Goal: Task Accomplishment & Management: Use online tool/utility

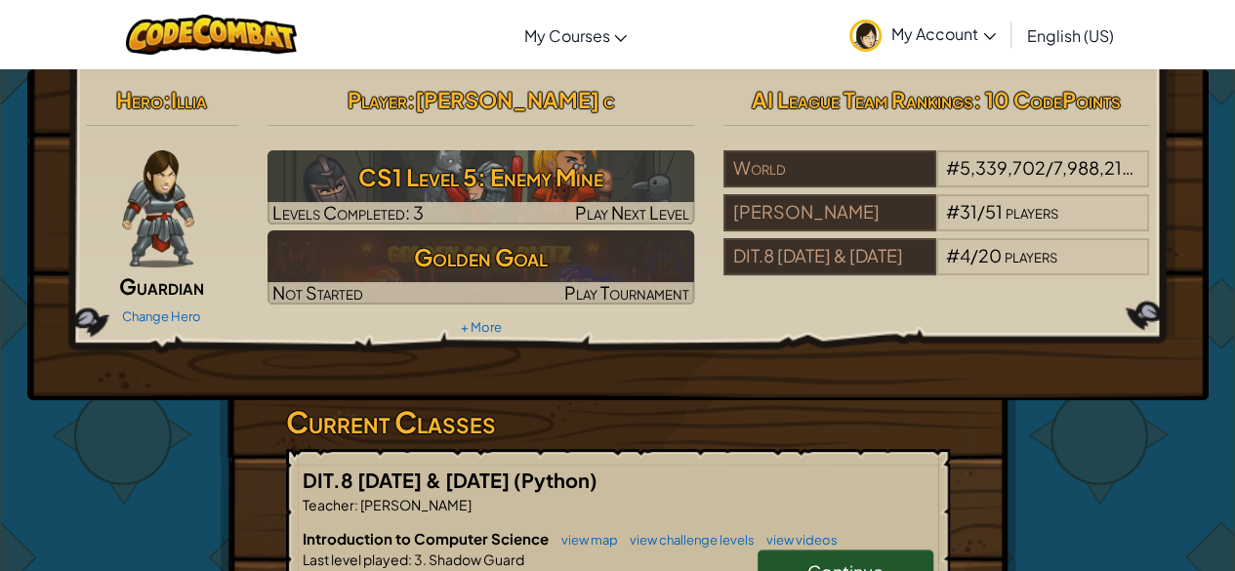
click at [943, 35] on span "My Account" at bounding box center [943, 33] width 104 height 20
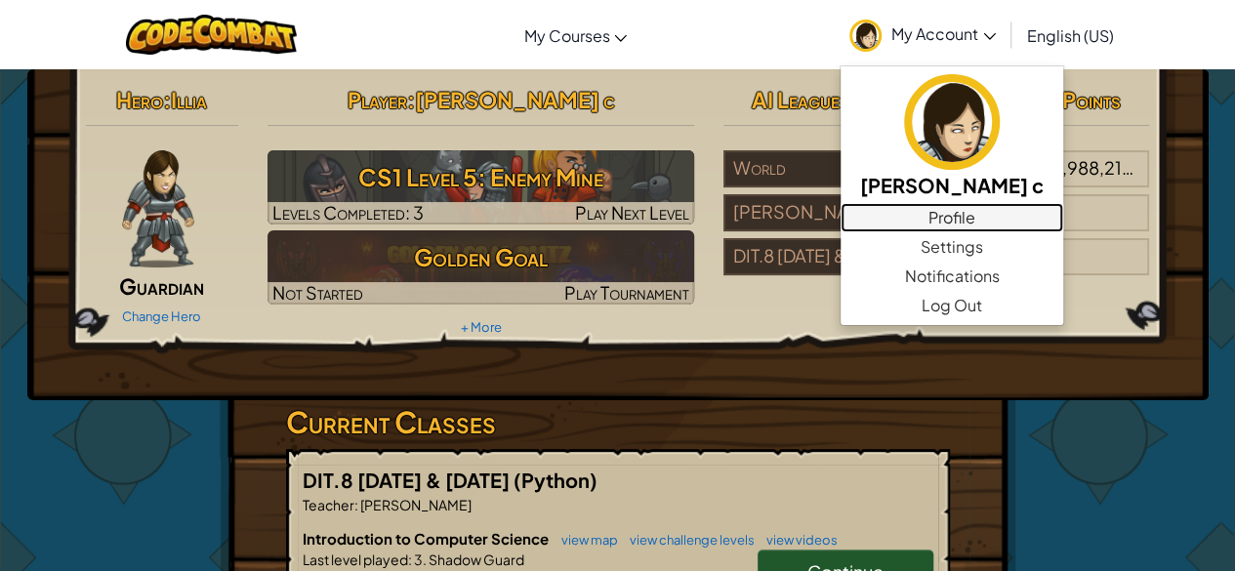
click at [921, 222] on link "Profile" at bounding box center [951, 217] width 223 height 29
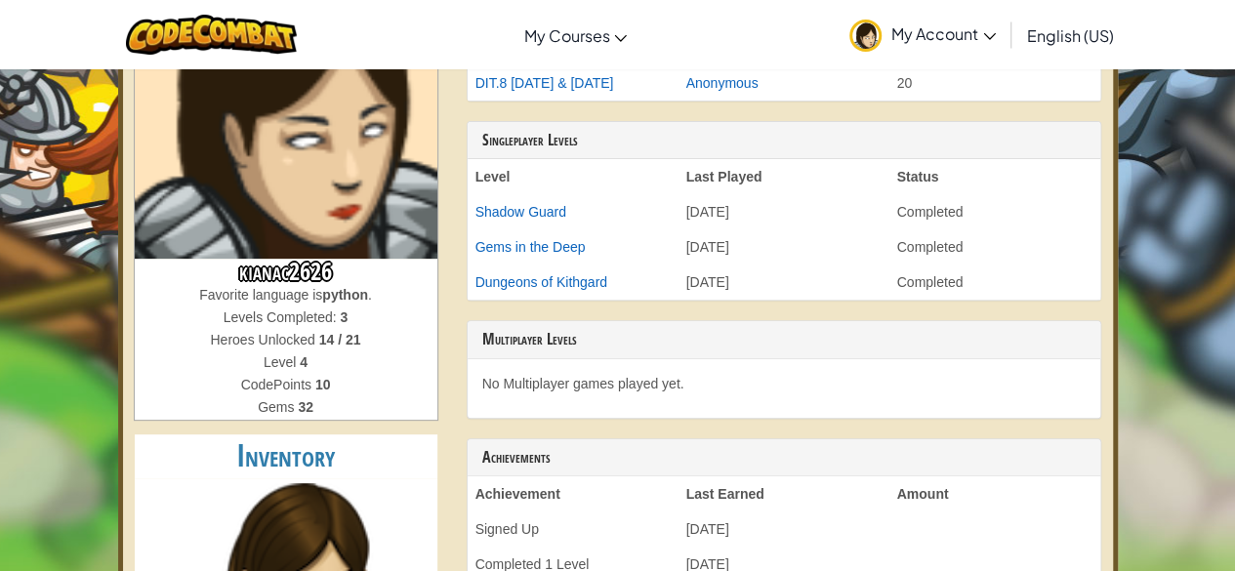
scroll to position [199, 0]
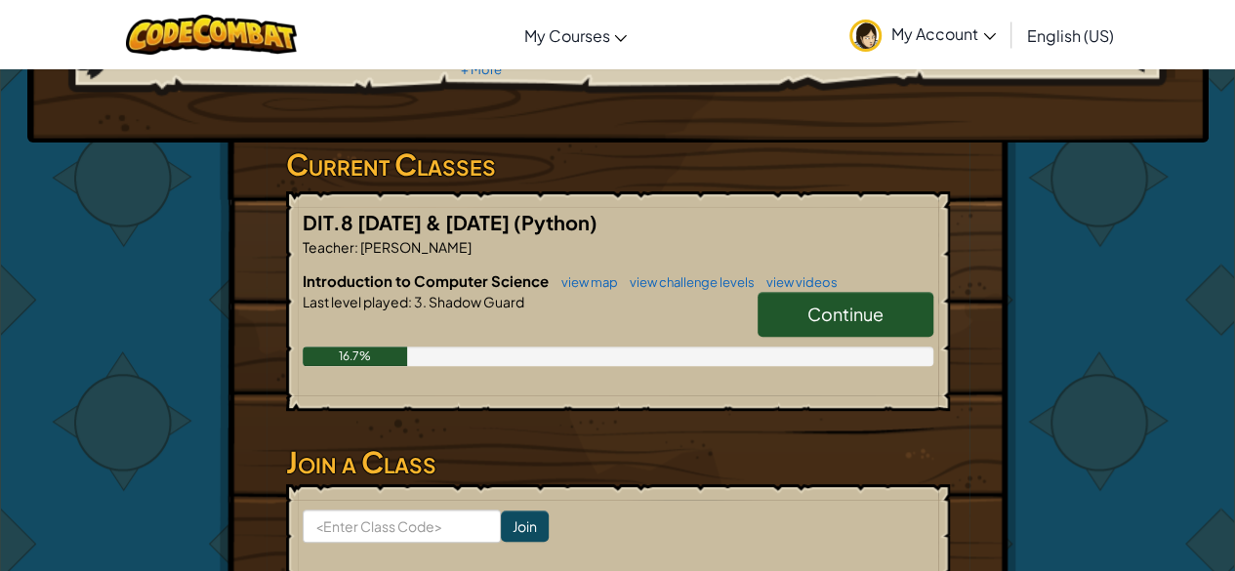
scroll to position [257, 0]
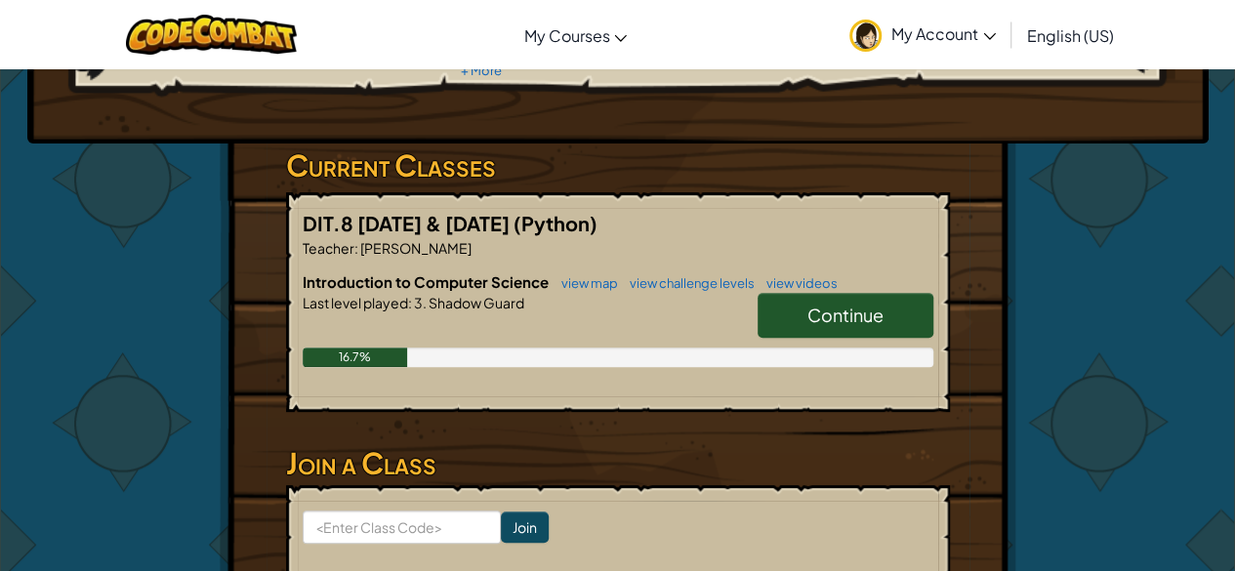
click at [824, 299] on link "Continue" at bounding box center [845, 315] width 176 height 45
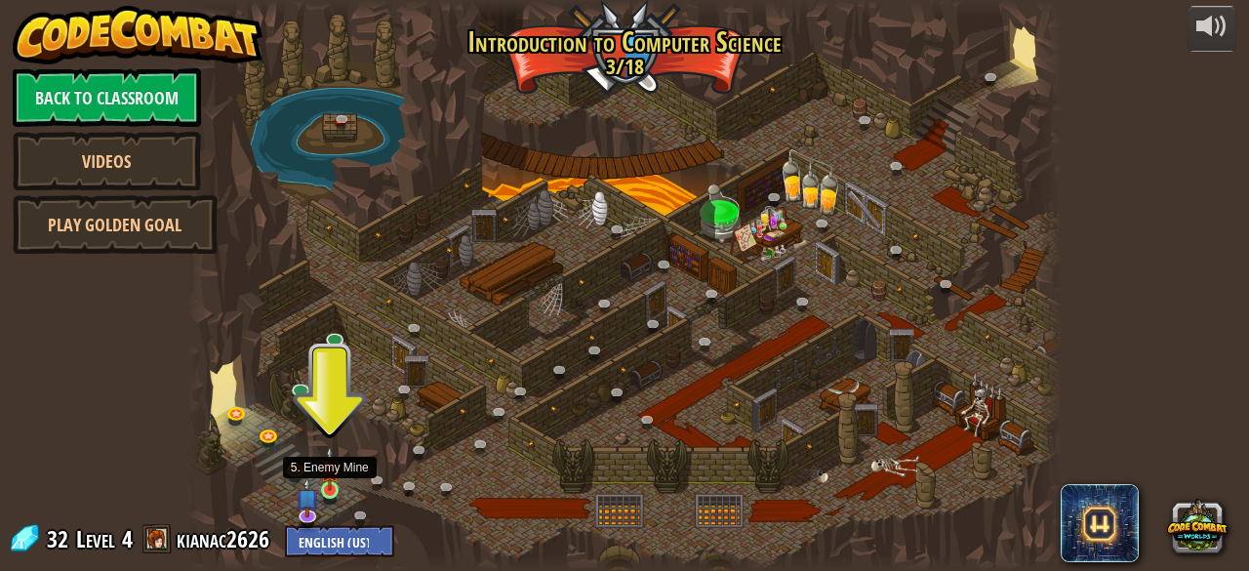
click at [326, 481] on img at bounding box center [330, 468] width 20 height 45
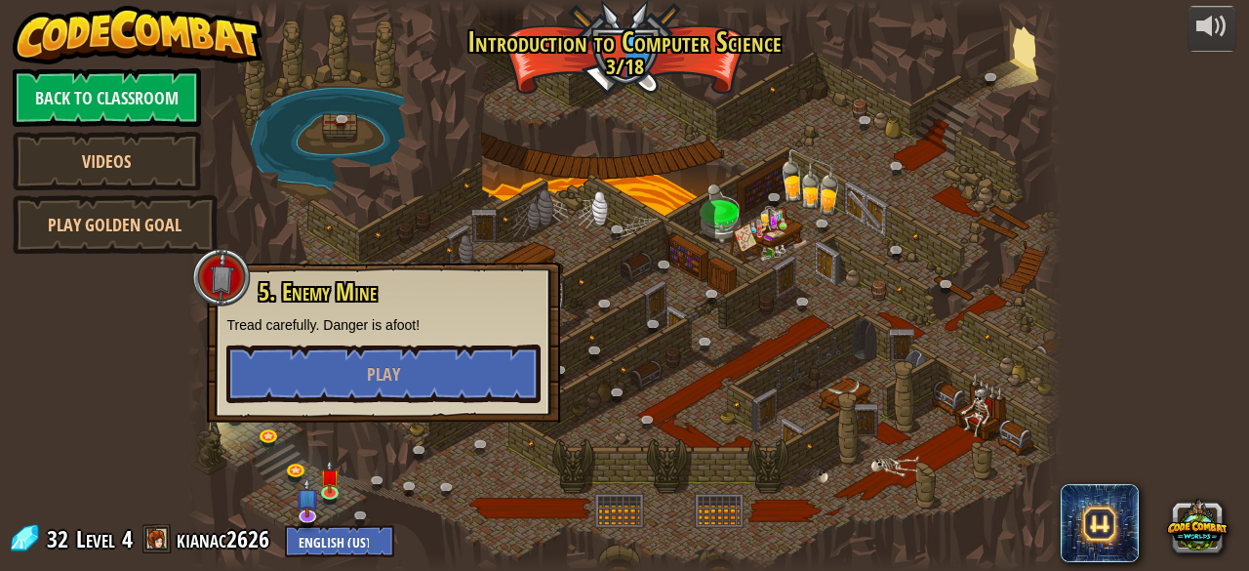
click at [343, 456] on div at bounding box center [624, 285] width 874 height 571
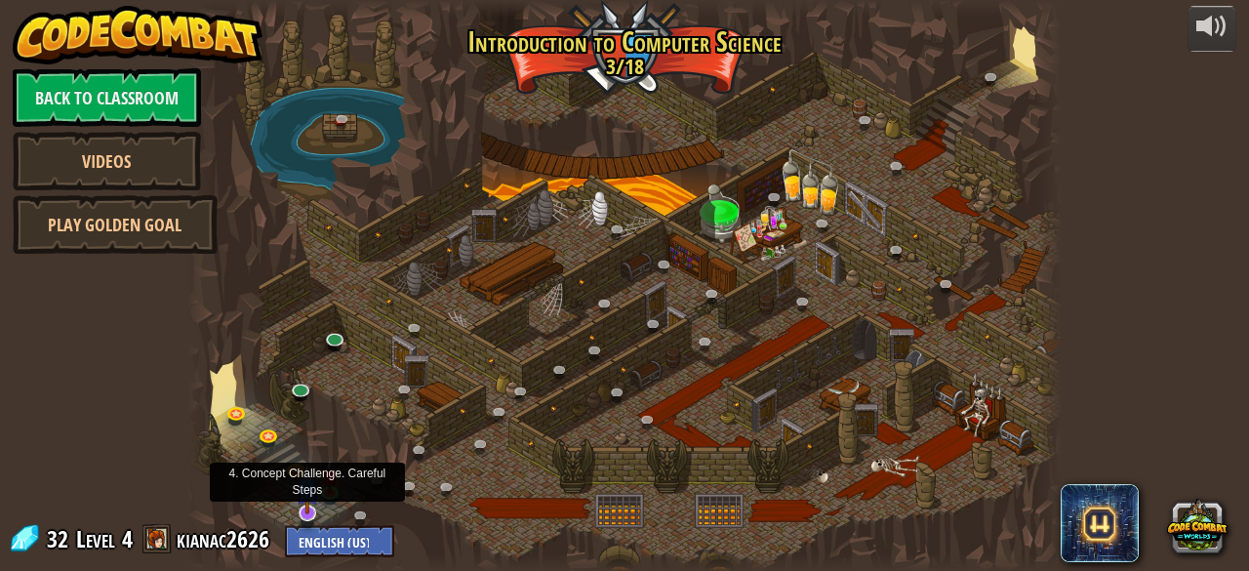
click at [311, 507] on img at bounding box center [307, 488] width 23 height 53
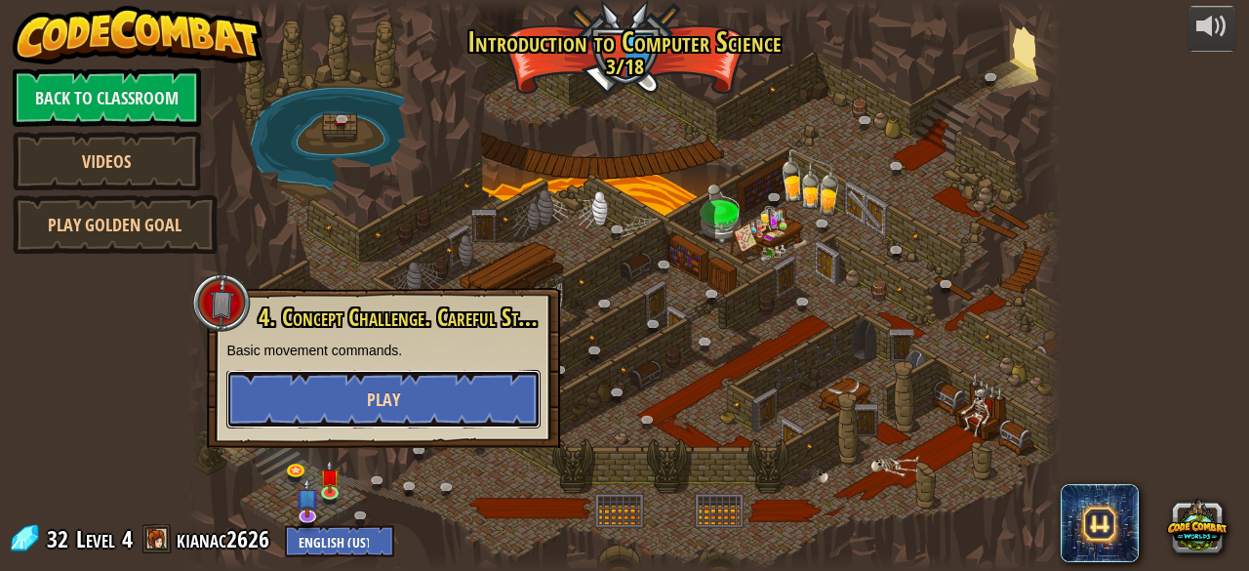
click at [342, 400] on button "Play" at bounding box center [383, 399] width 314 height 59
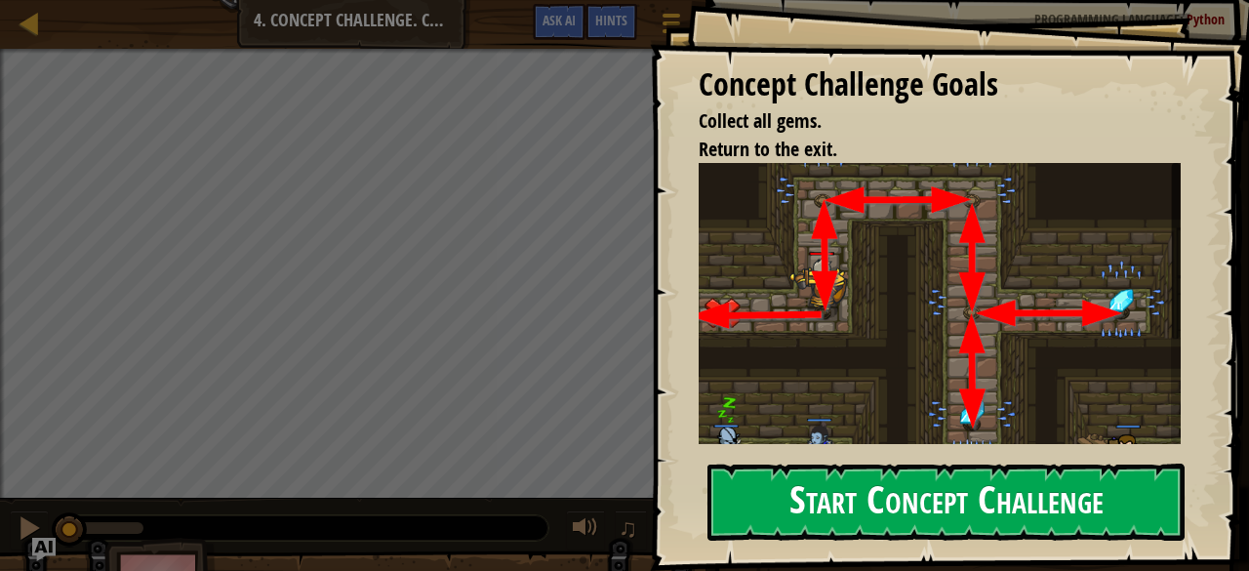
click at [787, 494] on button "Start Concept Challenge" at bounding box center [946, 502] width 477 height 77
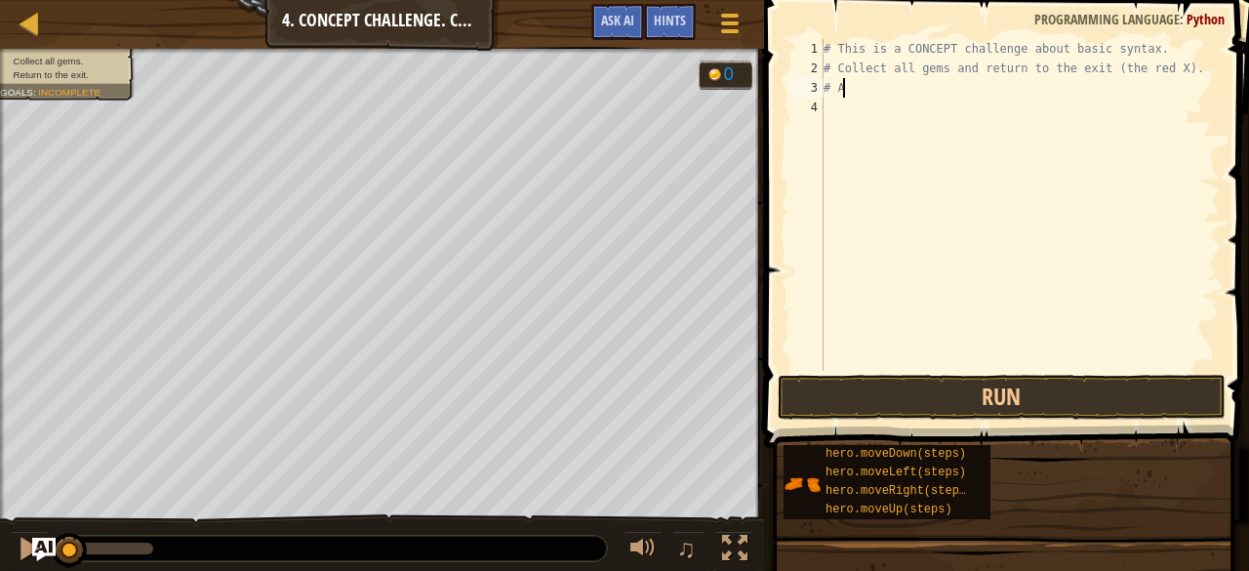
type textarea "#"
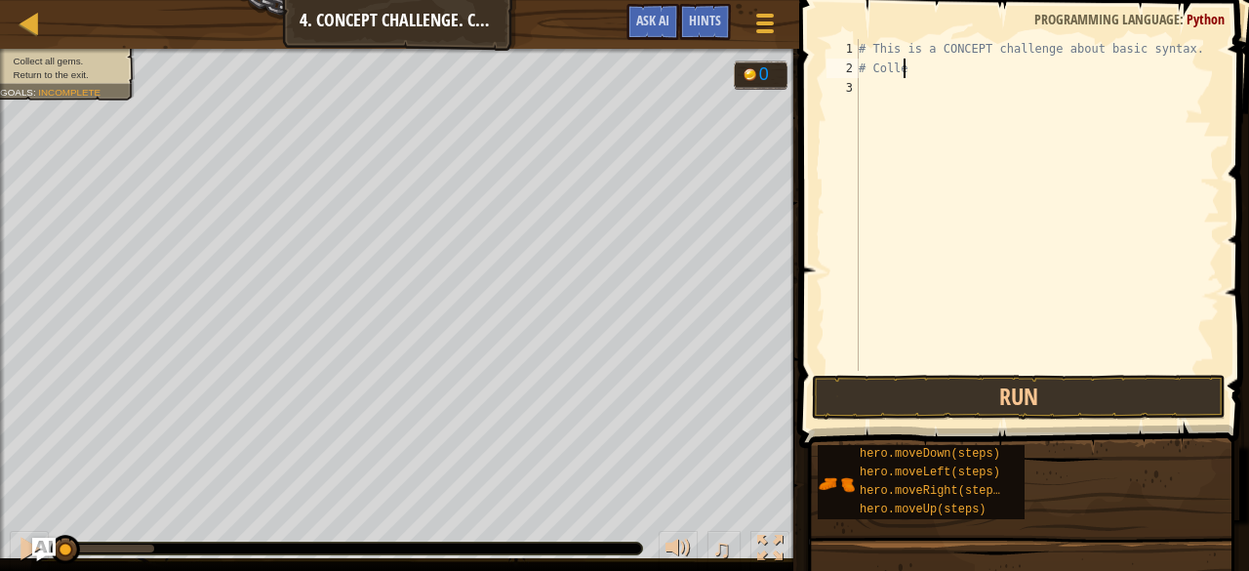
type textarea "#"
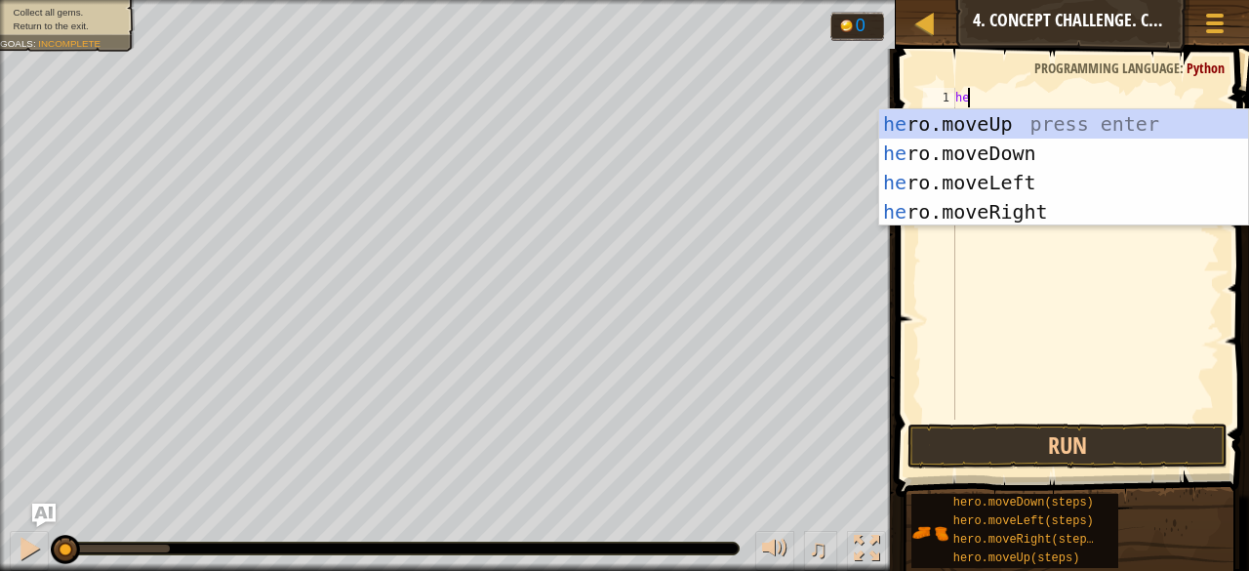
type textarea "hero"
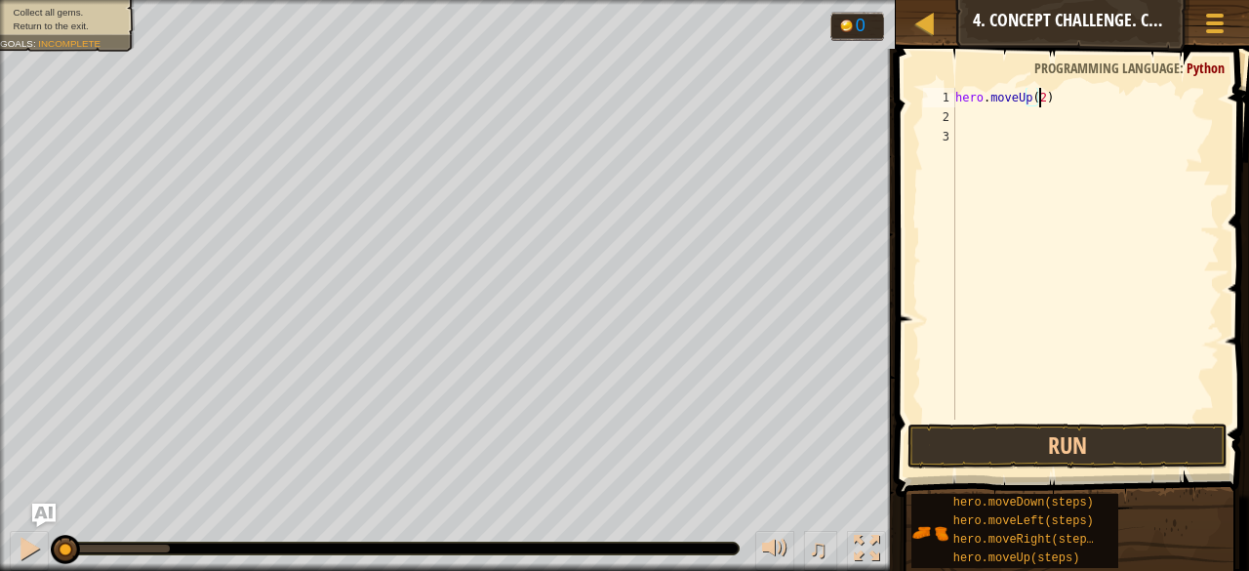
scroll to position [9, 6]
click at [1060, 441] on button "Run" at bounding box center [1068, 446] width 320 height 45
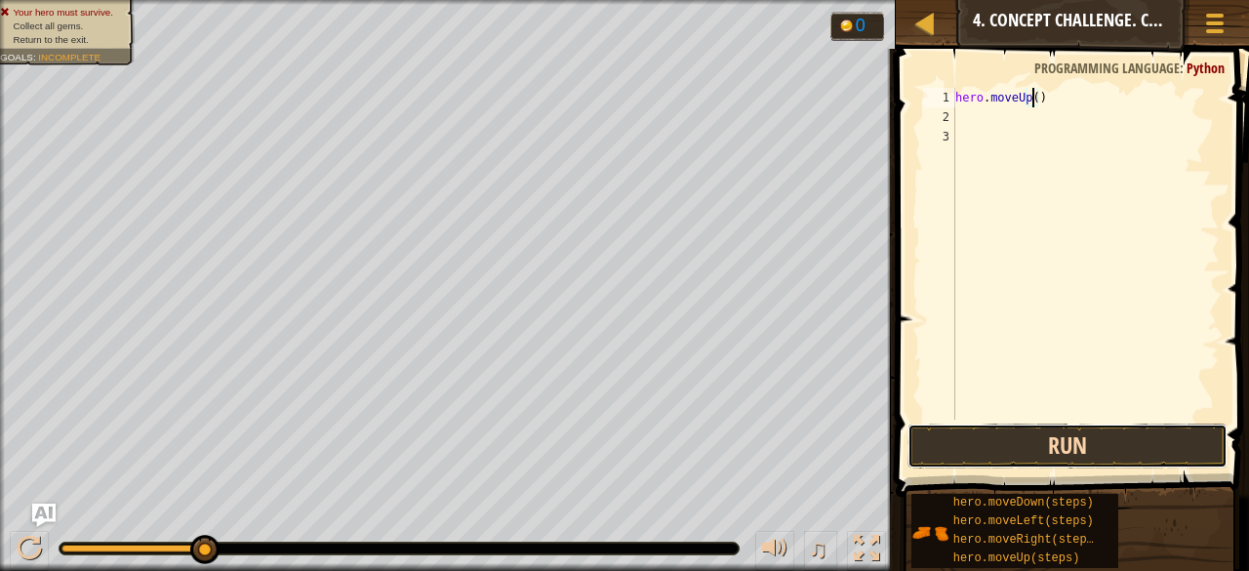
click at [1076, 455] on button "Run" at bounding box center [1068, 446] width 320 height 45
click at [1035, 463] on button "Run" at bounding box center [1068, 446] width 320 height 45
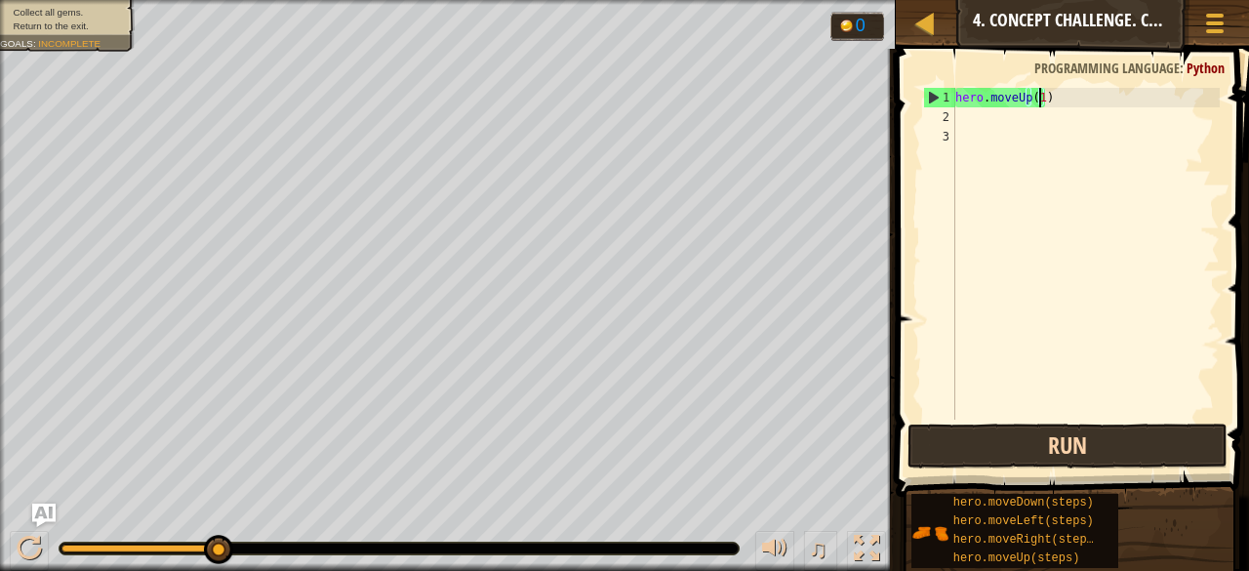
type textarea "hero.moveUp()"
click at [1016, 121] on div "hero . moveUp ( )" at bounding box center [1086, 273] width 268 height 371
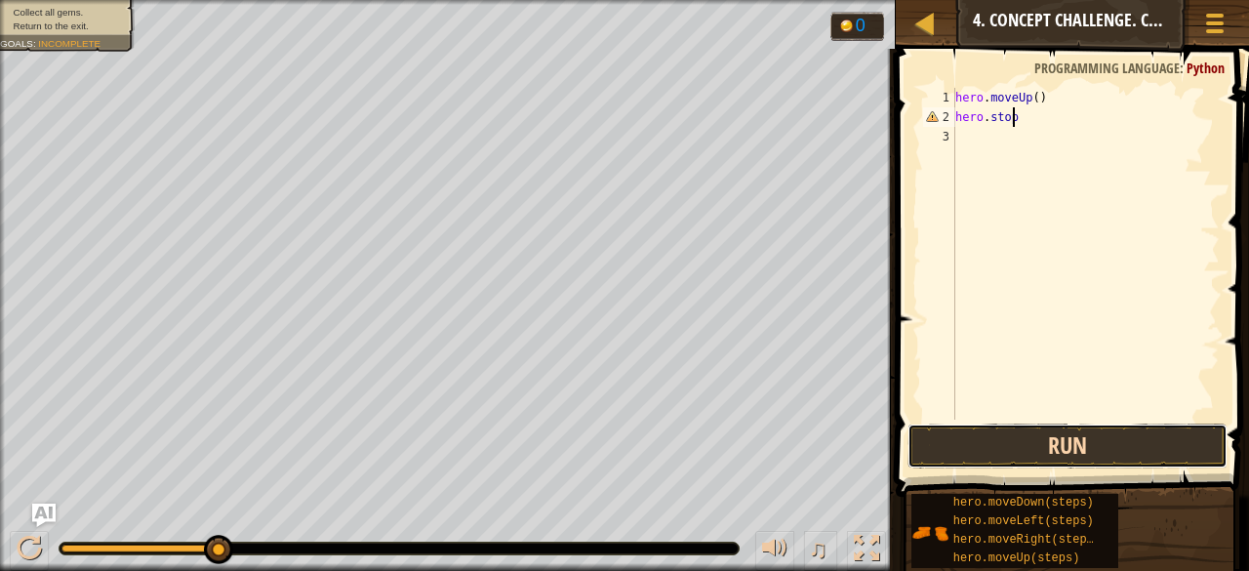
click at [1039, 445] on button "Run" at bounding box center [1068, 446] width 320 height 45
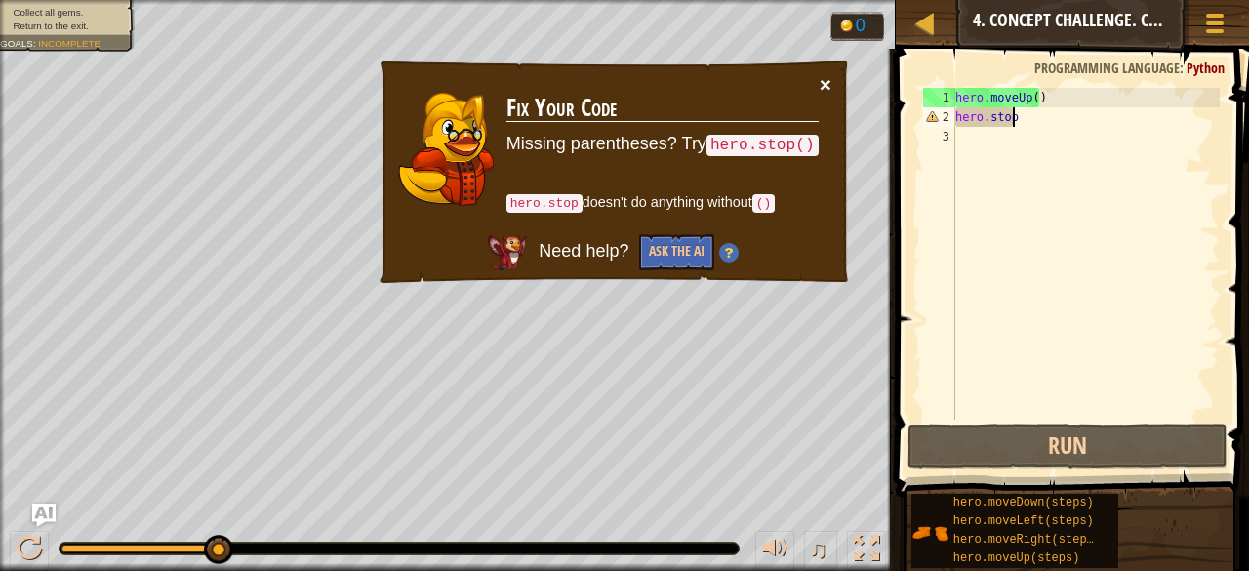
click at [825, 82] on button "×" at bounding box center [826, 84] width 12 height 20
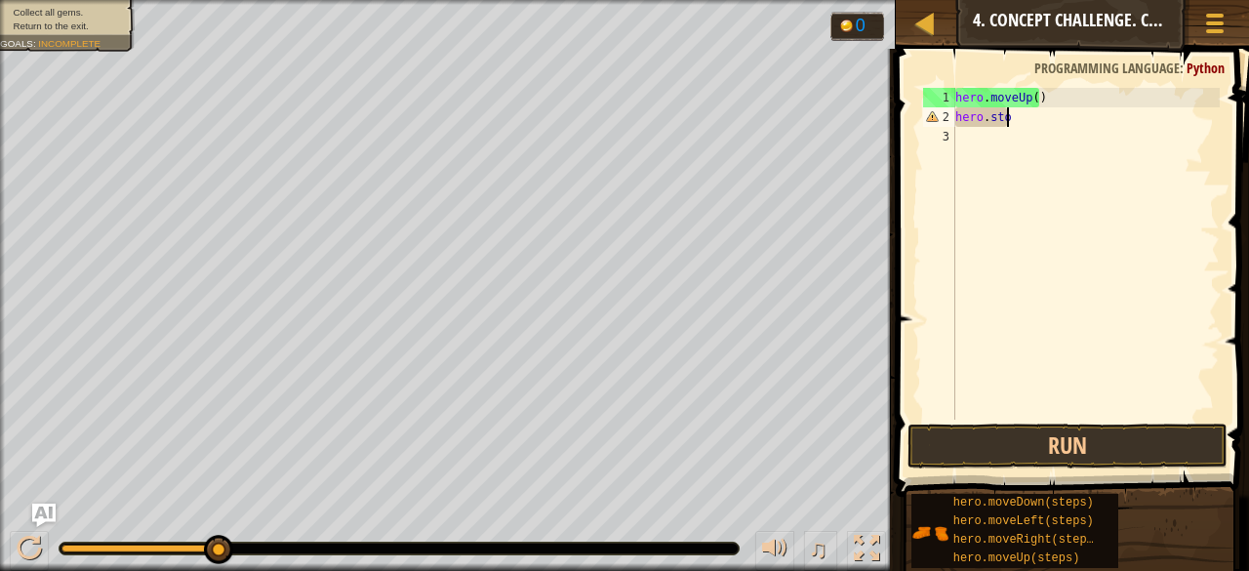
scroll to position [9, 1]
type textarea "h"
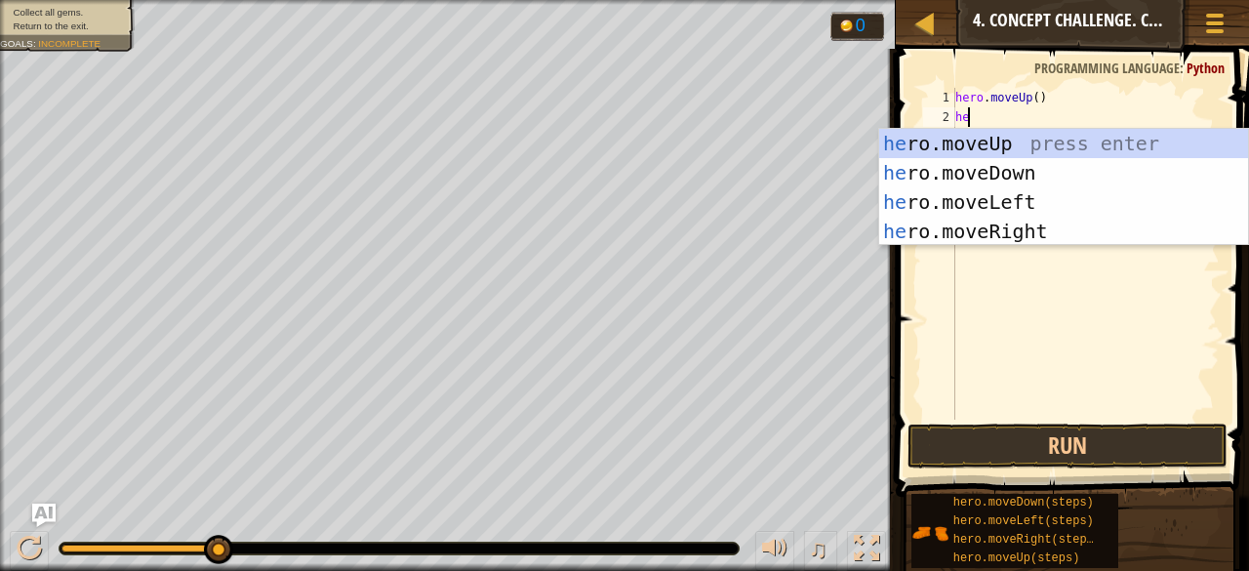
type textarea "her"
click at [998, 236] on div "her o.moveUp press enter her o.moveDown press enter her o.moveLeft press enter …" at bounding box center [1064, 217] width 370 height 176
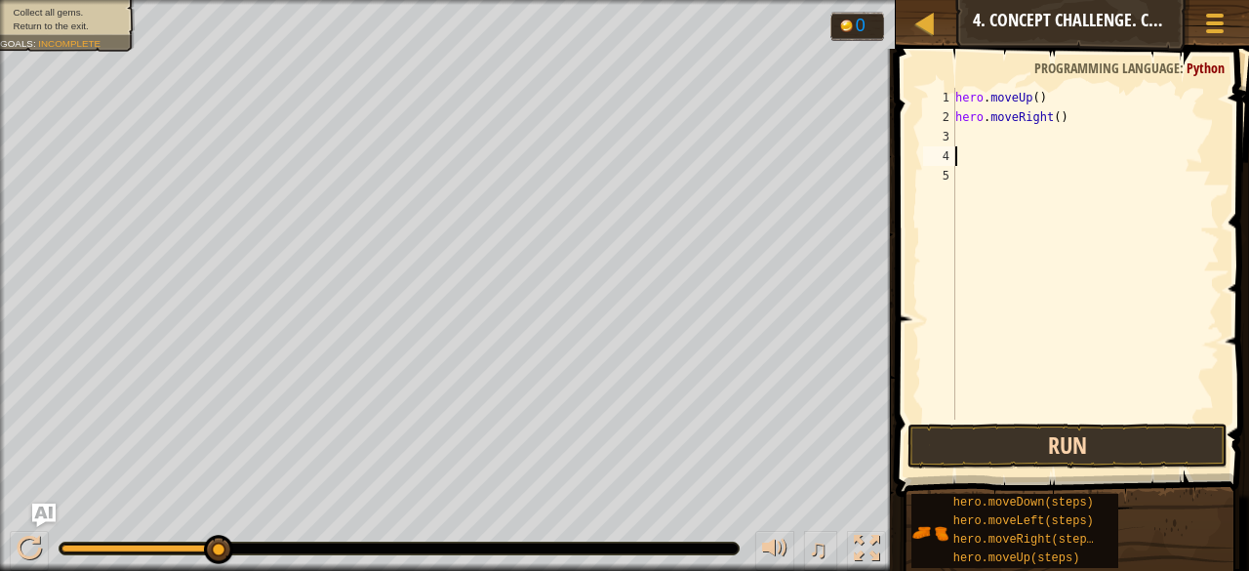
click at [1066, 440] on button "Run" at bounding box center [1068, 446] width 320 height 45
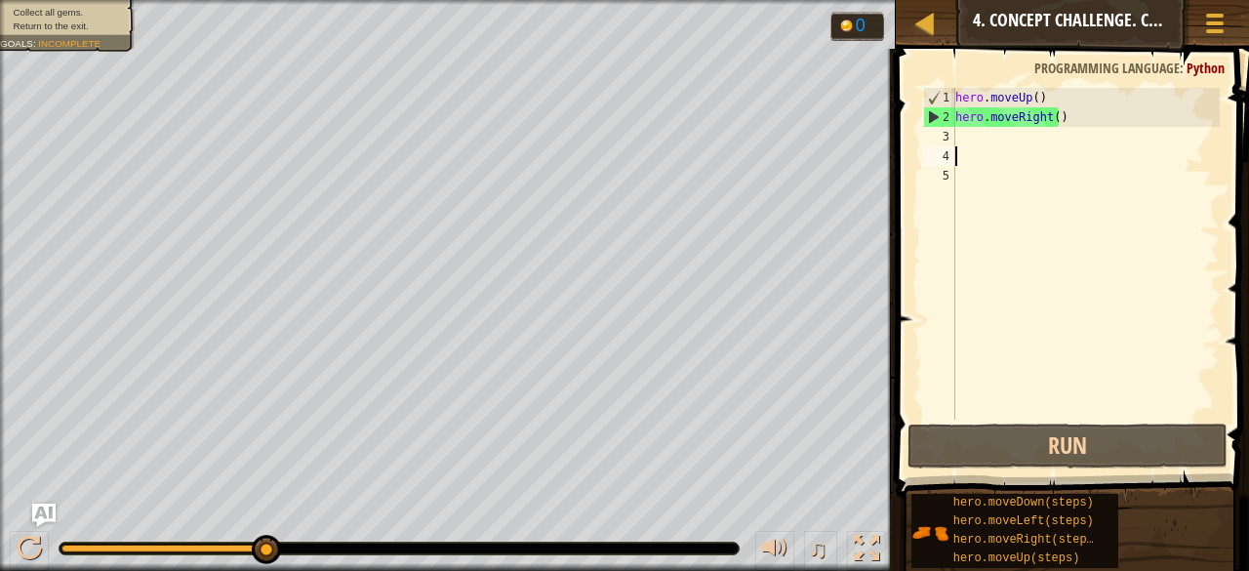
click at [973, 144] on div "hero . moveUp ( ) hero . moveRight ( )" at bounding box center [1086, 273] width 268 height 371
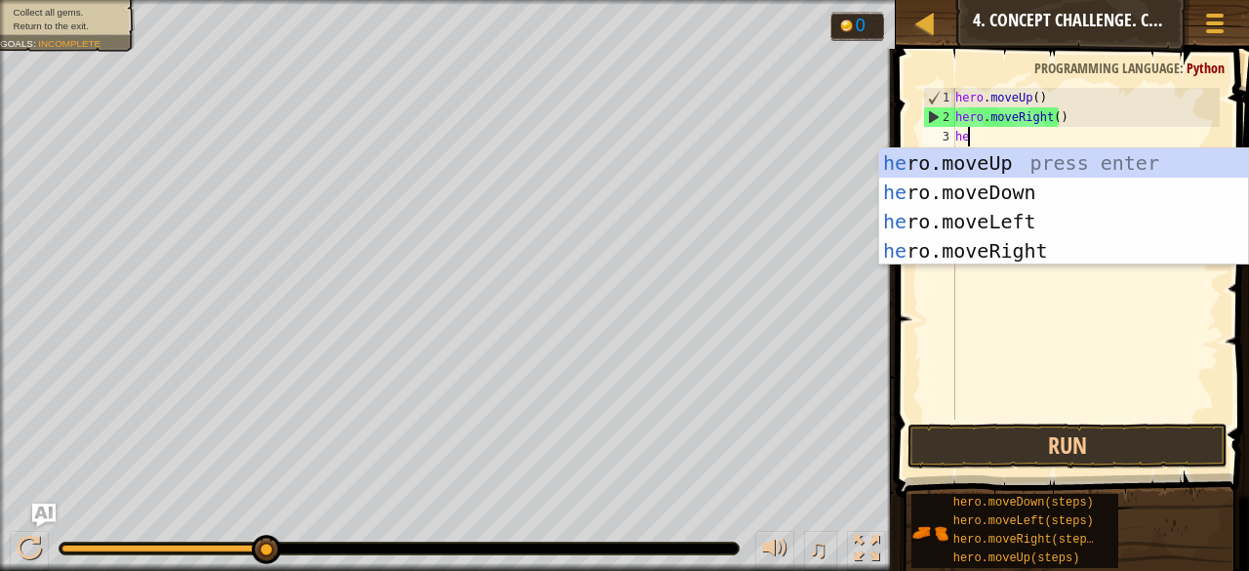
type textarea "hero"
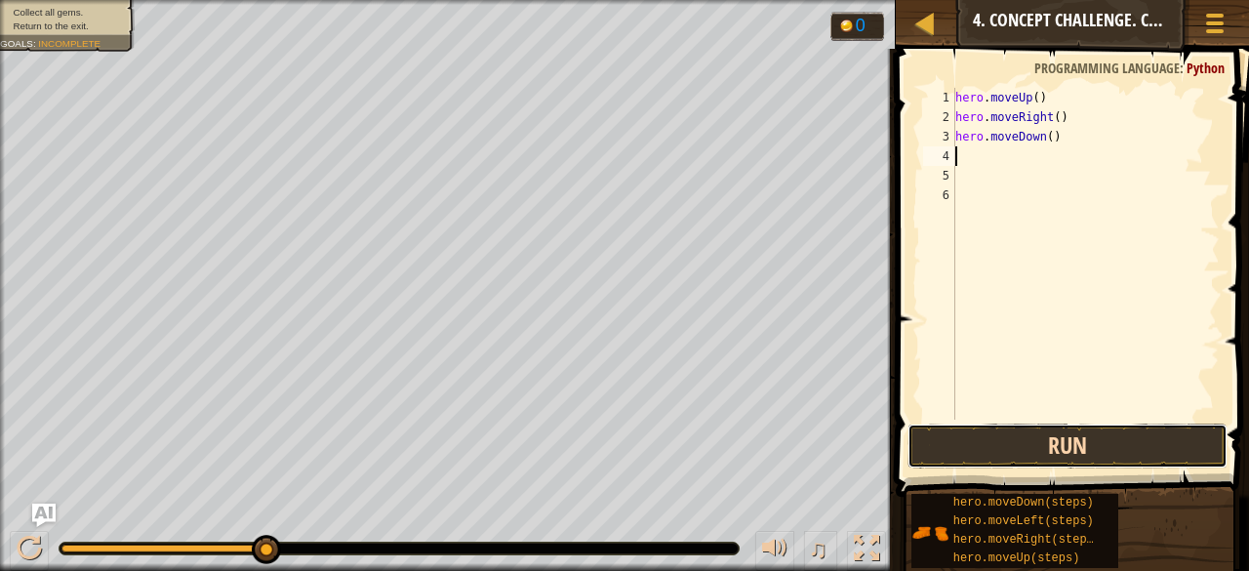
click at [1059, 434] on button "Run" at bounding box center [1068, 446] width 320 height 45
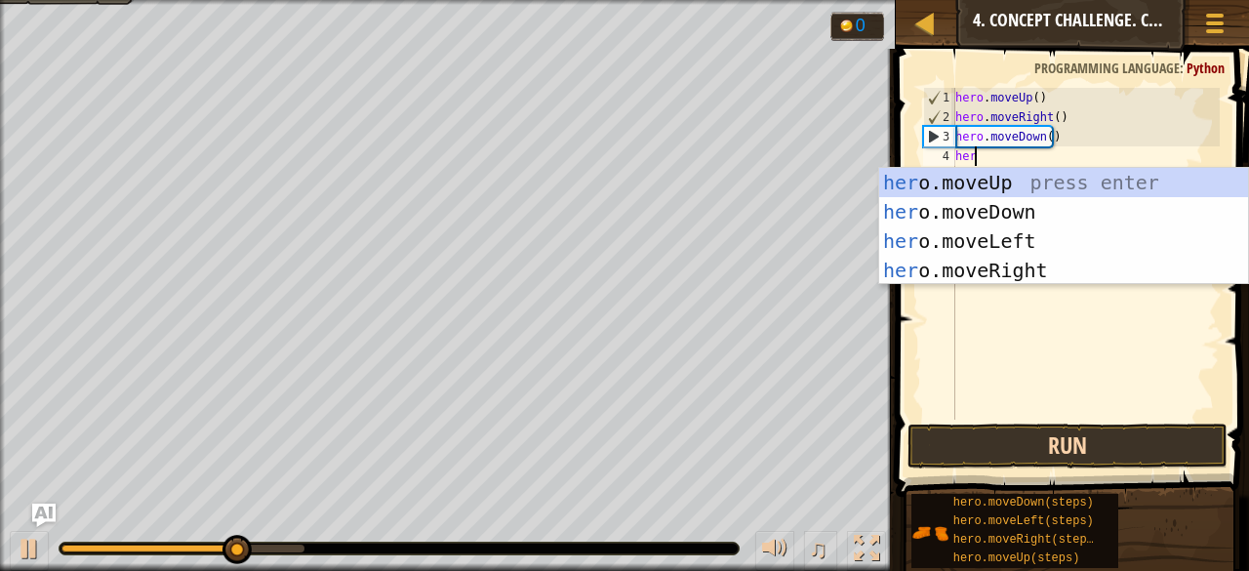
type textarea "hero"
click at [1001, 212] on div "hero .moveUp press enter hero .moveDown press enter hero .moveLeft press enter …" at bounding box center [1064, 256] width 370 height 176
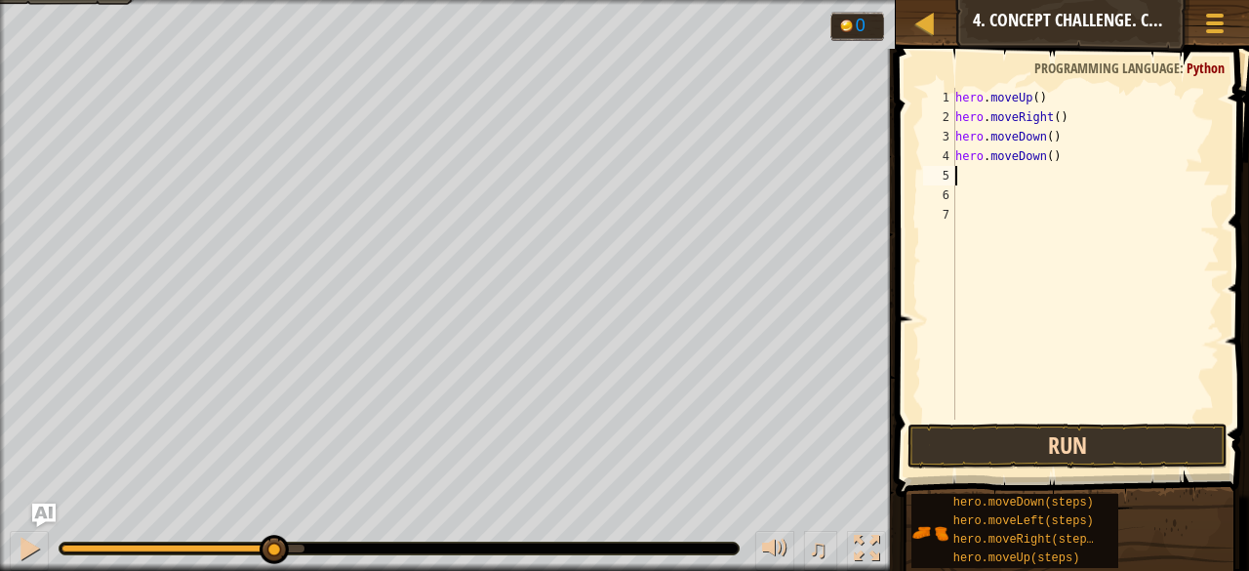
click at [1050, 466] on button "Run" at bounding box center [1068, 446] width 320 height 45
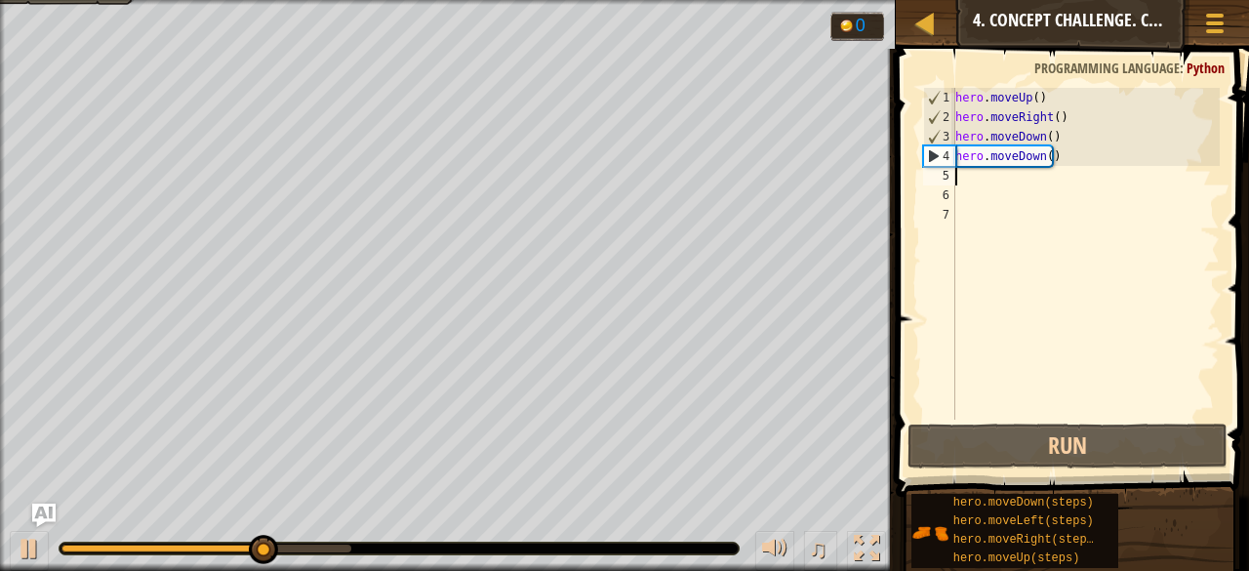
click at [972, 180] on div "hero . moveUp ( ) hero . moveRight ( ) hero . moveDown ( ) hero . moveDown ( )" at bounding box center [1086, 273] width 268 height 371
click at [976, 194] on div "hero . moveUp ( ) hero . moveRight ( ) hero . moveDown ( ) hero . moveDown ( )" at bounding box center [1086, 273] width 268 height 371
click at [976, 183] on div "hero . moveUp ( ) hero . moveRight ( ) hero . moveDown ( ) hero . moveDown ( )" at bounding box center [1086, 273] width 268 height 371
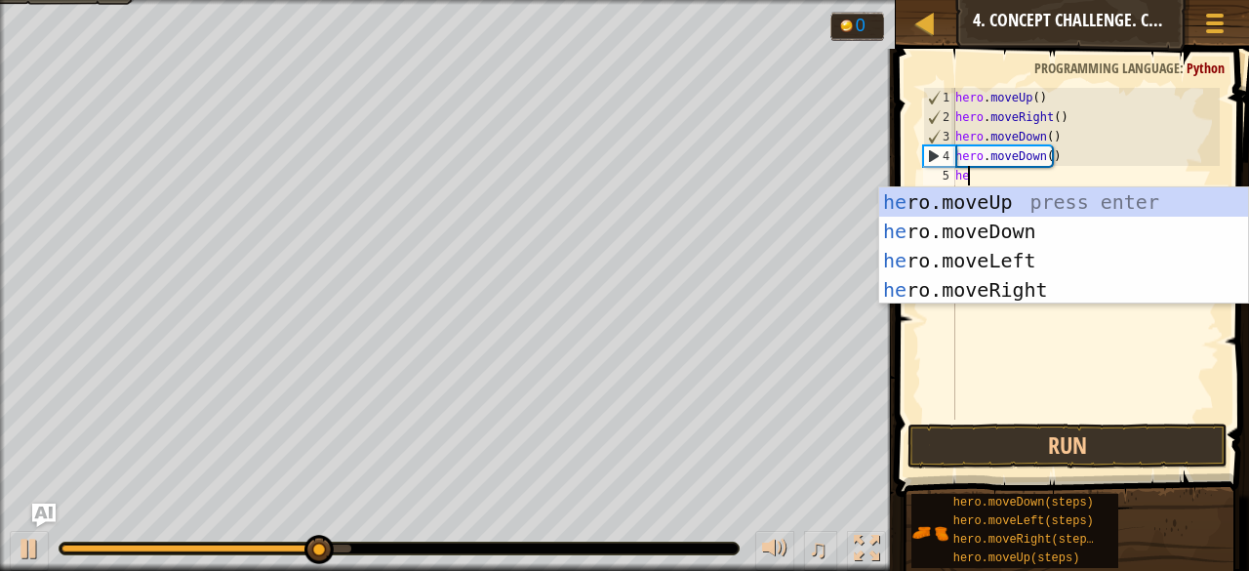
type textarea "her"
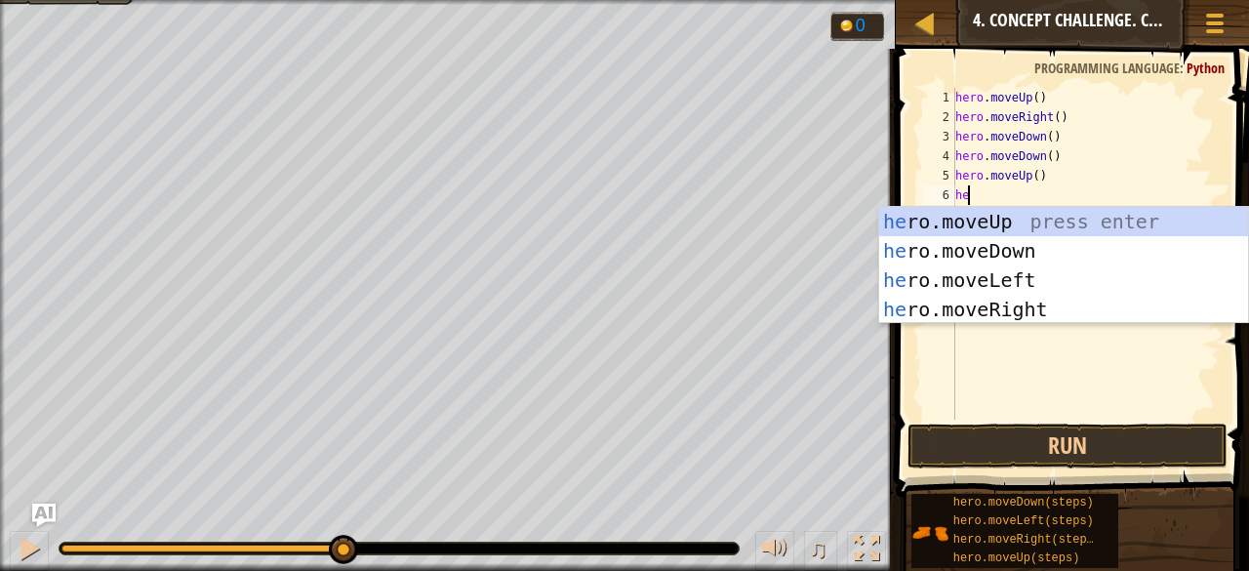
type textarea "hero"
click at [1006, 319] on div "hero .moveUp press enter hero .moveDown press enter hero .moveLeft press enter …" at bounding box center [1064, 295] width 370 height 176
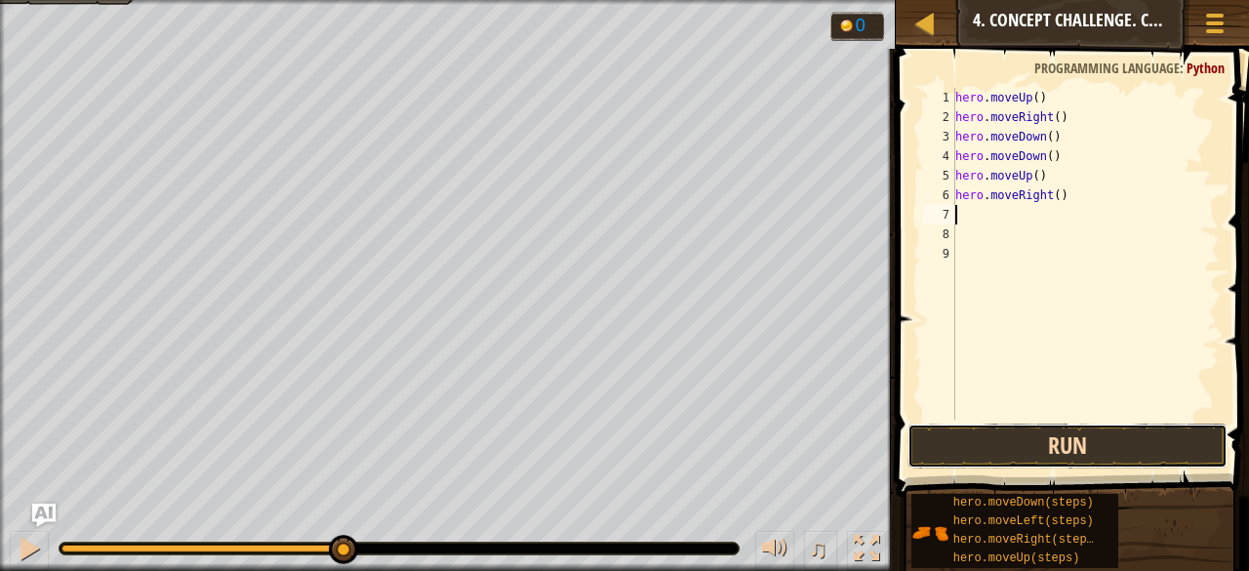
click at [1019, 443] on button "Run" at bounding box center [1068, 446] width 320 height 45
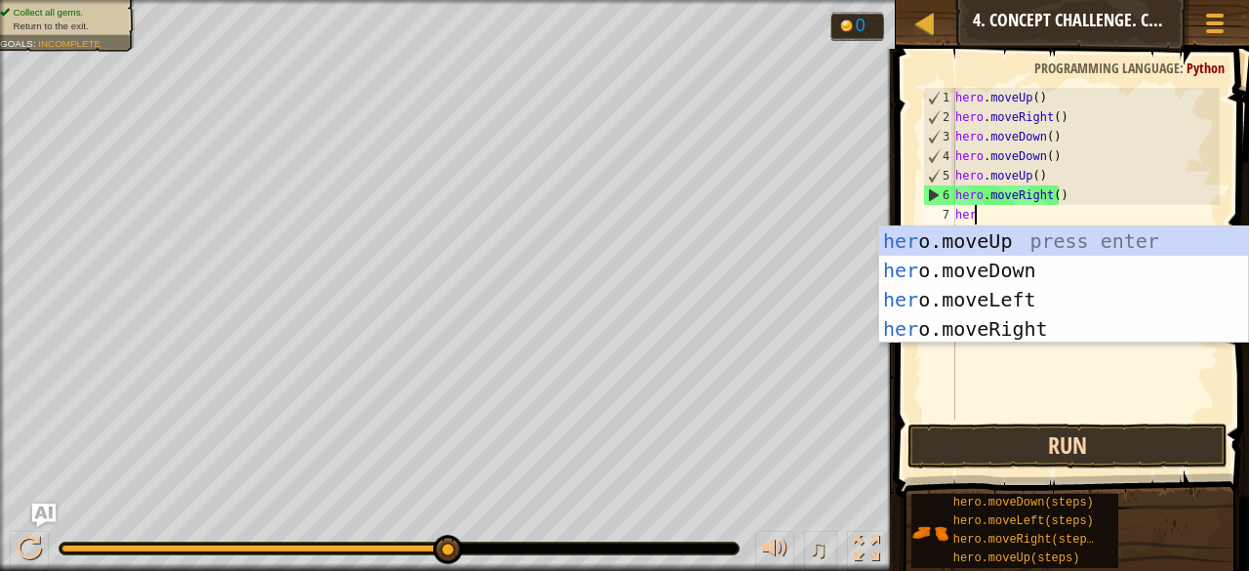
type textarea "hero"
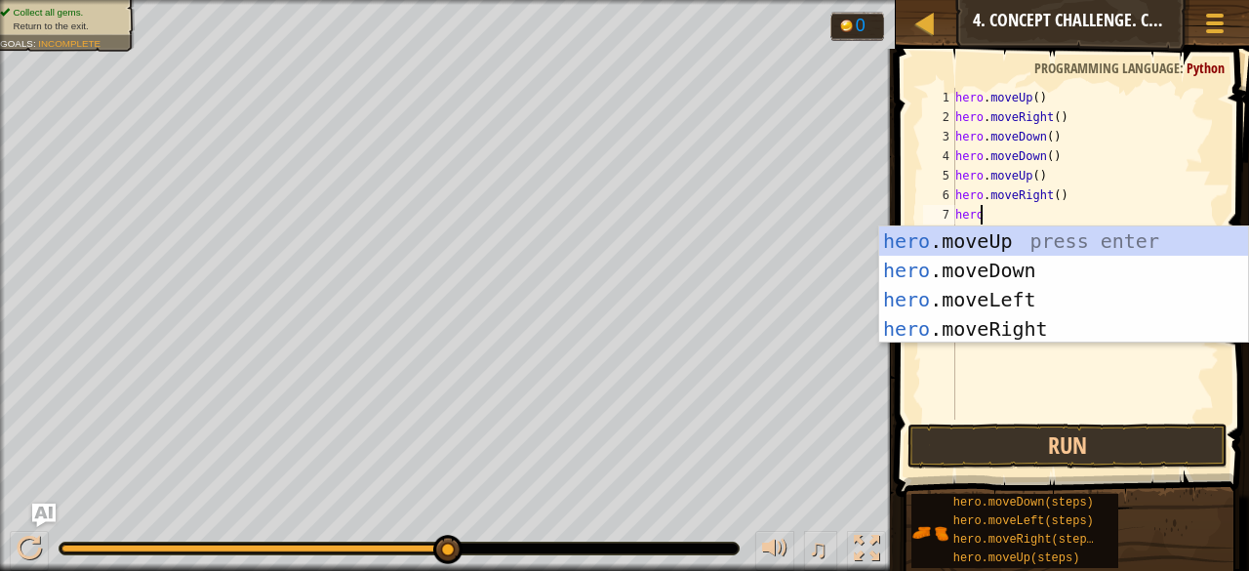
click at [1018, 303] on div "hero .moveUp press enter hero .moveDown press enter hero .moveLeft press enter …" at bounding box center [1064, 314] width 370 height 176
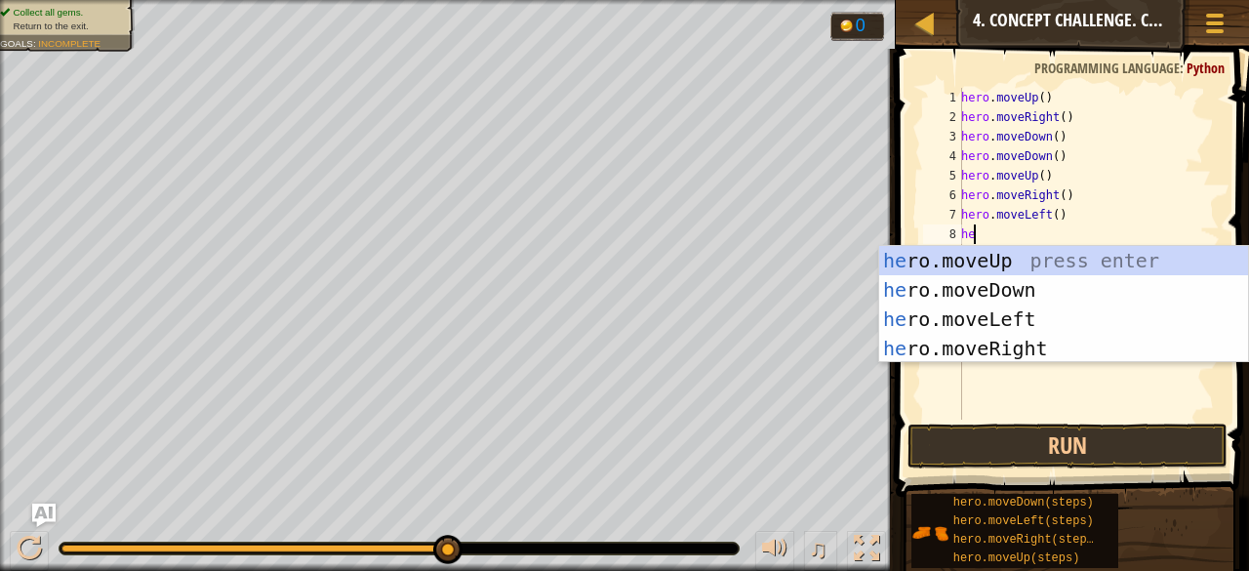
type textarea "hero"
click at [1060, 269] on div "hero .moveUp press enter hero .moveDown press enter hero .moveLeft press enter …" at bounding box center [1064, 334] width 370 height 176
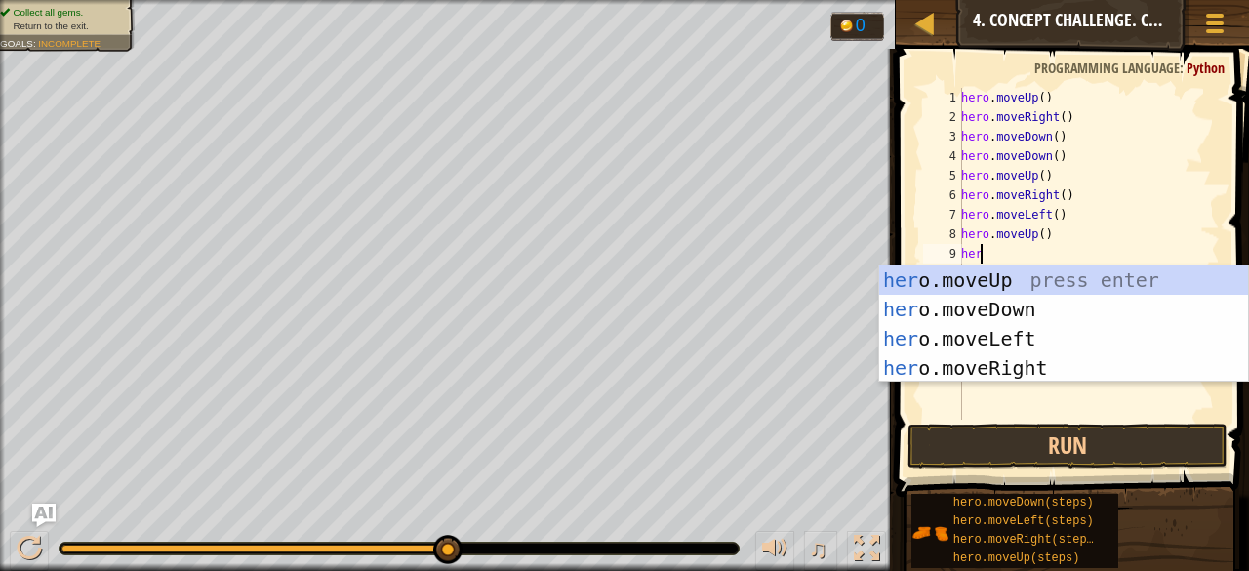
type textarea "hero"
click at [1010, 338] on div "hero .moveUp press enter hero .moveDown press enter hero .moveLeft press enter …" at bounding box center [1064, 353] width 370 height 176
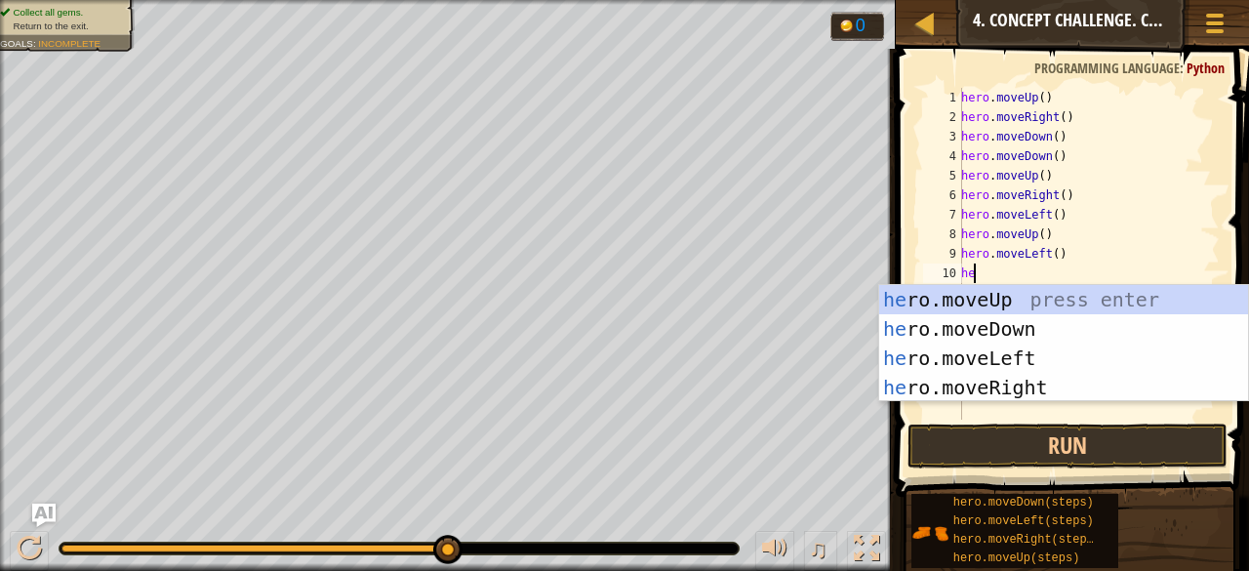
type textarea "hero"
click at [1027, 334] on div "hero .moveUp press enter hero .moveDown press enter hero .moveLeft press enter …" at bounding box center [1064, 373] width 370 height 176
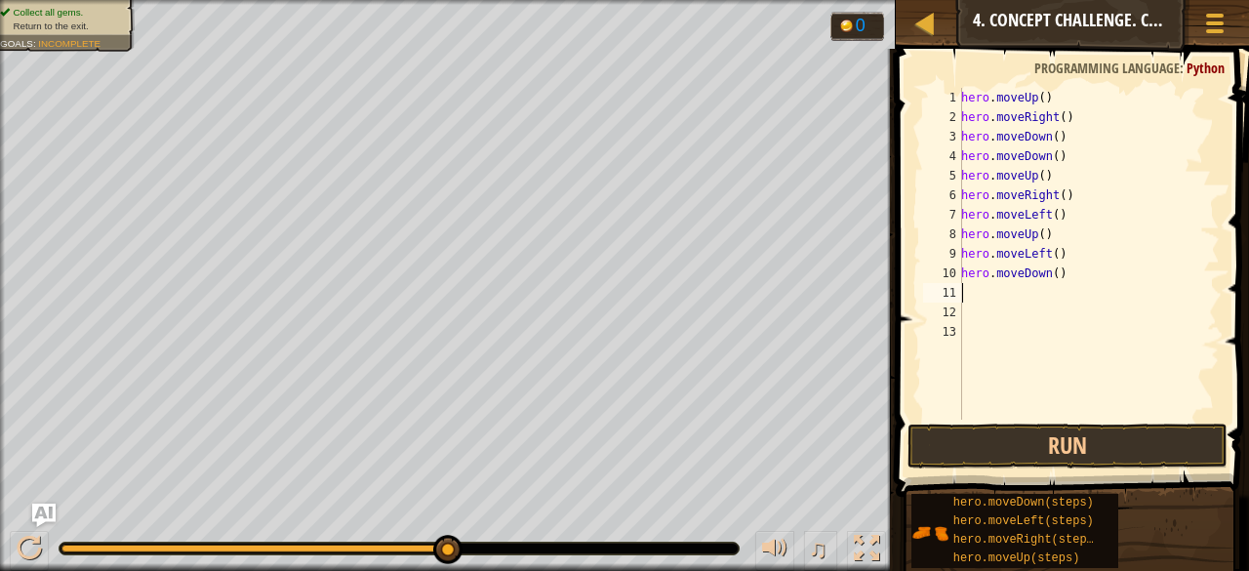
click at [1026, 305] on div "hero . moveUp ( ) hero . moveRight ( ) hero . moveDown ( ) hero . moveDown ( ) …" at bounding box center [1088, 273] width 263 height 371
click at [987, 296] on div "hero . moveUp ( ) hero . moveRight ( ) hero . moveDown ( ) hero . moveDown ( ) …" at bounding box center [1088, 273] width 263 height 371
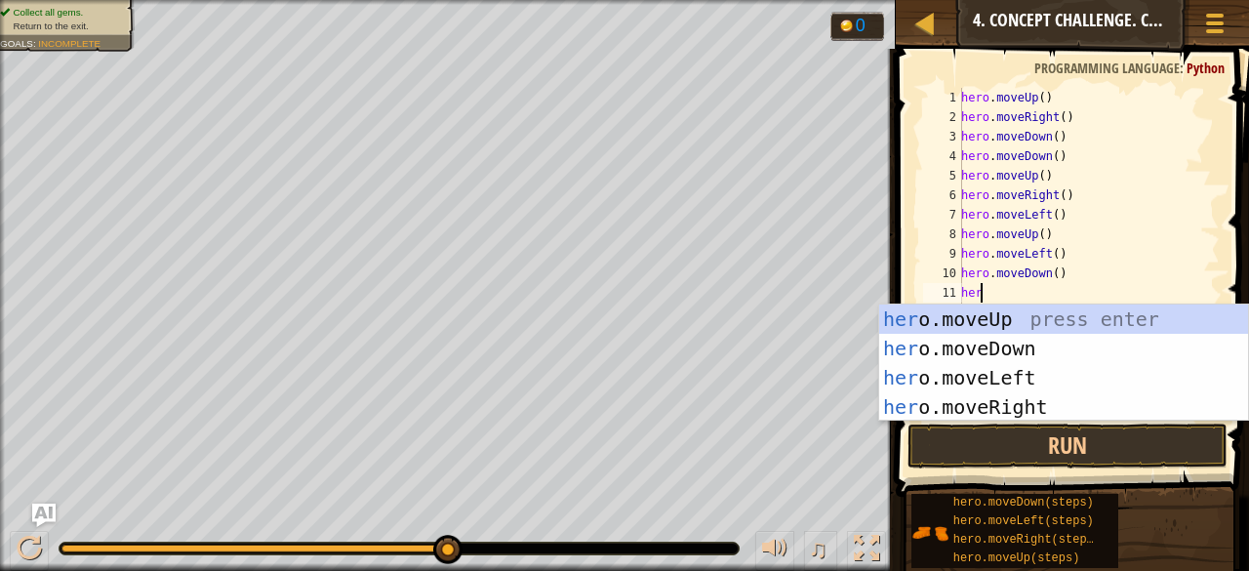
type textarea "her"
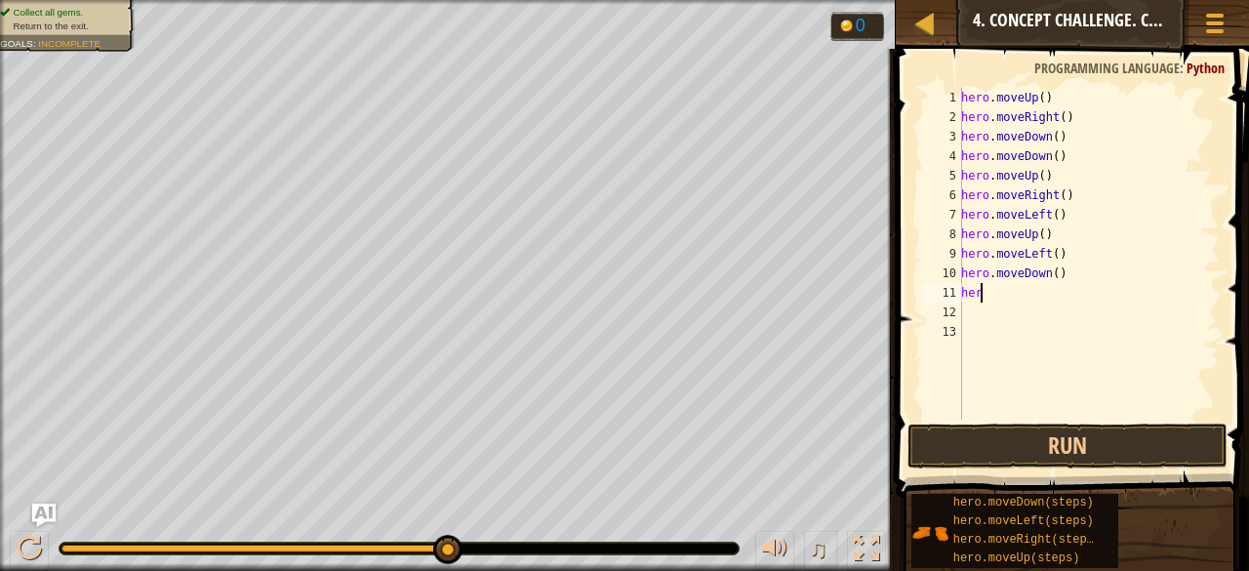
type textarea "hero"
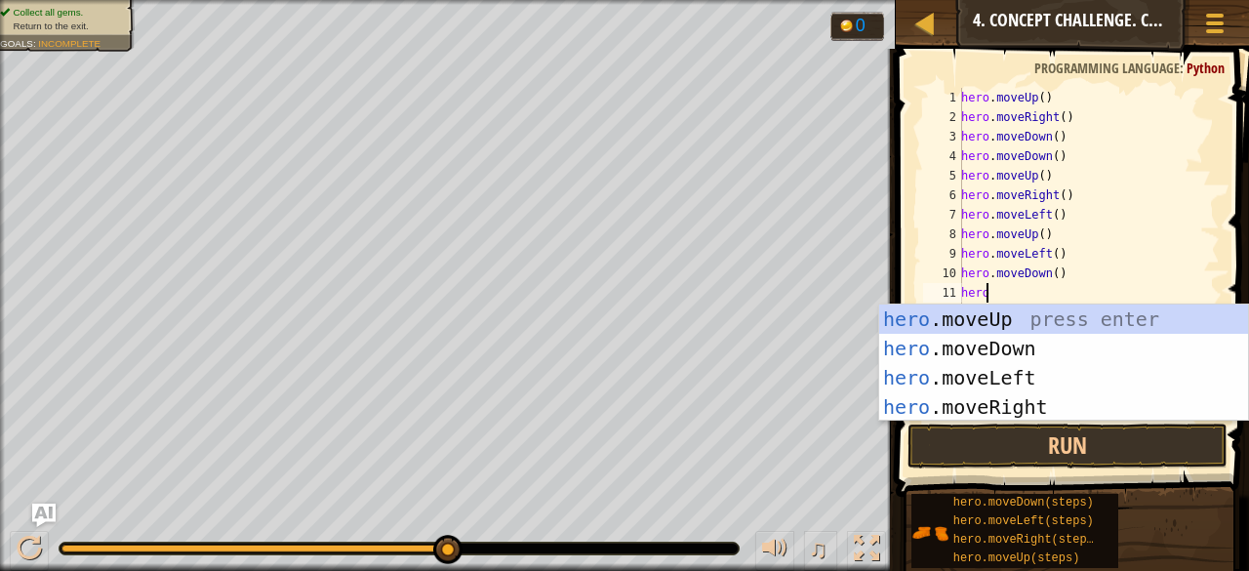
click at [1004, 382] on div "hero .moveUp press enter hero .moveDown press enter hero .moveLeft press enter …" at bounding box center [1064, 393] width 370 height 176
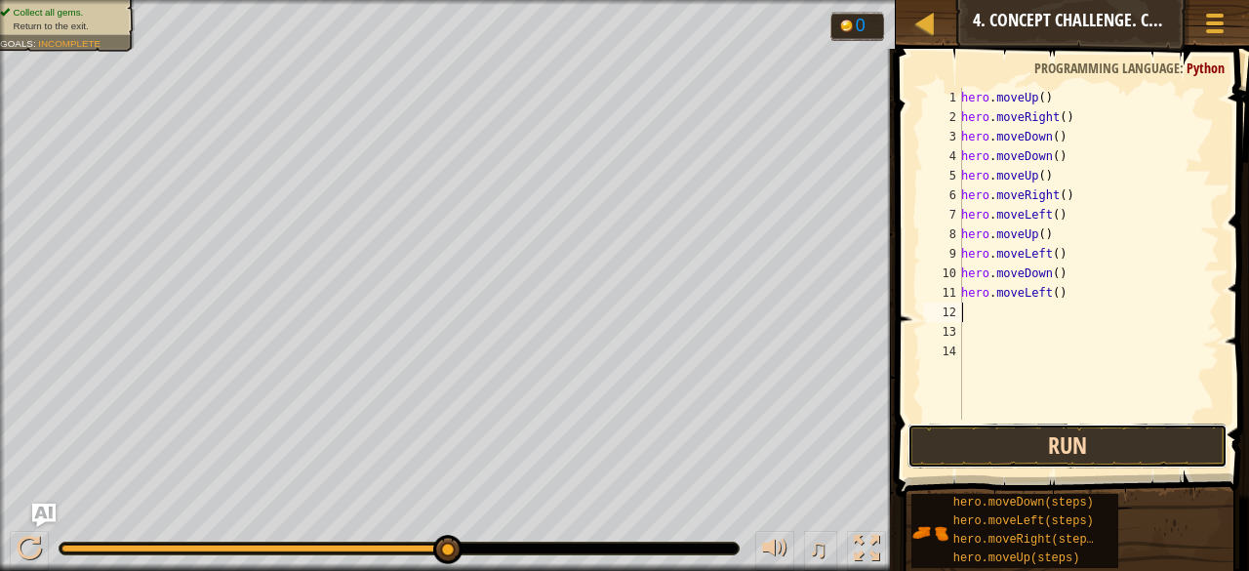
click at [1015, 434] on button "Run" at bounding box center [1068, 446] width 320 height 45
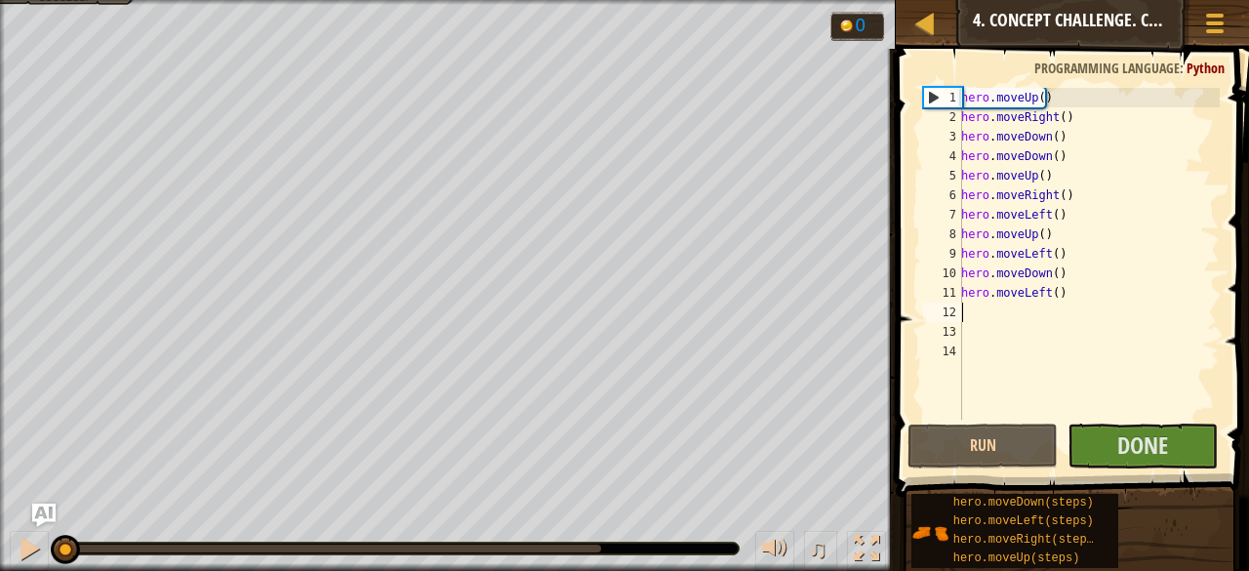
click at [1075, 320] on div "hero . moveUp ( ) hero . moveRight ( ) hero . moveDown ( ) hero . moveDown ( ) …" at bounding box center [1088, 273] width 263 height 371
click at [1063, 310] on div "hero . moveUp ( ) hero . moveRight ( ) hero . moveDown ( ) hero . moveDown ( ) …" at bounding box center [1088, 273] width 263 height 371
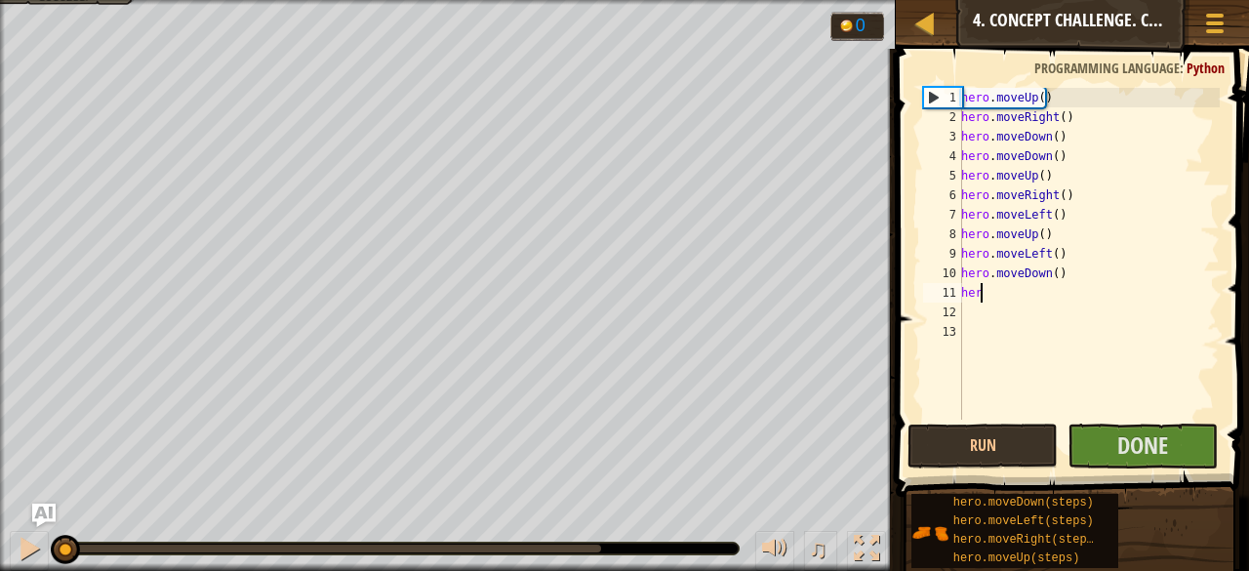
type textarea "h"
click at [1133, 442] on span "Done" at bounding box center [1143, 444] width 51 height 31
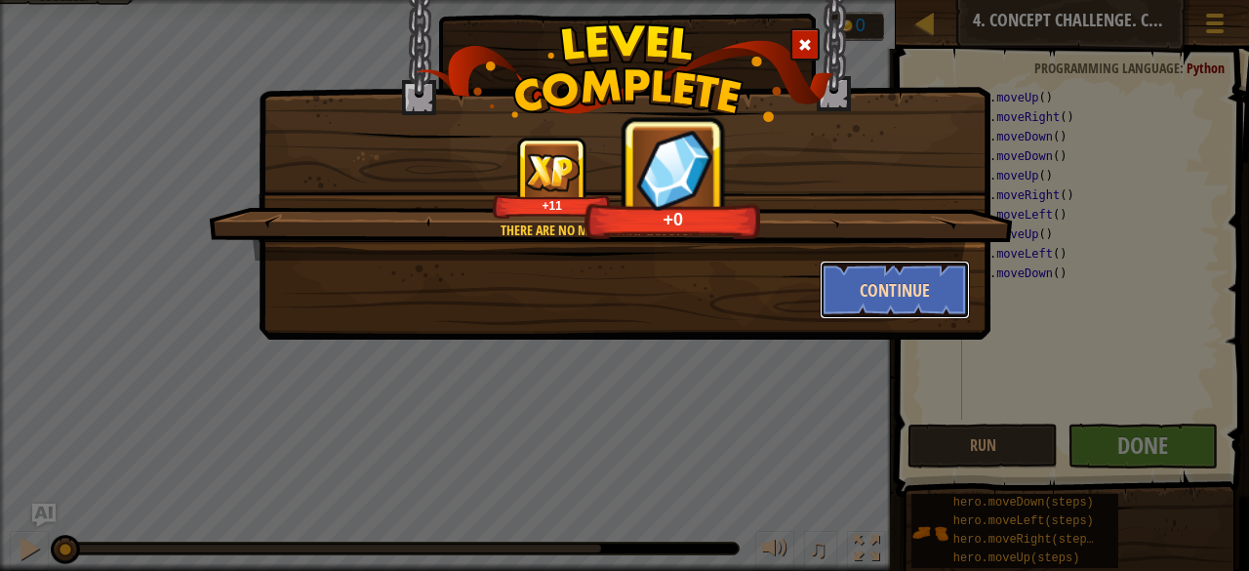
click at [896, 285] on button "Continue" at bounding box center [895, 290] width 151 height 59
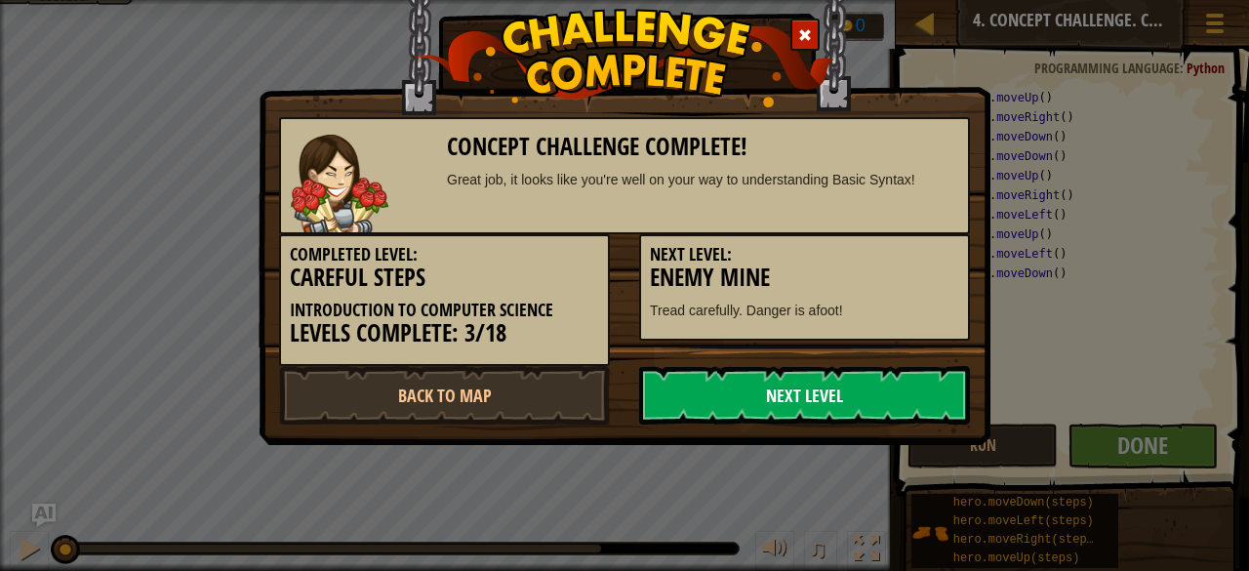
click at [850, 390] on link "Next Level" at bounding box center [804, 395] width 331 height 59
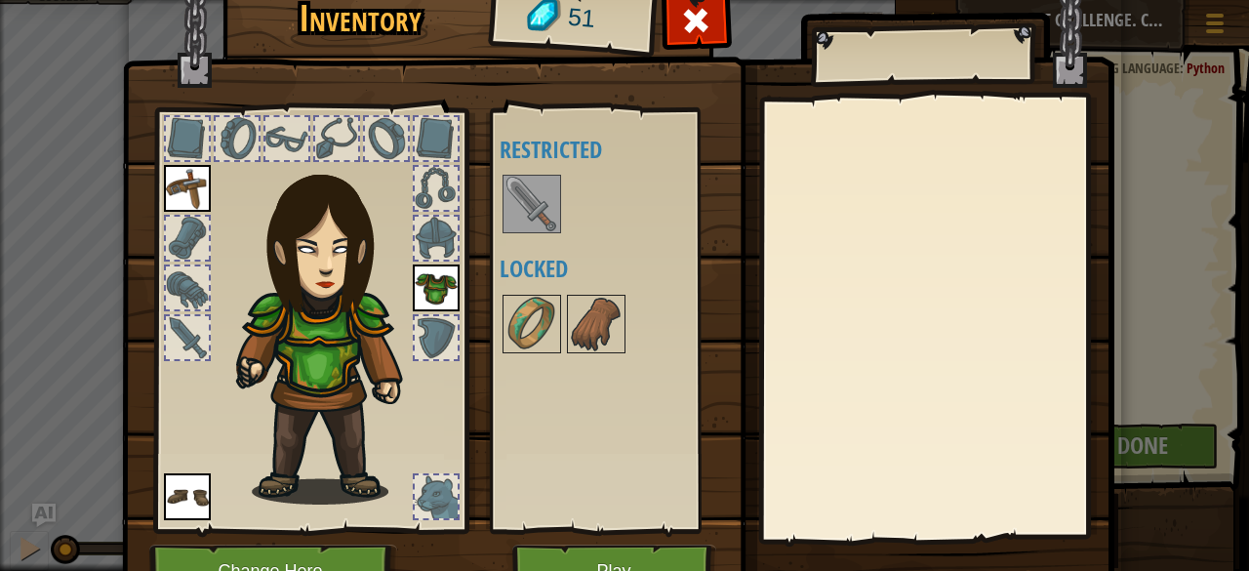
click at [523, 209] on img at bounding box center [532, 204] width 55 height 55
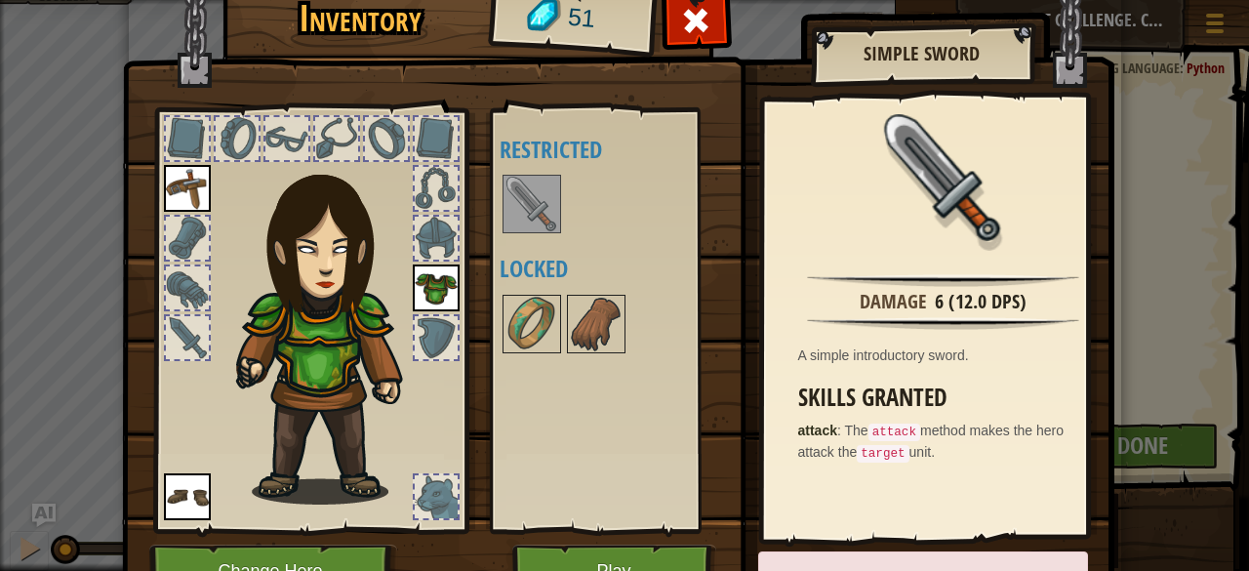
scroll to position [102, 0]
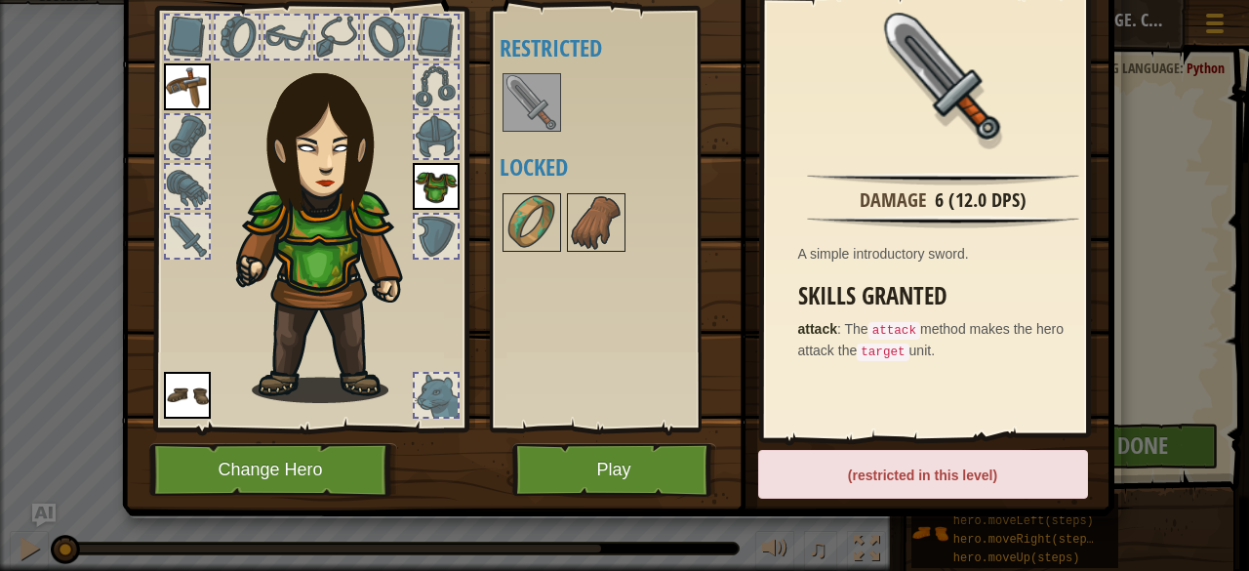
click at [608, 209] on img at bounding box center [596, 222] width 55 height 55
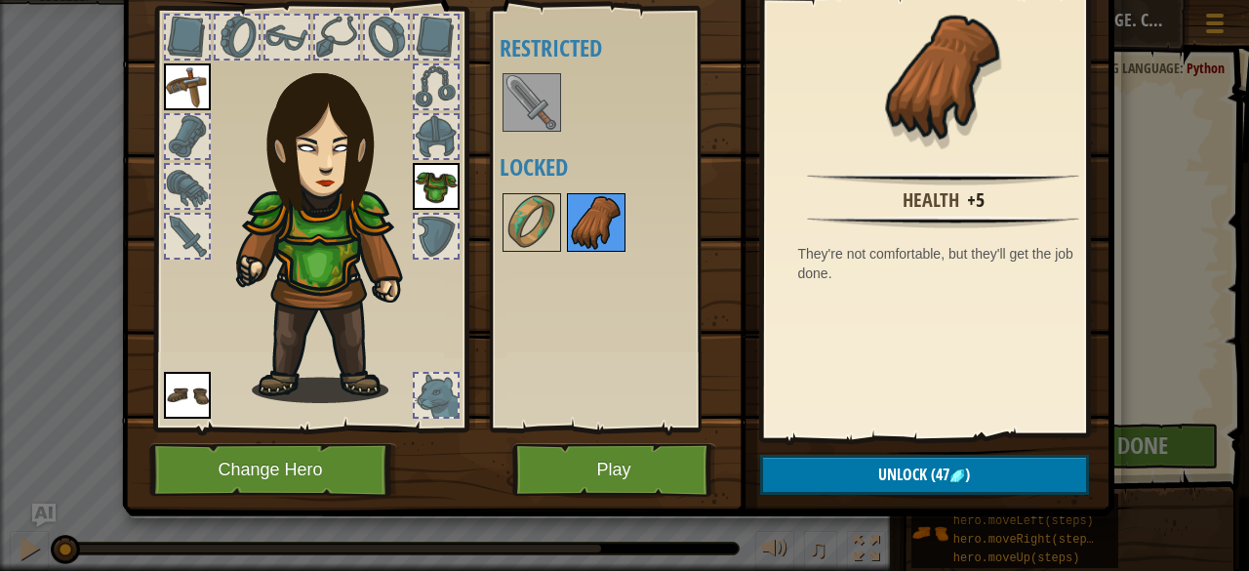
click at [537, 226] on img at bounding box center [532, 222] width 55 height 55
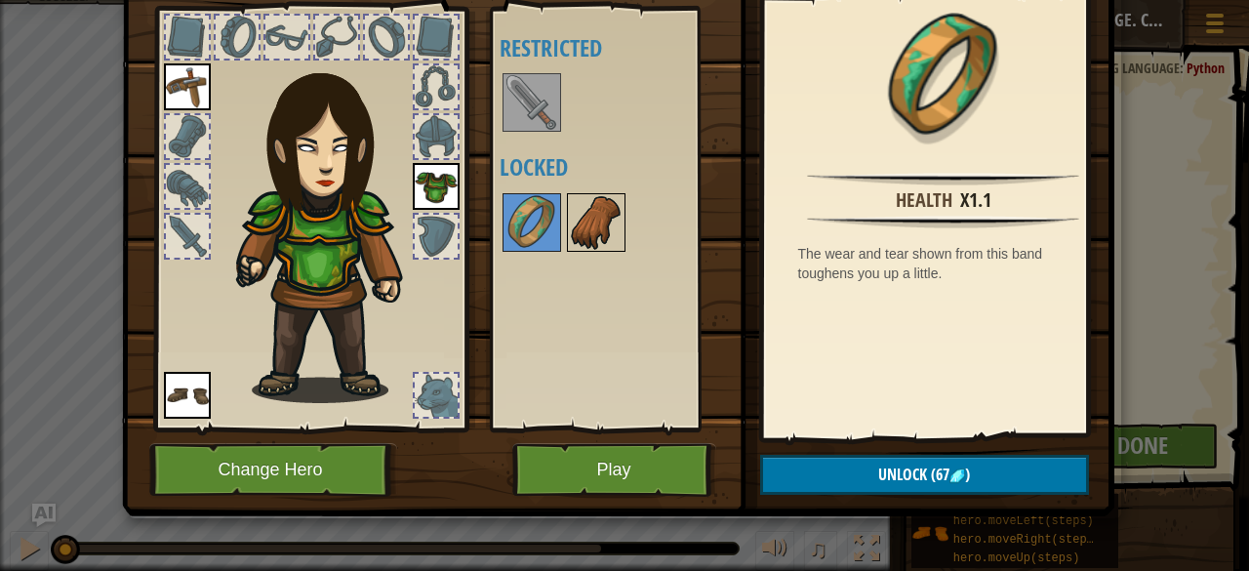
click at [609, 224] on img at bounding box center [596, 222] width 55 height 55
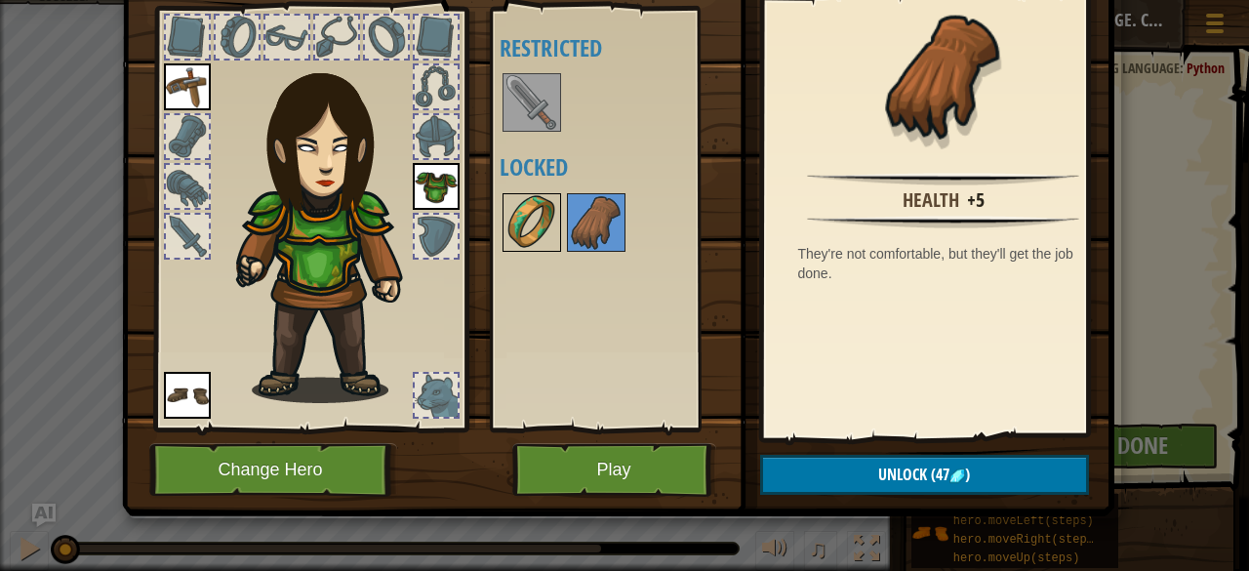
click at [509, 240] on img at bounding box center [532, 222] width 55 height 55
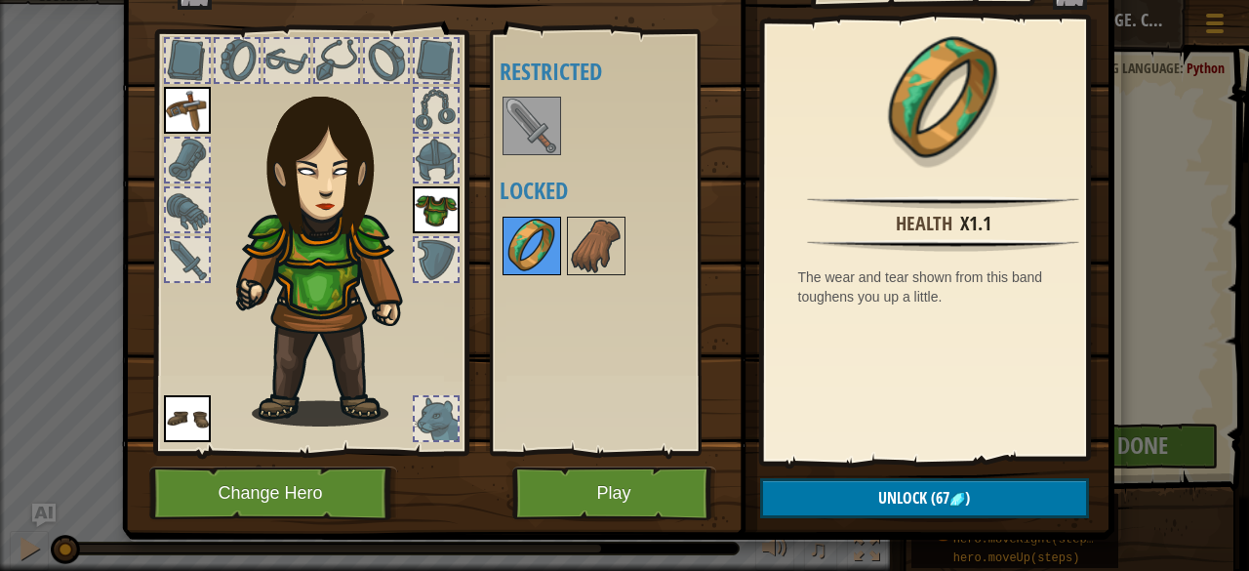
scroll to position [78, 0]
click at [588, 232] on img at bounding box center [596, 246] width 55 height 55
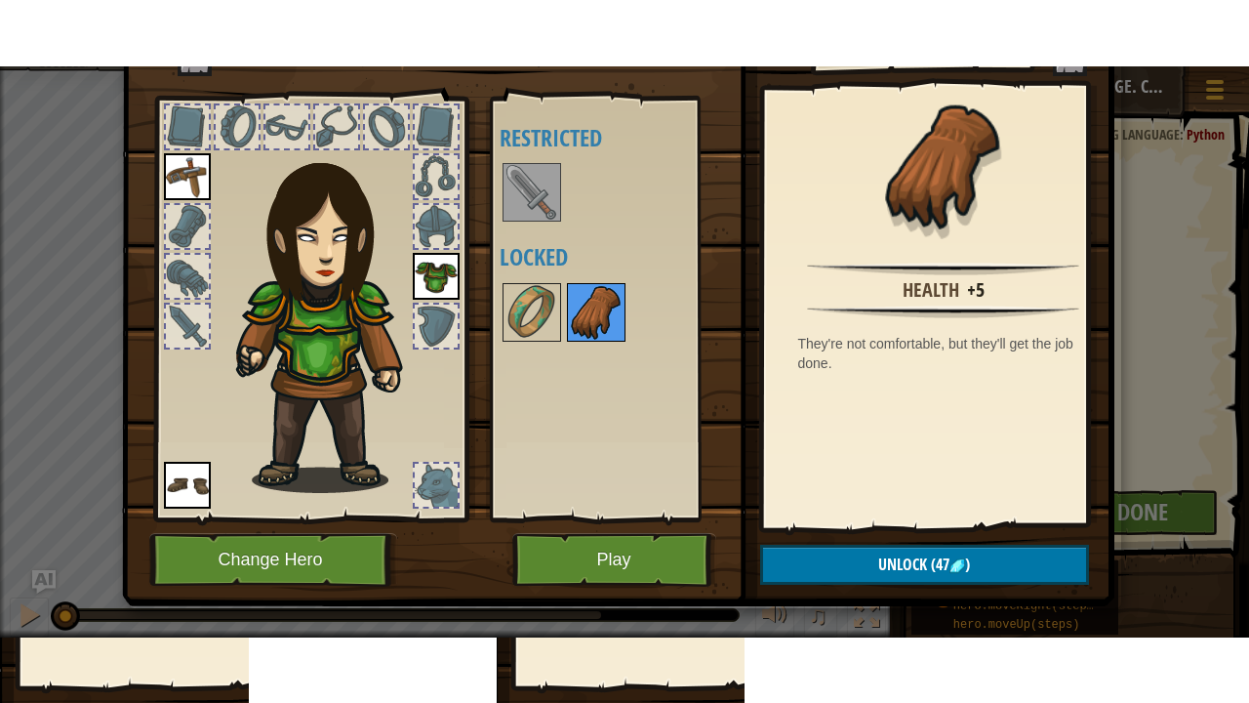
scroll to position [72, 0]
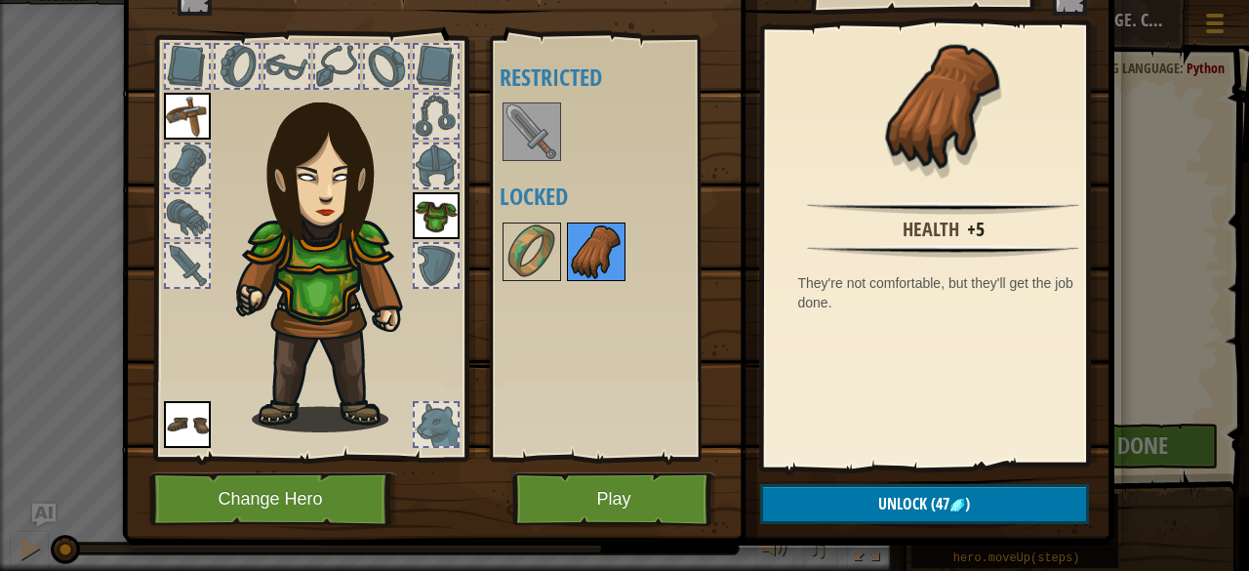
click at [505, 269] on img at bounding box center [532, 251] width 55 height 55
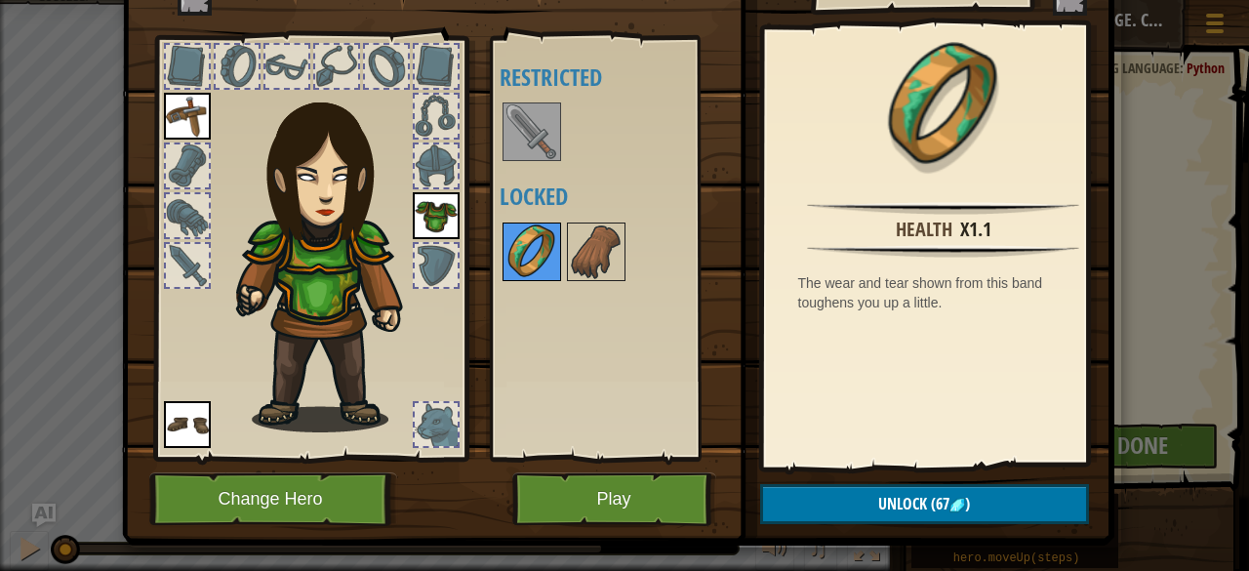
click at [509, 262] on img at bounding box center [532, 251] width 55 height 55
click at [500, 366] on div "Available Equip Equip Equip (double-click to equip) Restricted Locked" at bounding box center [622, 248] width 245 height 407
click at [576, 255] on img at bounding box center [596, 251] width 55 height 55
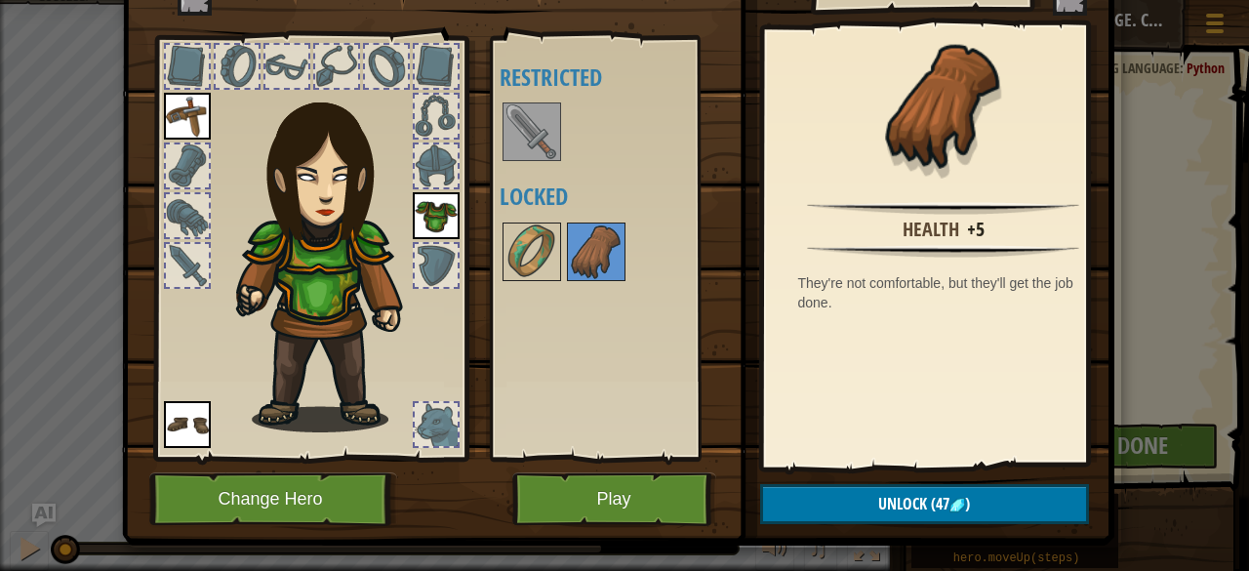
click at [829, 498] on button "Unlock (47 )" at bounding box center [924, 504] width 329 height 40
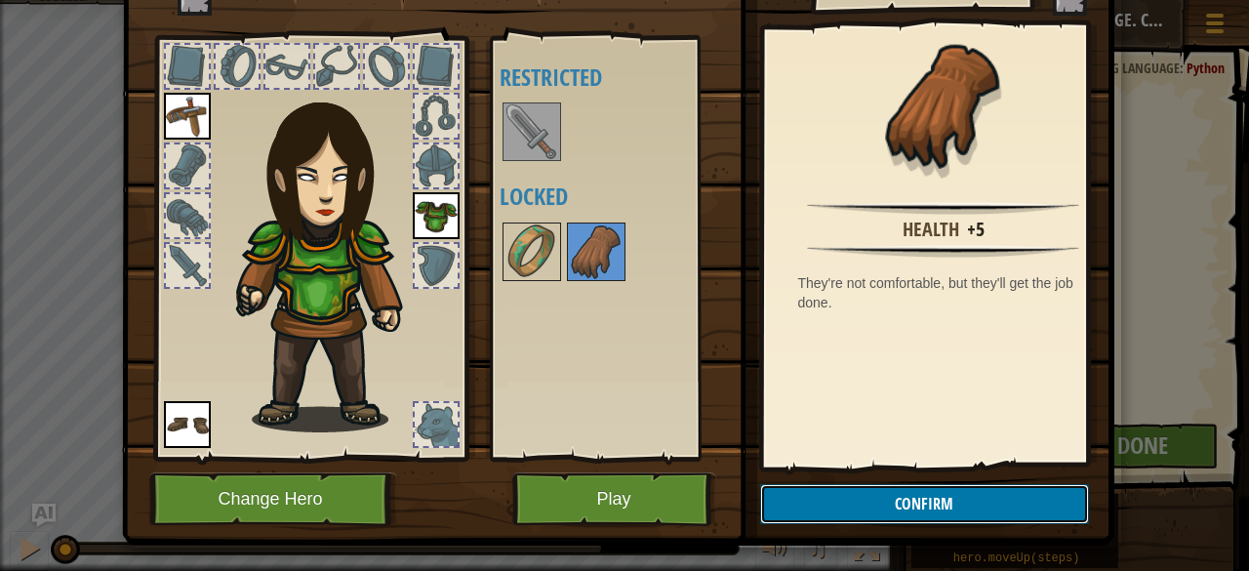
click at [828, 502] on button "Confirm" at bounding box center [924, 504] width 329 height 40
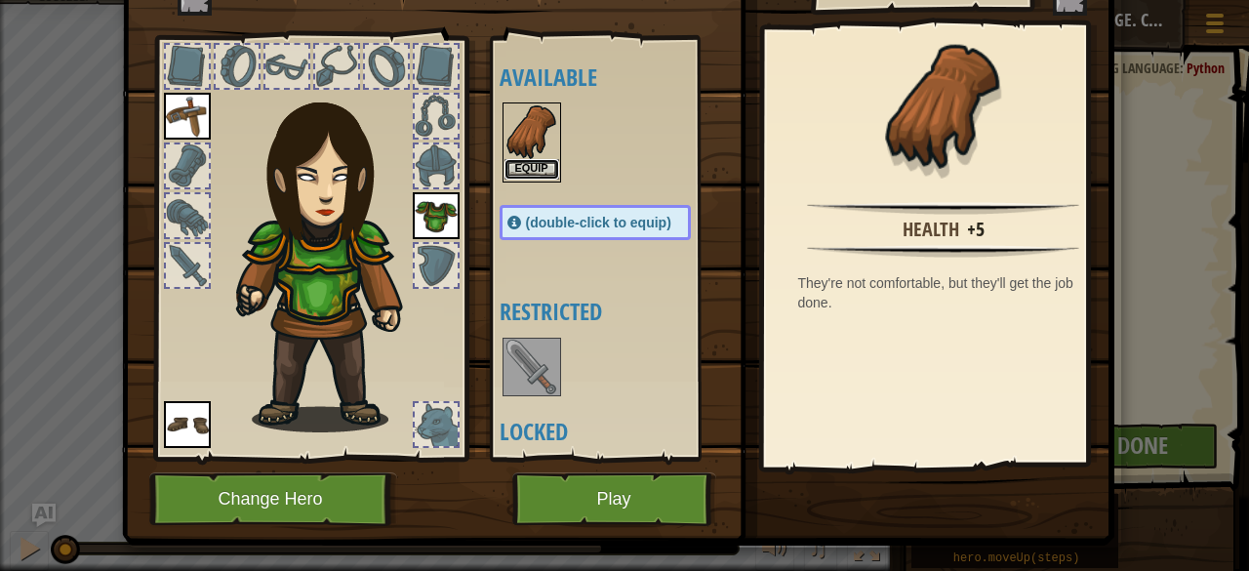
click at [526, 162] on button "Equip" at bounding box center [532, 169] width 55 height 20
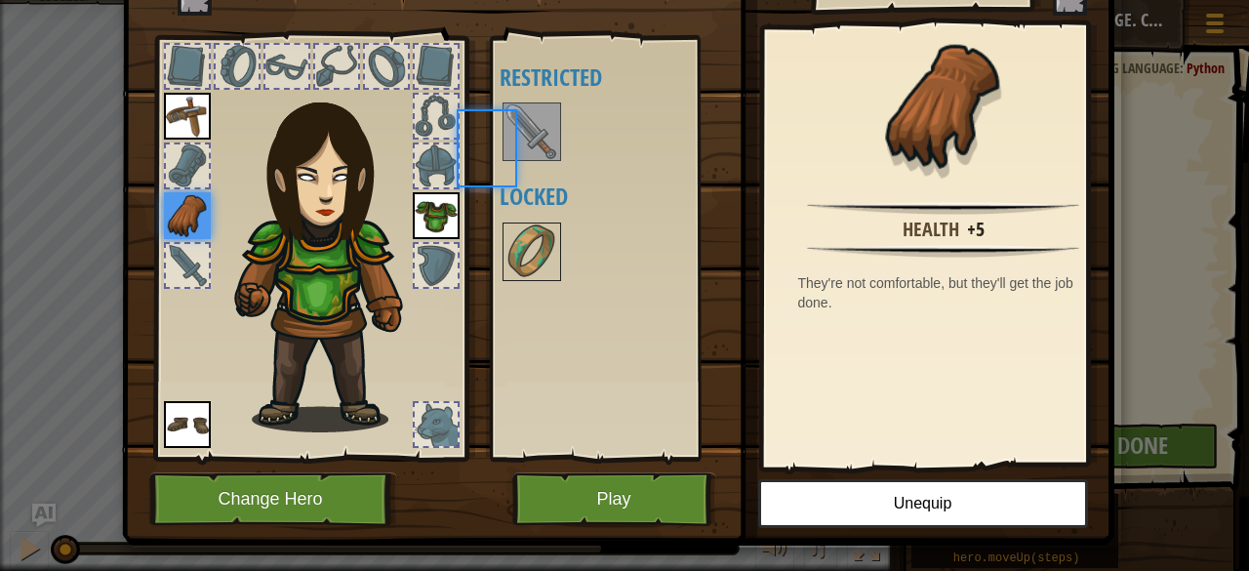
click at [525, 169] on div "Available Equip Equip Equip Equip (double-click to equip) Restricted Locked" at bounding box center [615, 248] width 230 height 407
click at [519, 260] on img at bounding box center [532, 251] width 55 height 55
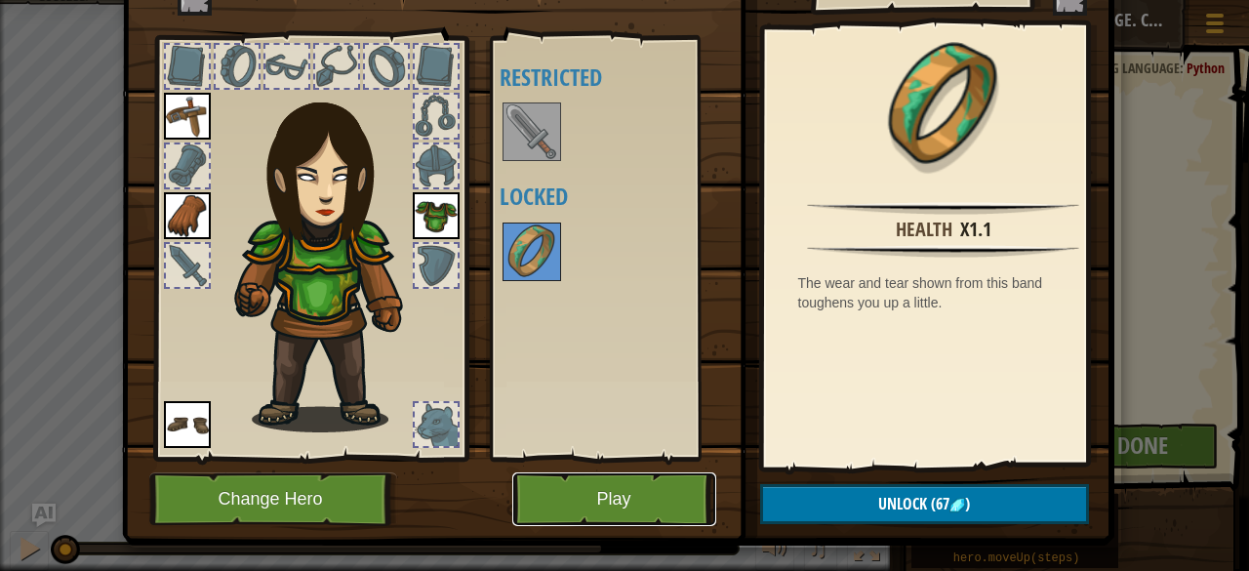
click at [557, 515] on button "Play" at bounding box center [614, 499] width 204 height 54
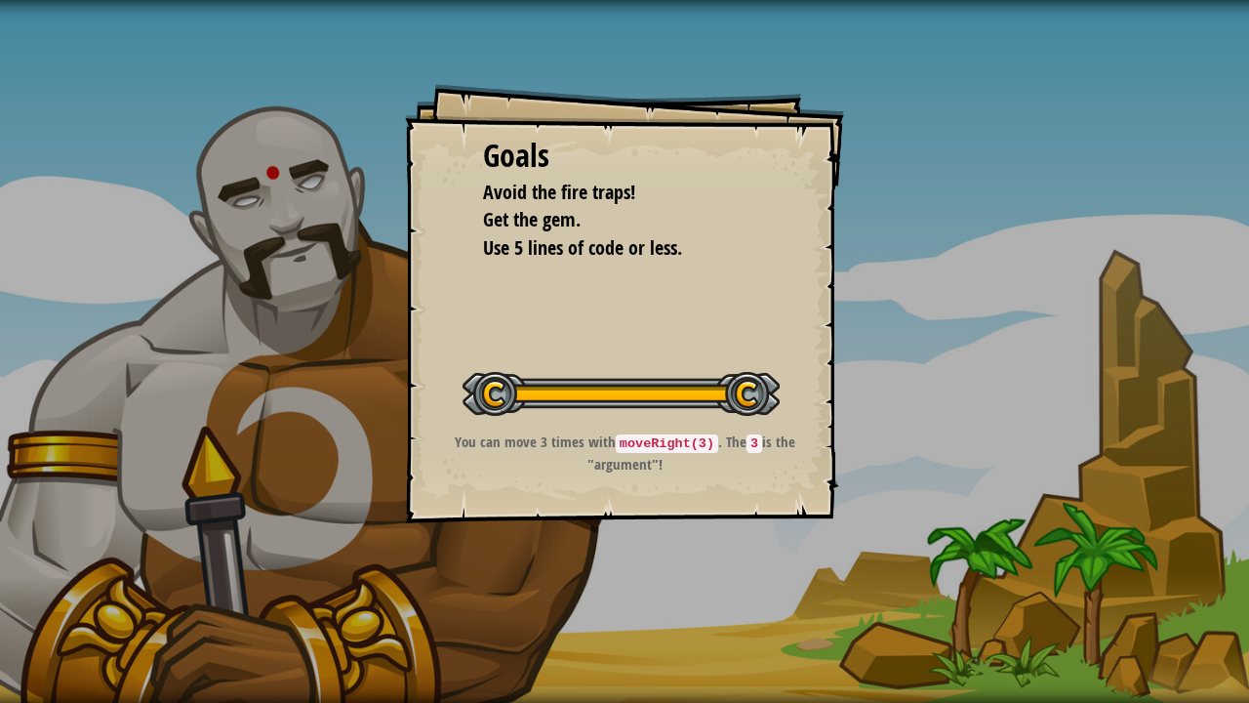
click at [545, 570] on div "Goals Avoid the fire traps! Get the gem. Use 5 lines of code or less. Start Lev…" at bounding box center [624, 351] width 1249 height 703
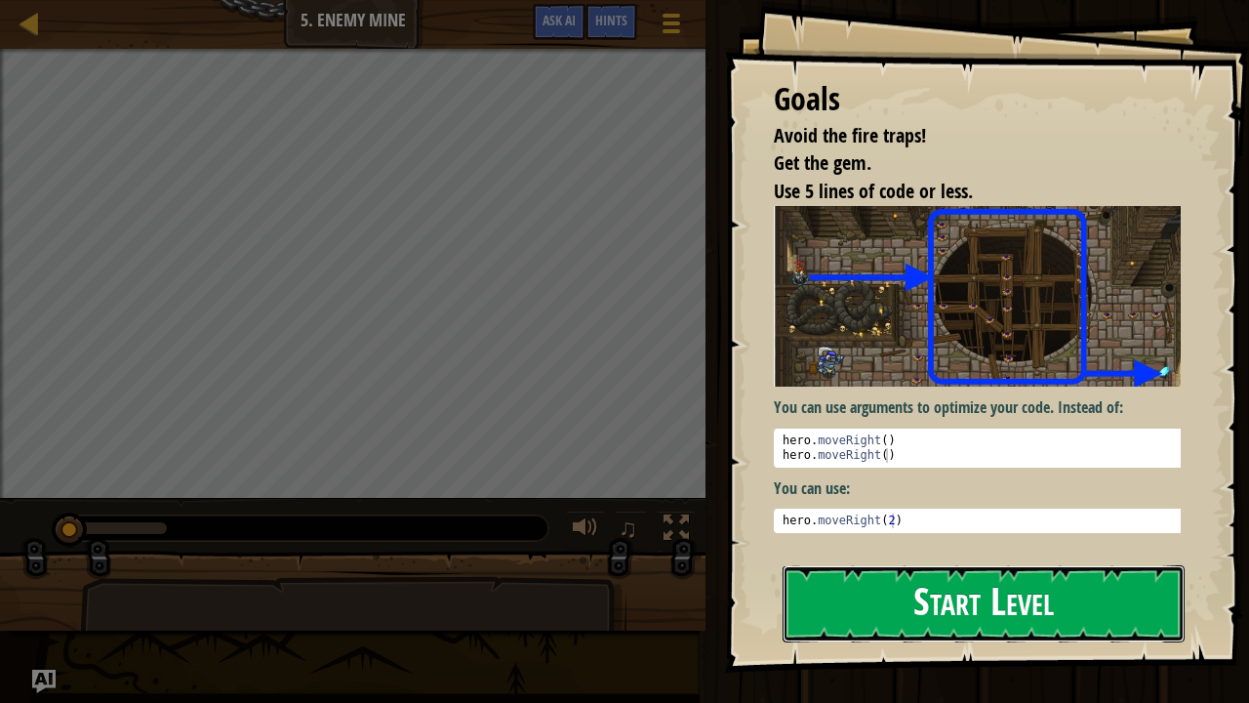
click at [882, 570] on button "Start Level" at bounding box center [984, 603] width 402 height 77
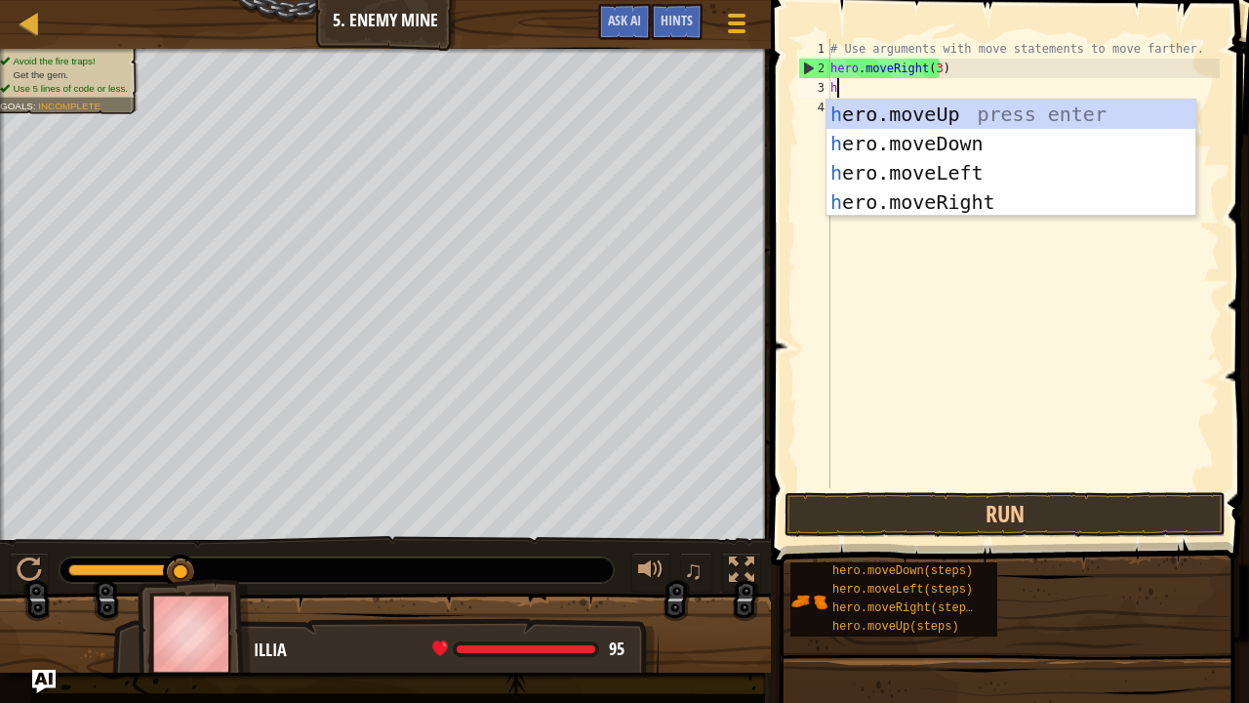
type textarea "he"
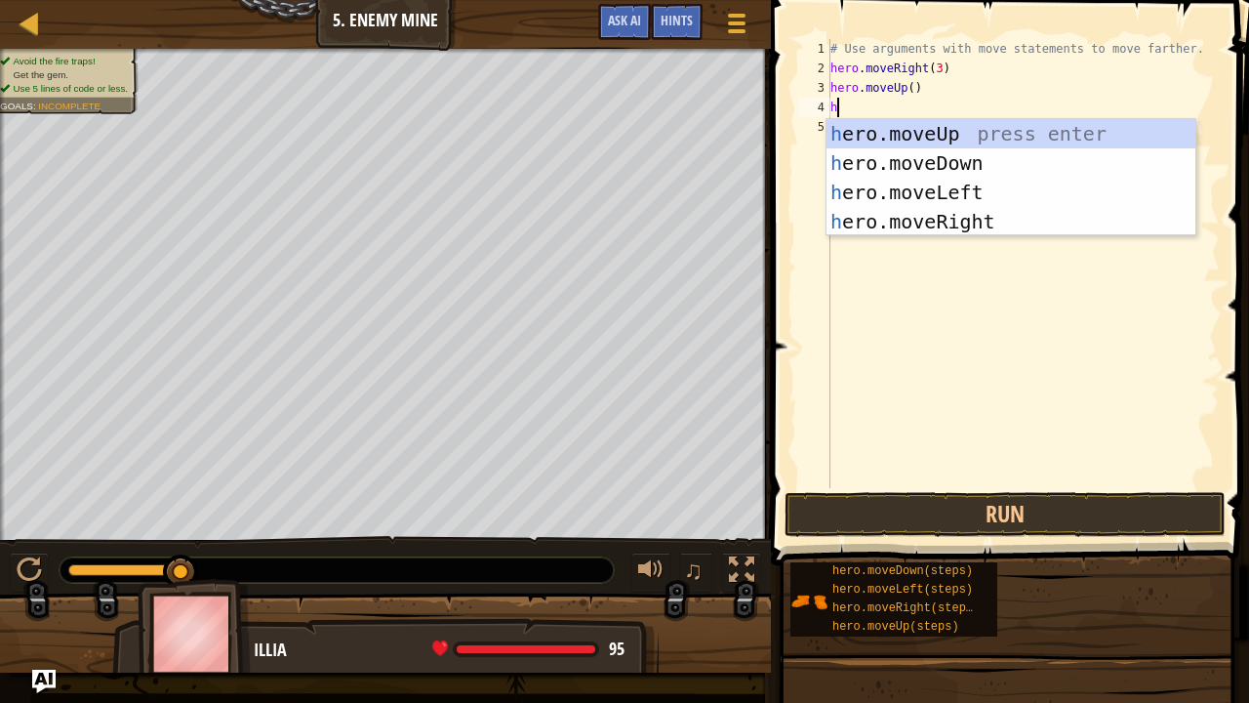
type textarea "he"
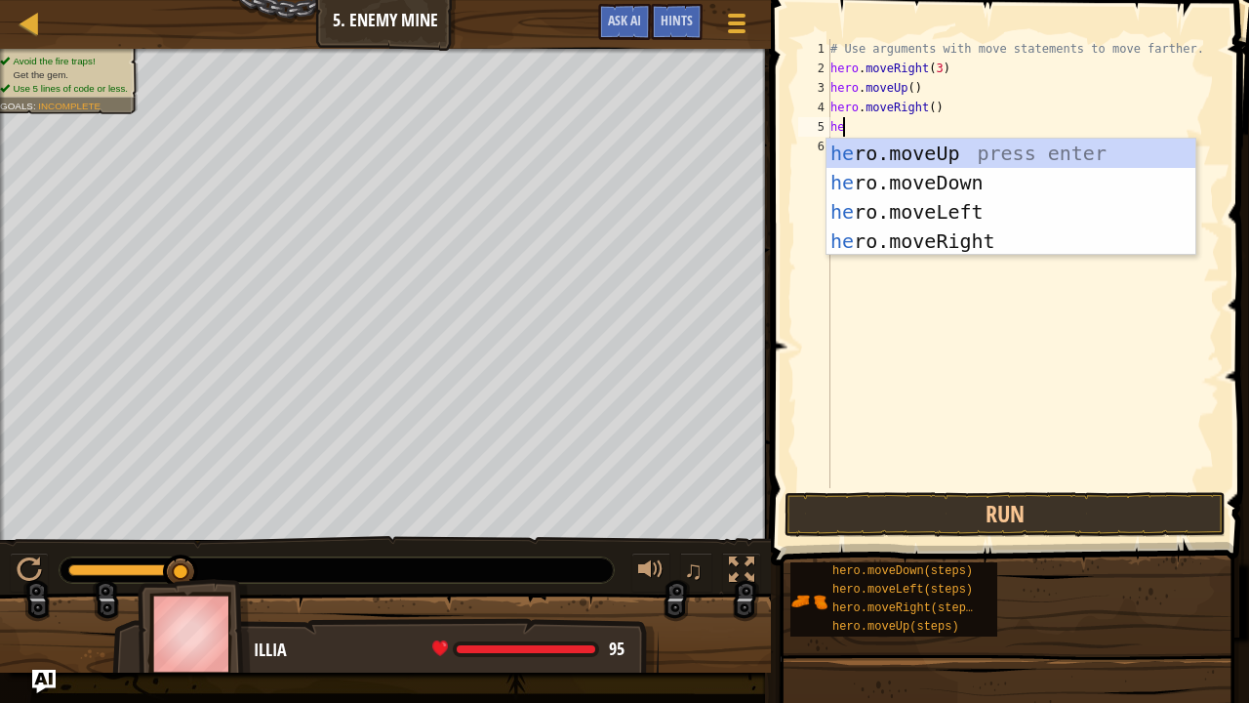
type textarea "her"
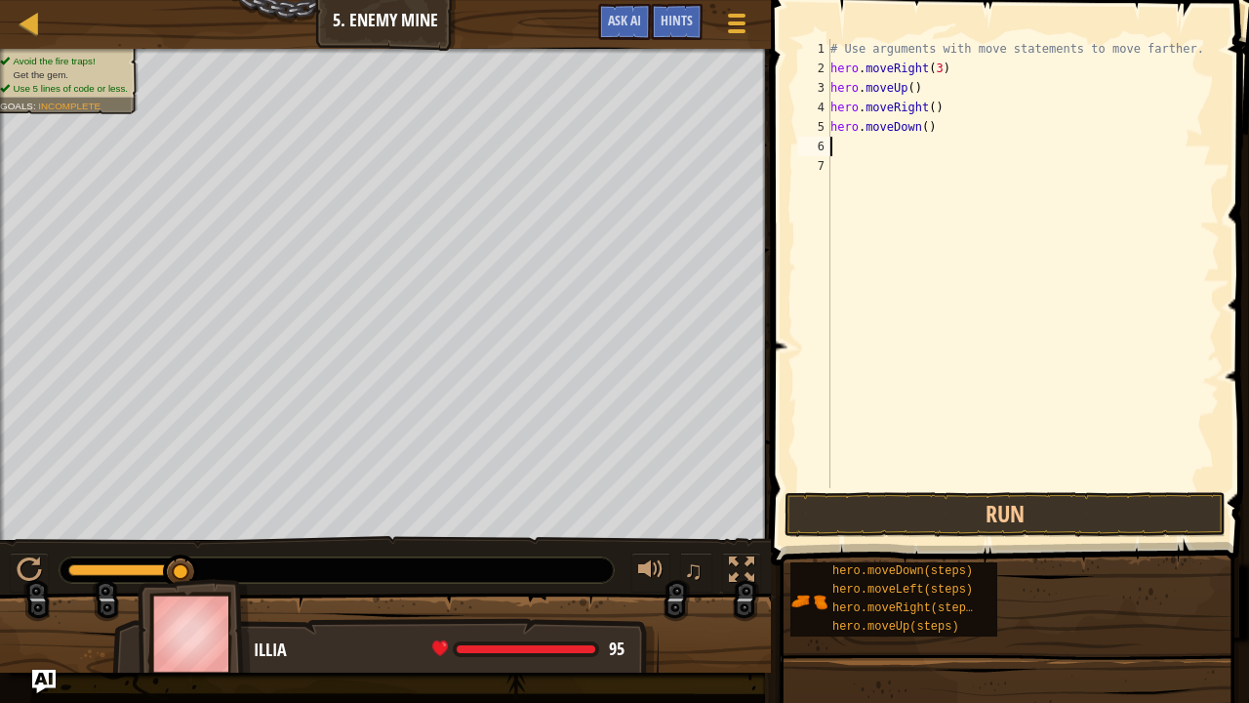
type textarea "he"
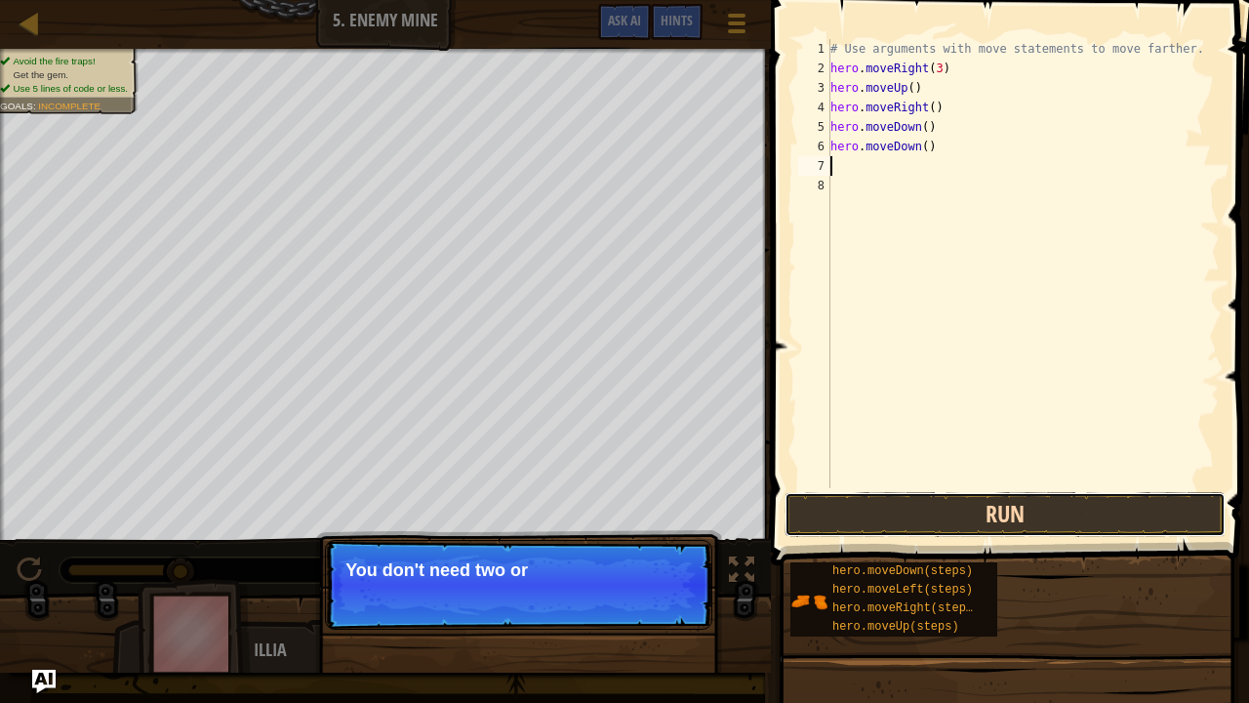
click at [939, 527] on button "Run" at bounding box center [1005, 514] width 441 height 45
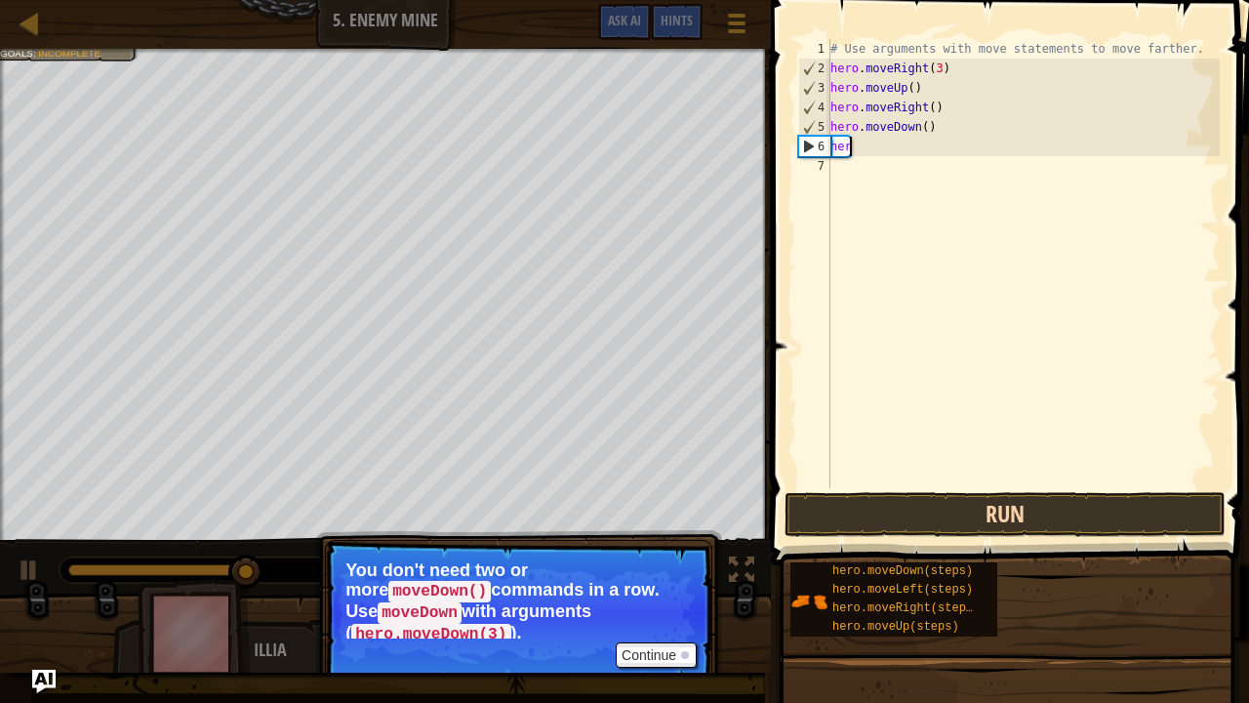
type textarea "h"
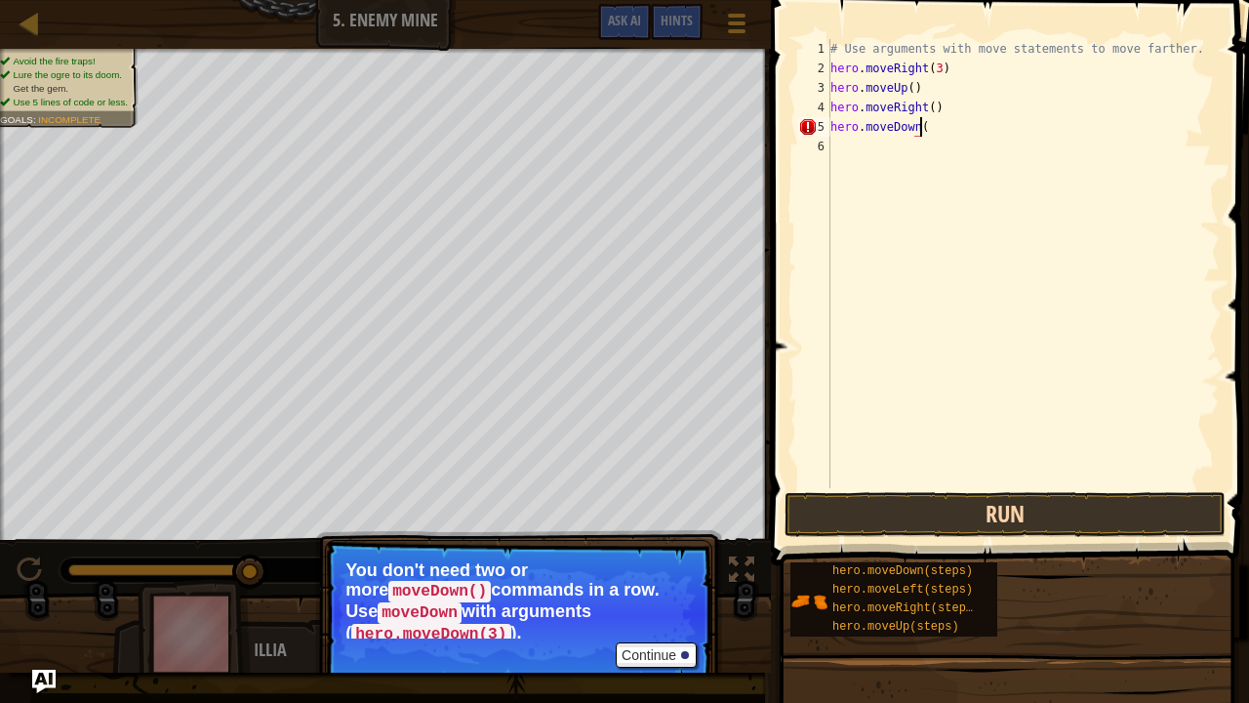
scroll to position [9, 7]
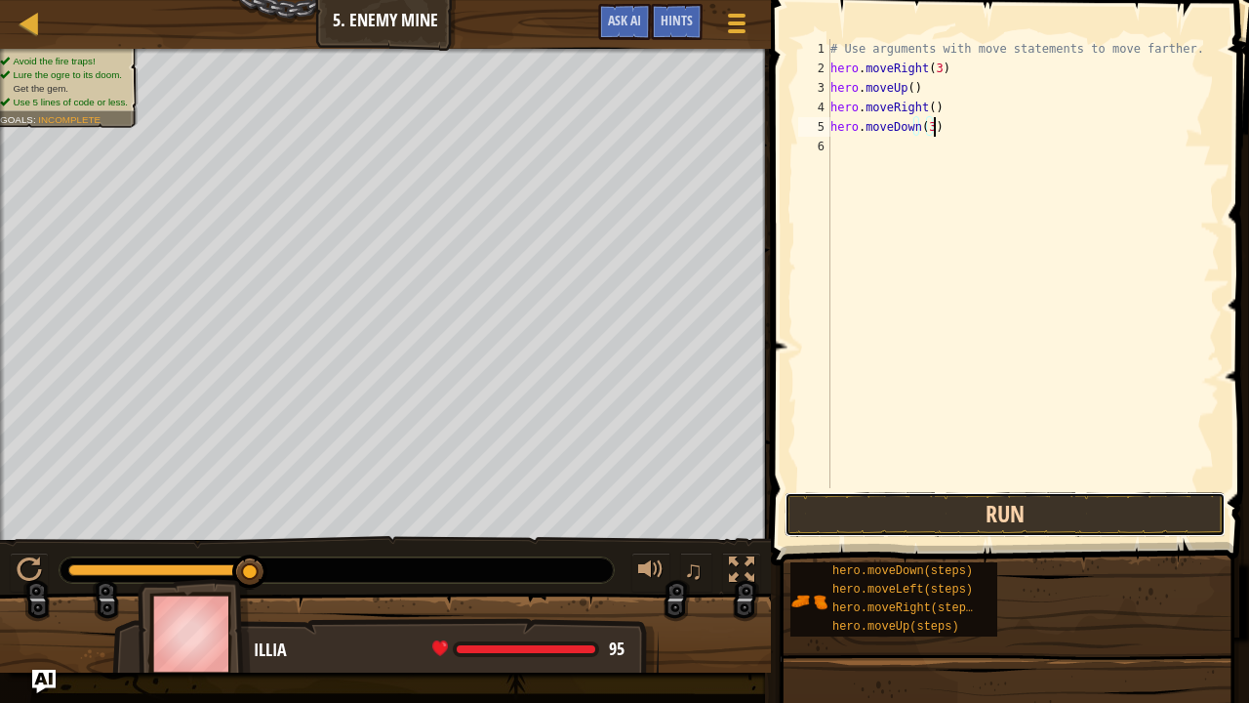
click at [976, 515] on button "Run" at bounding box center [1005, 514] width 441 height 45
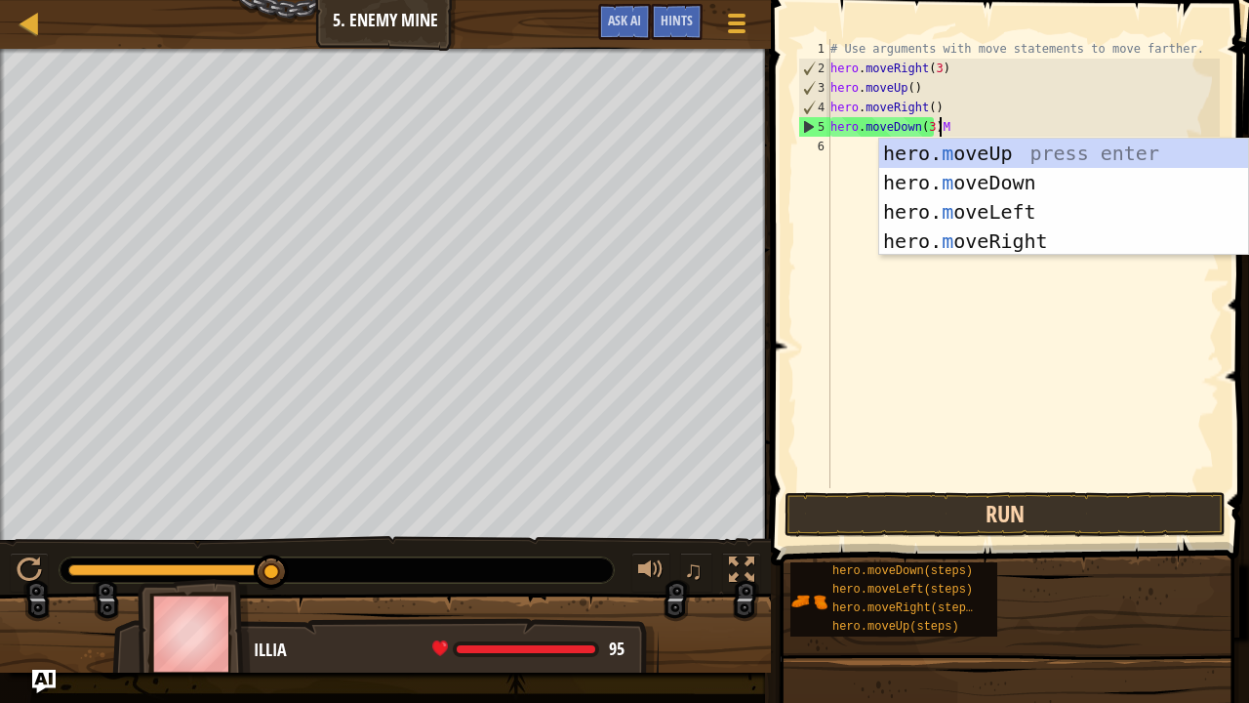
type textarea "hero.moveDown(3)"
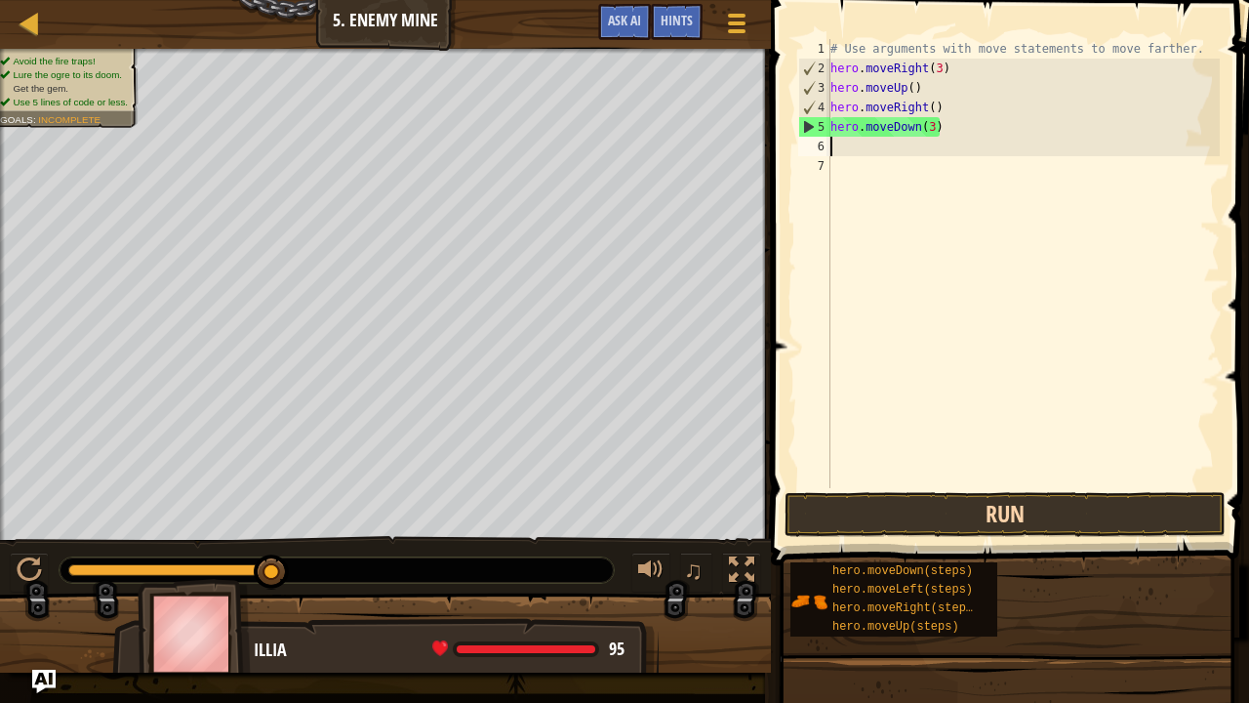
scroll to position [9, 0]
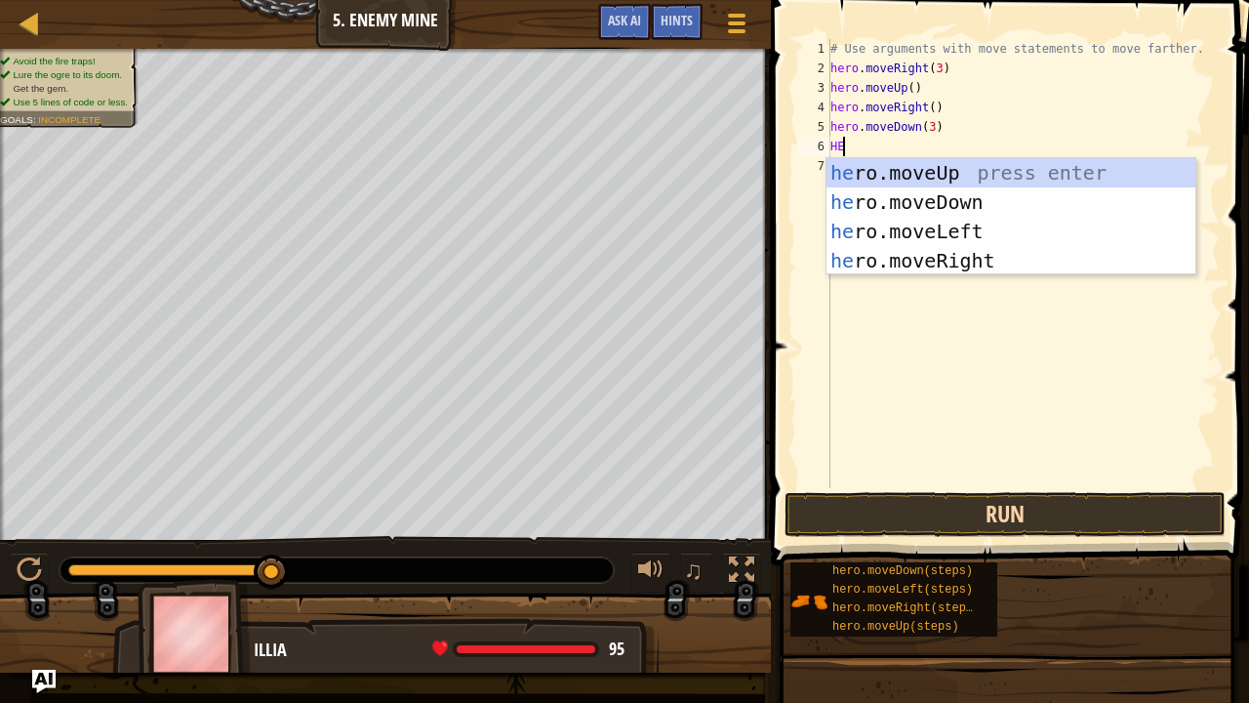
type textarea "HERO"
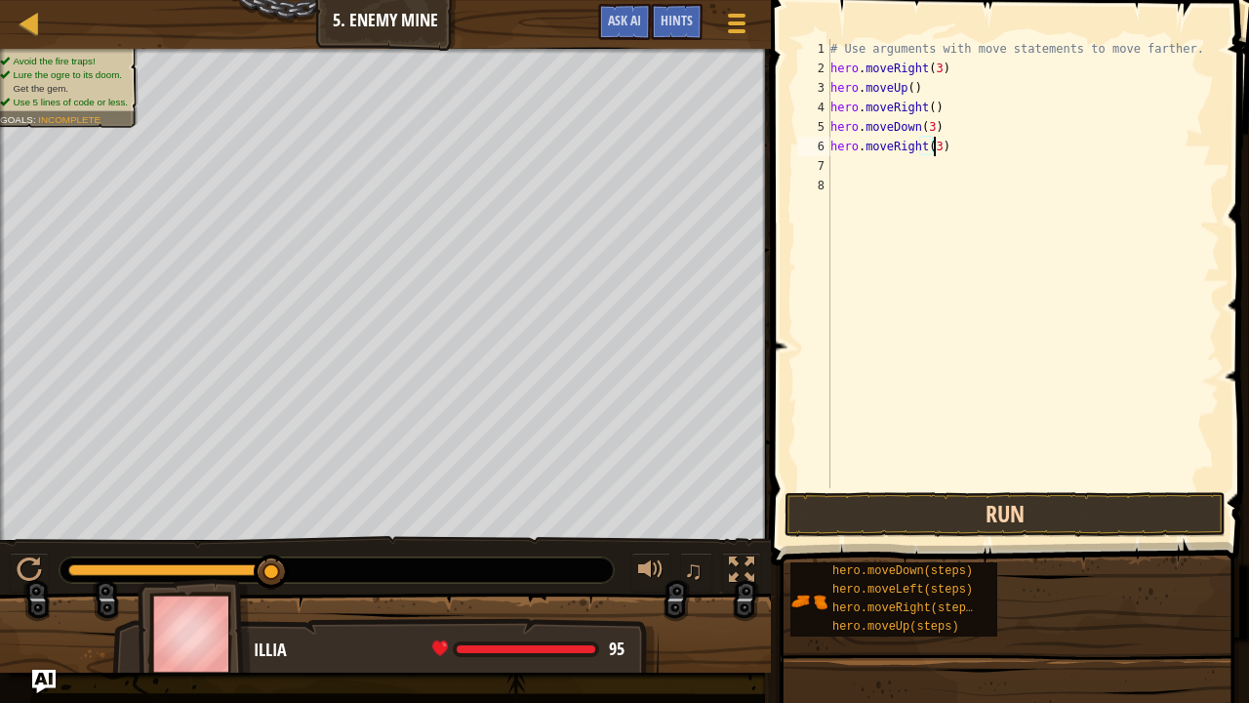
scroll to position [9, 8]
type textarea "hero.moveRight(3)"
click at [1007, 513] on button "Run" at bounding box center [1005, 514] width 441 height 45
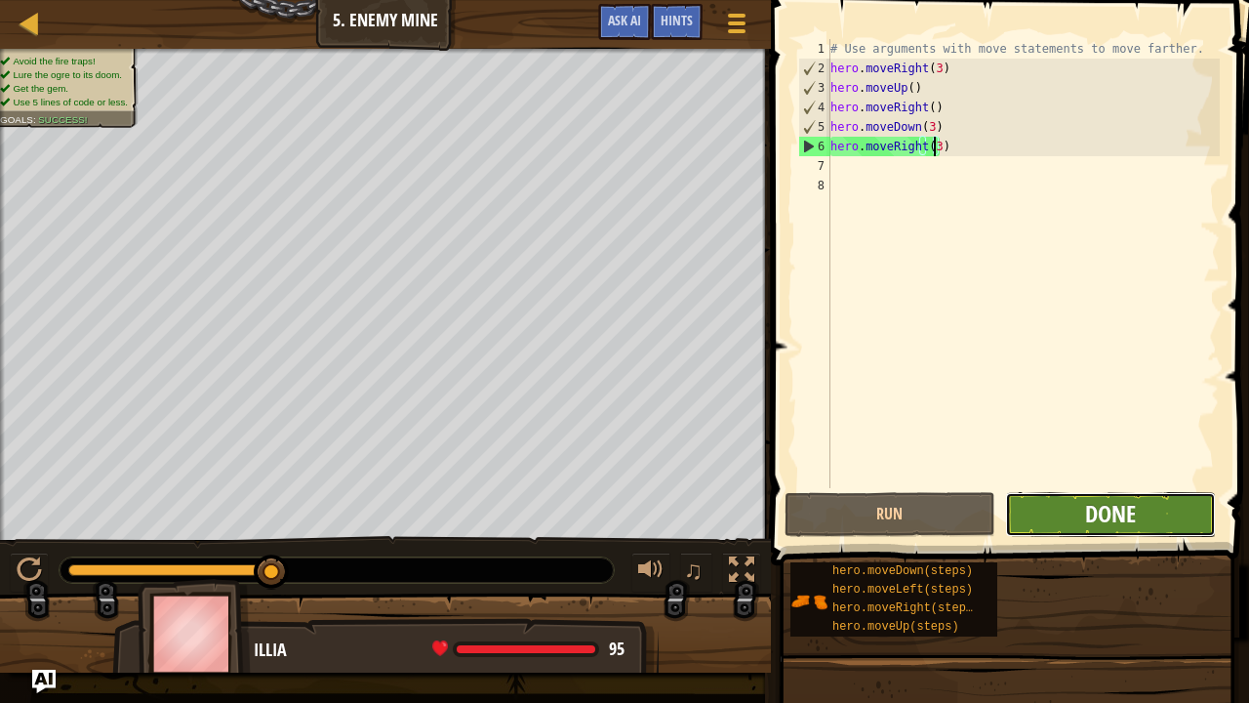
click at [1099, 503] on span "Done" at bounding box center [1110, 513] width 51 height 31
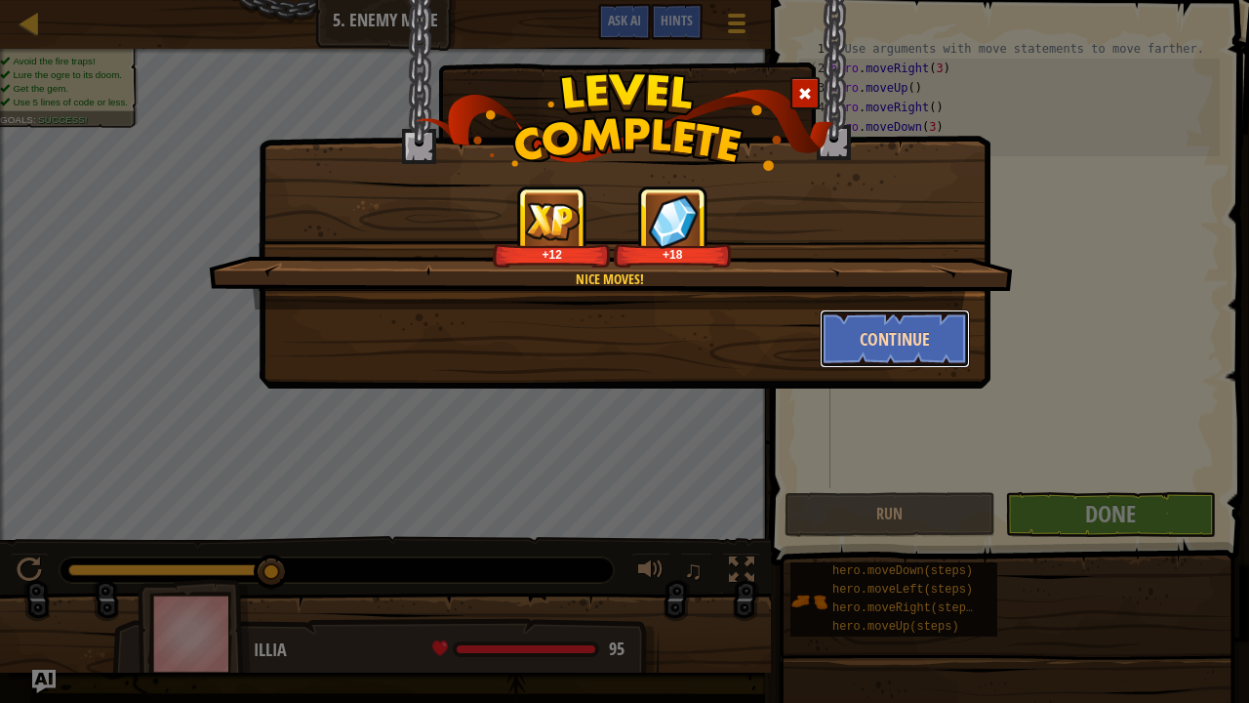
click at [852, 334] on button "Continue" at bounding box center [895, 338] width 151 height 59
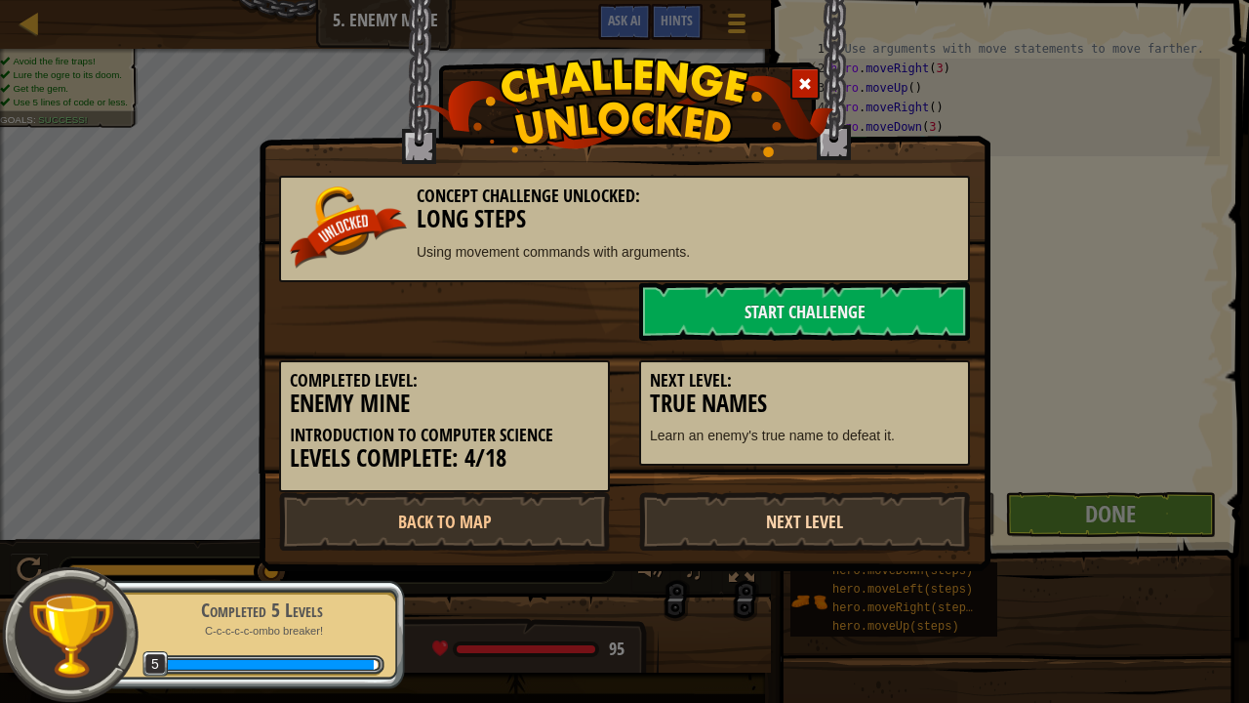
click at [759, 527] on link "Next Level" at bounding box center [804, 521] width 331 height 59
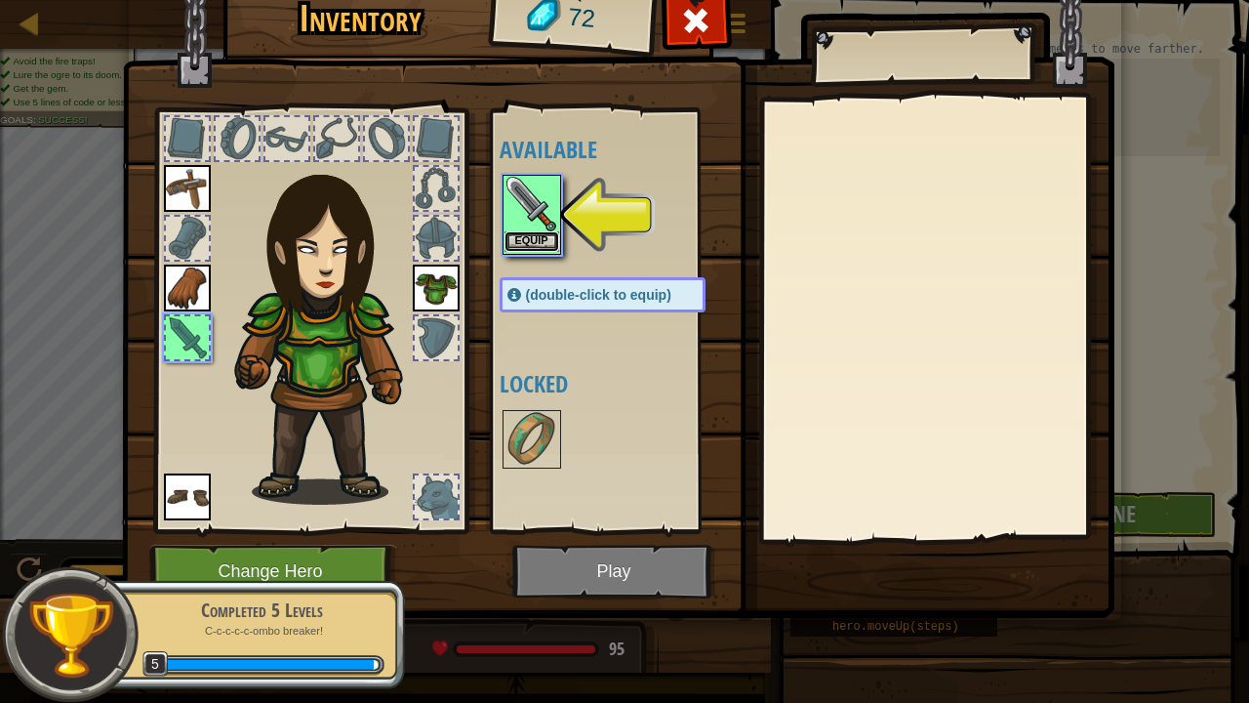
click at [545, 243] on button "Equip" at bounding box center [532, 241] width 55 height 20
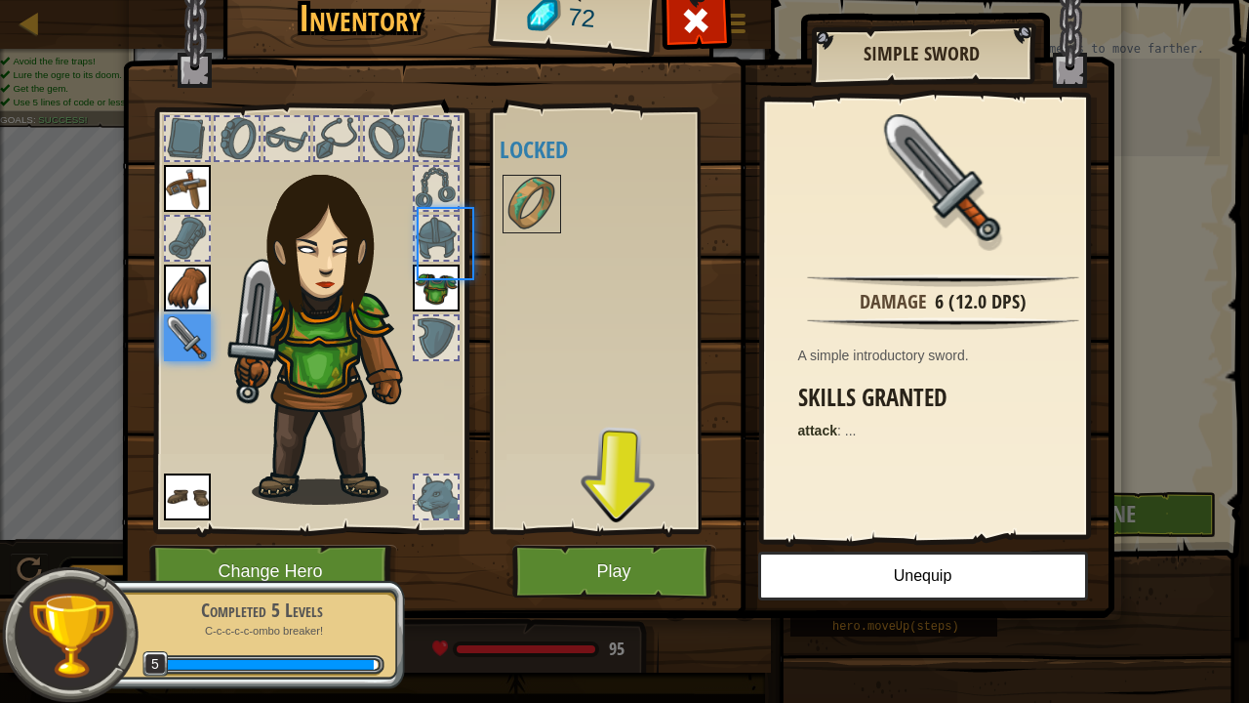
click at [545, 243] on div "Available Equip Equip Equip Equip Equip (double-click to equip) Locked" at bounding box center [622, 320] width 245 height 407
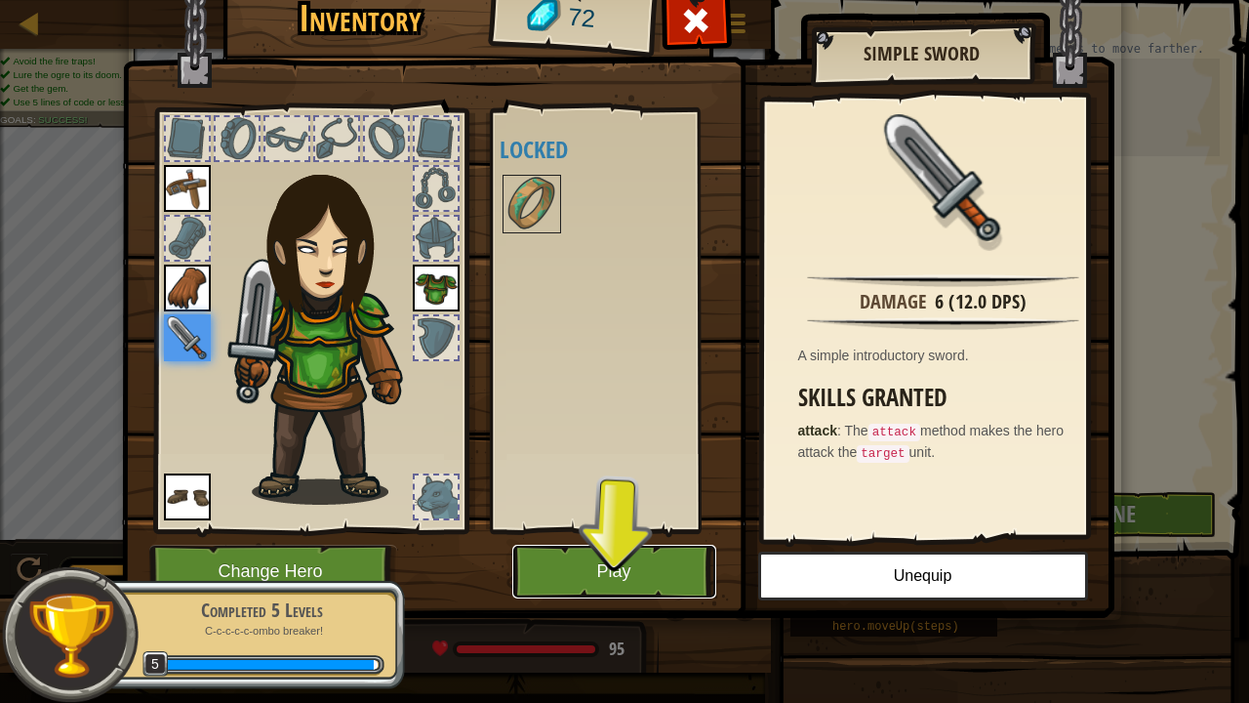
click at [632, 570] on button "Play" at bounding box center [614, 572] width 204 height 54
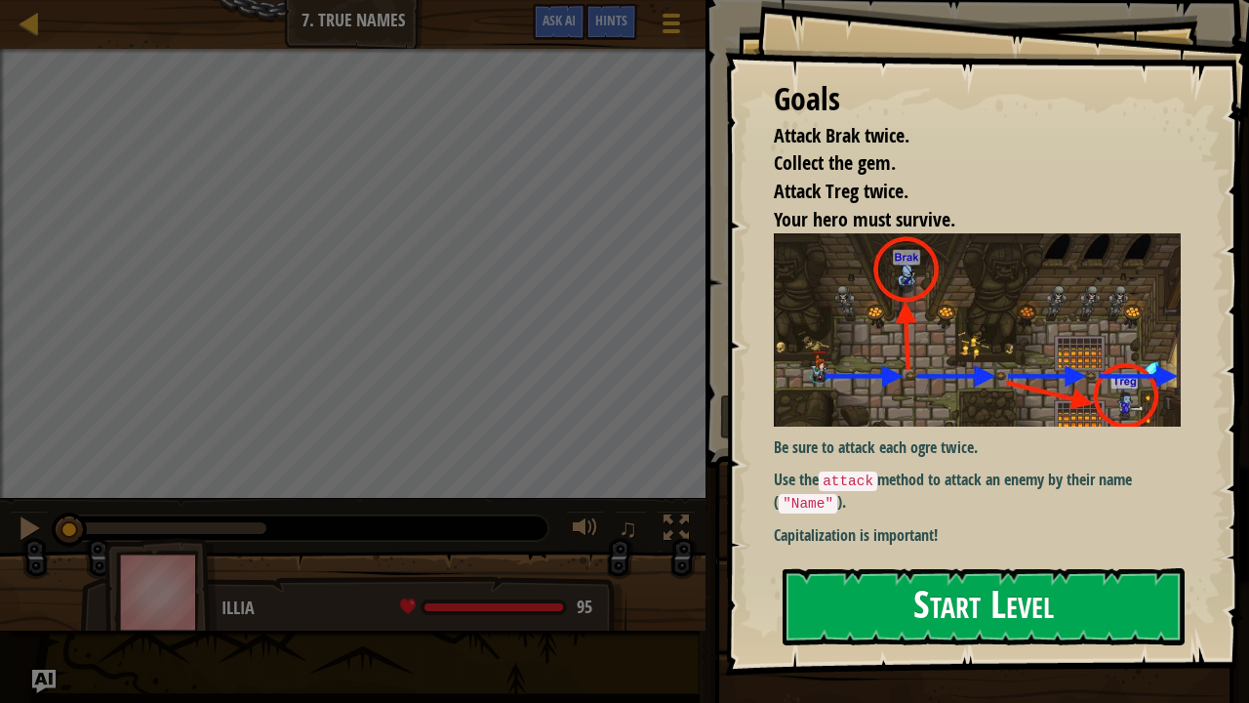
click at [849, 568] on button "Start Level" at bounding box center [984, 606] width 402 height 77
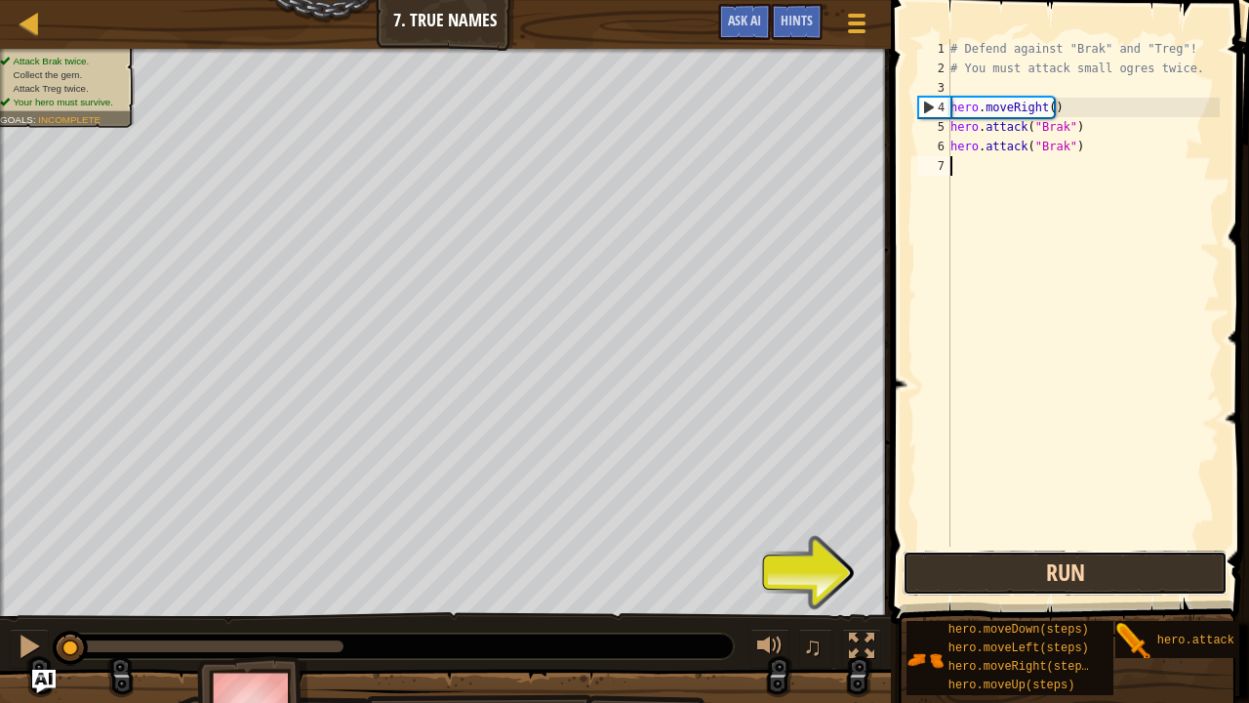
click at [990, 570] on button "Run" at bounding box center [1065, 572] width 325 height 45
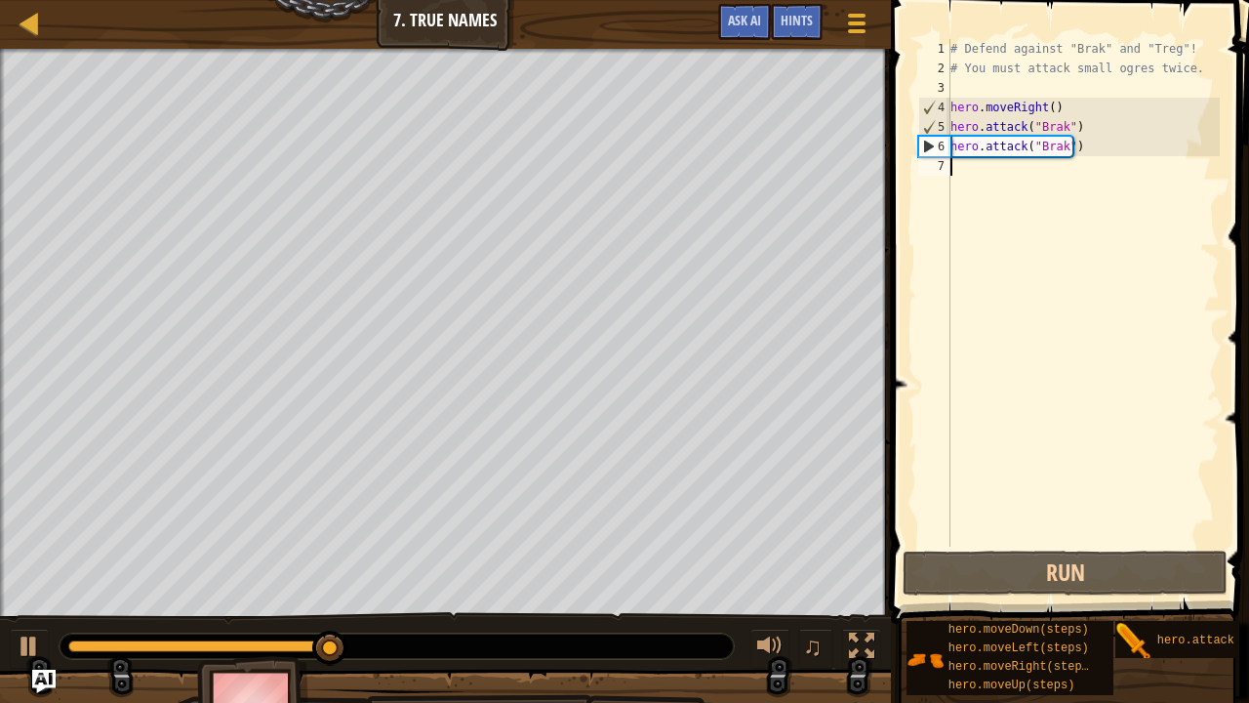
click at [993, 187] on div "# Defend against "Brak" and "Treg"! # You must attack small ogres twice. hero .…" at bounding box center [1083, 312] width 273 height 547
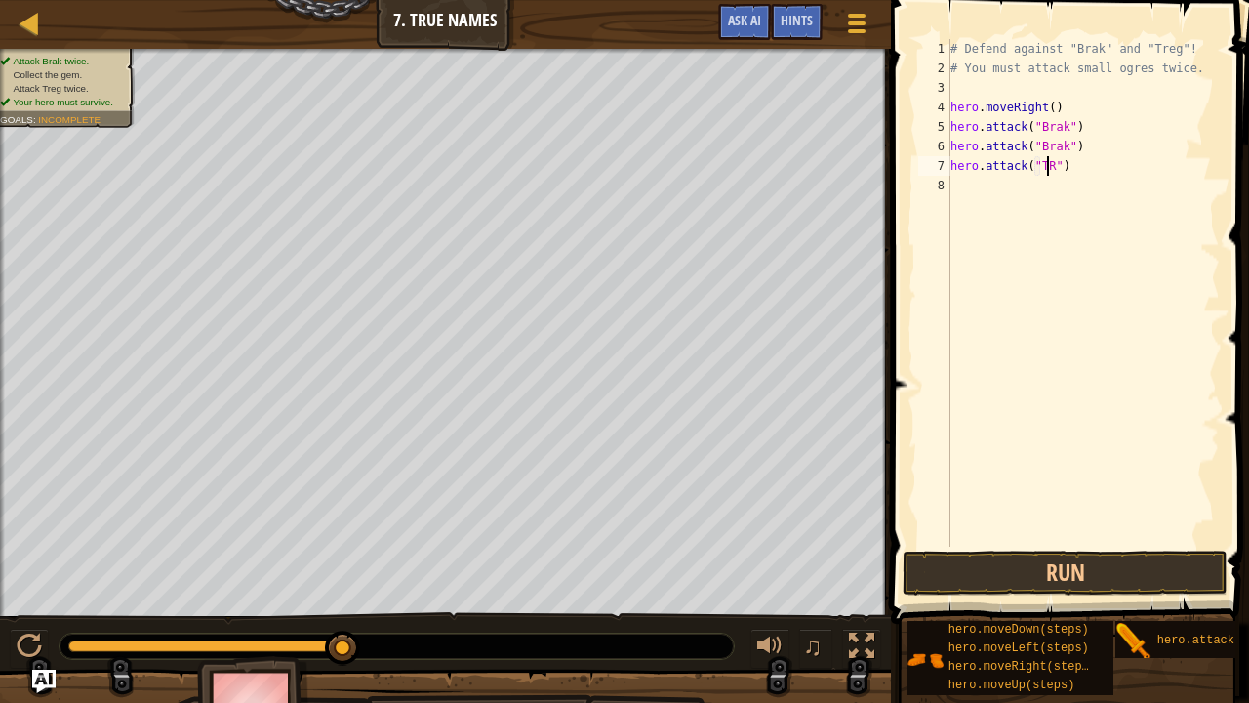
scroll to position [9, 8]
type textarea "hero.attack("Treg")"
click at [1089, 569] on button "Run" at bounding box center [1065, 572] width 325 height 45
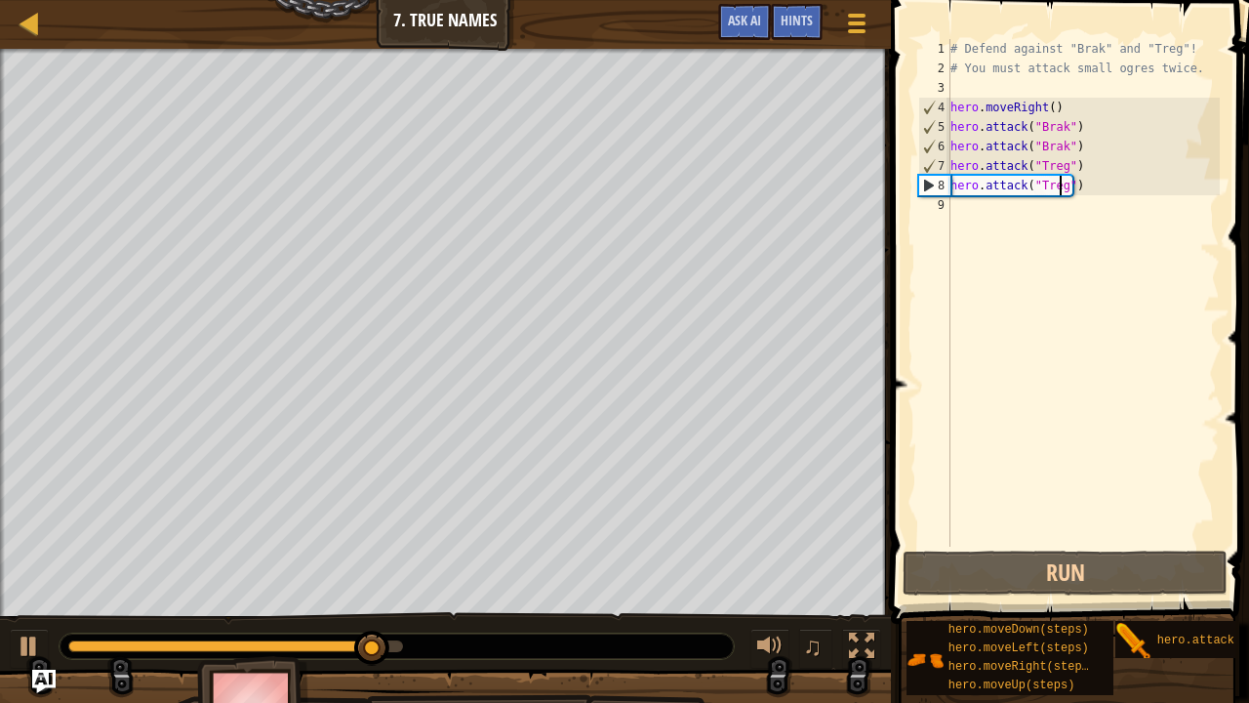
click at [999, 207] on div "# Defend against "Brak" and "Treg"! # You must attack small ogres twice. hero .…" at bounding box center [1083, 312] width 273 height 547
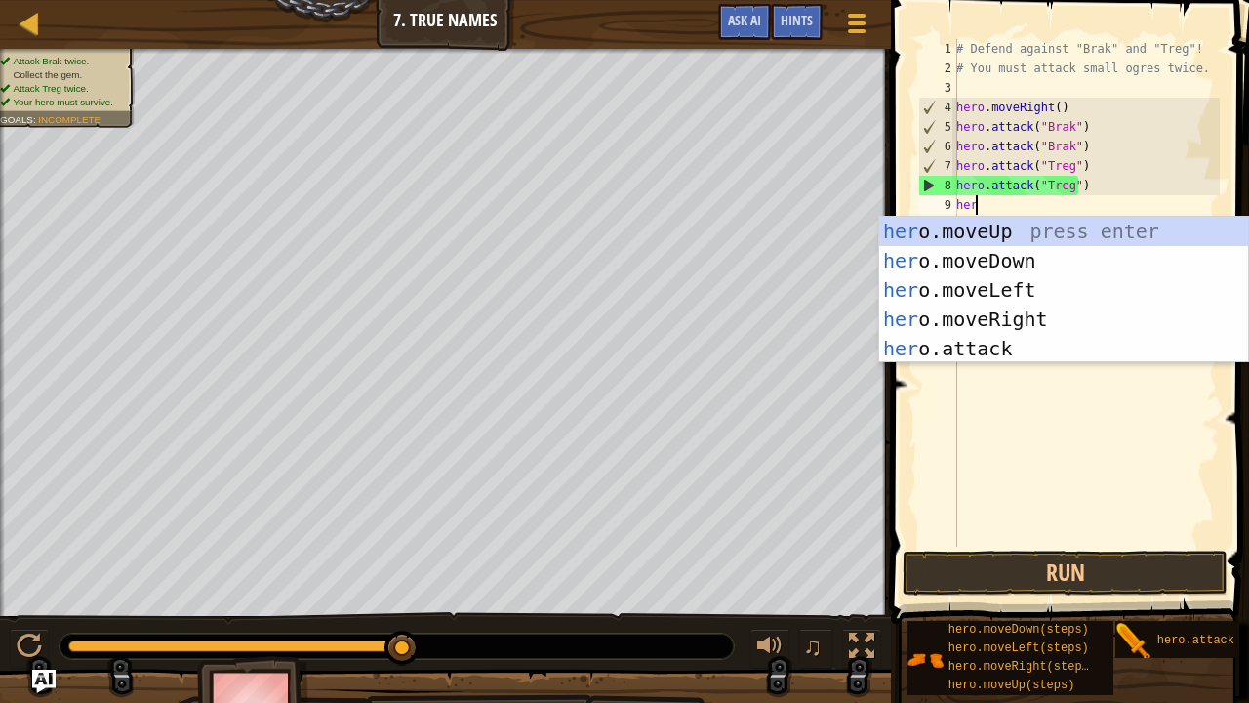
scroll to position [9, 0]
type textarea "hero."
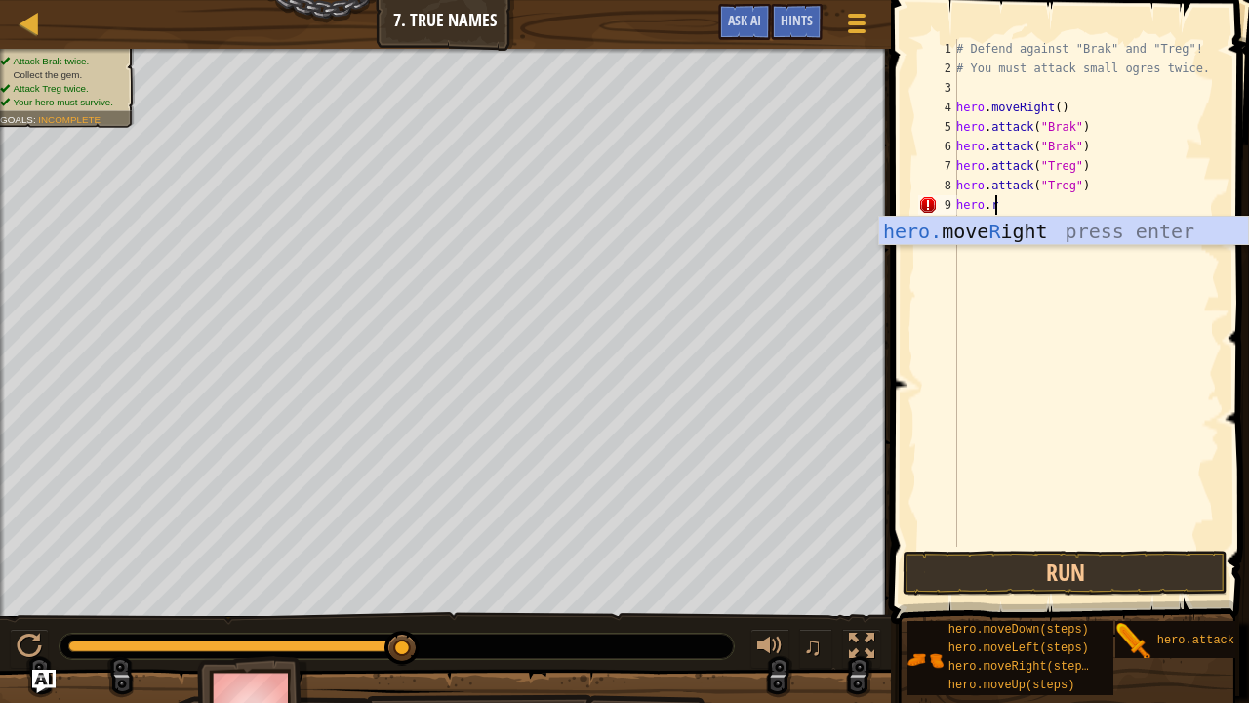
type textarea "hero.ri"
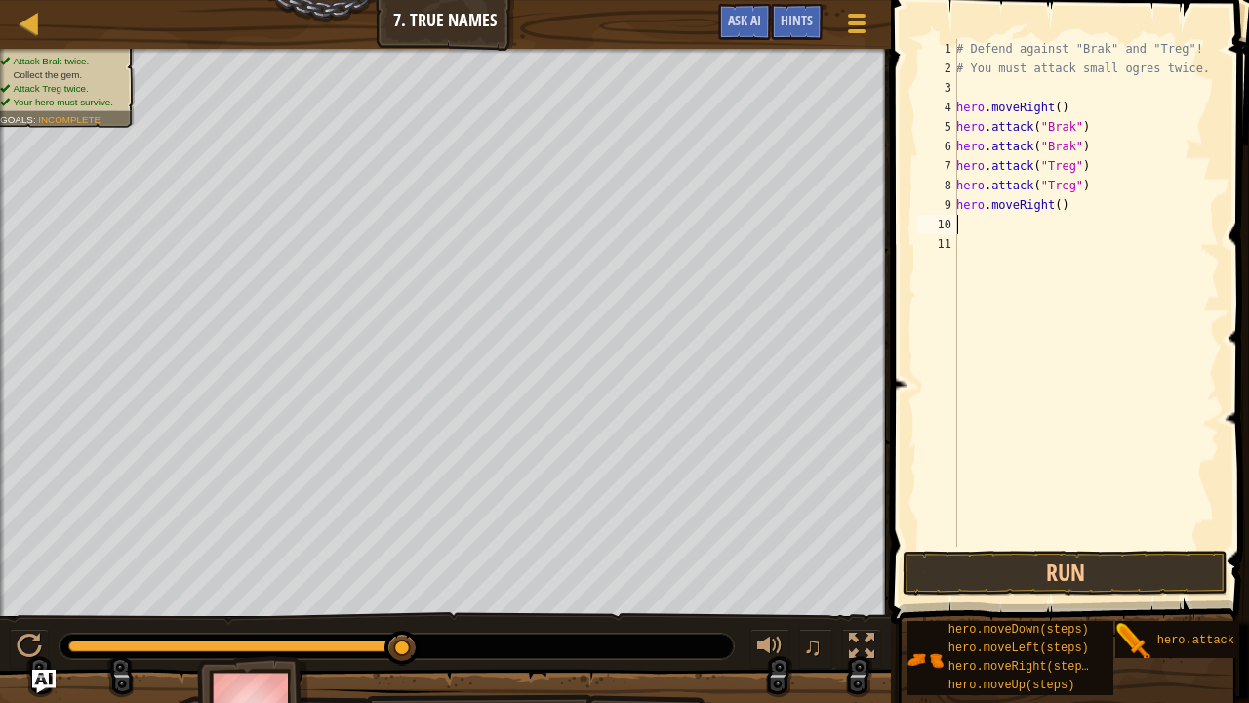
click at [1047, 209] on div "# Defend against "Brak" and "Treg"! # You must attack small ogres twice. hero .…" at bounding box center [1086, 312] width 267 height 547
type textarea "hero.moveRight(5)"
click at [1099, 569] on button "Run" at bounding box center [1065, 572] width 325 height 45
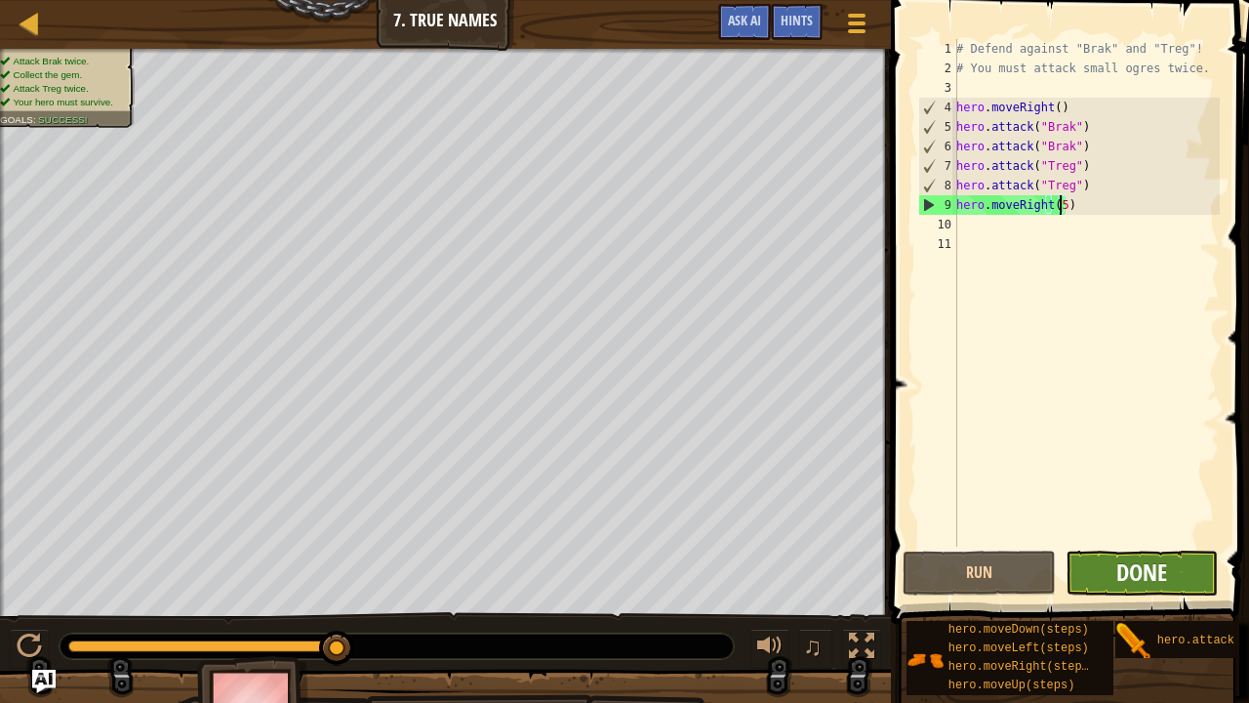
click at [1121, 568] on span "Done" at bounding box center [1142, 571] width 51 height 31
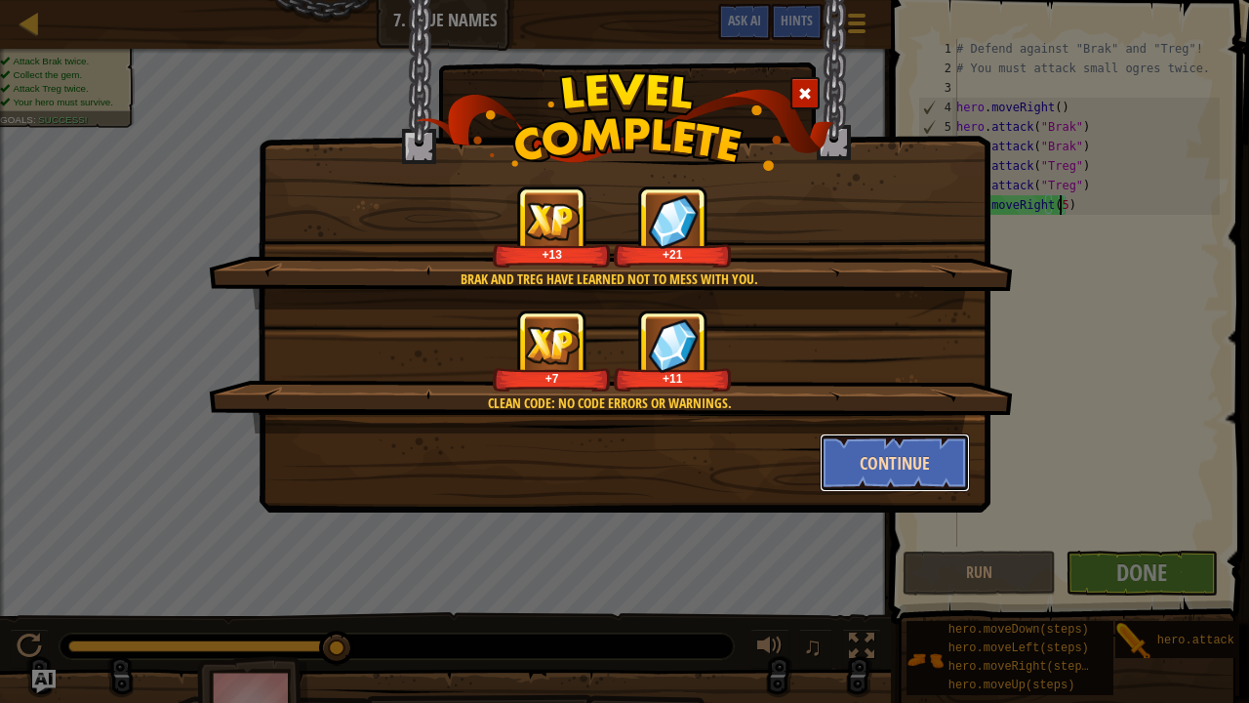
click at [938, 468] on button "Continue" at bounding box center [895, 462] width 151 height 59
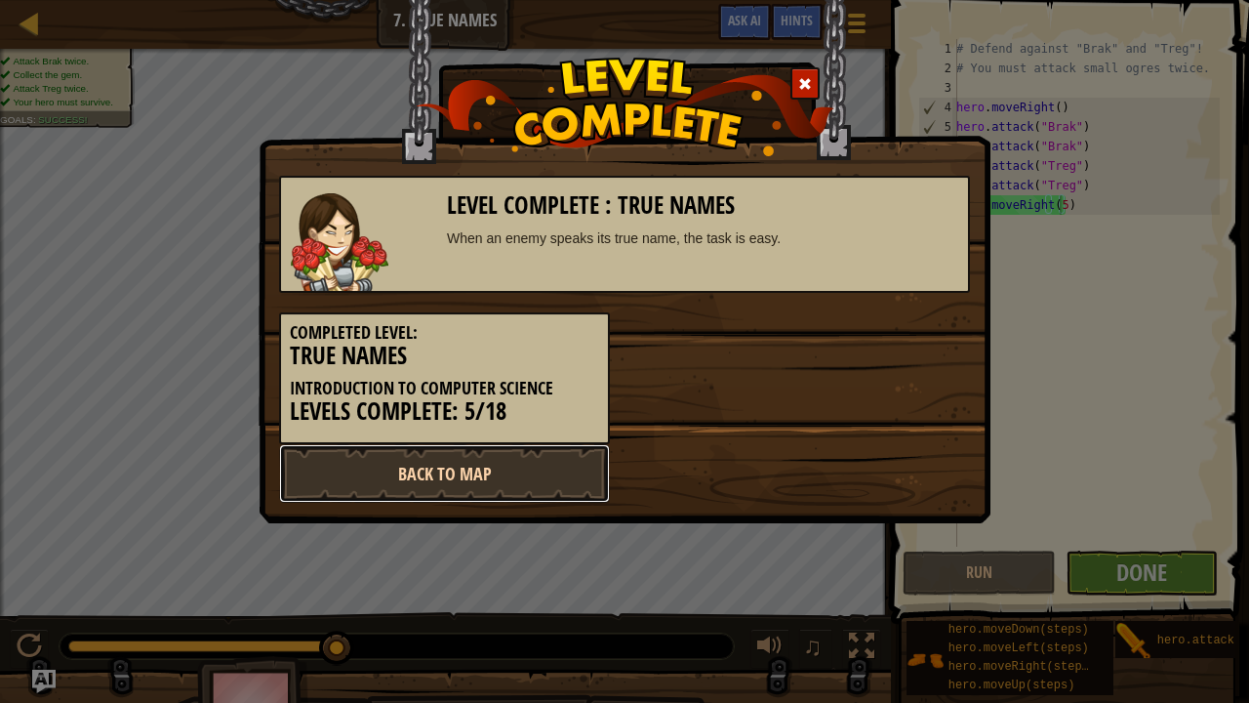
click at [554, 461] on link "Back to Map" at bounding box center [444, 473] width 331 height 59
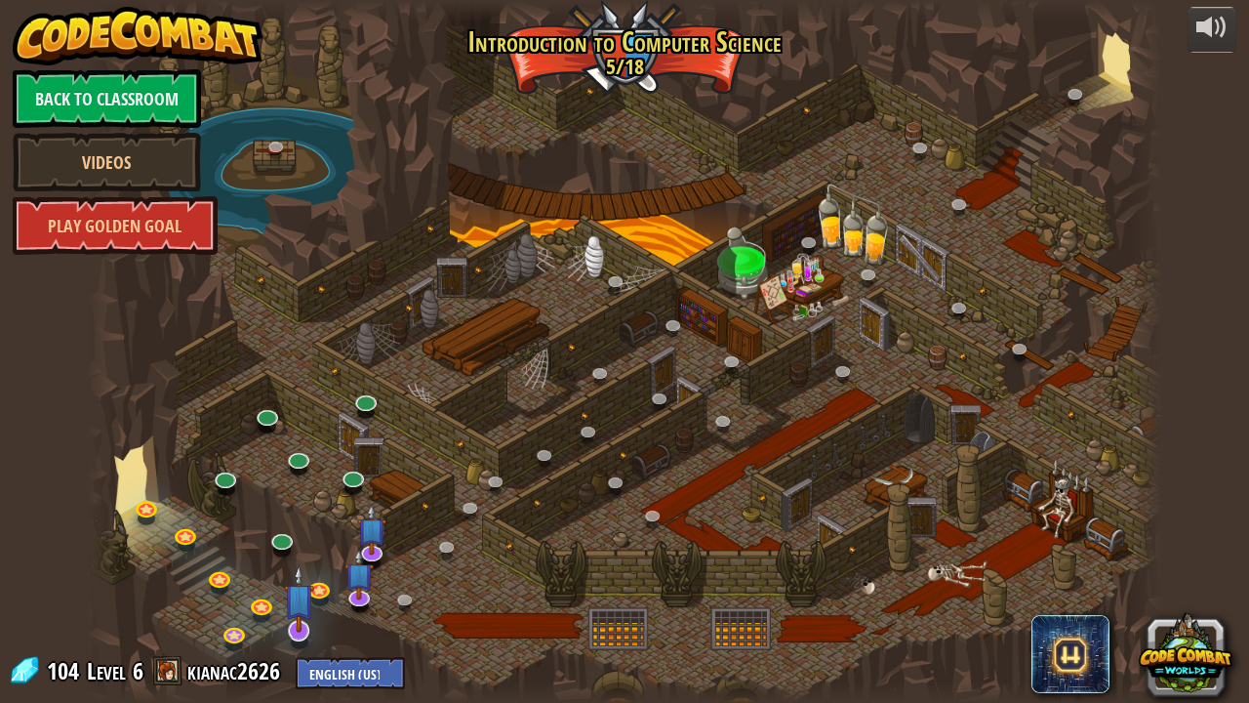
click at [301, 570] on img at bounding box center [299, 598] width 30 height 68
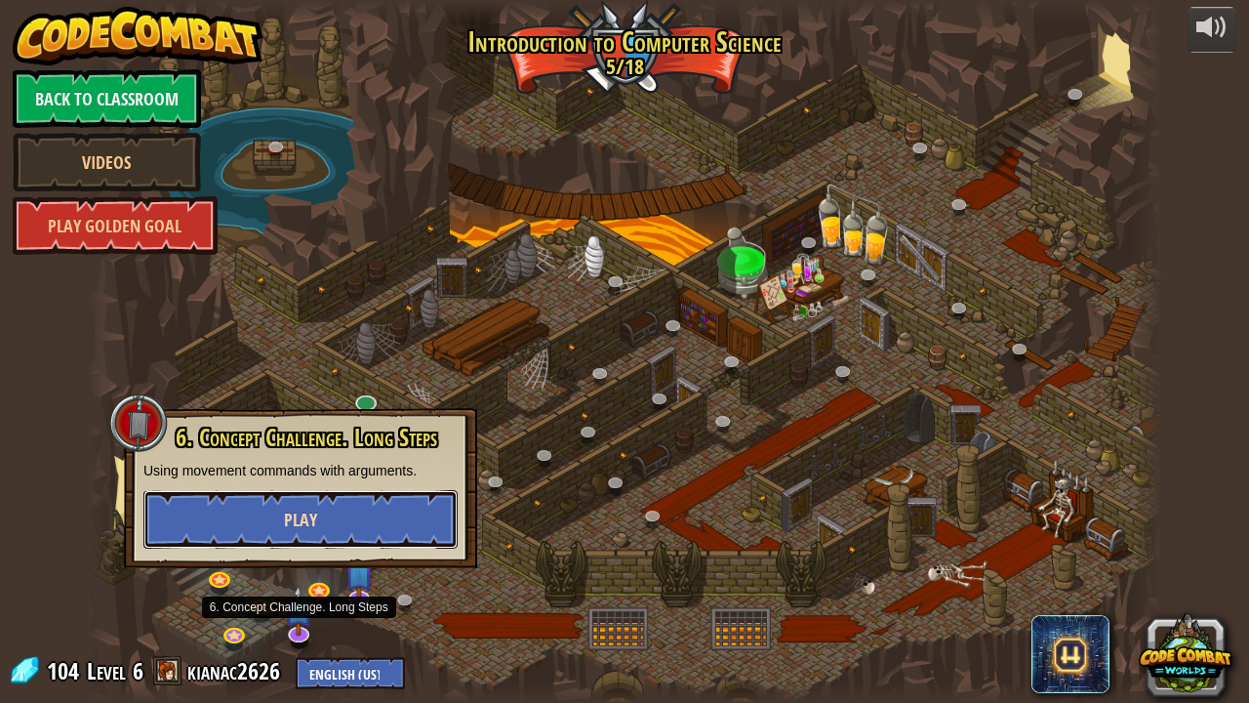
click at [398, 543] on button "Play" at bounding box center [300, 519] width 314 height 59
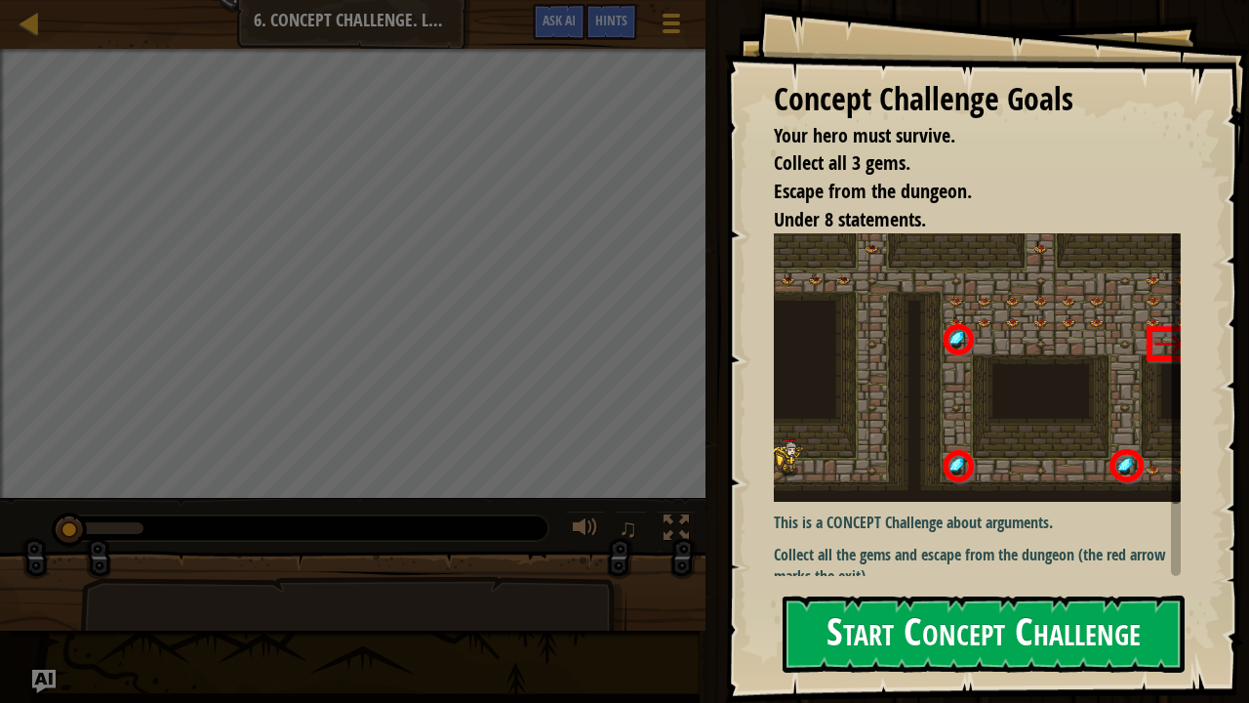
click at [986, 570] on button "Start Concept Challenge" at bounding box center [984, 633] width 402 height 77
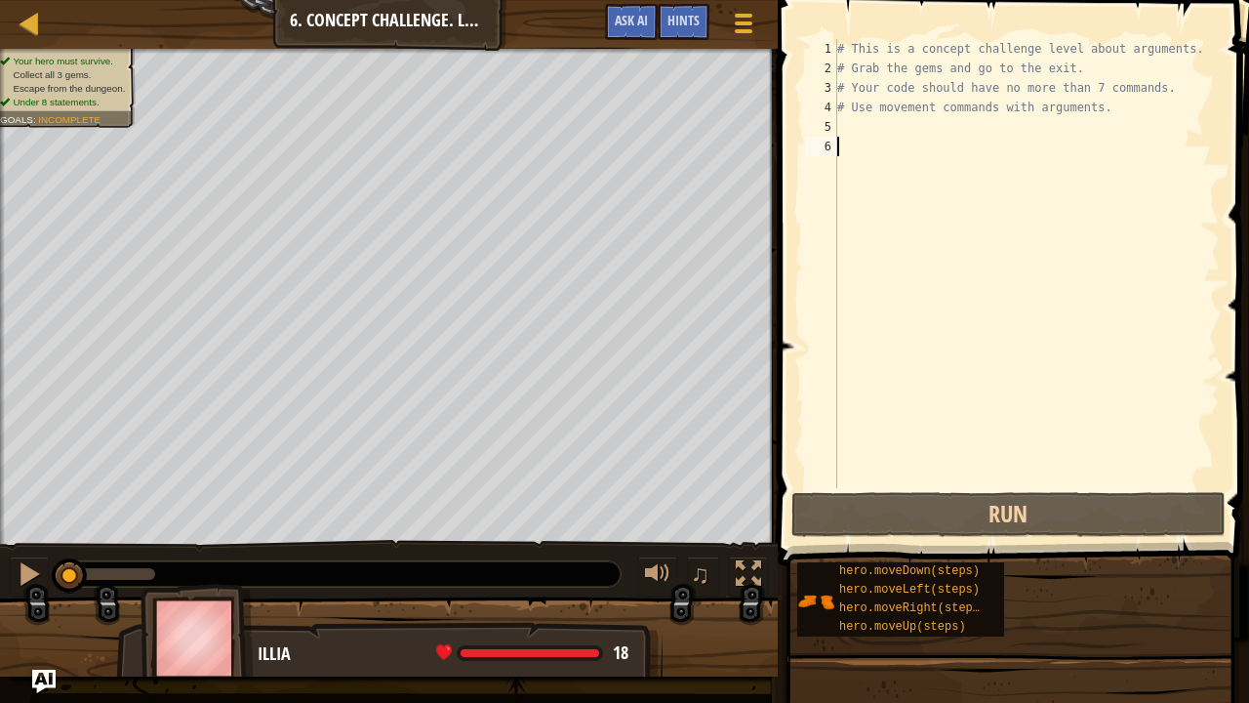
scroll to position [9, 0]
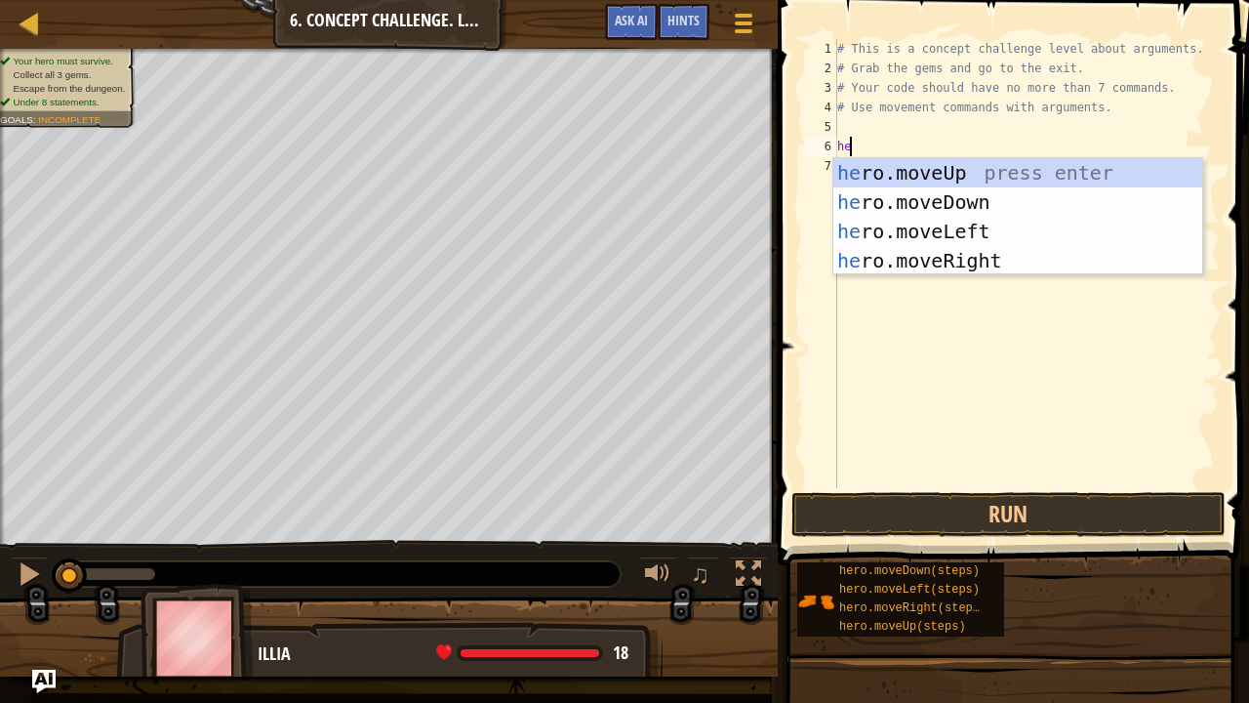
type textarea "hero"
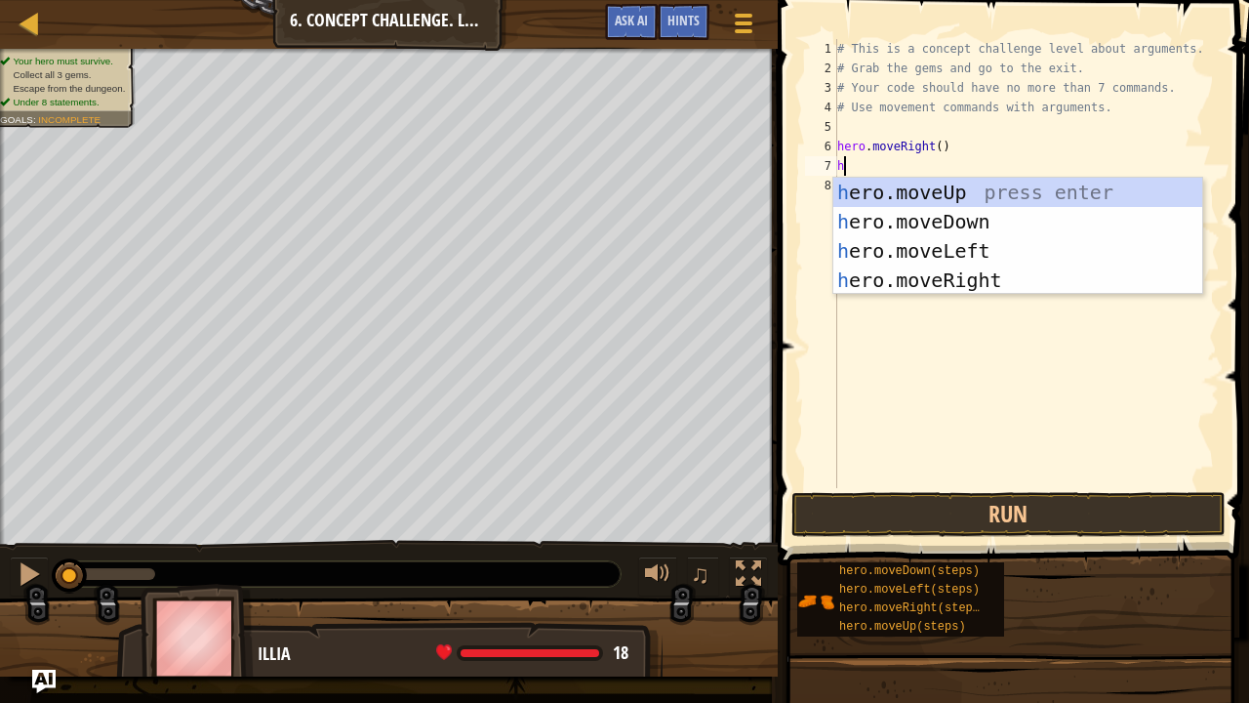
type textarea "he"
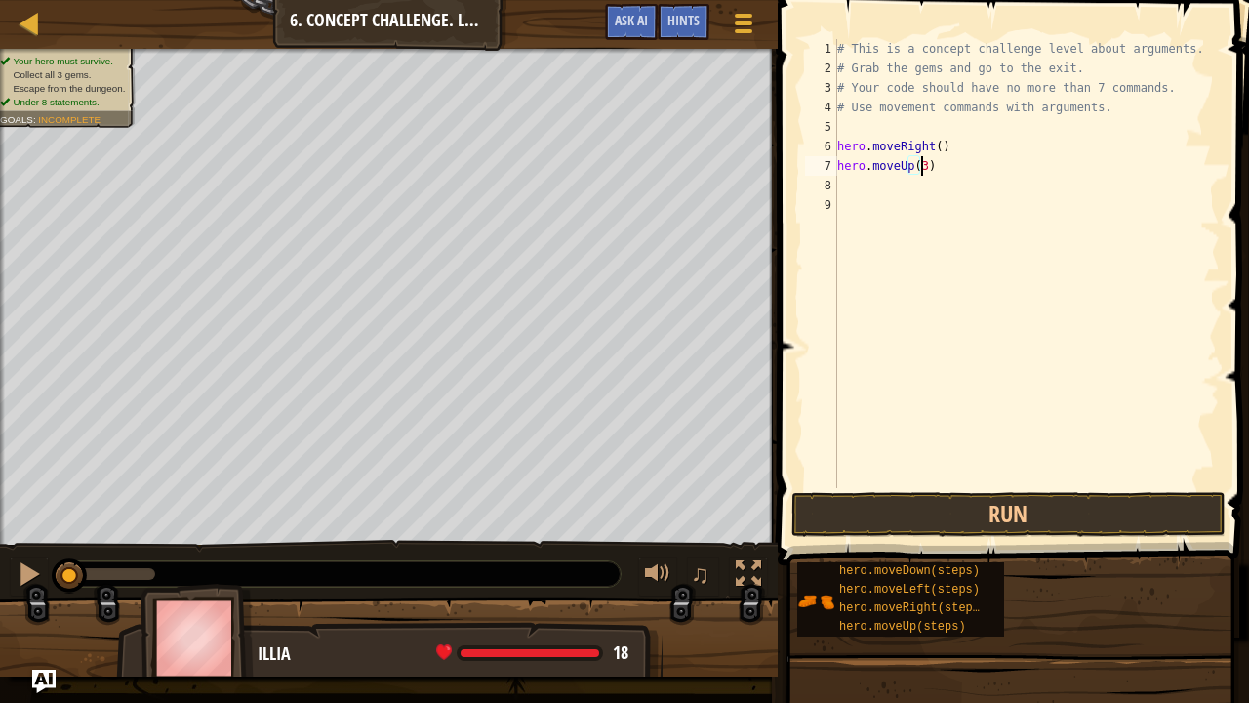
scroll to position [9, 6]
type textarea "hero.moveUp(3)"
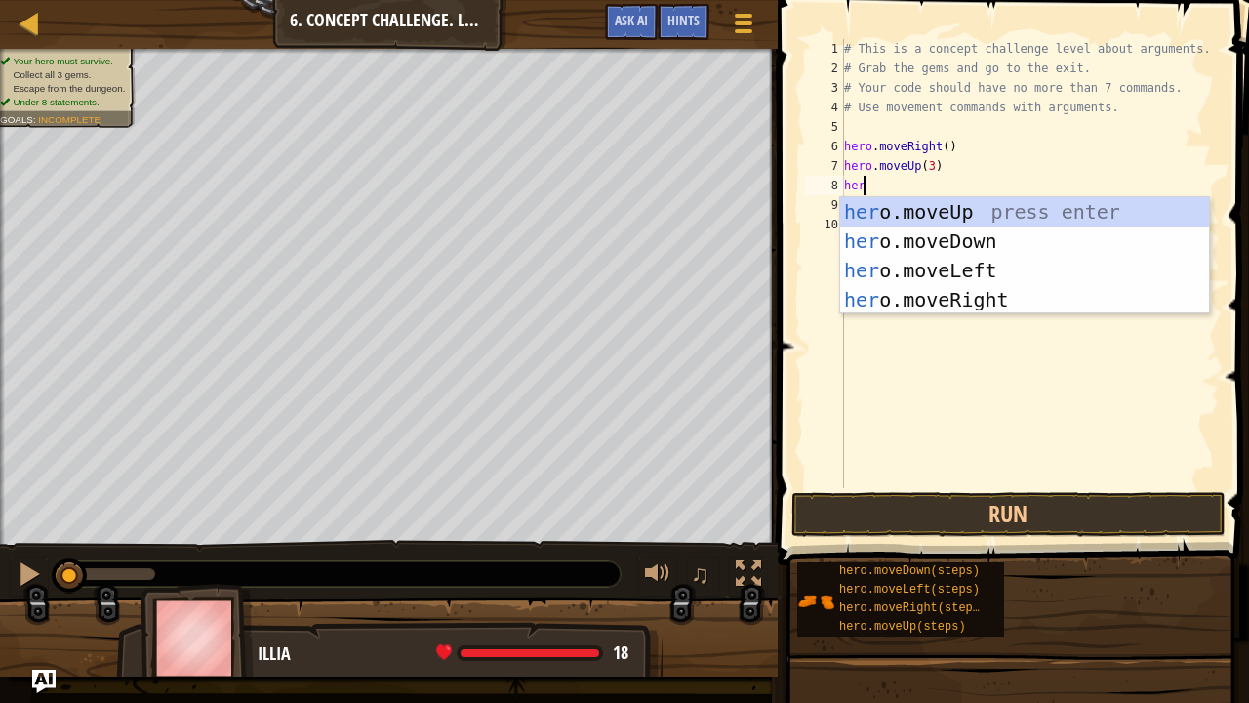
type textarea "hero"
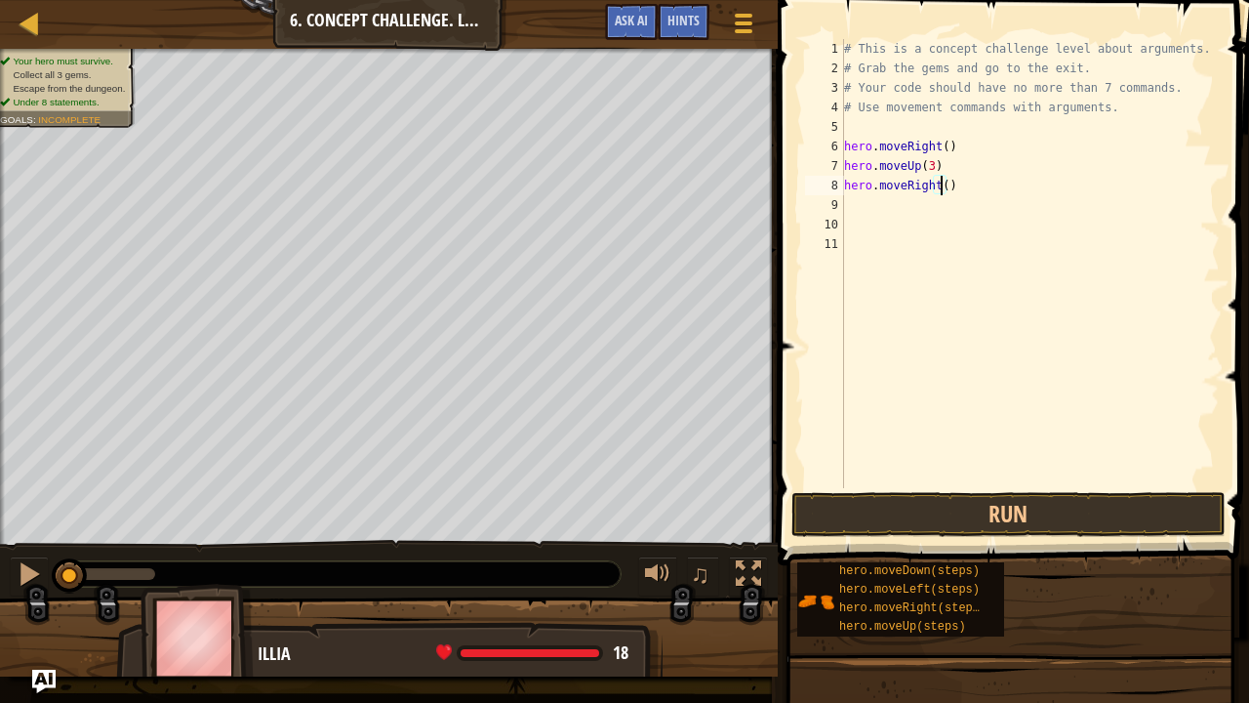
type textarea "hero.moveRight(2)"
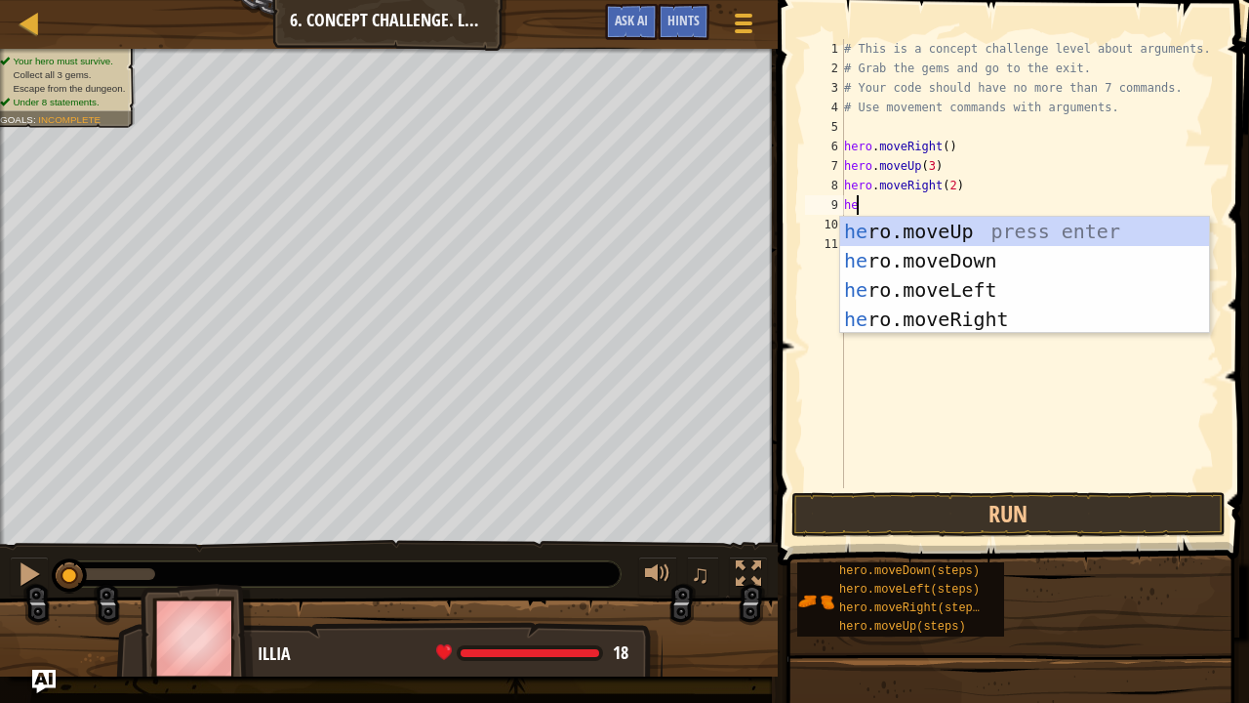
type textarea "hero"
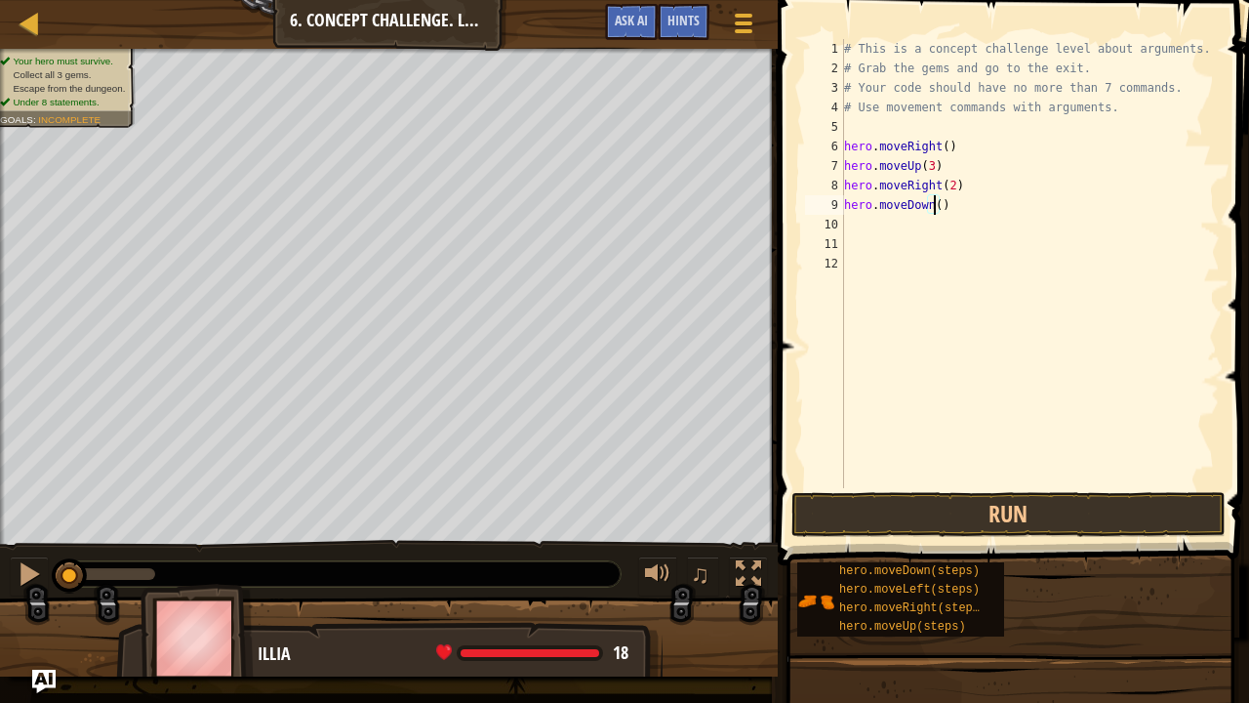
type textarea "hero.moveRight(2)"
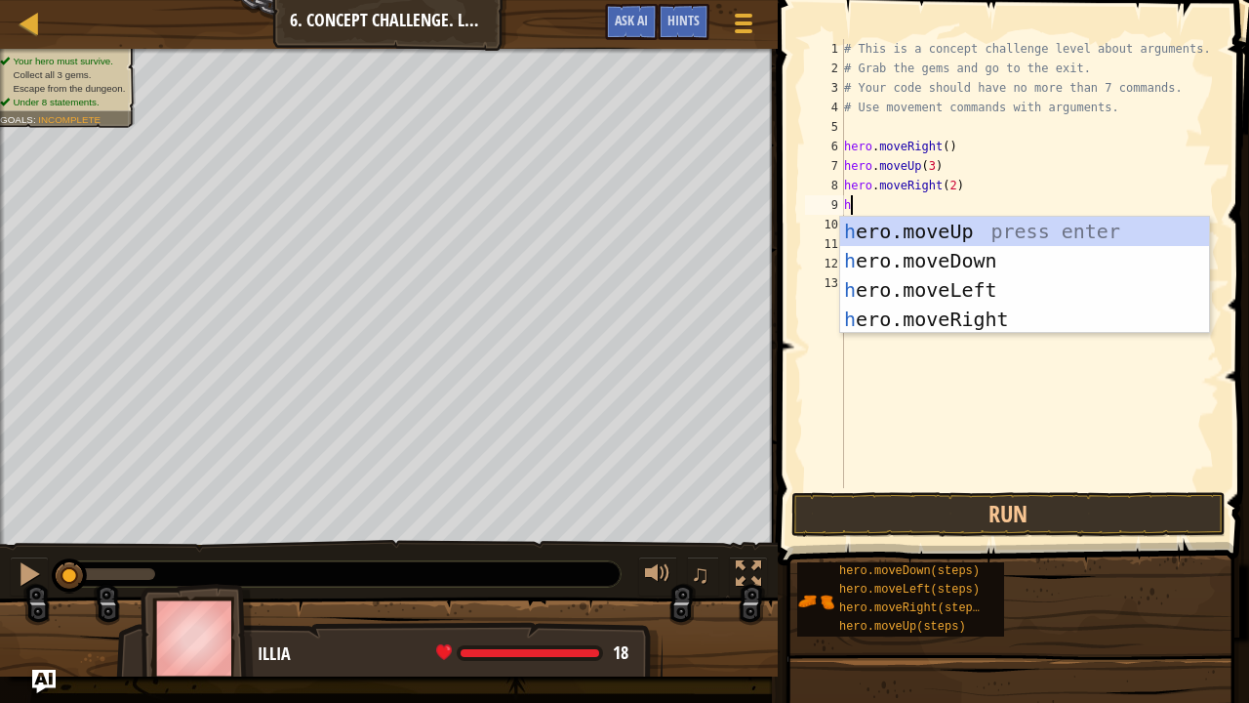
type textarea "he"
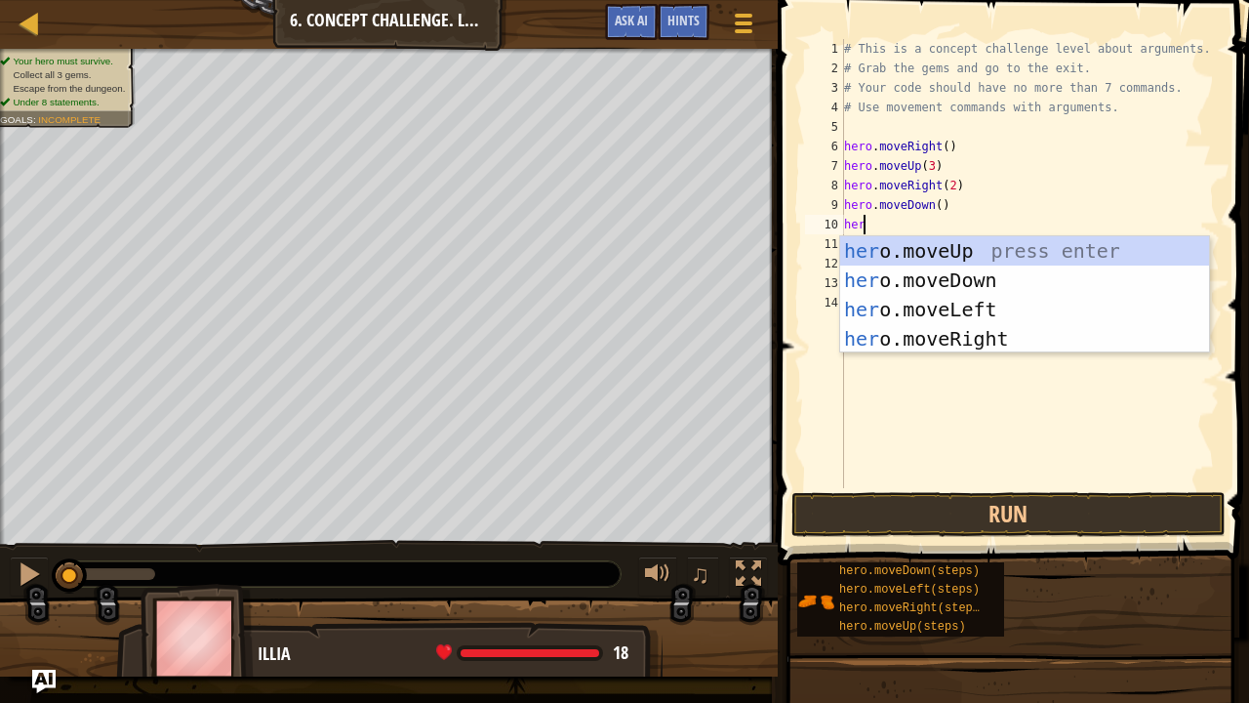
type textarea "hero"
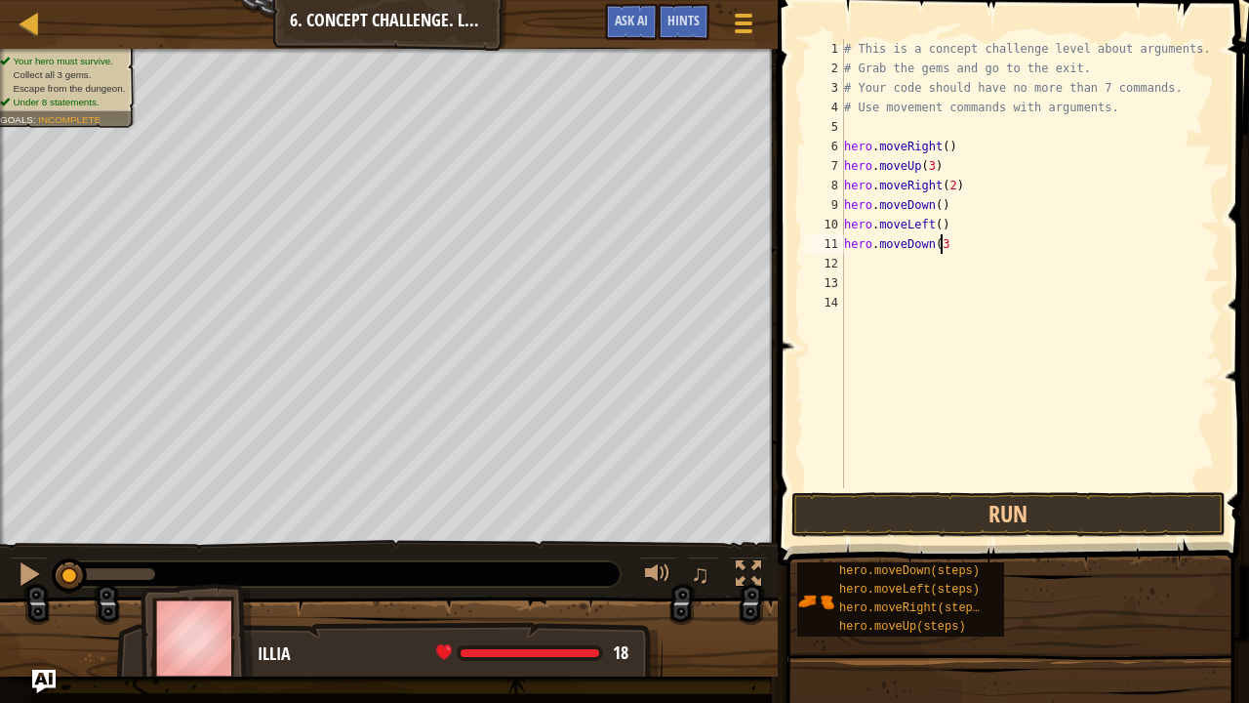
scroll to position [9, 6]
type textarea "hero.moveDown(2)"
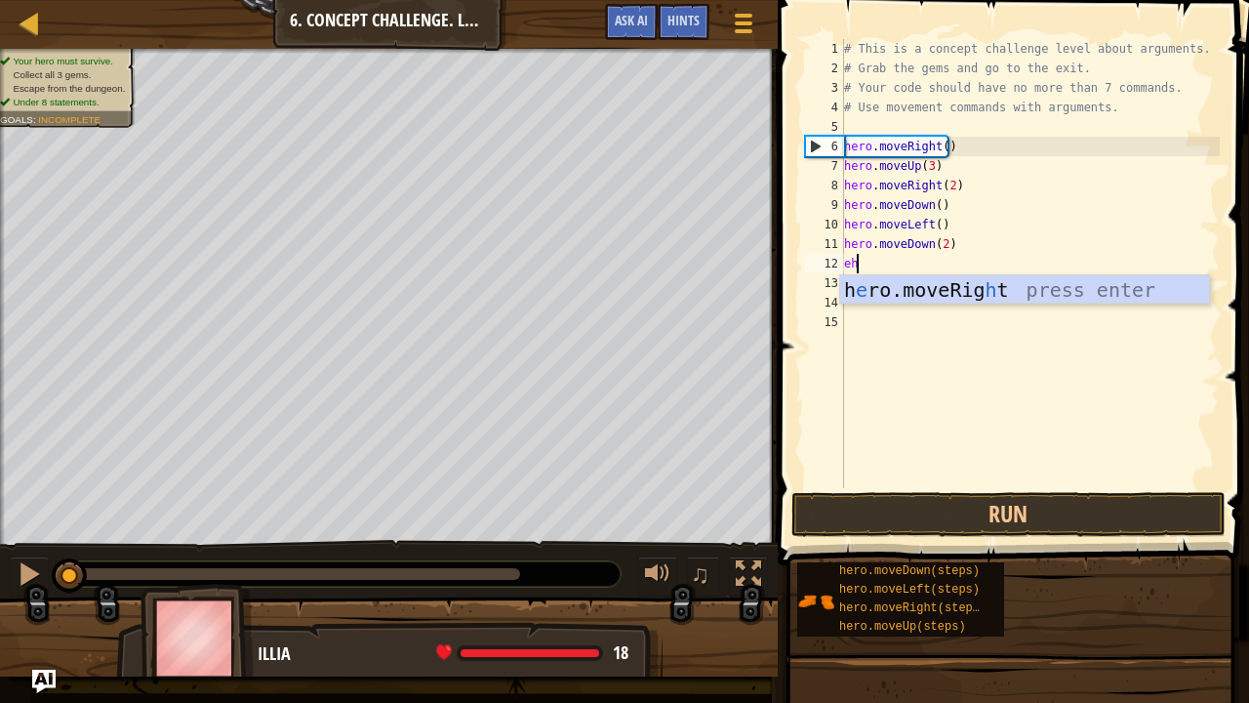
type textarea "e"
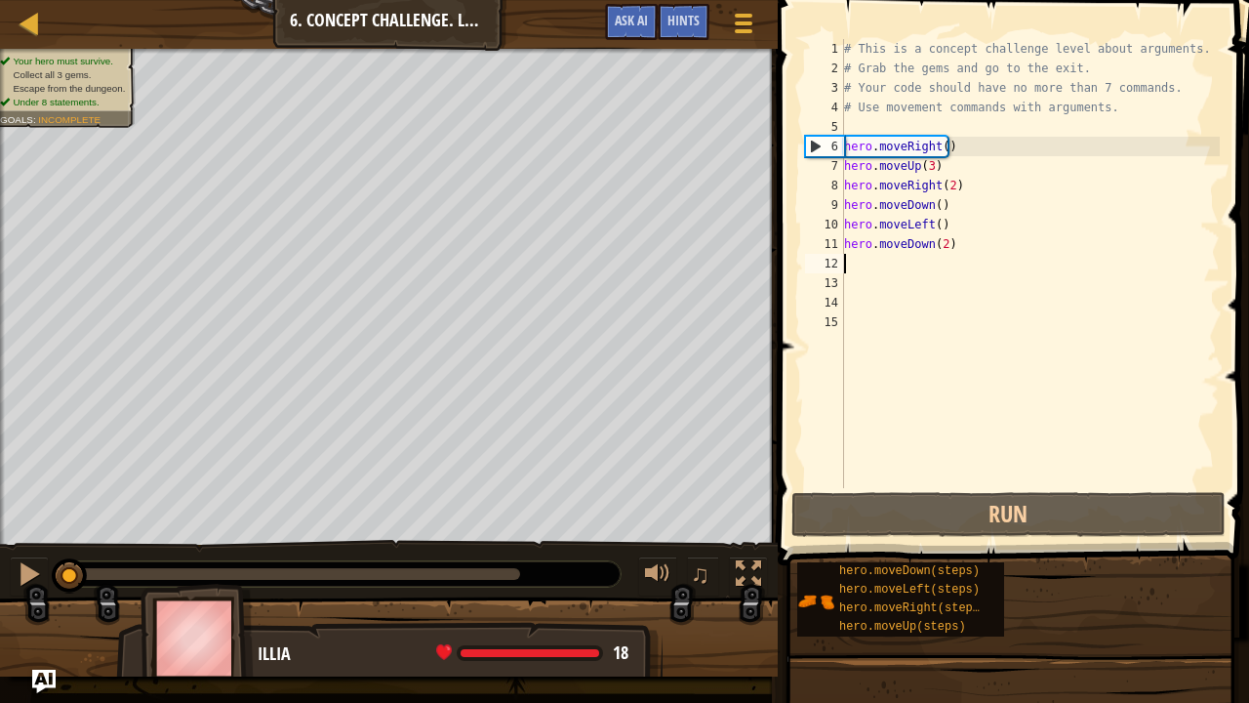
type textarea "he"
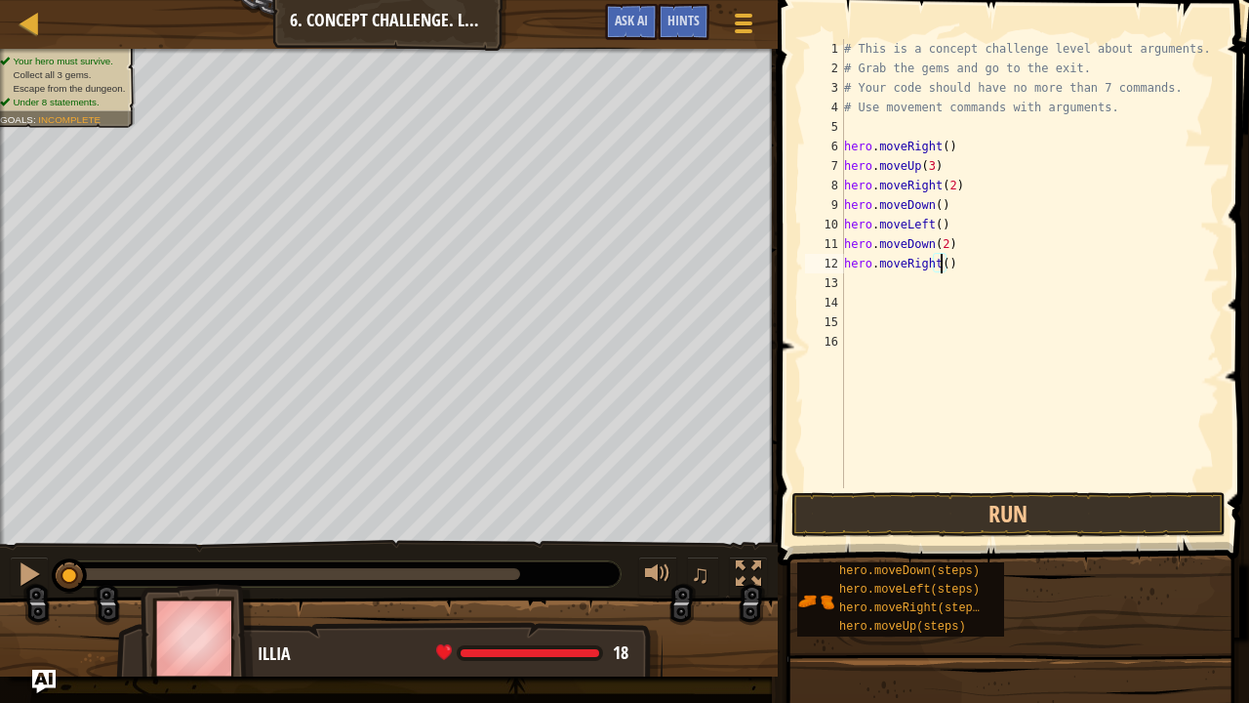
type textarea "hero.moveRight(2)"
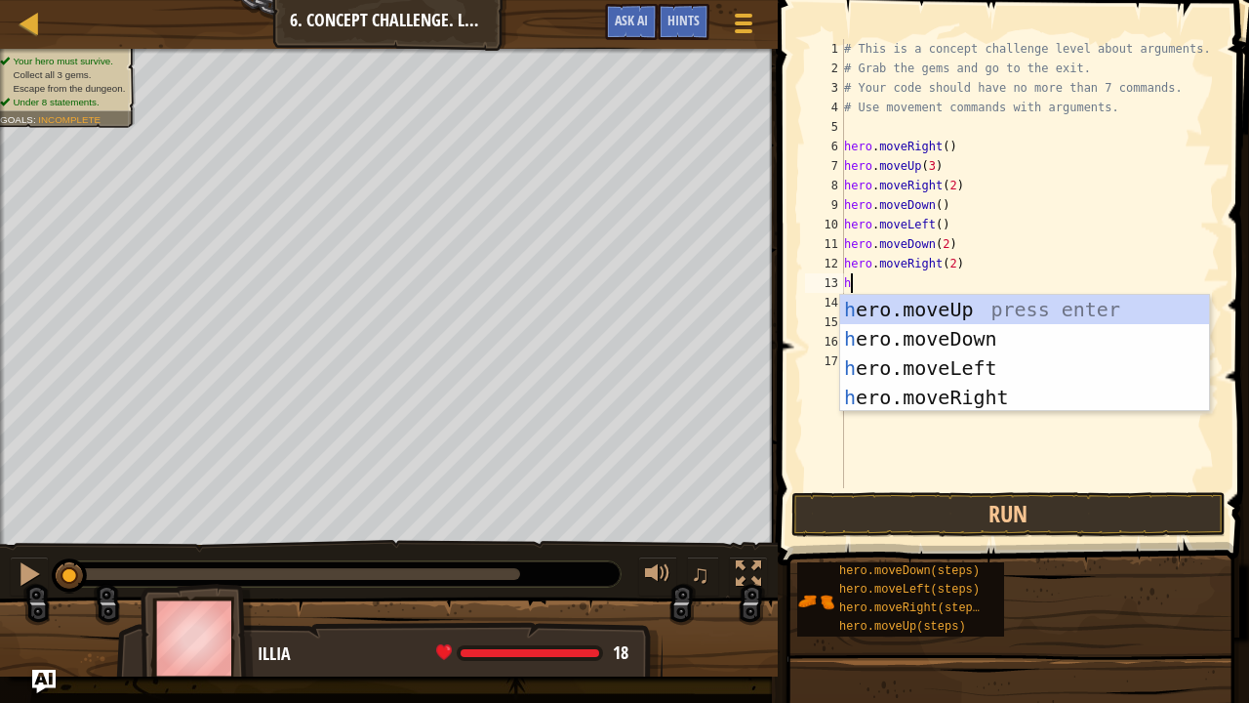
type textarea "he"
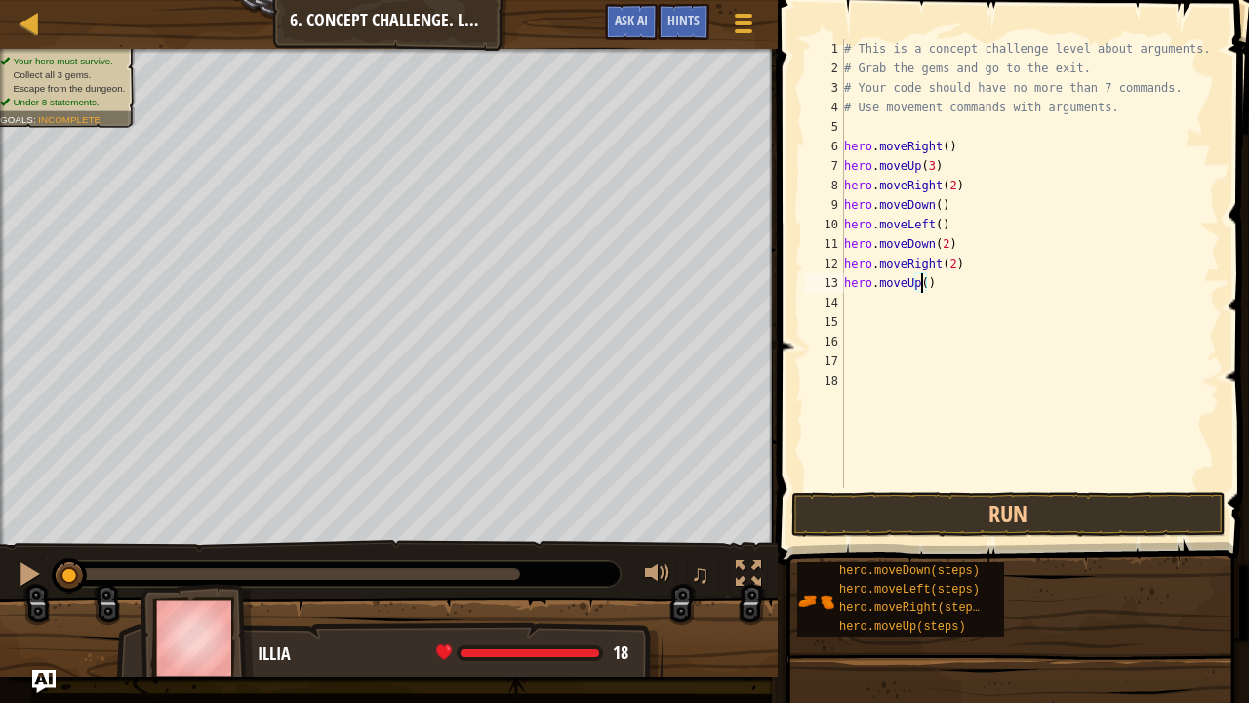
type textarea "hero.moveUp(2)"
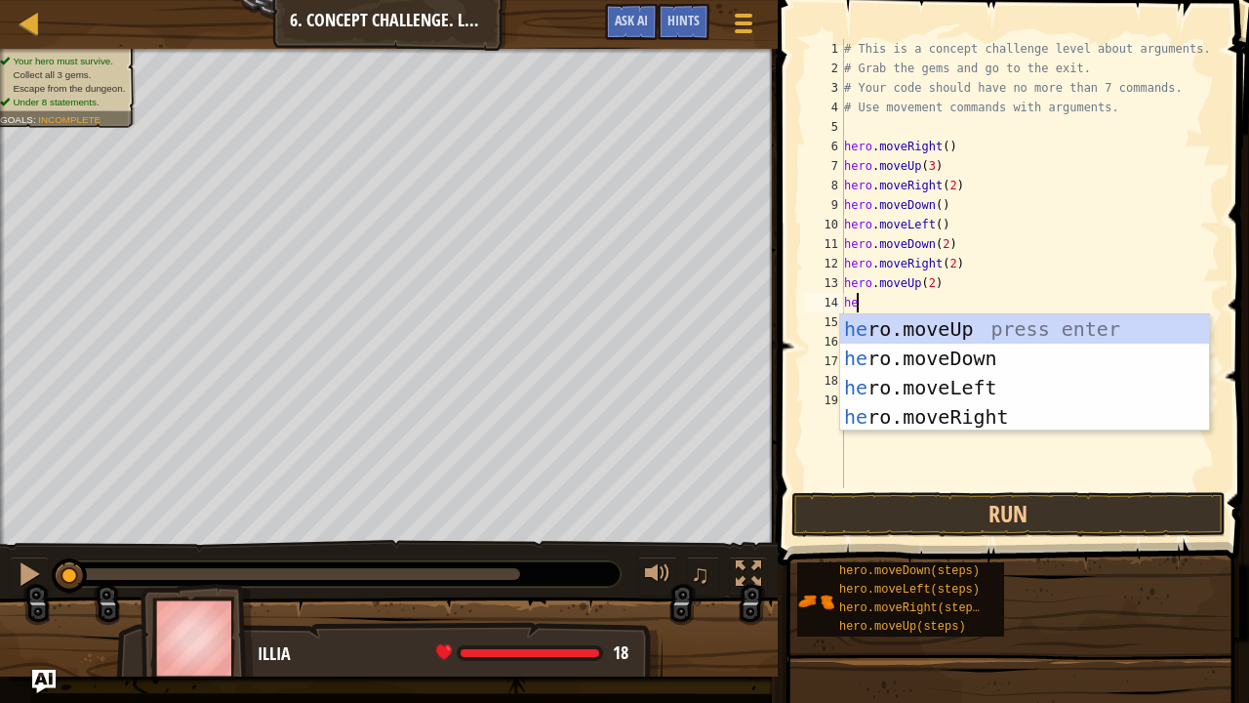
type textarea "hero"
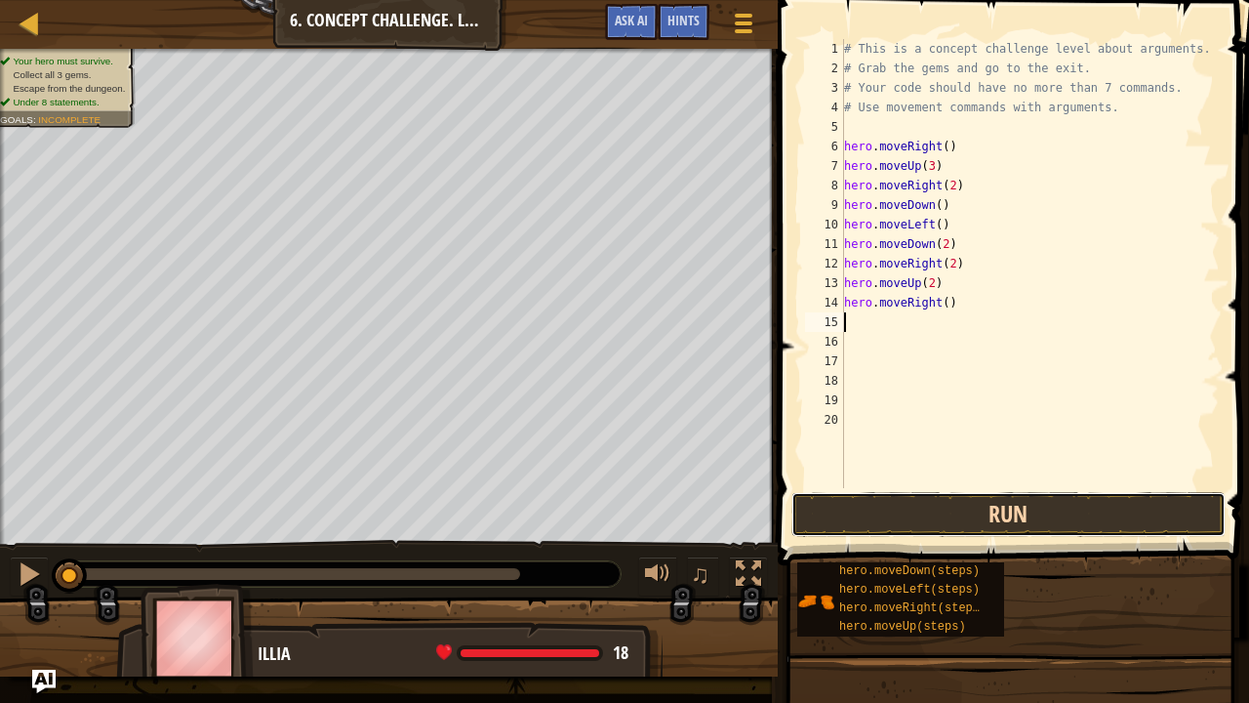
click at [928, 500] on button "Run" at bounding box center [1009, 514] width 434 height 45
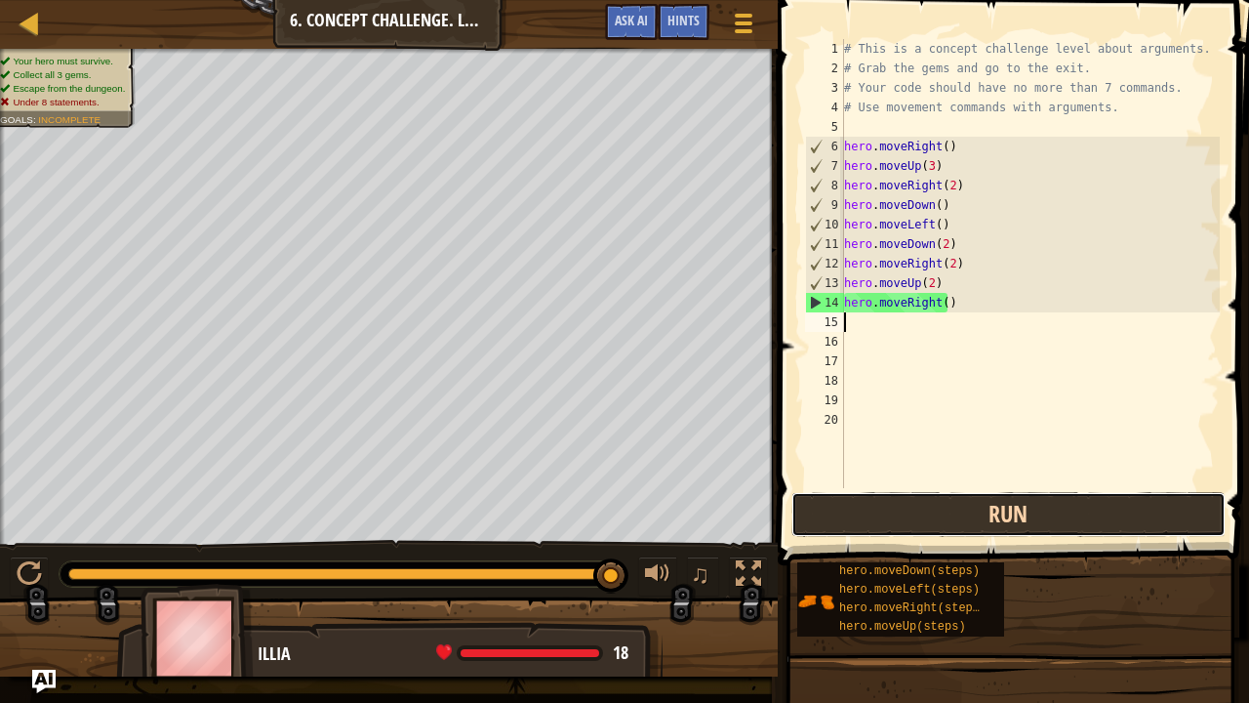
click at [938, 518] on button "Run" at bounding box center [1009, 514] width 434 height 45
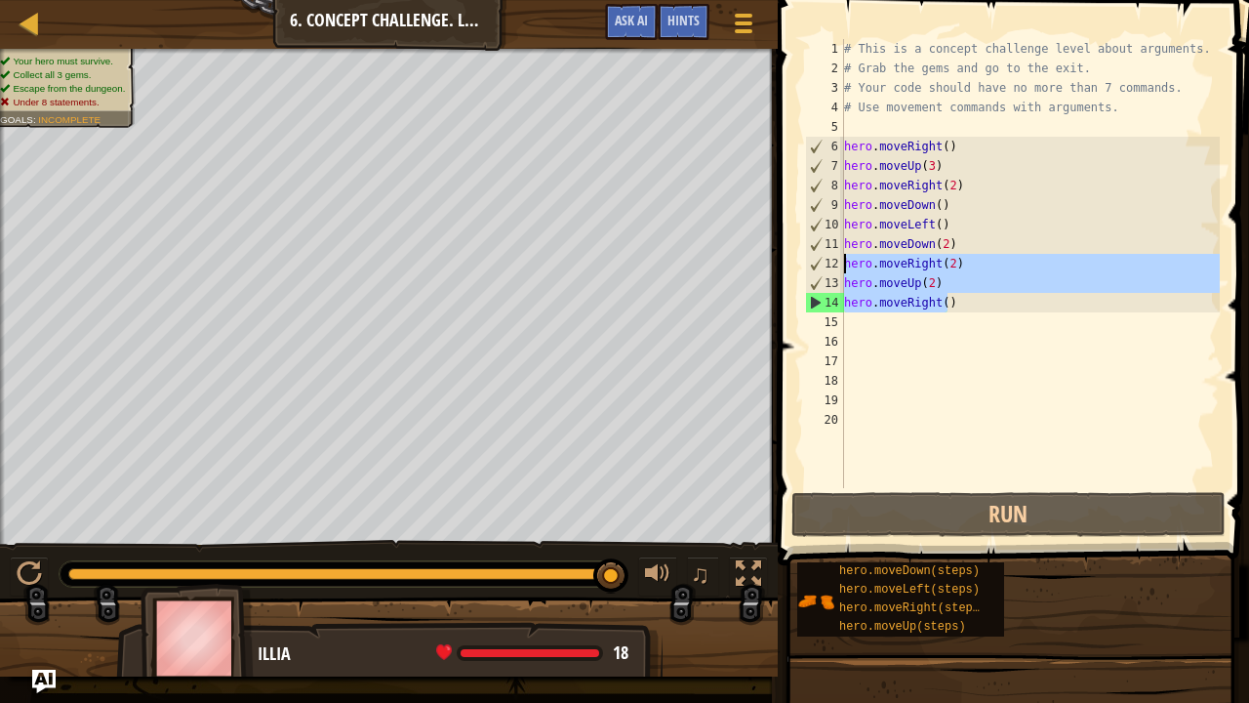
drag, startPoint x: 953, startPoint y: 300, endPoint x: 835, endPoint y: 269, distance: 121.0
click at [835, 269] on div "1 2 3 4 5 6 7 8 9 10 11 12 13 14 15 16 17 18 19 20 # This is a concept challeng…" at bounding box center [1010, 263] width 419 height 449
type textarea "hero.moveRight(2) hero.moveUp(2)"
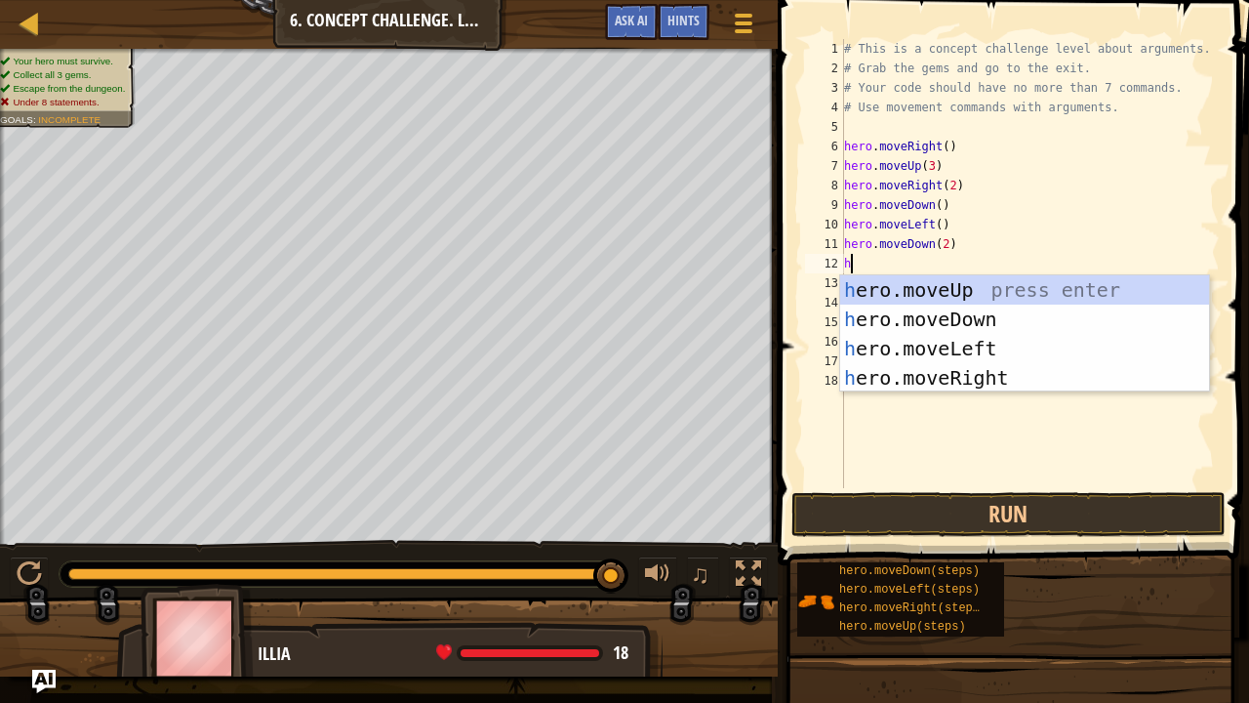
type textarea "he"
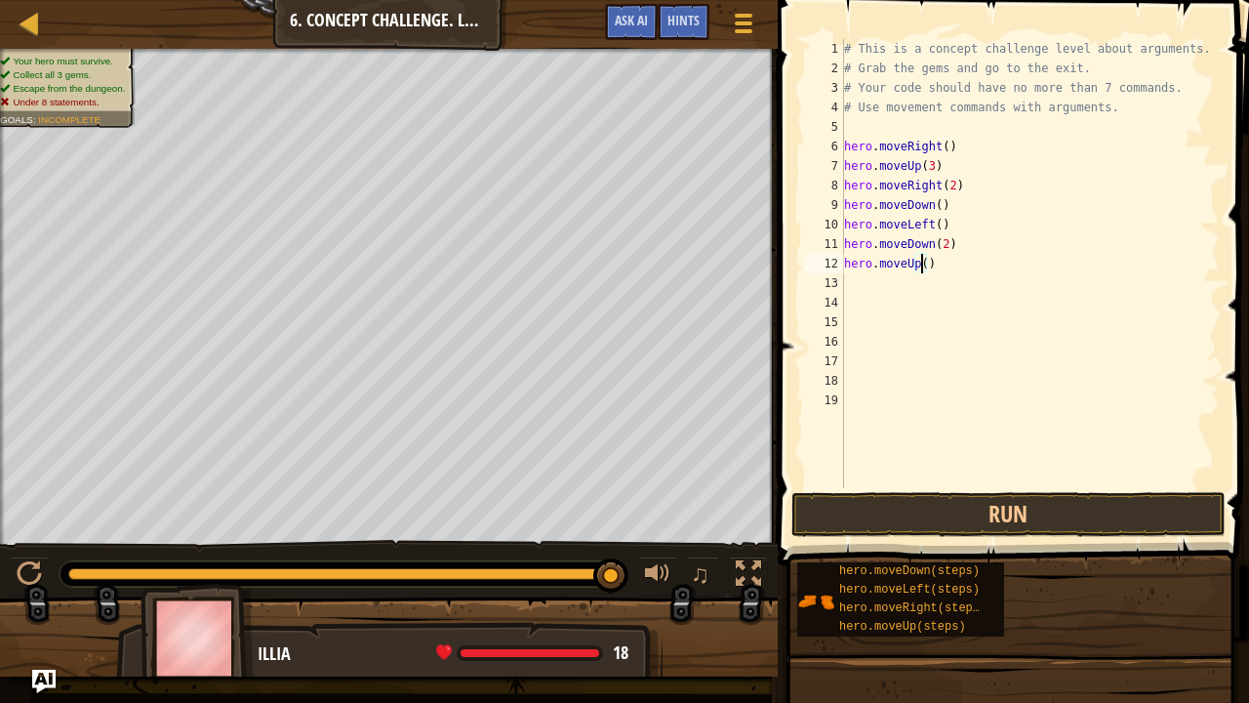
type textarea "hero.moveUp(2)"
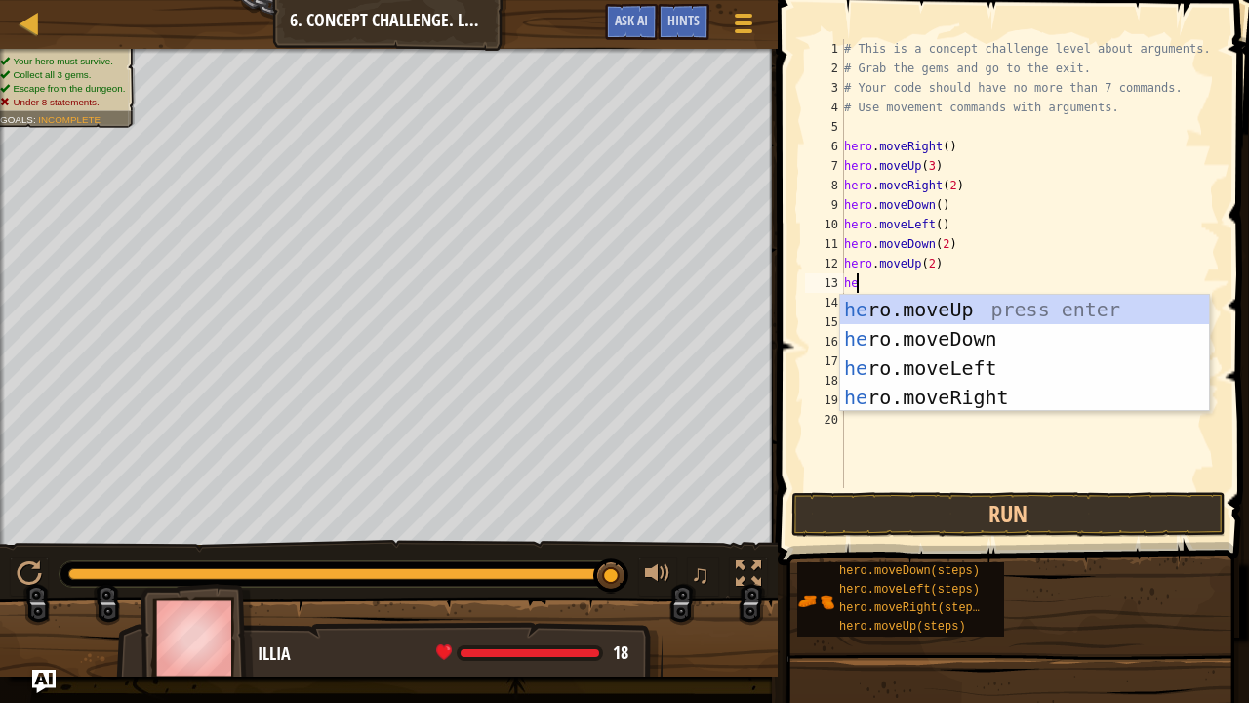
type textarea "hero"
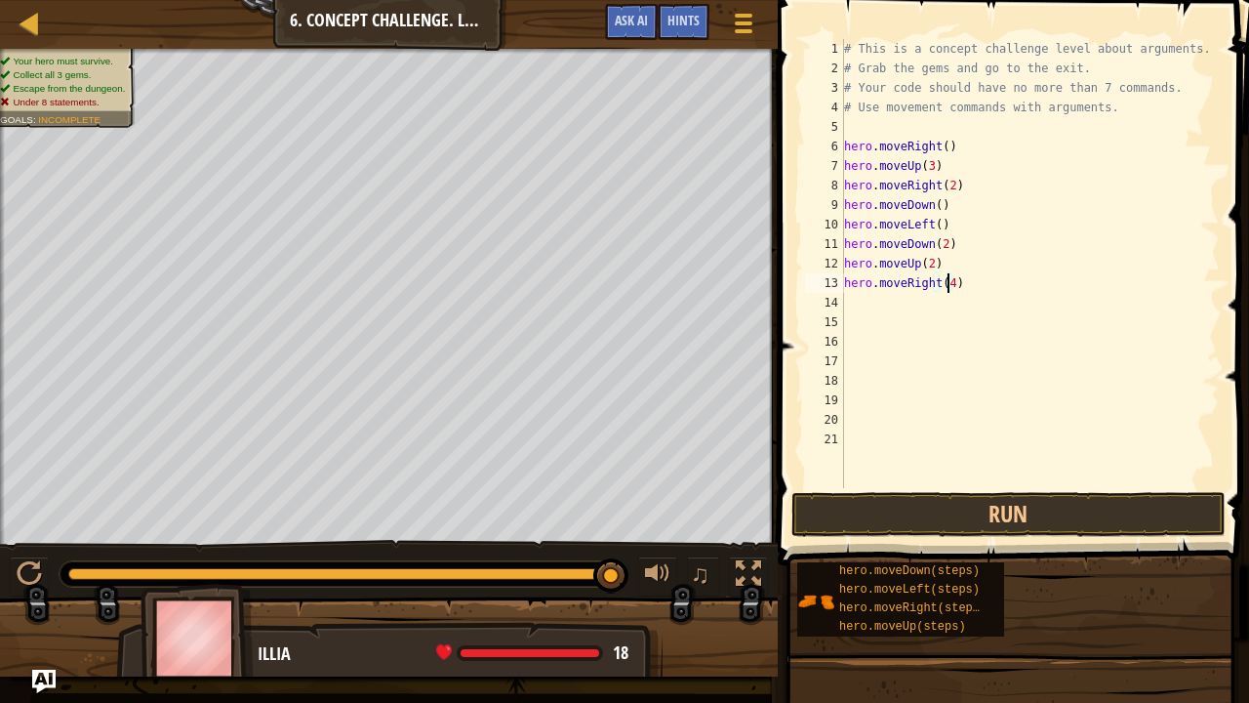
scroll to position [9, 8]
type textarea "hero.moveRight(4)"
click at [1062, 515] on button "Run" at bounding box center [1009, 514] width 434 height 45
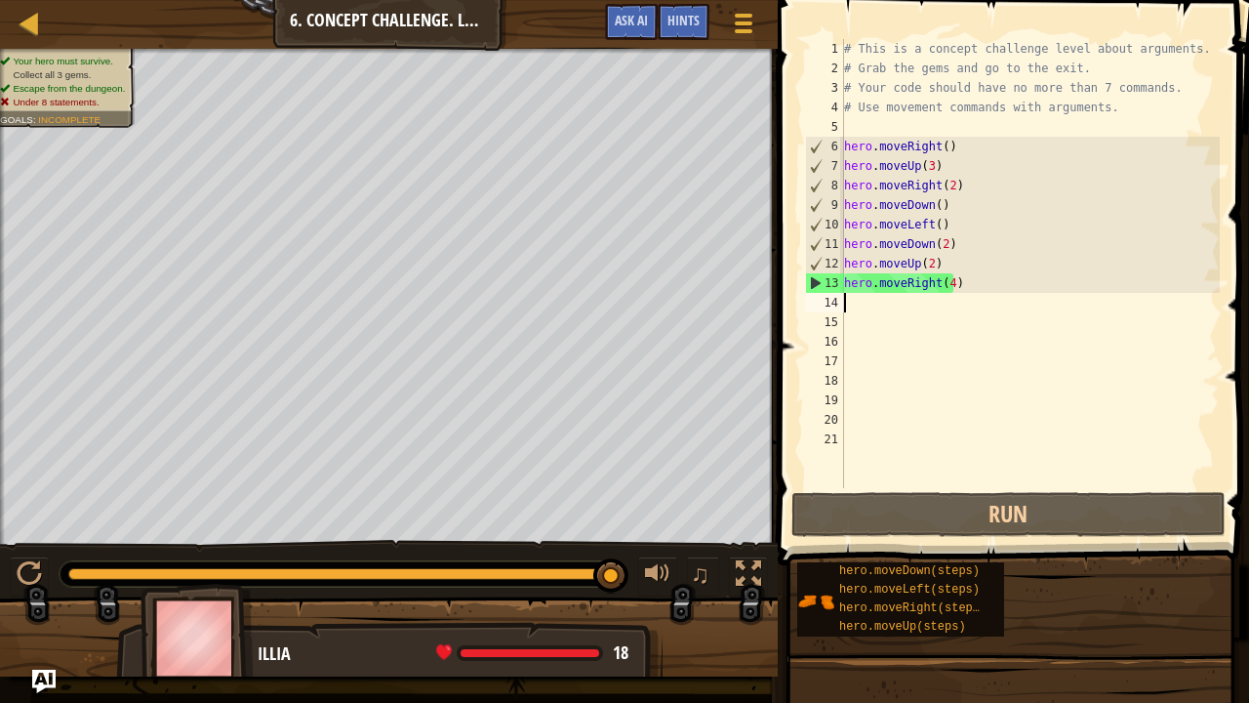
click at [963, 302] on div "# This is a concept challenge level about arguments. # Grab the gems and go to …" at bounding box center [1030, 283] width 381 height 488
click at [937, 276] on div "# This is a concept challenge level about arguments. # Grab the gems and go to …" at bounding box center [1030, 283] width 381 height 488
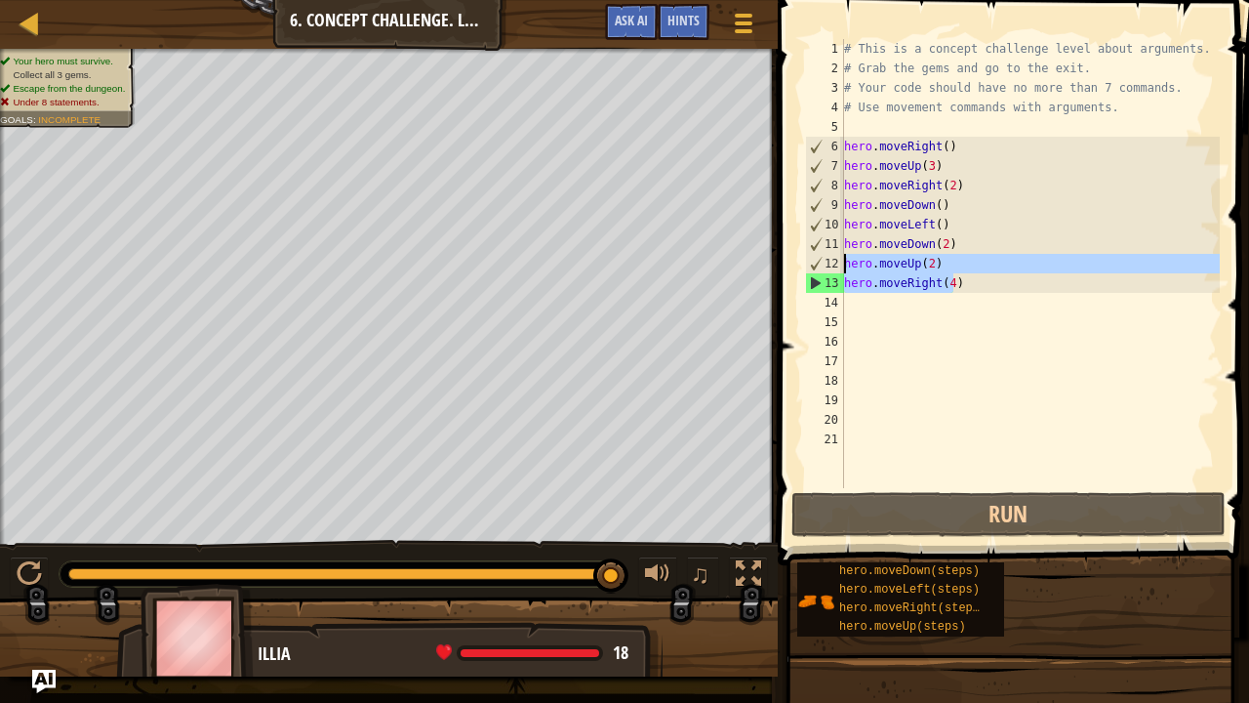
drag, startPoint x: 972, startPoint y: 287, endPoint x: 838, endPoint y: 259, distance: 136.7
click at [838, 259] on div "hero.moveRight(4) 1 2 3 4 5 6 7 8 9 10 11 12 13 14 15 16 17 18 19 20 21 # This …" at bounding box center [1010, 263] width 419 height 449
type textarea "hero.moveUp(2) hero.moveRight(4)"
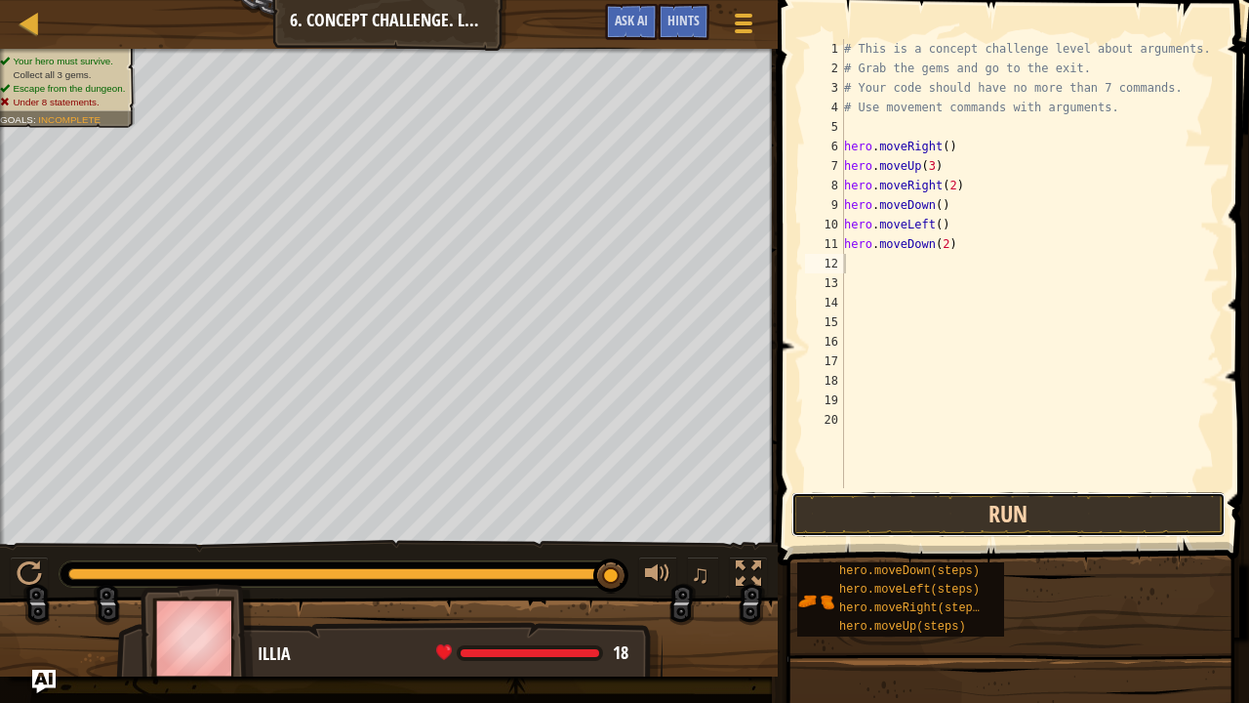
click at [998, 524] on button "Run" at bounding box center [1009, 514] width 434 height 45
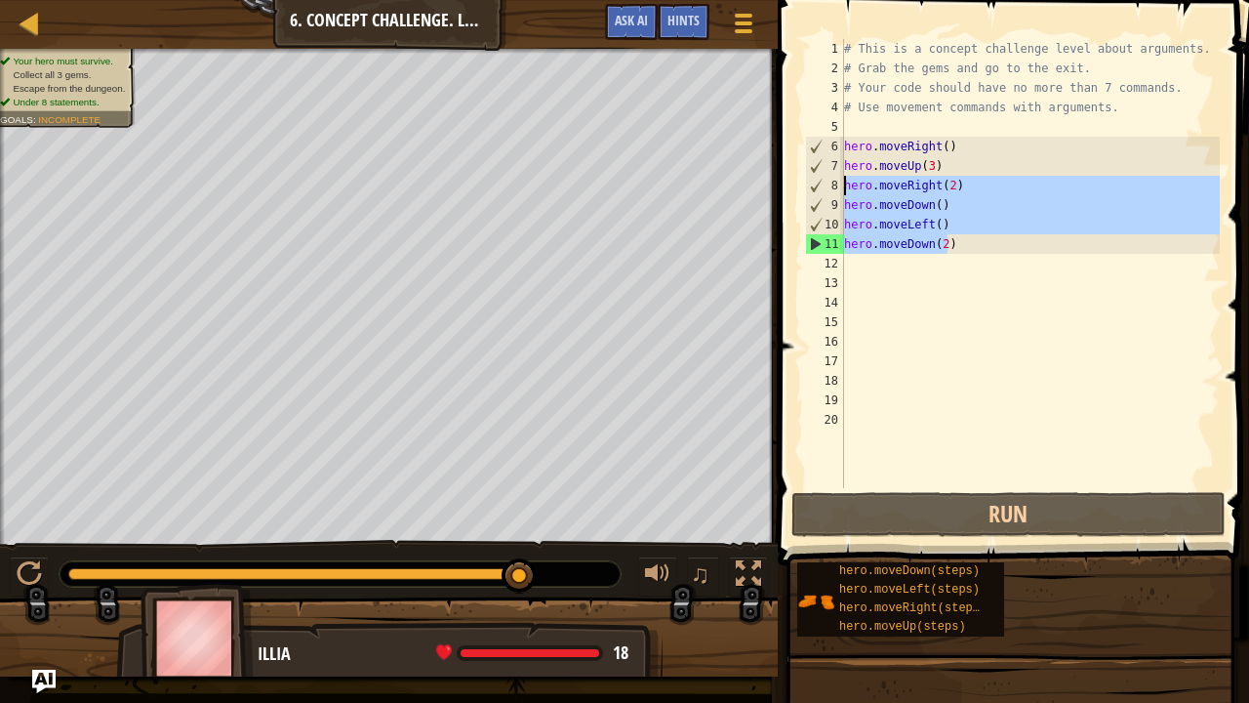
drag, startPoint x: 980, startPoint y: 239, endPoint x: 839, endPoint y: 182, distance: 151.9
click at [839, 182] on div "1 2 3 4 5 6 7 8 9 10 11 12 13 14 15 16 17 18 19 20 # This is a concept challeng…" at bounding box center [1010, 263] width 419 height 449
click at [907, 218] on div "# This is a concept challenge level about arguments. # Grab the gems and go to …" at bounding box center [1030, 263] width 380 height 449
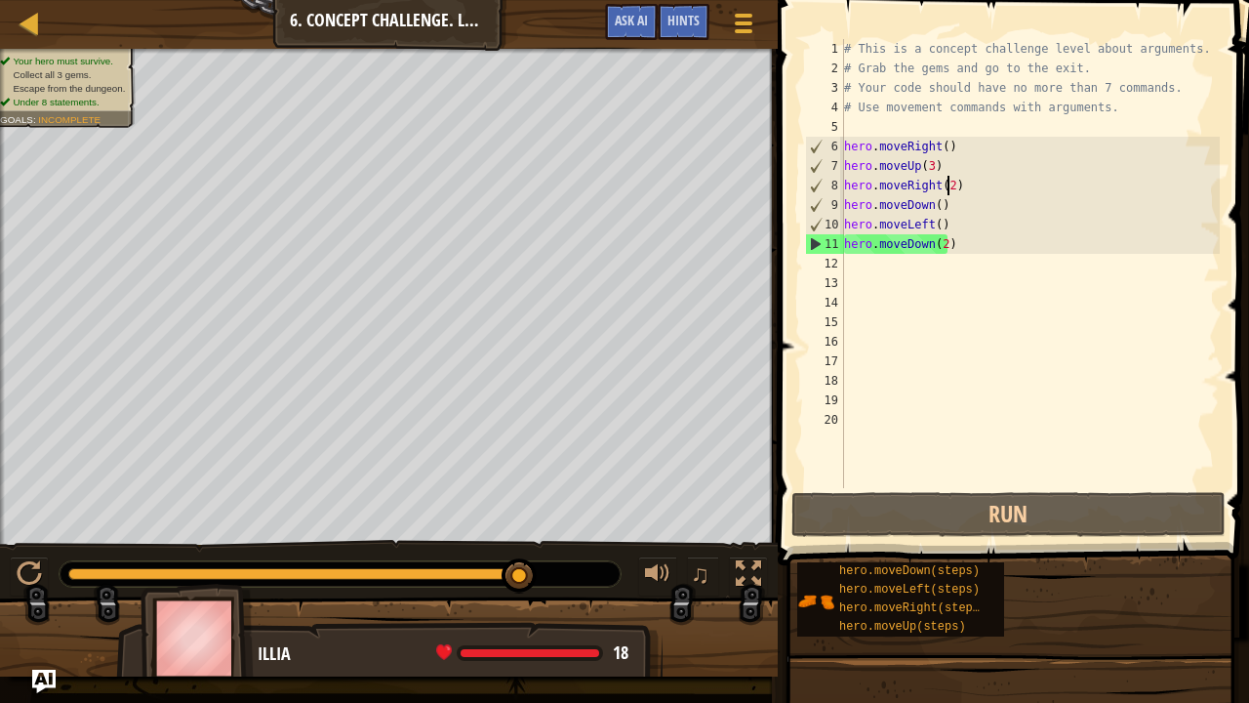
click at [947, 187] on div "# This is a concept challenge level about arguments. # Grab the gems and go to …" at bounding box center [1030, 283] width 381 height 488
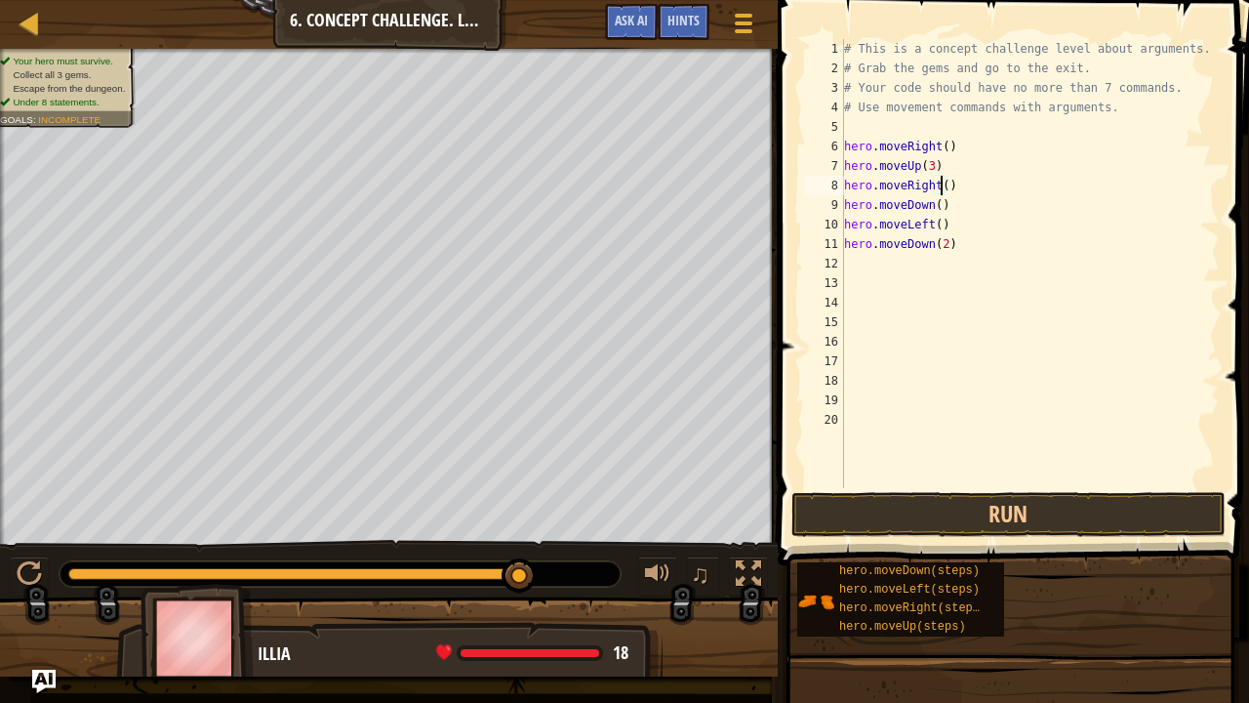
scroll to position [9, 8]
drag, startPoint x: 956, startPoint y: 227, endPoint x: 849, endPoint y: 228, distance: 107.4
click at [849, 228] on div "# This is a concept challenge level about arguments. # Grab the gems and go to …" at bounding box center [1030, 283] width 381 height 488
type textarea "h"
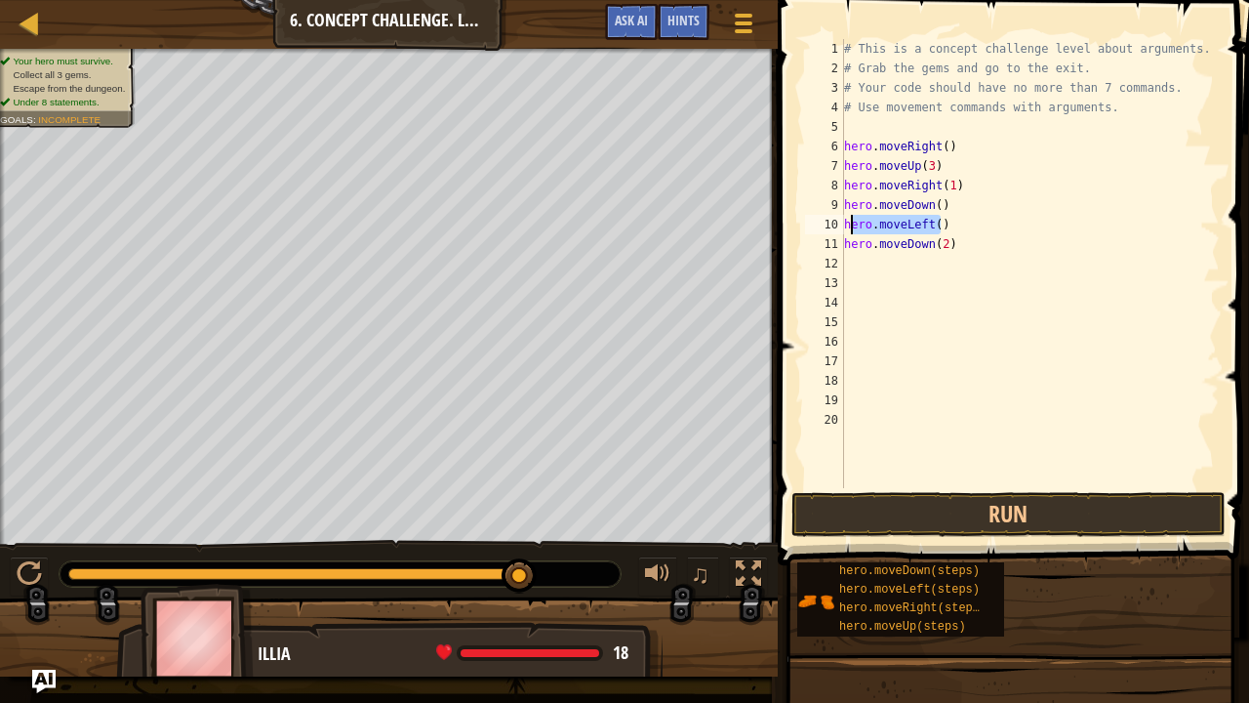
scroll to position [9, 0]
click at [1013, 514] on button "Run" at bounding box center [1009, 514] width 434 height 45
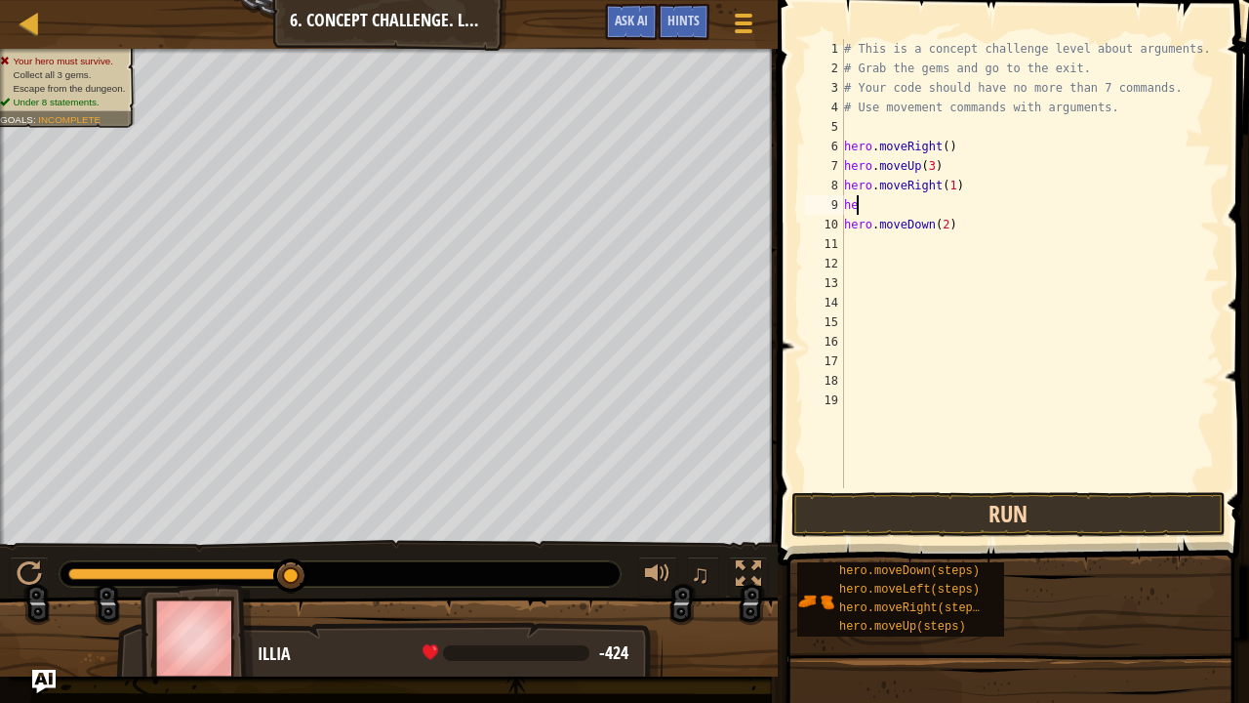
type textarea "h"
drag, startPoint x: 988, startPoint y: 226, endPoint x: 835, endPoint y: 219, distance: 152.5
click at [835, 219] on div "1 2 3 4 5 6 7 8 9 10 11 12 13 14 15 16 17 18 19 # This is a concept challenge l…" at bounding box center [1010, 263] width 419 height 449
type textarea "hero.moveDown(2)"
click at [947, 188] on div "# This is a concept challenge level about arguments. # Grab the gems and go to …" at bounding box center [1030, 283] width 381 height 488
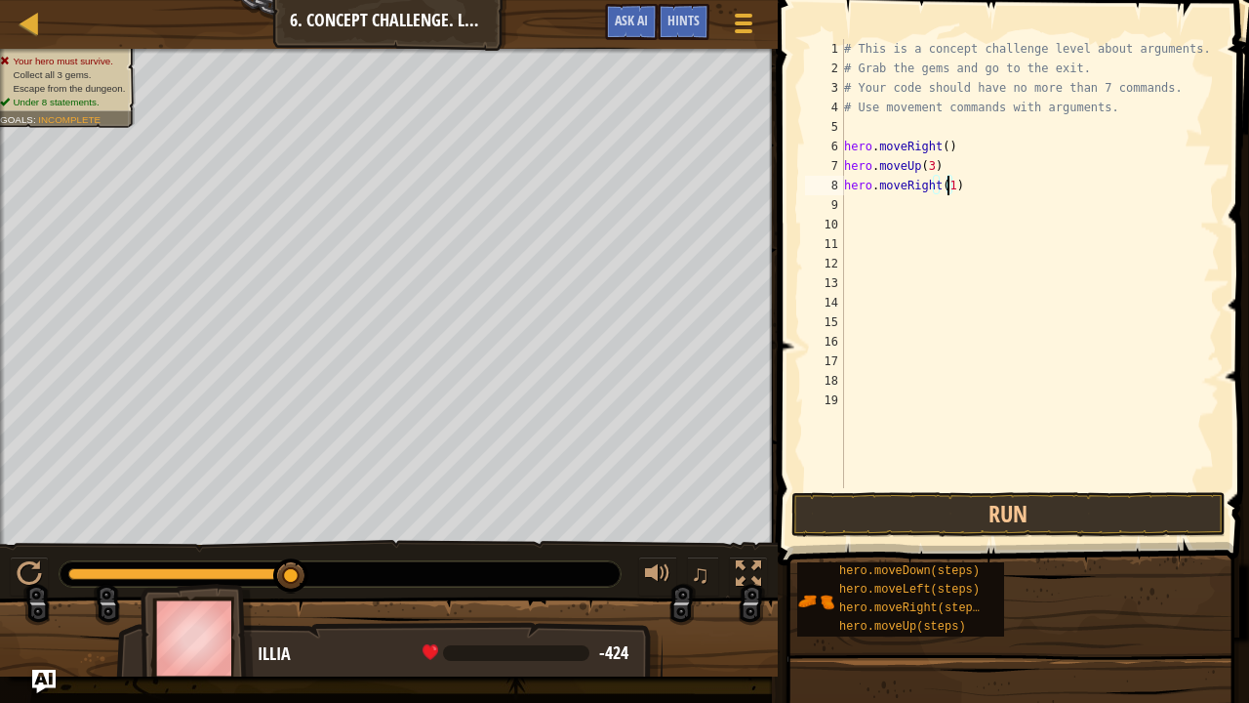
scroll to position [9, 8]
type textarea "hero.moveRight(2)"
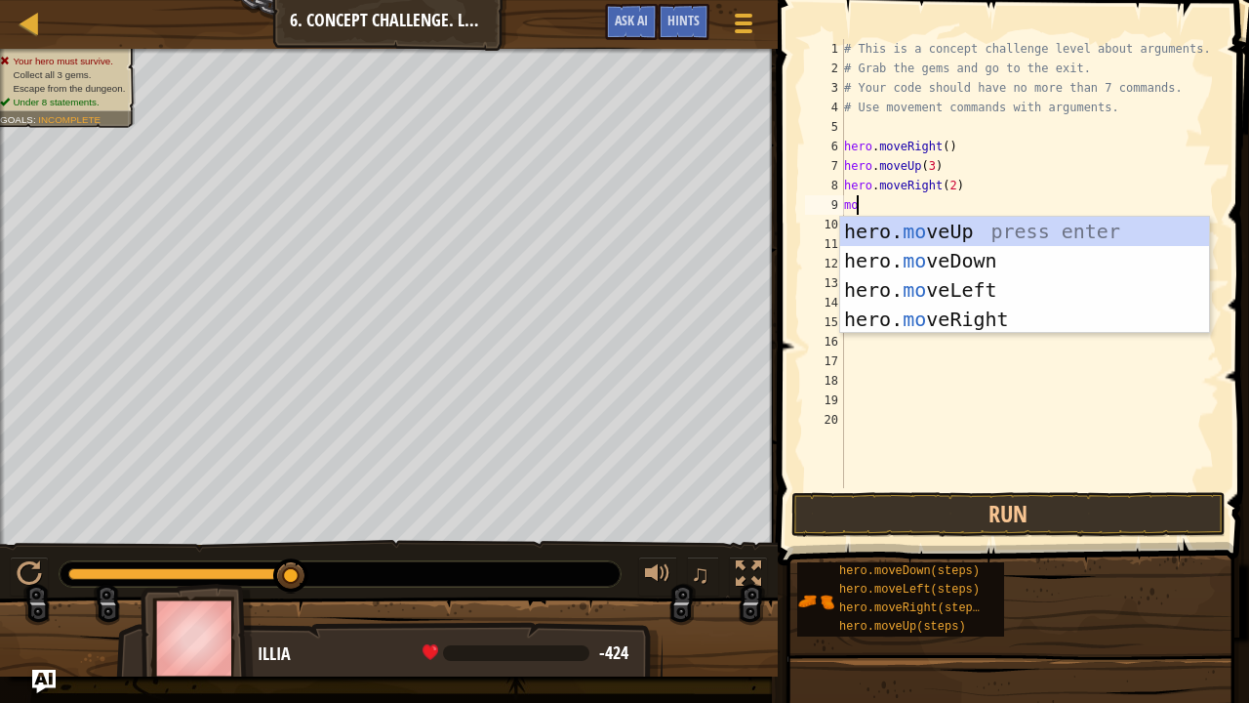
type textarea "mov"
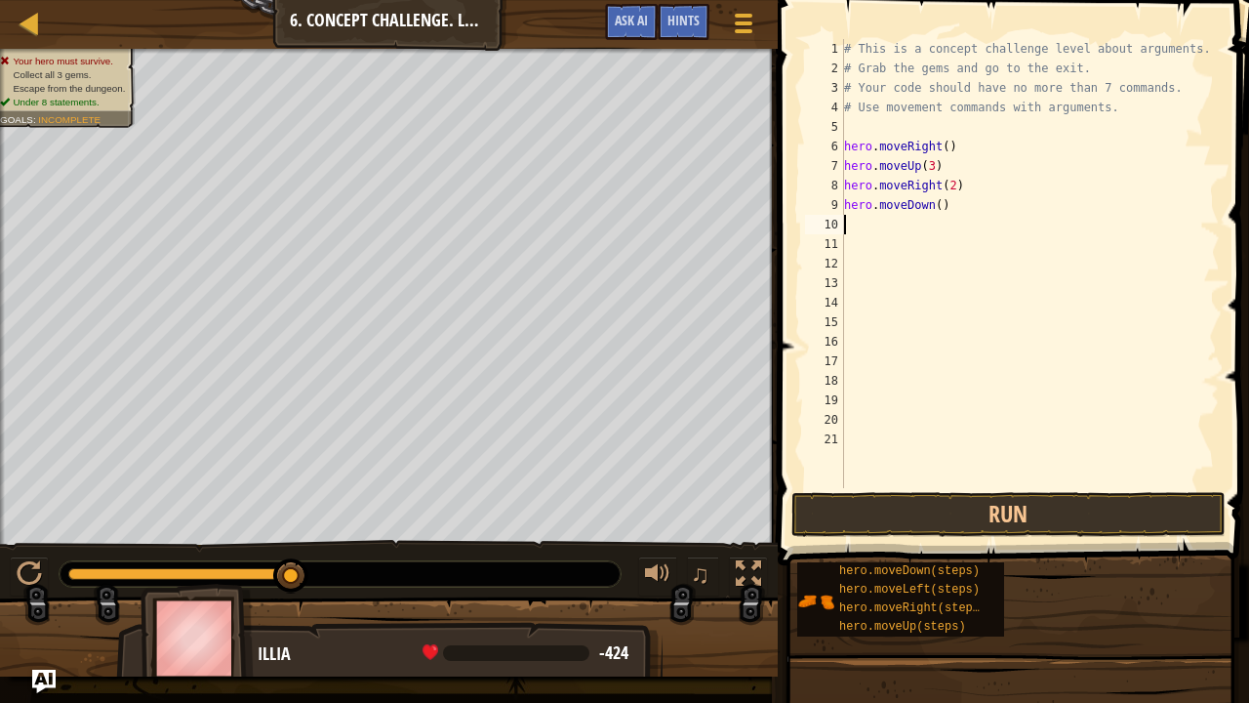
type textarea "h"
click at [934, 206] on div "# This is a concept challenge level about arguments. # Grab the gems and go to …" at bounding box center [1030, 283] width 380 height 488
type textarea "hero.moveDown(3)"
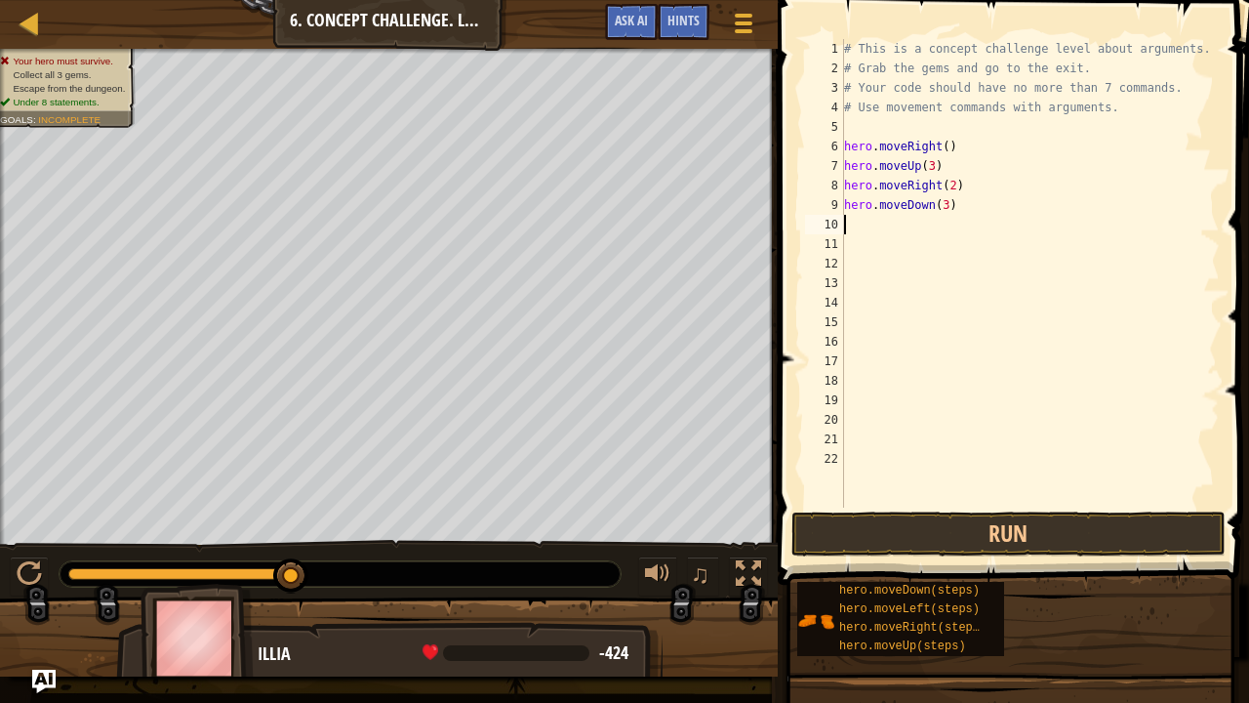
type textarea "h"
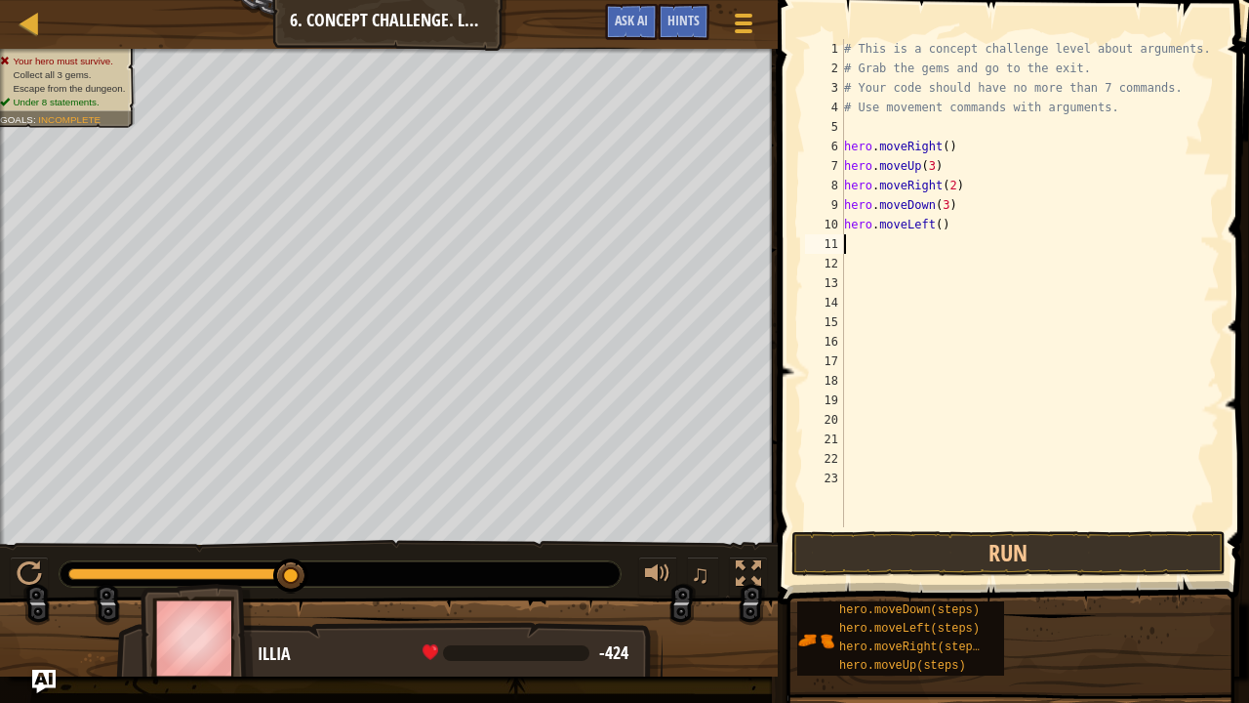
type textarea "he"
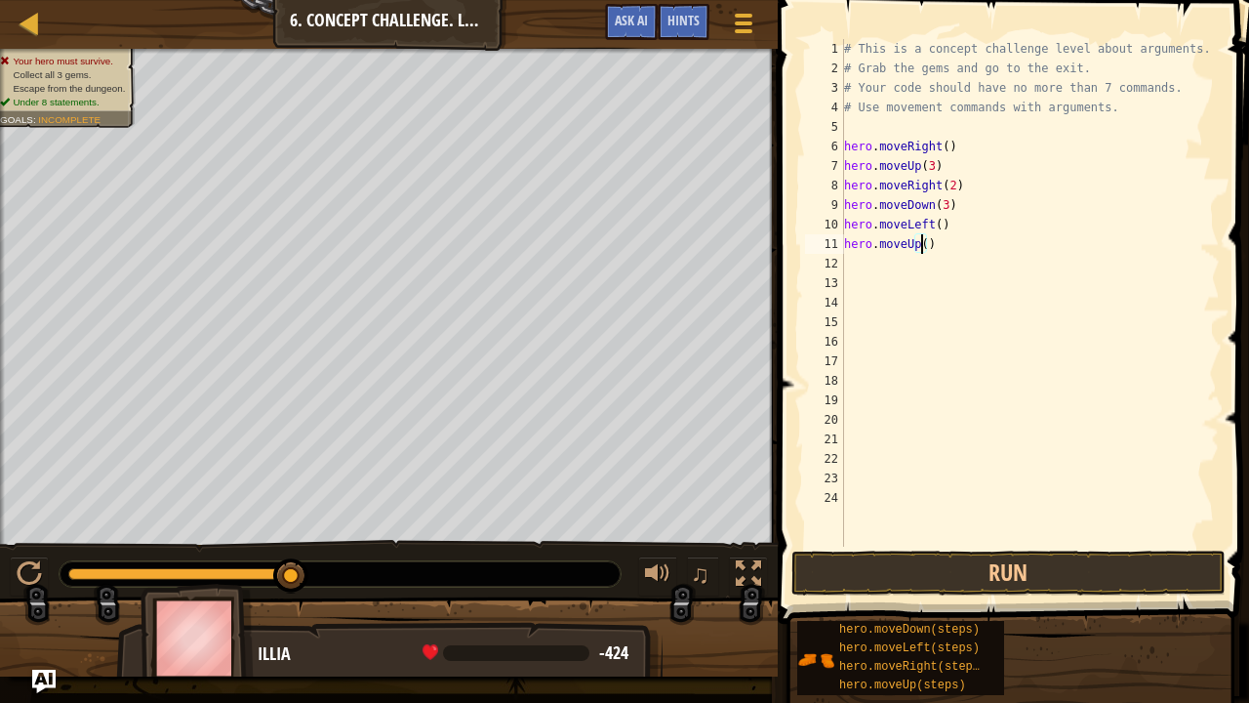
click at [920, 253] on div "# This is a concept challenge level about arguments. # Grab the gems and go to …" at bounding box center [1030, 312] width 380 height 547
type textarea "hero.moveUp(2)"
click at [944, 250] on div "# This is a concept challenge level about arguments. # Grab the gems and go to …" at bounding box center [1030, 312] width 380 height 547
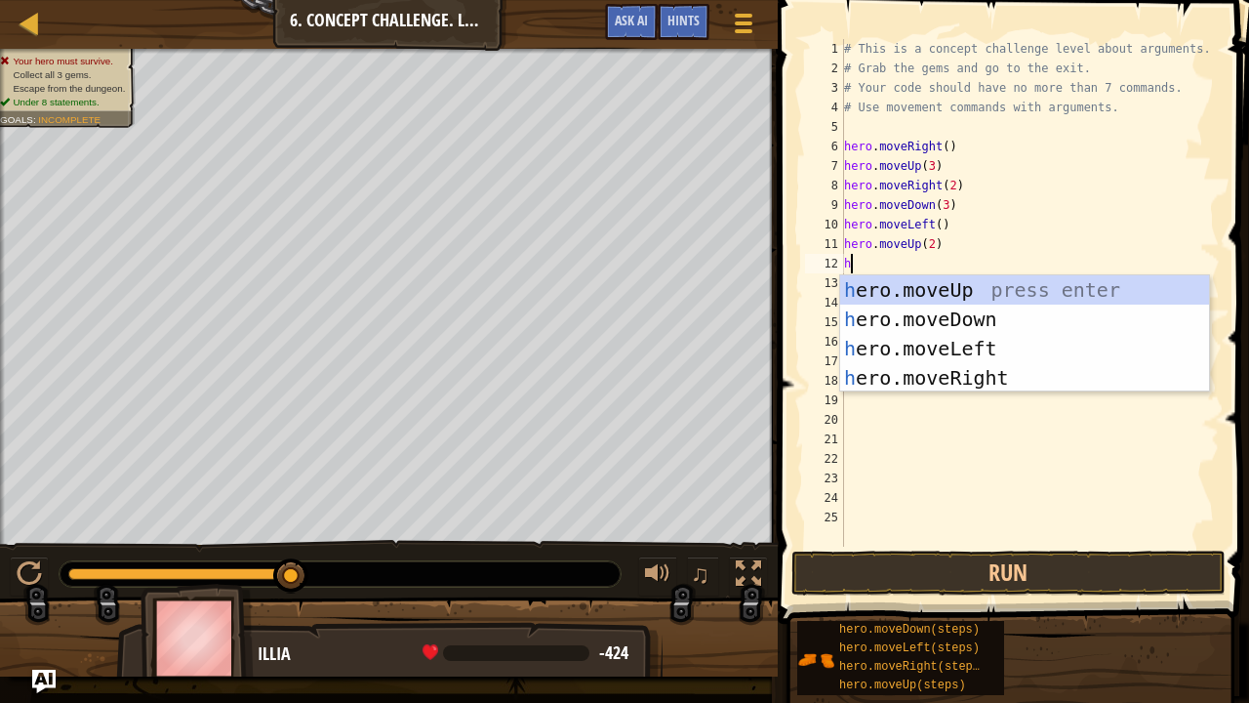
type textarea "he"
click at [982, 373] on div "he ro.moveUp press enter he ro.moveDown press enter he ro.moveLeft press enter …" at bounding box center [1025, 363] width 370 height 176
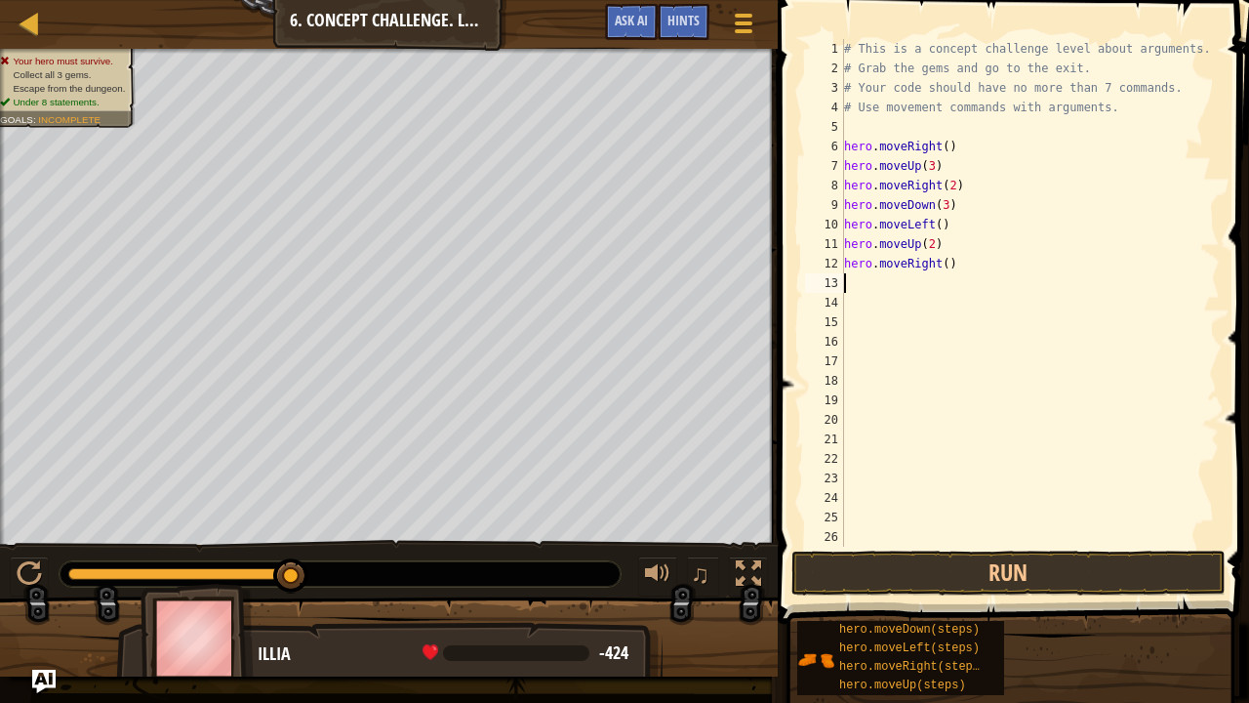
click at [943, 265] on div "# This is a concept challenge level about arguments. # Grab the gems and go to …" at bounding box center [1030, 312] width 380 height 547
type textarea "hero.moveRight(4)"
click at [867, 556] on button "Run" at bounding box center [1009, 572] width 434 height 45
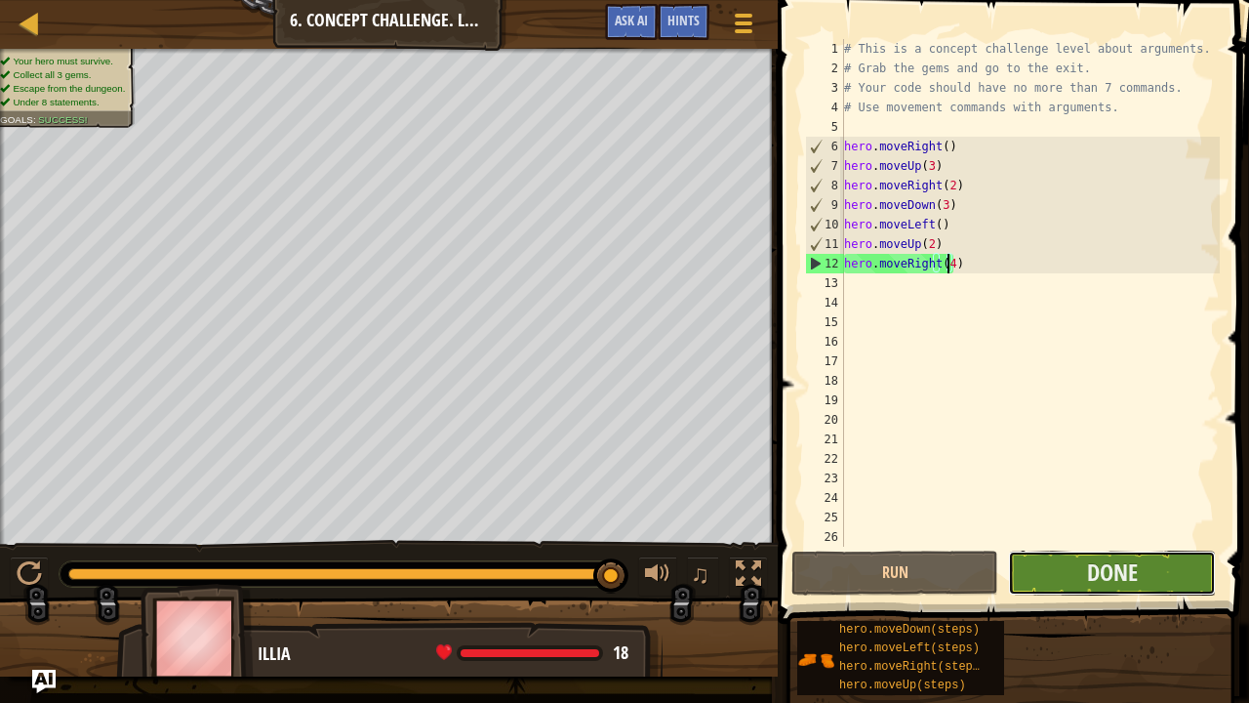
click at [1052, 570] on button "Done" at bounding box center [1111, 572] width 207 height 45
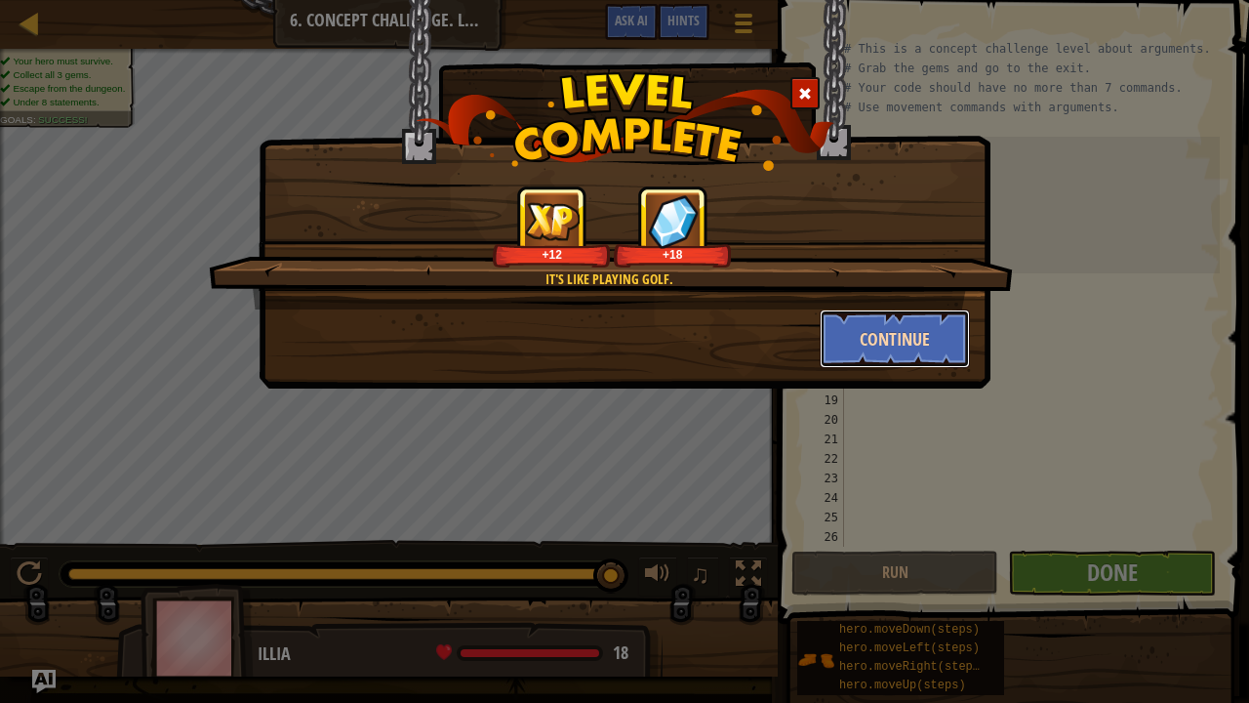
click at [852, 364] on button "Continue" at bounding box center [895, 338] width 151 height 59
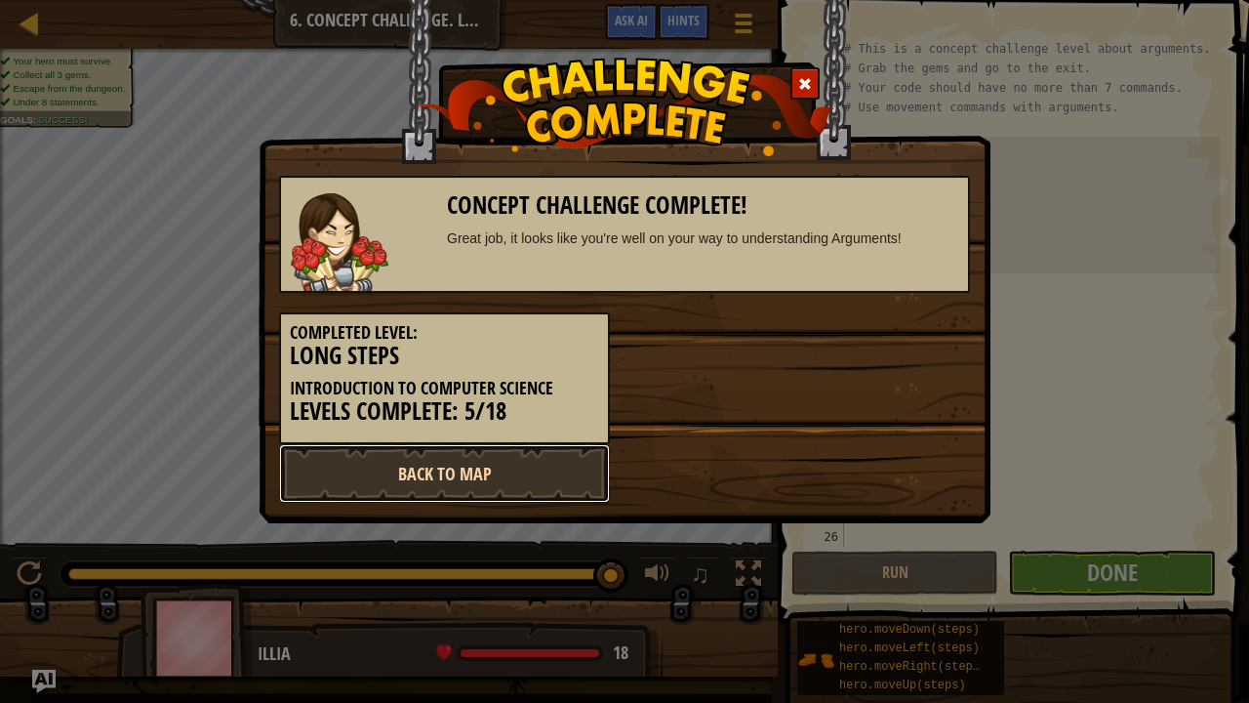
click at [527, 481] on link "Back to Map" at bounding box center [444, 473] width 331 height 59
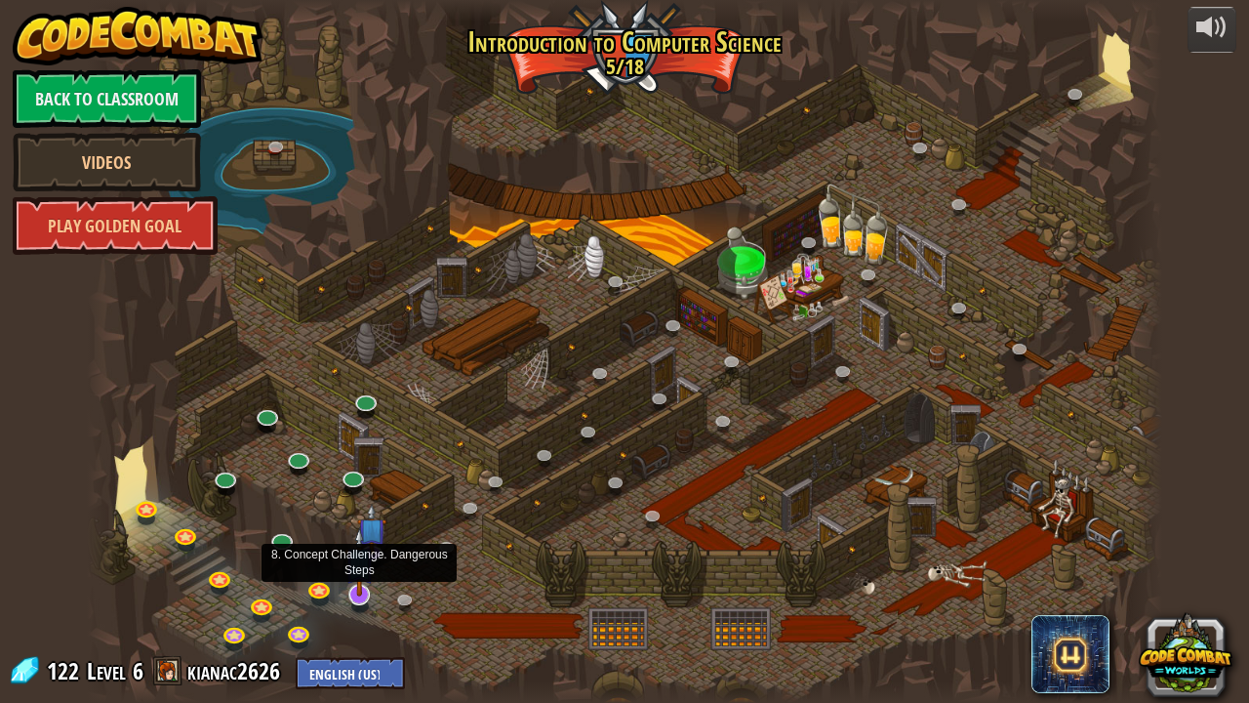
click at [365, 570] on img at bounding box center [360, 561] width 30 height 68
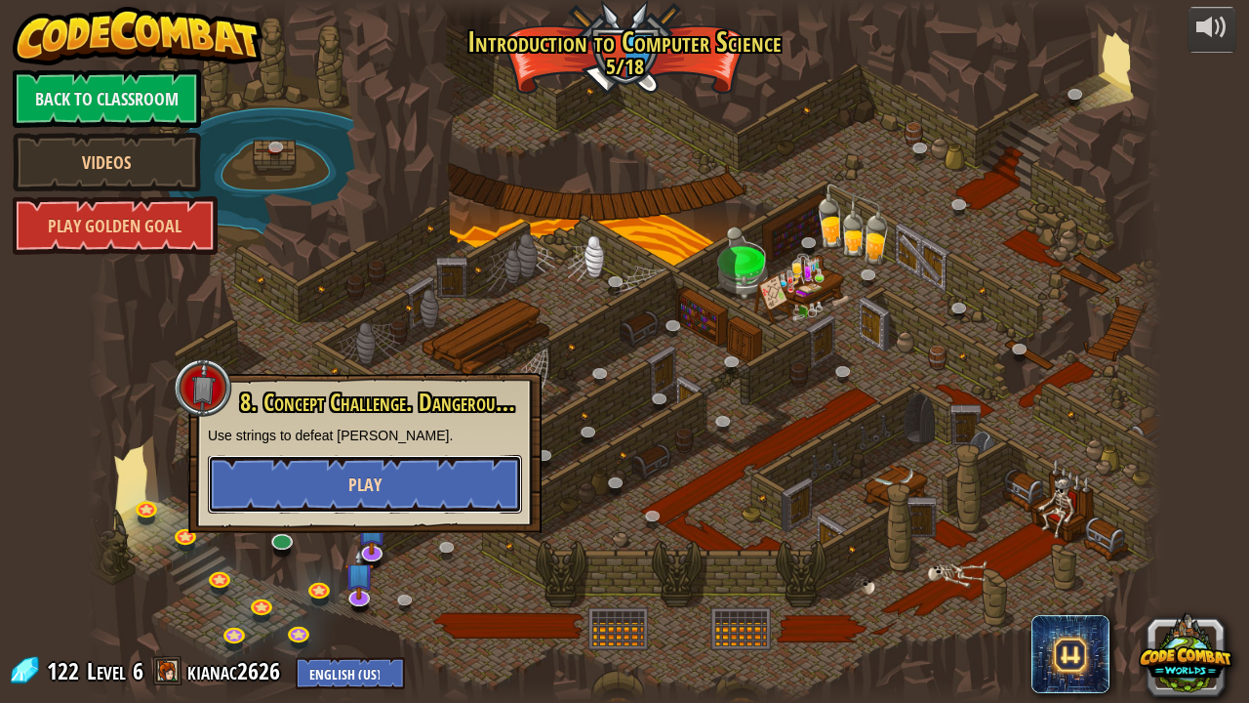
click at [374, 495] on span "Play" at bounding box center [364, 484] width 33 height 24
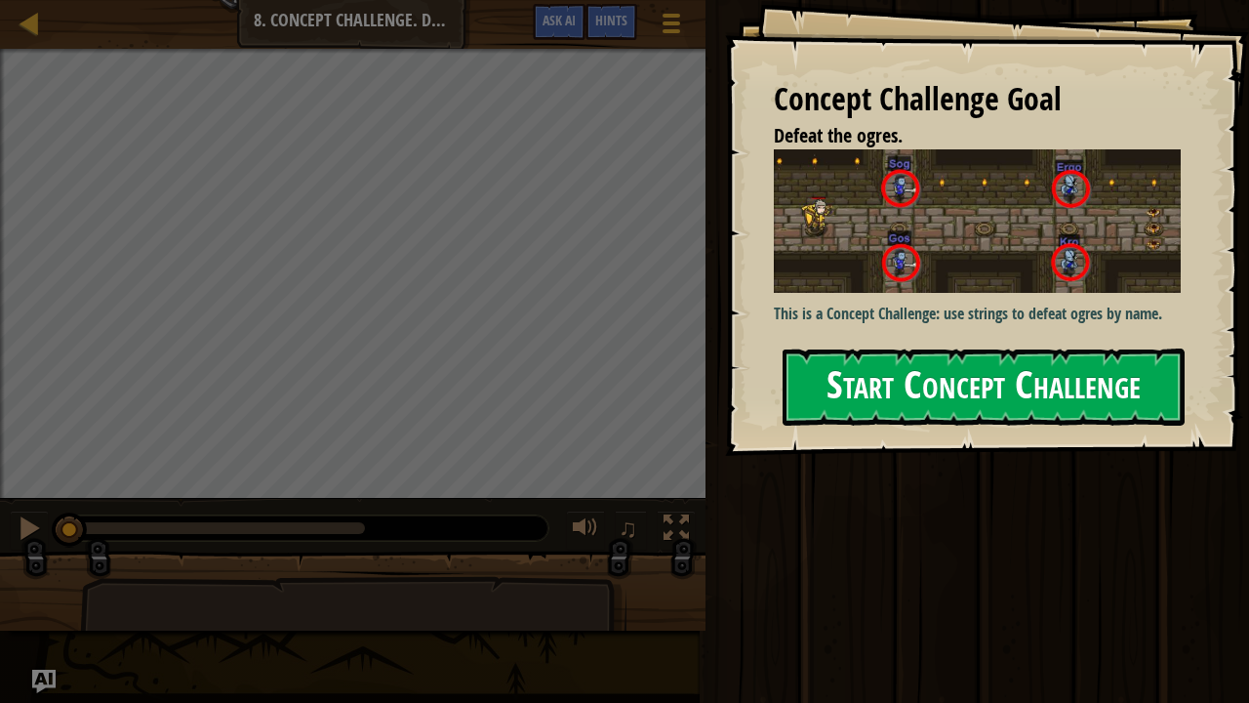
click at [857, 412] on button "Start Concept Challenge" at bounding box center [984, 386] width 402 height 77
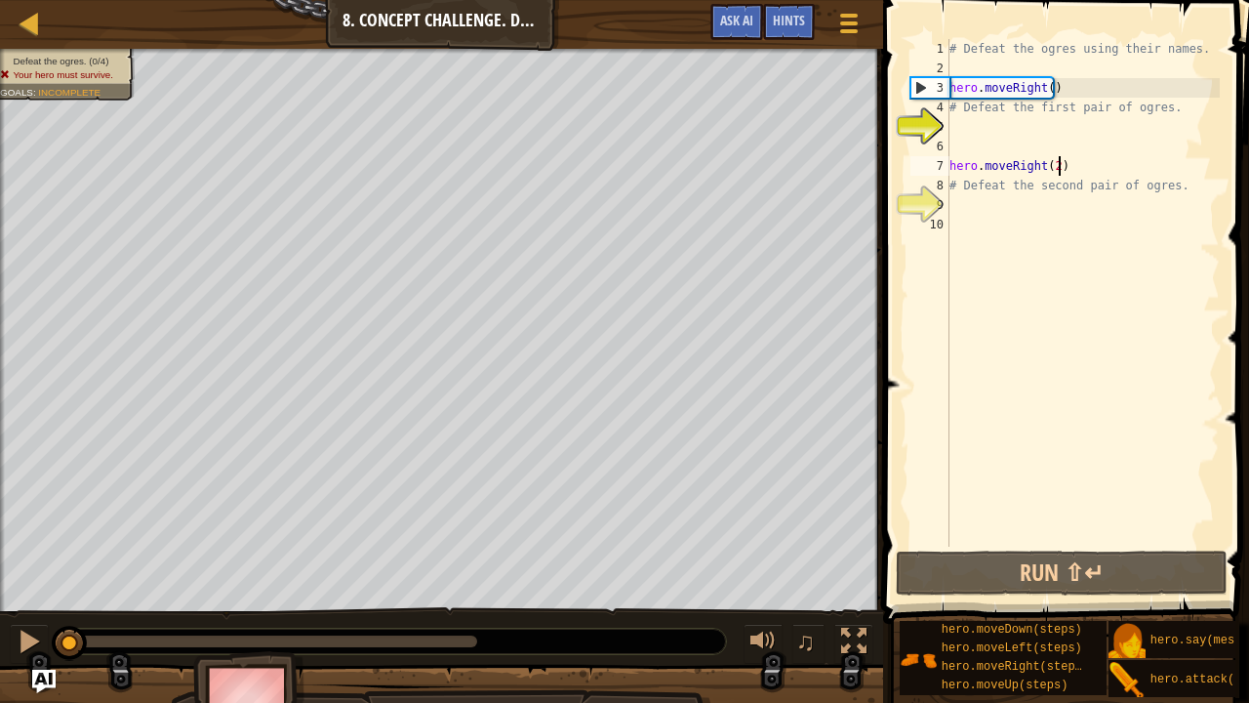
click at [1082, 167] on div "# Defeat the ogres using their names. hero . moveRight ( ) # Defeat the first p…" at bounding box center [1083, 312] width 274 height 547
type textarea "hero.moveRight(2)"
click at [999, 198] on div "# Defeat the ogres using their names. hero . moveRight ( ) # Defeat the first p…" at bounding box center [1083, 312] width 274 height 547
click at [1064, 158] on div "# Defeat the ogres using their names. hero . moveRight ( ) # Defeat the first p…" at bounding box center [1083, 312] width 274 height 547
type textarea "hero.moveRight(2)"
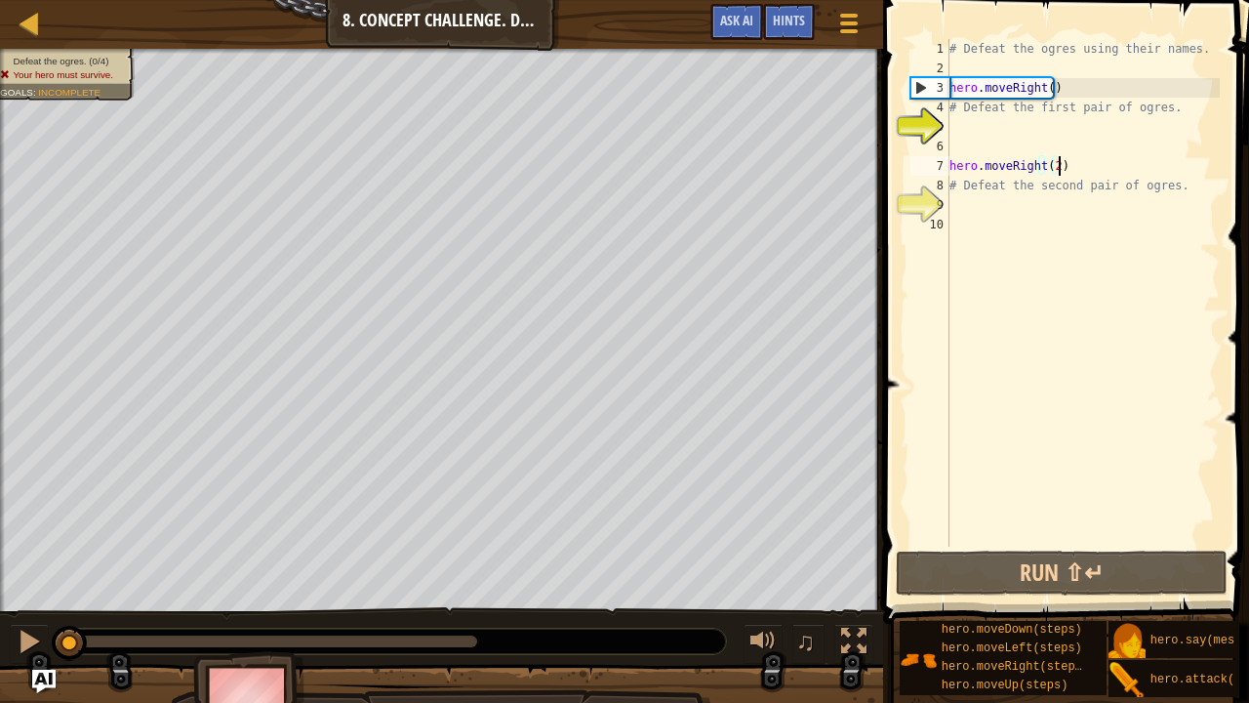
click at [999, 122] on div "# Defeat the ogres using their names. hero . moveRight ( ) # Defeat the first p…" at bounding box center [1083, 312] width 274 height 547
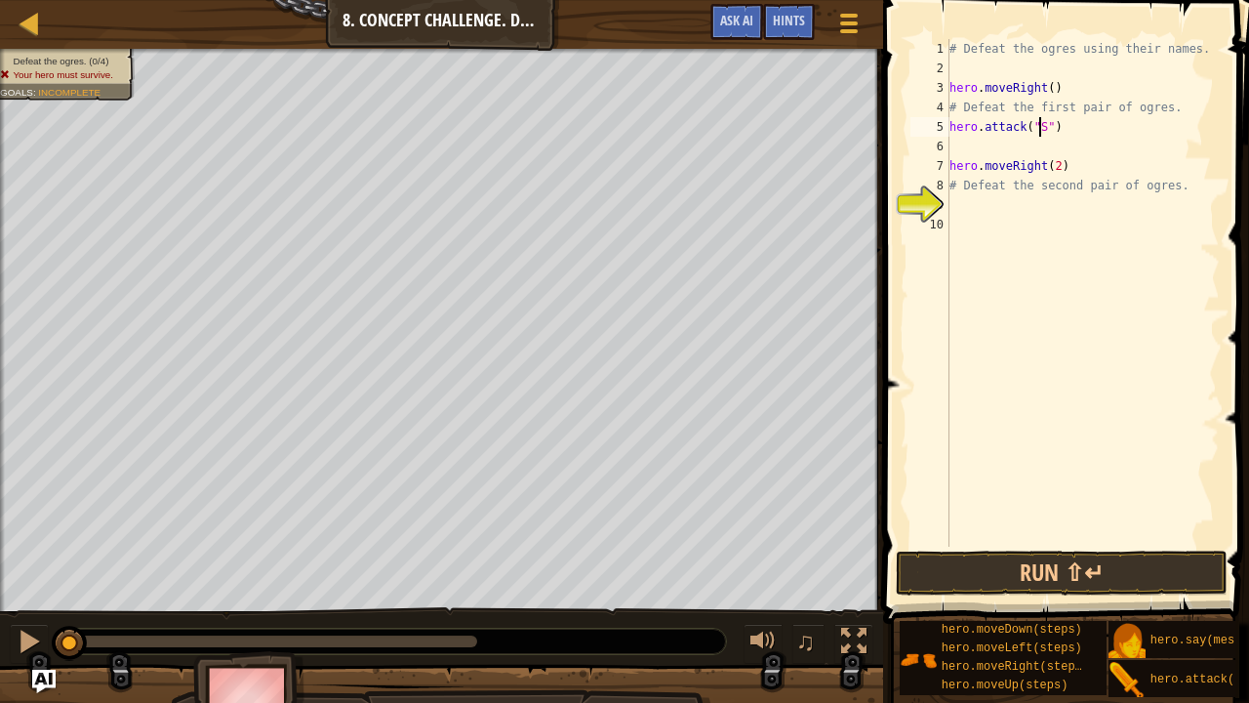
scroll to position [9, 8]
type textarea "hero.attack("Sog")"
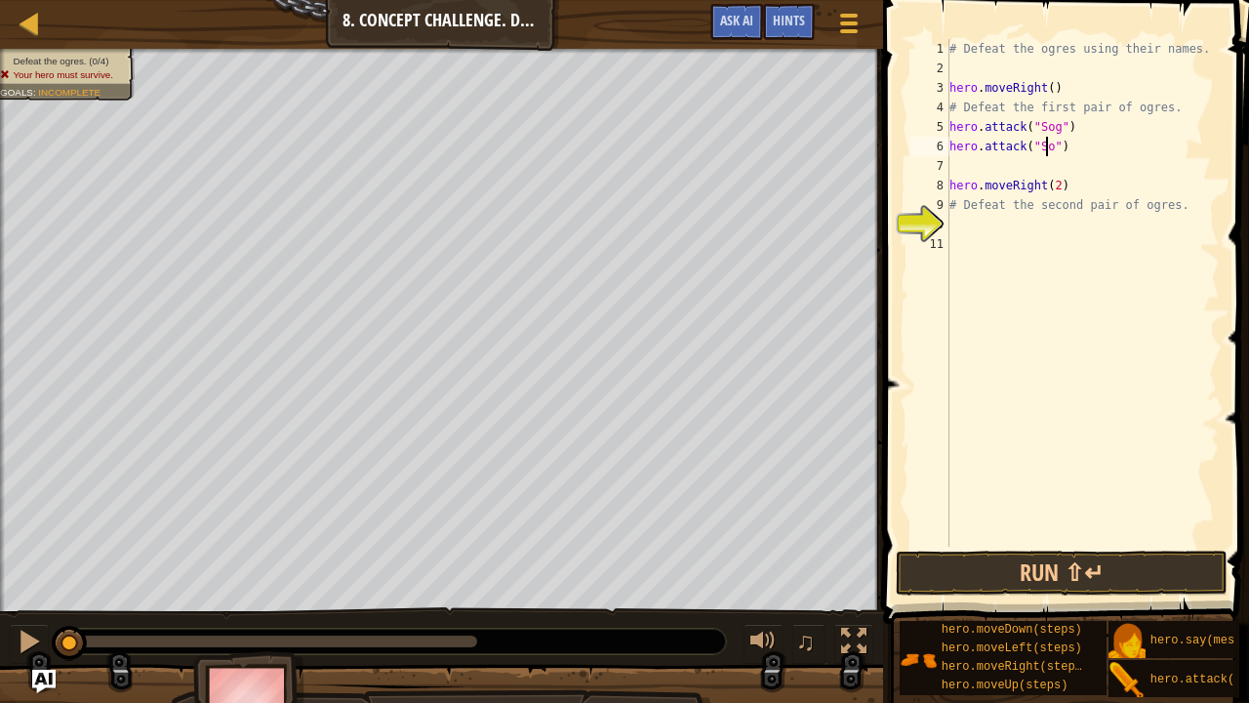
type textarea "hero.attack("Sog")"
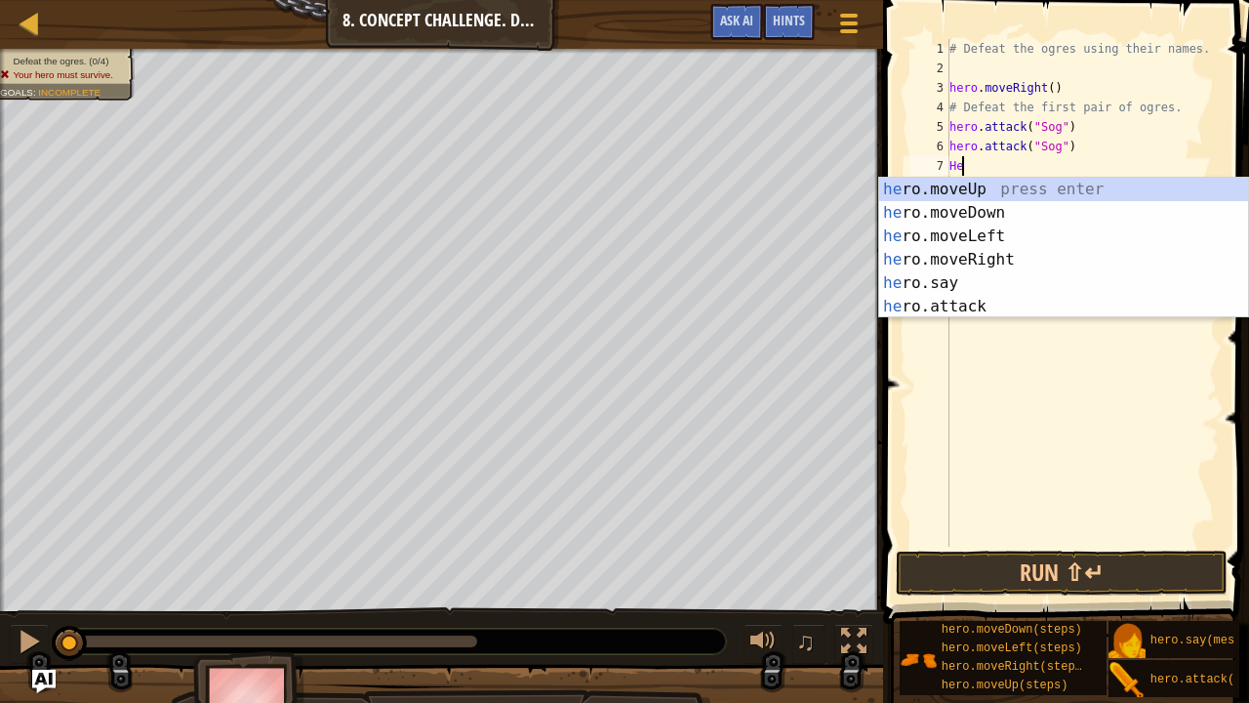
type textarea "H"
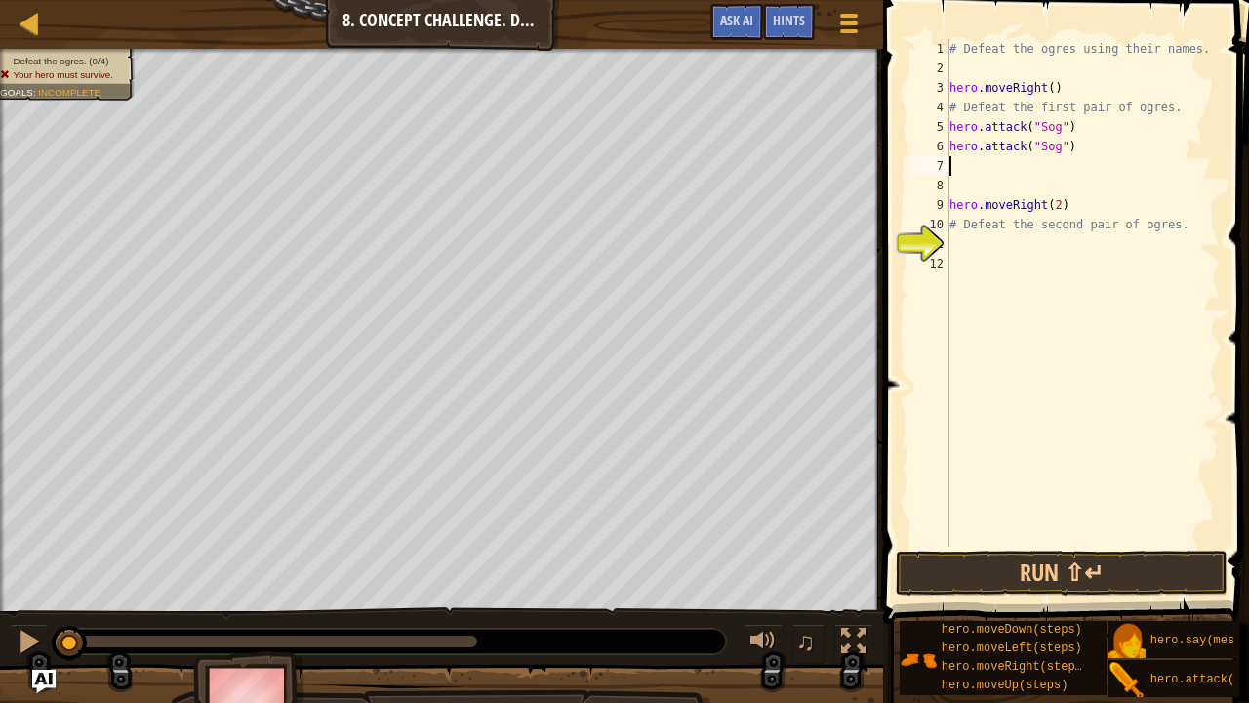
type textarea "j"
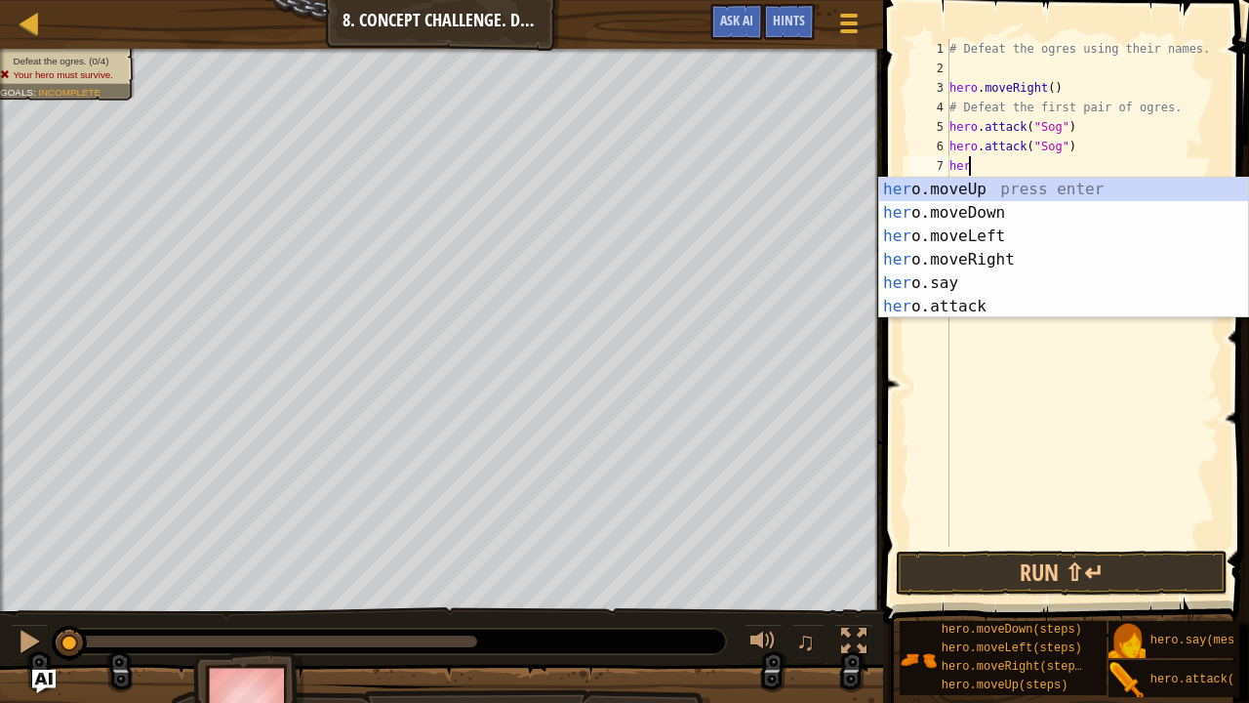
click at [971, 305] on div "her o.moveUp press enter her o.moveDown press enter her o.moveLeft press enter …" at bounding box center [1064, 271] width 370 height 187
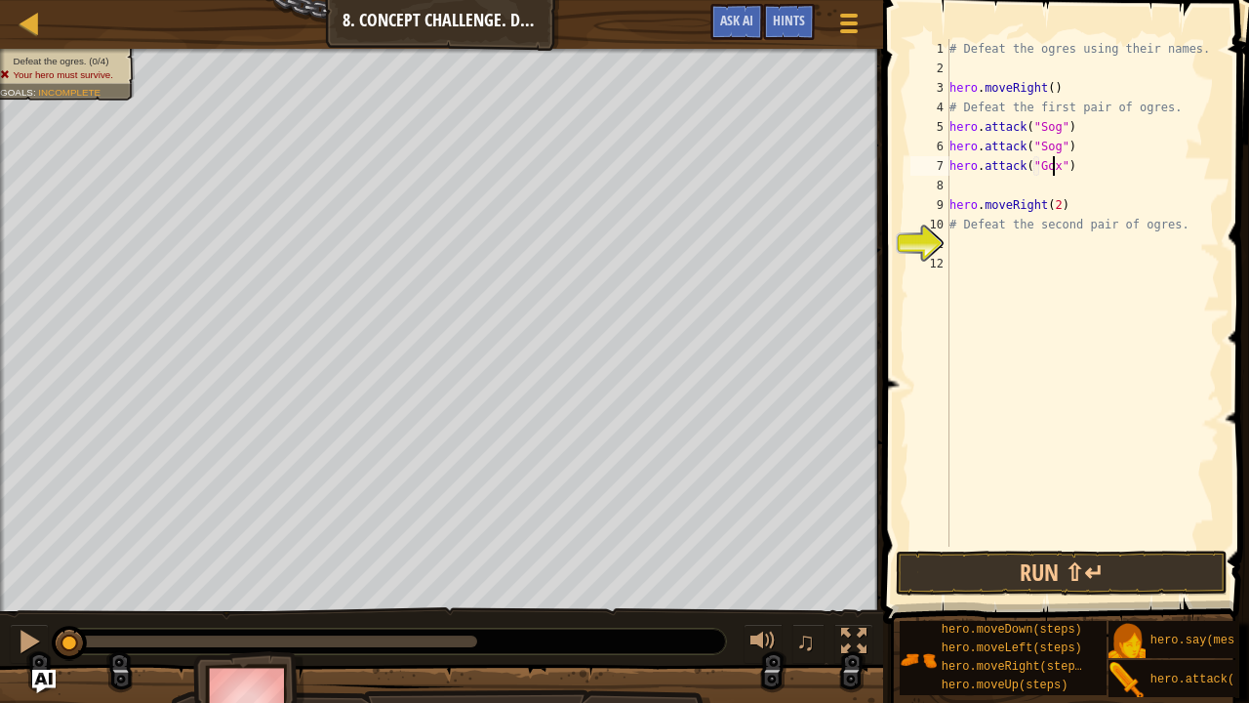
scroll to position [9, 8]
type textarea "hero.attack("Gos")"
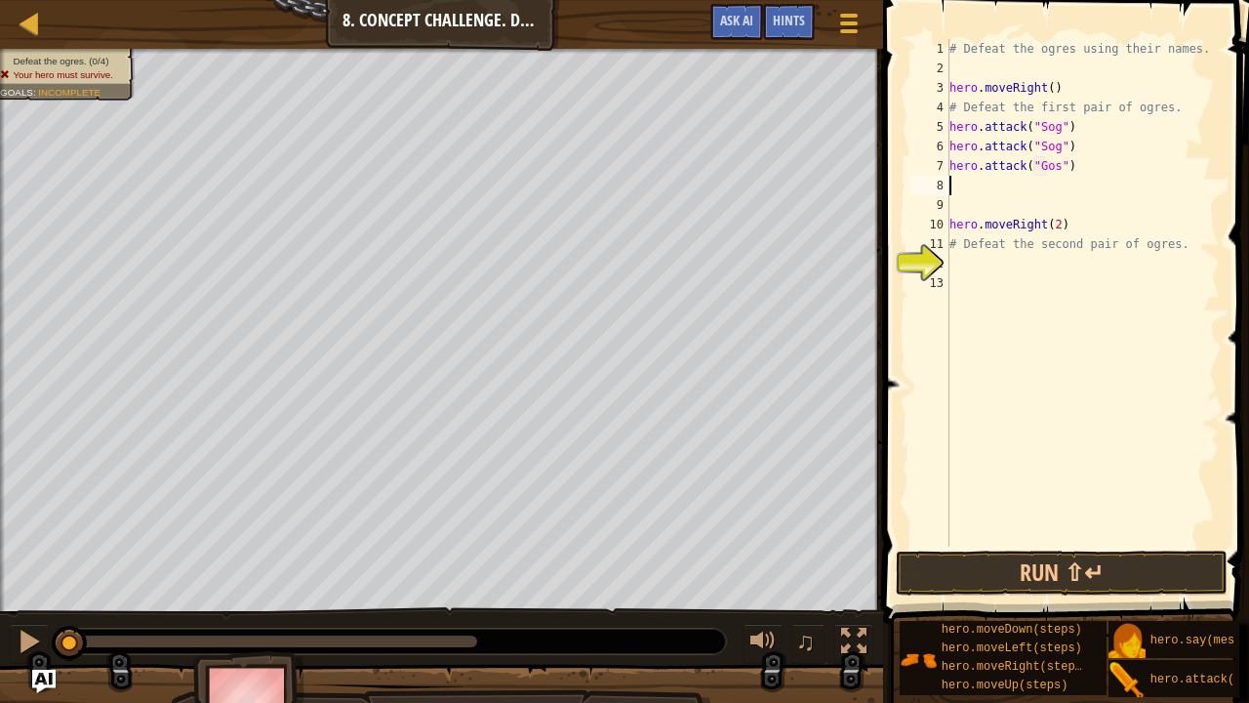
type textarea "H"
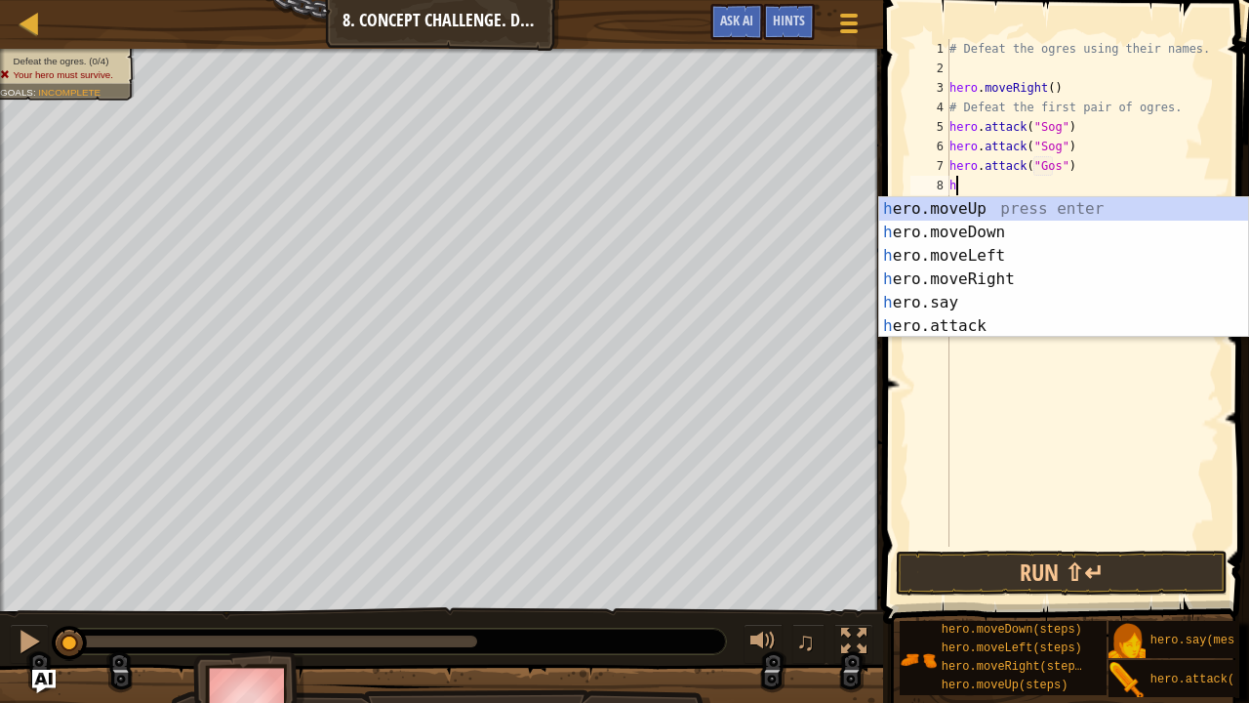
click at [964, 332] on div "h ero.moveUp press enter h ero.moveDown press enter h ero.moveLeft press enter …" at bounding box center [1064, 290] width 370 height 187
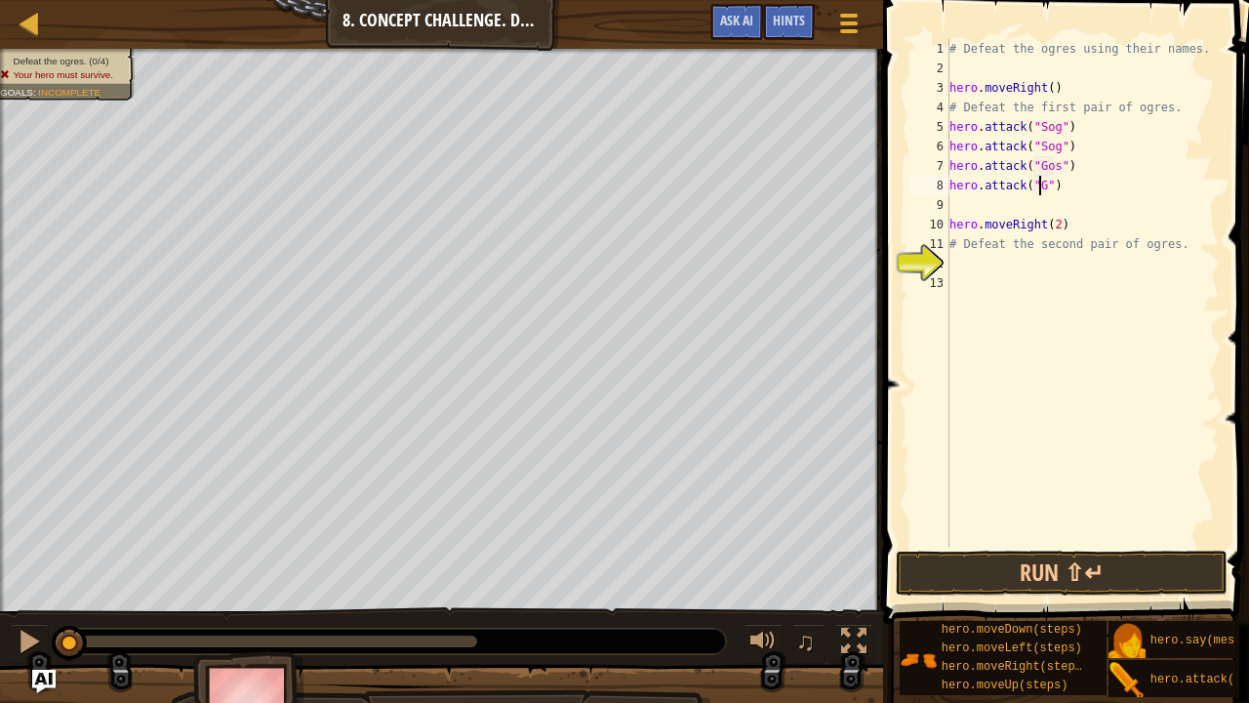
type textarea "hero.attack("Gos")"
click at [968, 275] on div "# Defeat the ogres using their names. hero . moveRight ( ) # Defeat the first p…" at bounding box center [1083, 312] width 274 height 547
type textarea "hero.attack("Ergo")"
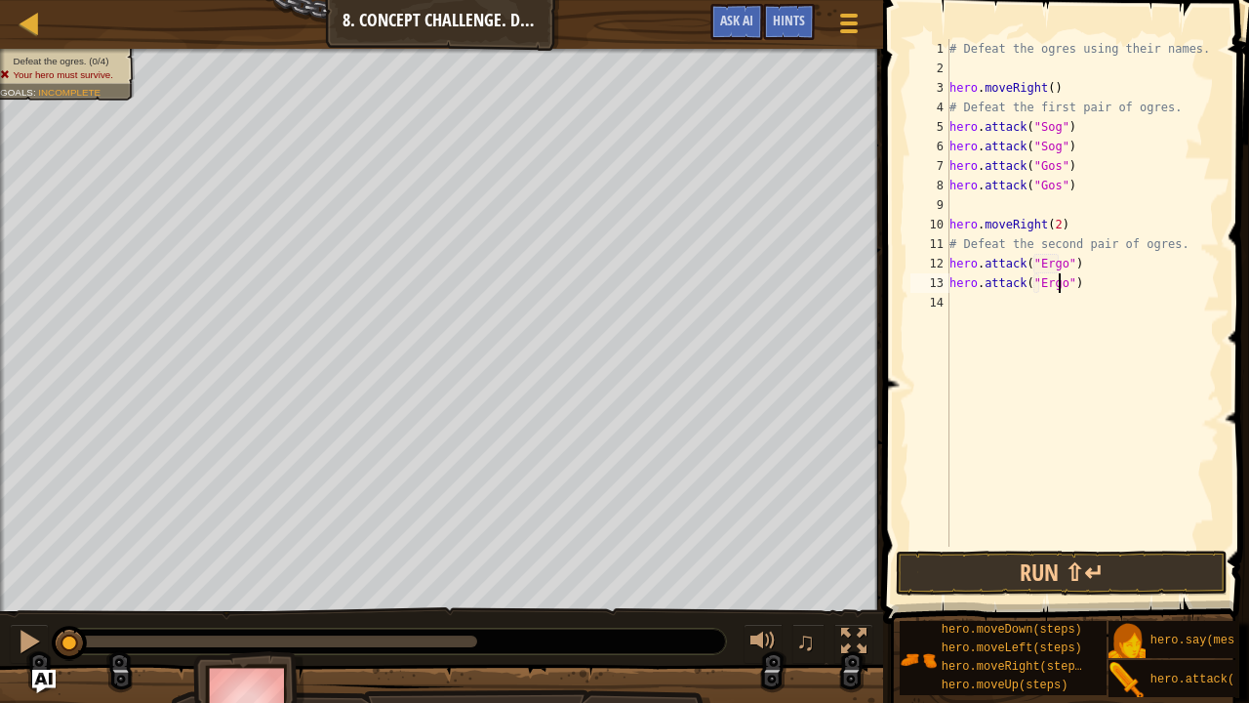
scroll to position [9, 0]
type textarea "hero.attack("Kro")"
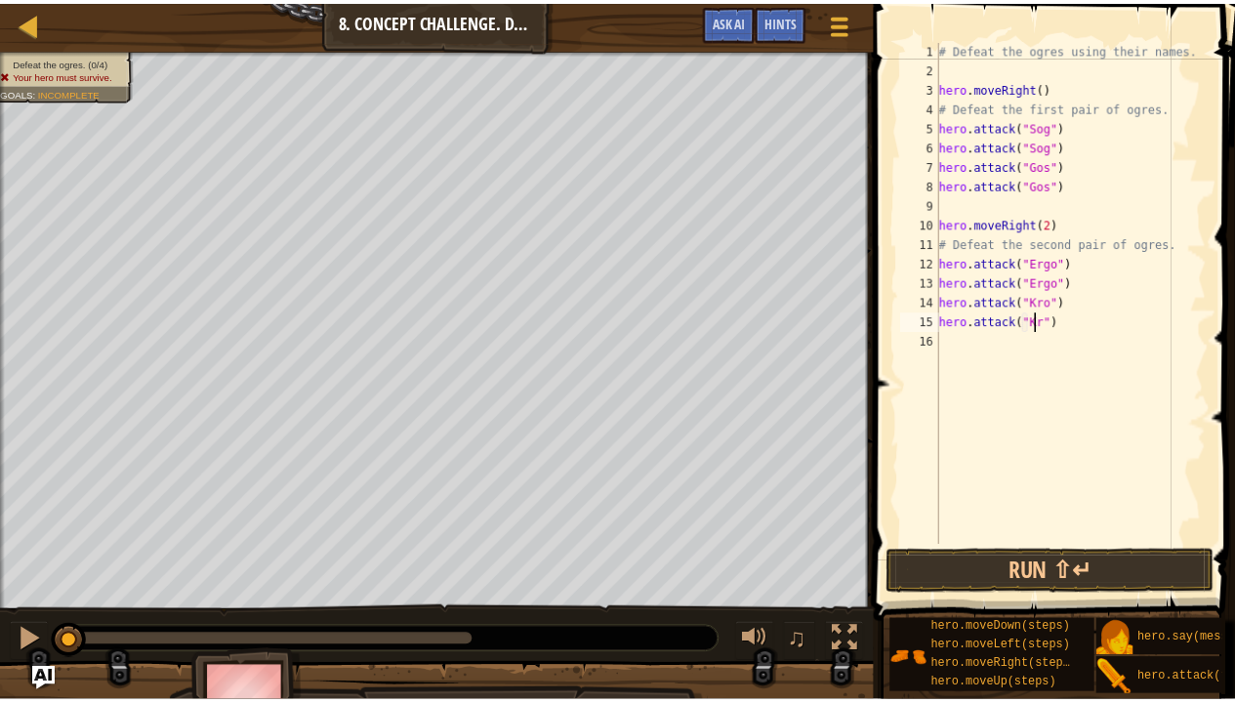
scroll to position [9, 8]
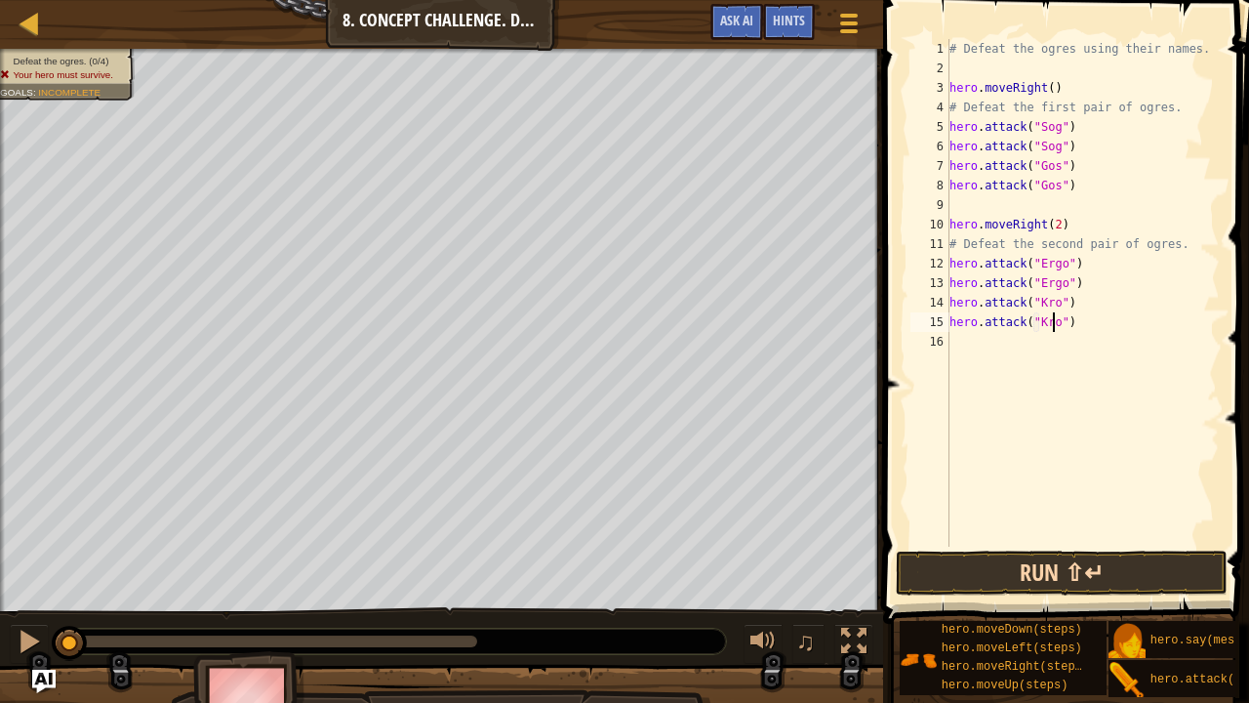
type textarea "hero.attack("Kro")"
click at [1052, 570] on button "Run ⇧↵" at bounding box center [1062, 572] width 332 height 45
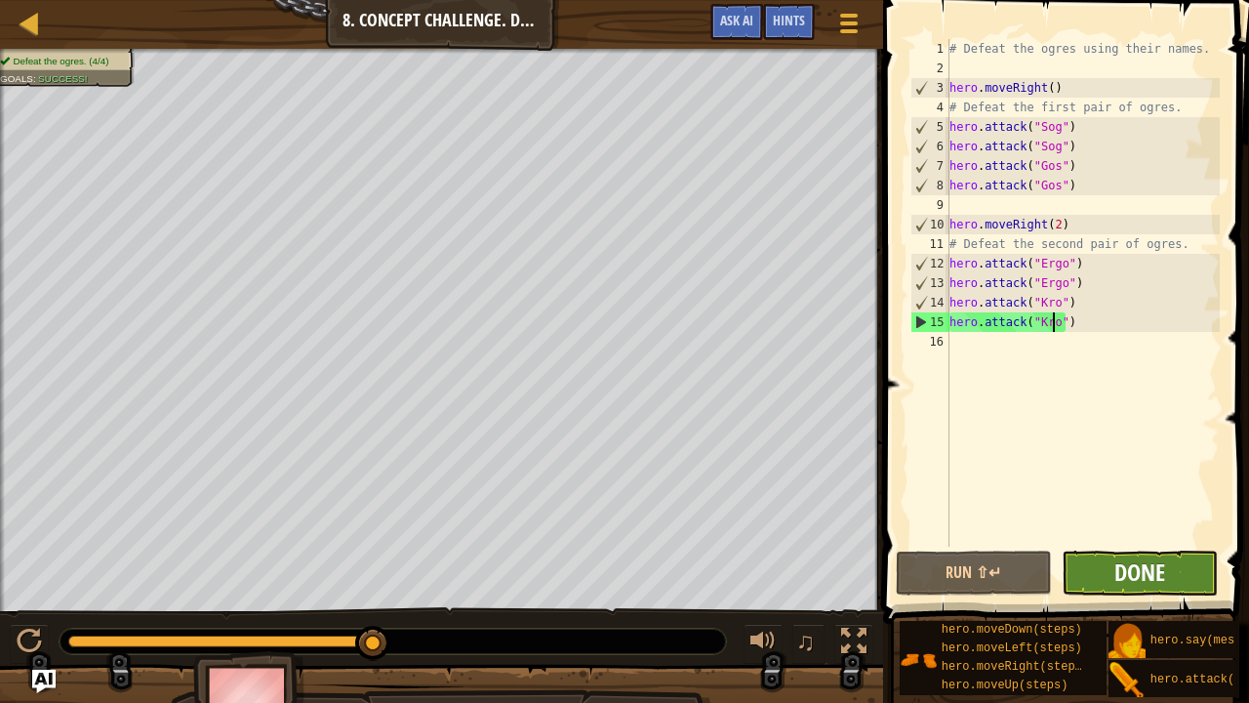
click at [1130, 570] on span "Done" at bounding box center [1140, 571] width 51 height 31
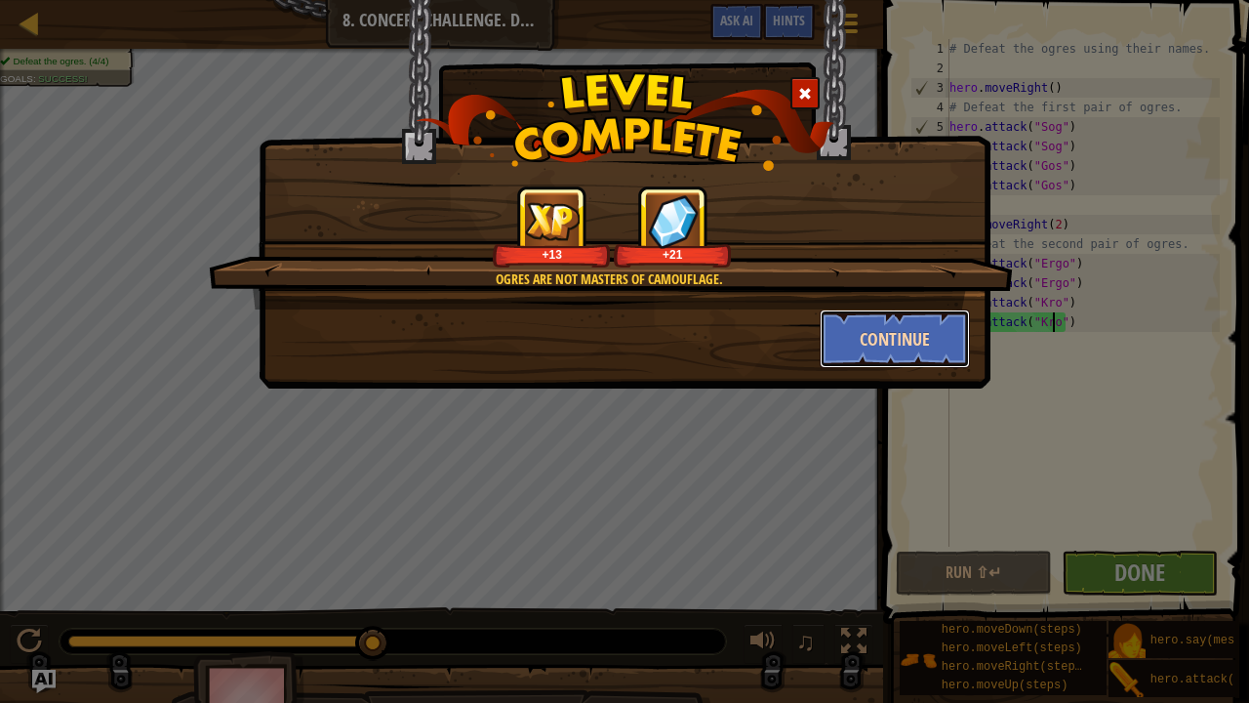
click at [915, 341] on button "Continue" at bounding box center [895, 338] width 151 height 59
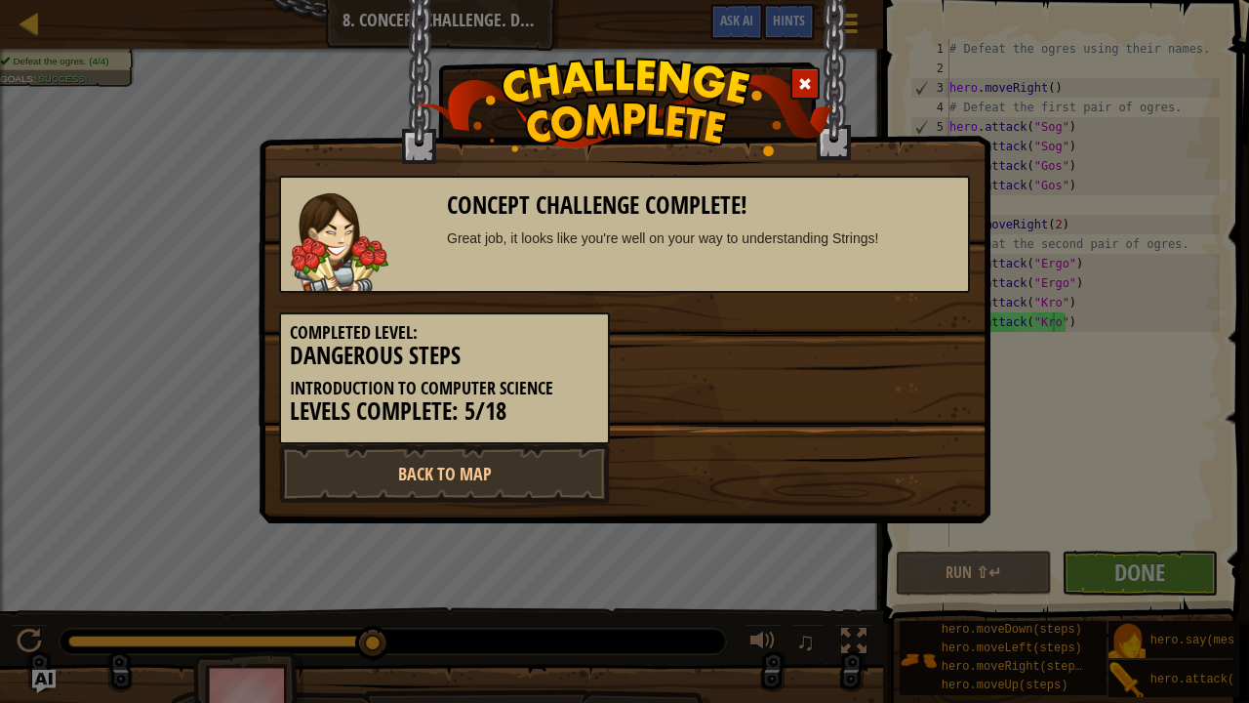
click at [331, 241] on img at bounding box center [340, 242] width 98 height 98
click at [802, 88] on span at bounding box center [805, 84] width 14 height 14
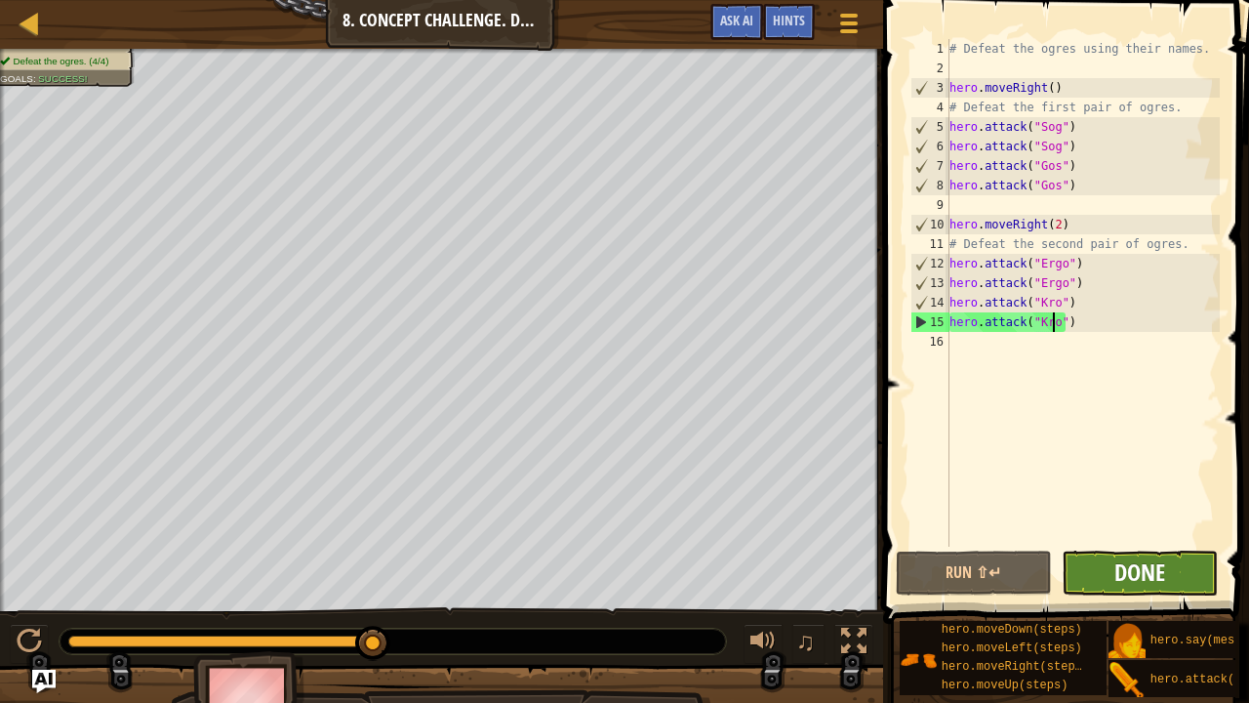
click at [1140, 570] on span "Done" at bounding box center [1140, 571] width 51 height 31
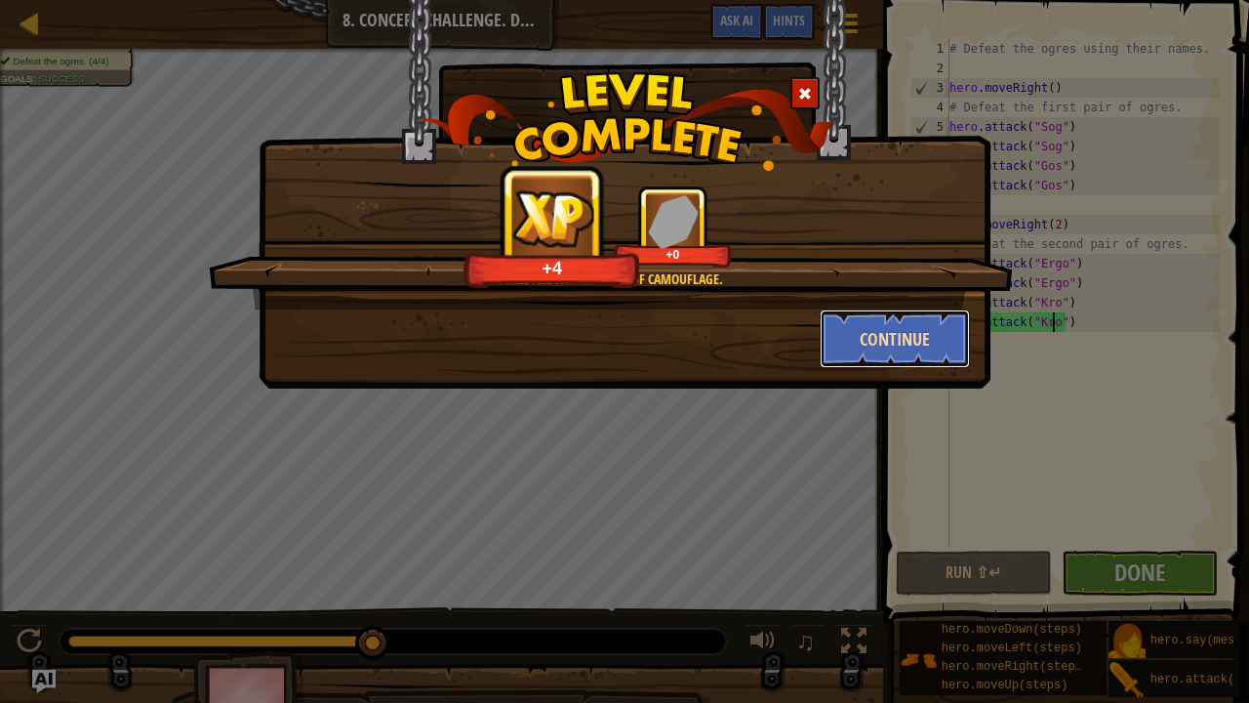
click at [889, 340] on button "Continue" at bounding box center [895, 338] width 151 height 59
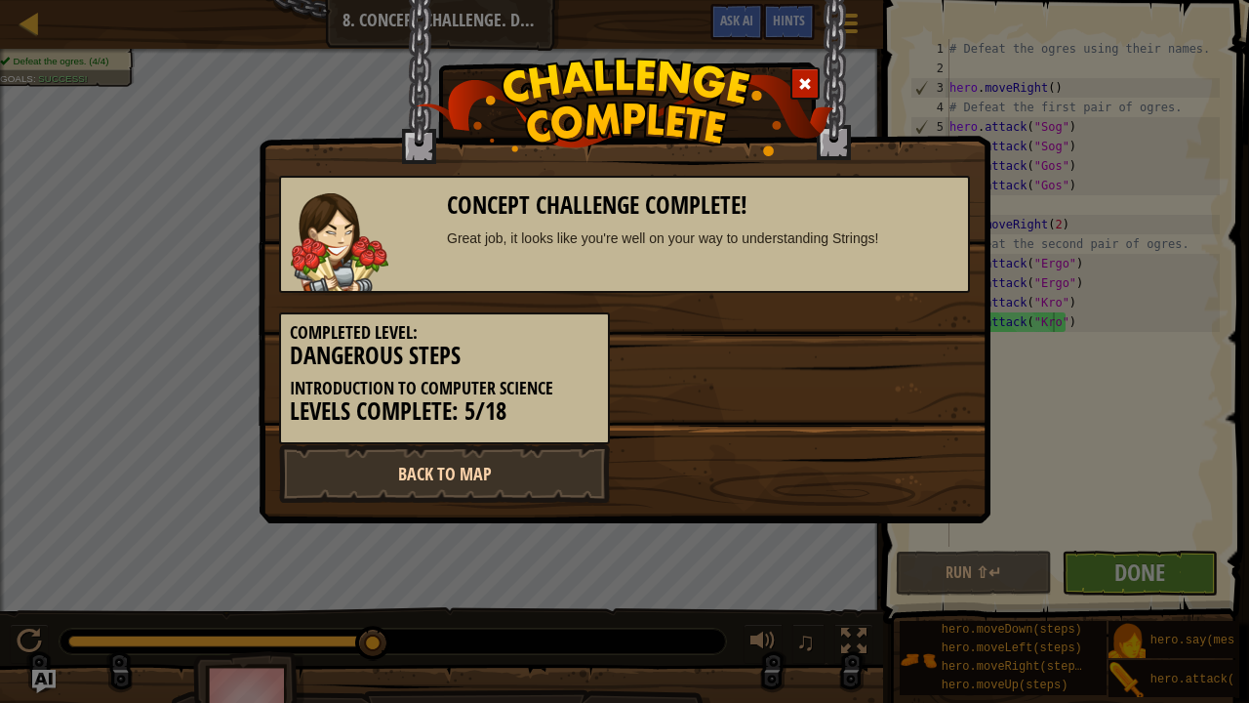
click at [450, 470] on link "Back to Map" at bounding box center [444, 473] width 331 height 59
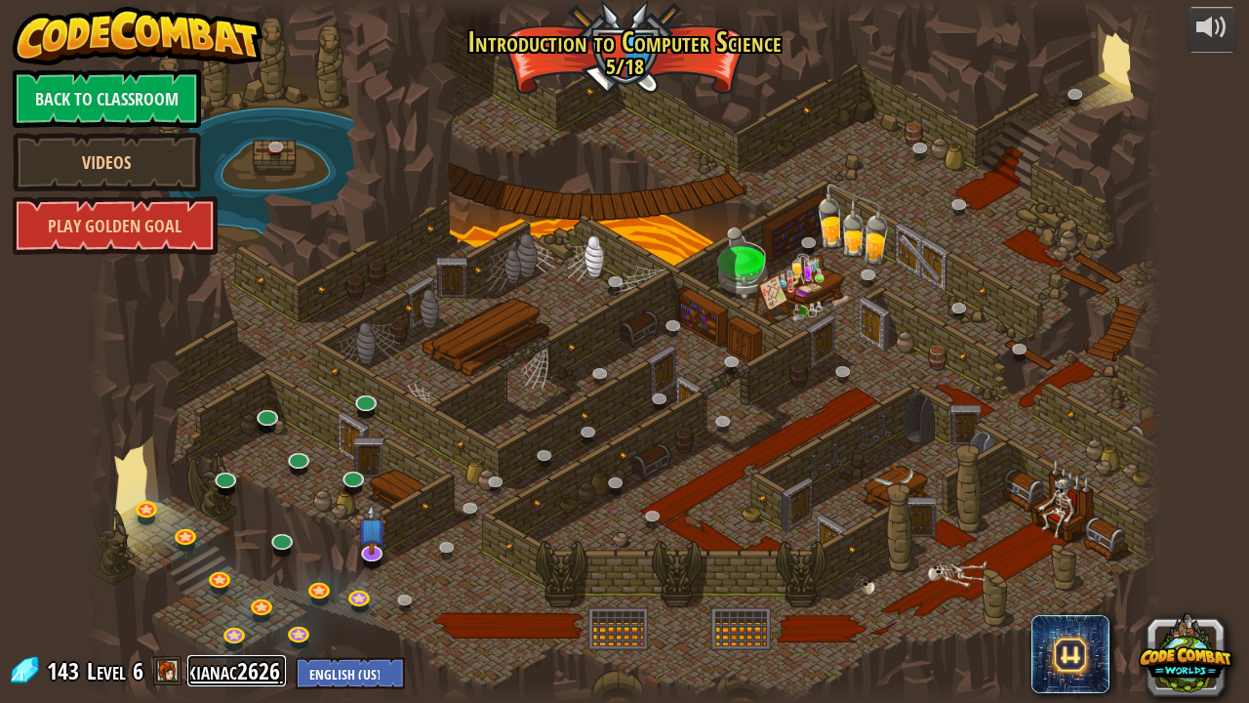
click at [236, 570] on link "kianac2626" at bounding box center [236, 670] width 99 height 31
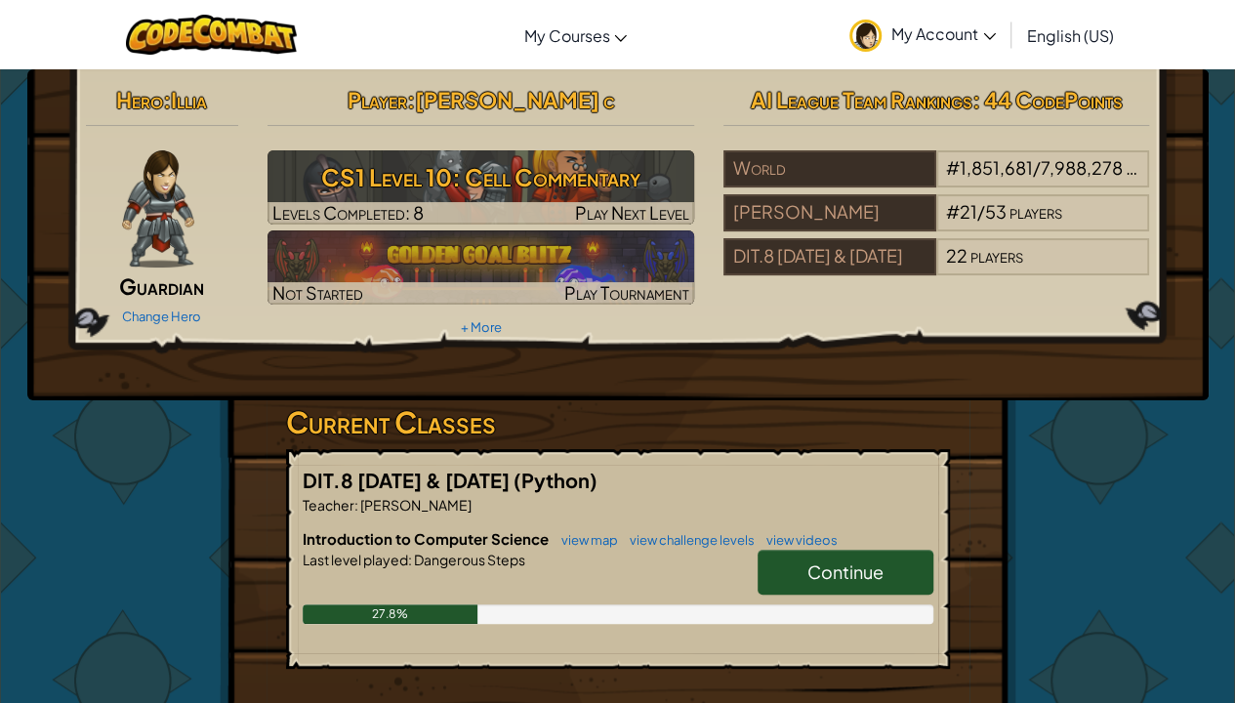
click at [135, 266] on div "Hero : Illia Guardian Change Hero" at bounding box center [162, 205] width 183 height 252
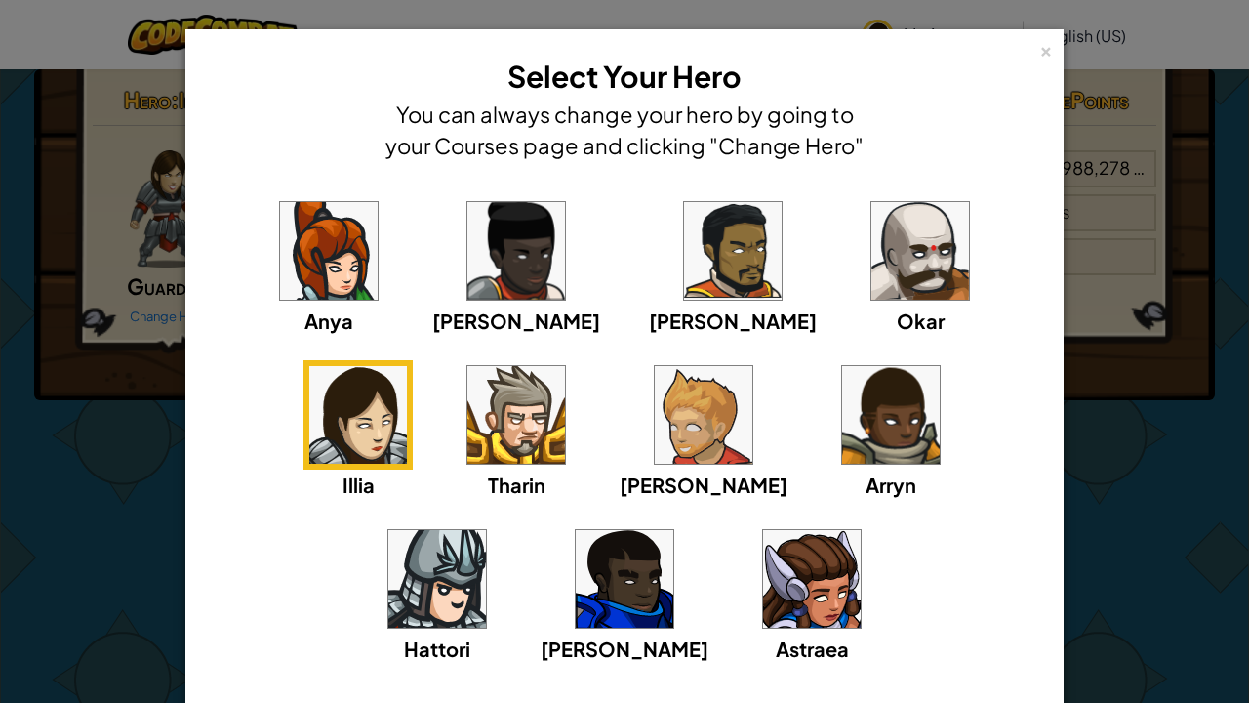
click at [98, 499] on div "× Select Your Hero You can always change your hero by going to your Courses pag…" at bounding box center [624, 351] width 1249 height 703
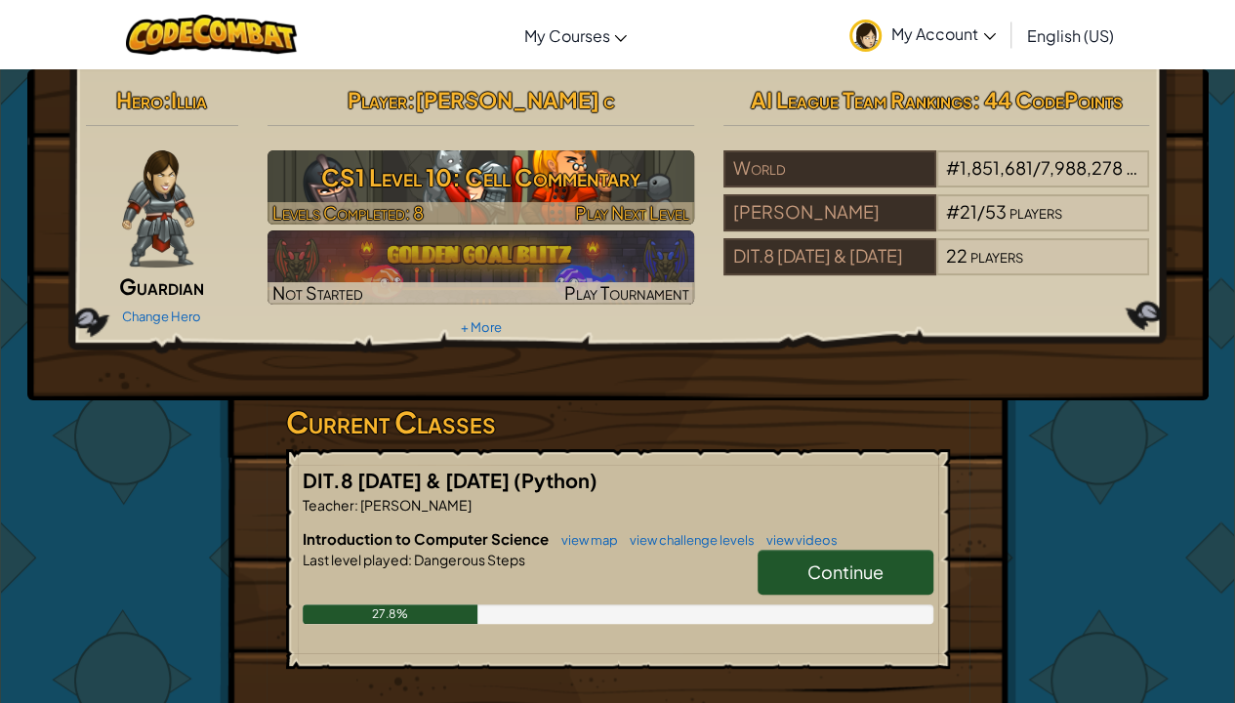
click at [554, 185] on h3 "CS1 Level 10: Cell Commentary" at bounding box center [480, 177] width 427 height 44
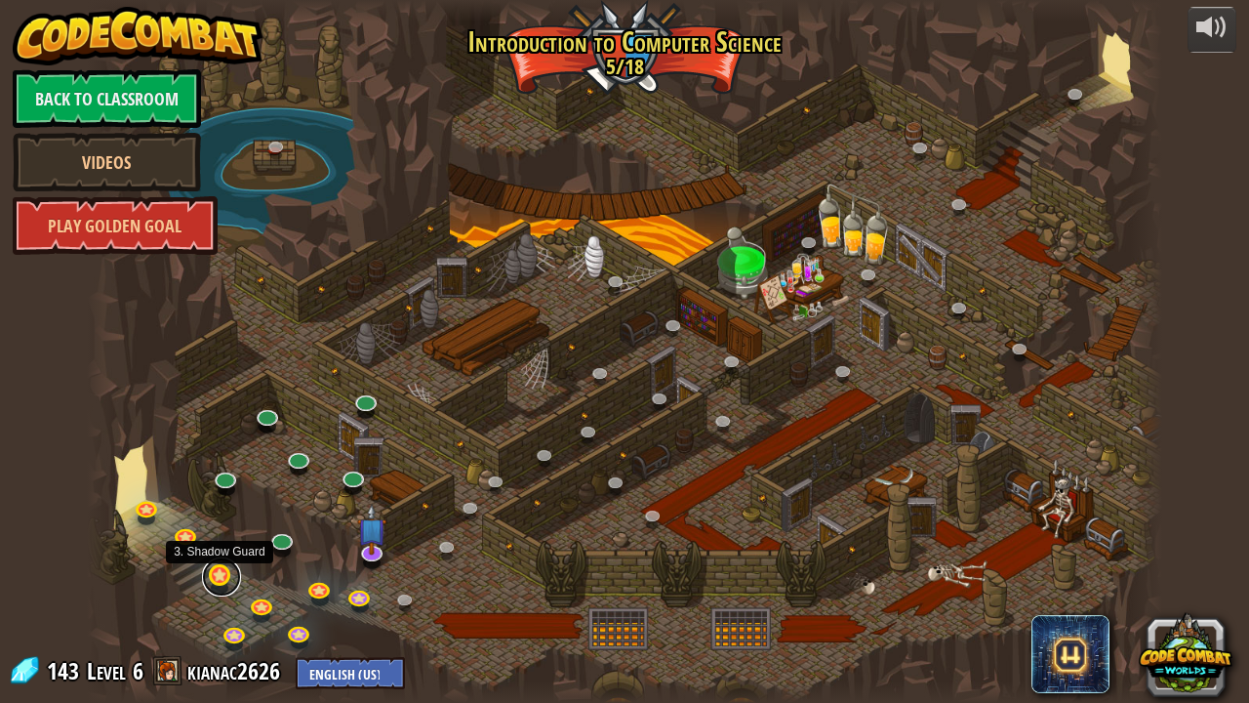
click at [217, 570] on link at bounding box center [221, 576] width 39 height 39
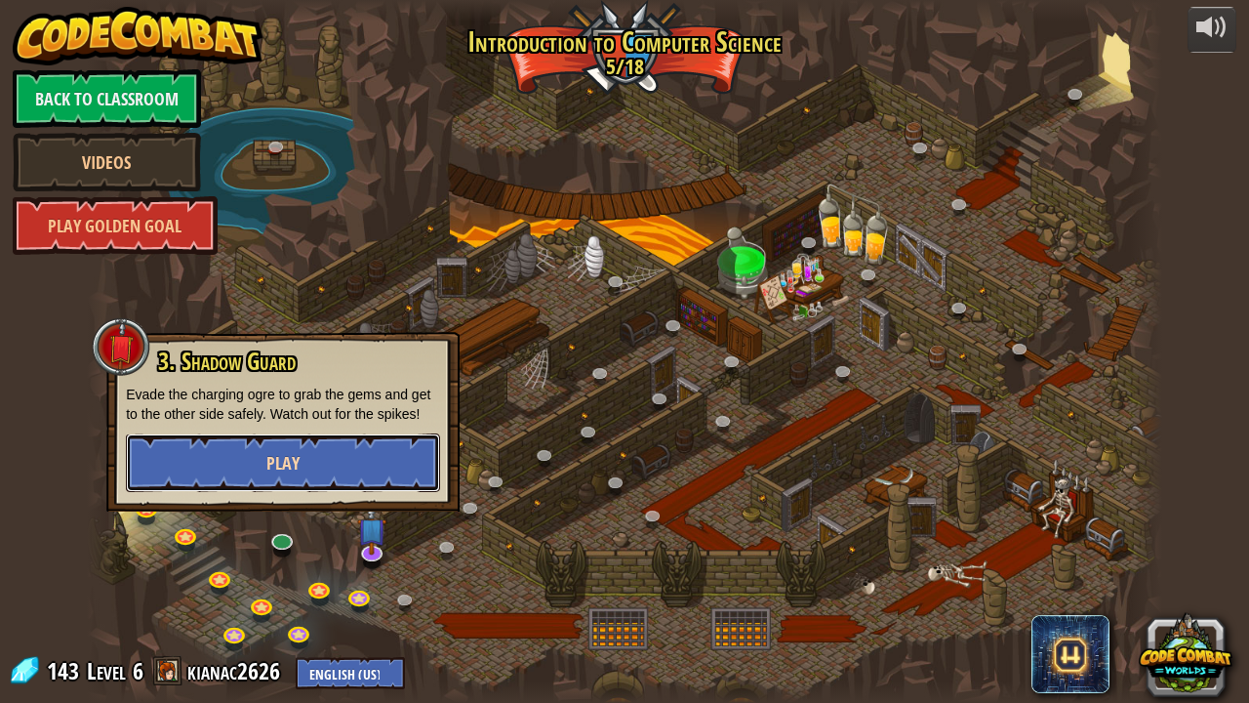
click at [285, 466] on span "Play" at bounding box center [282, 463] width 33 height 24
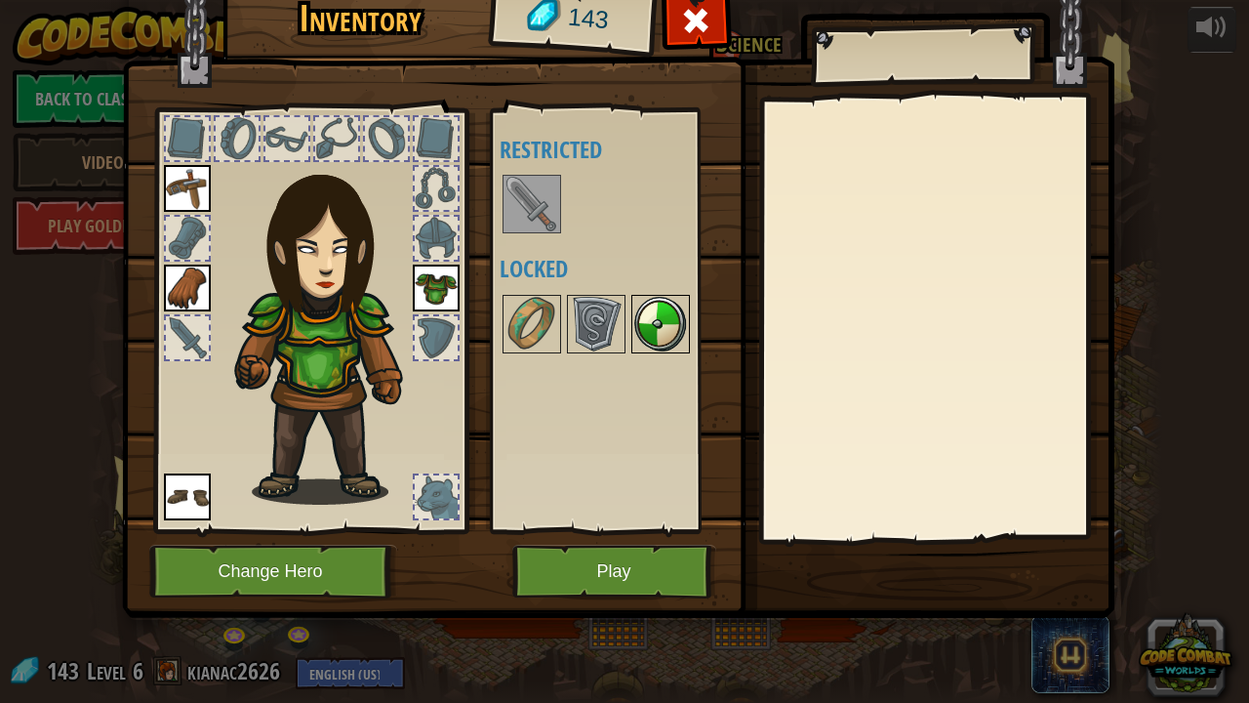
click at [636, 324] on img at bounding box center [660, 324] width 55 height 55
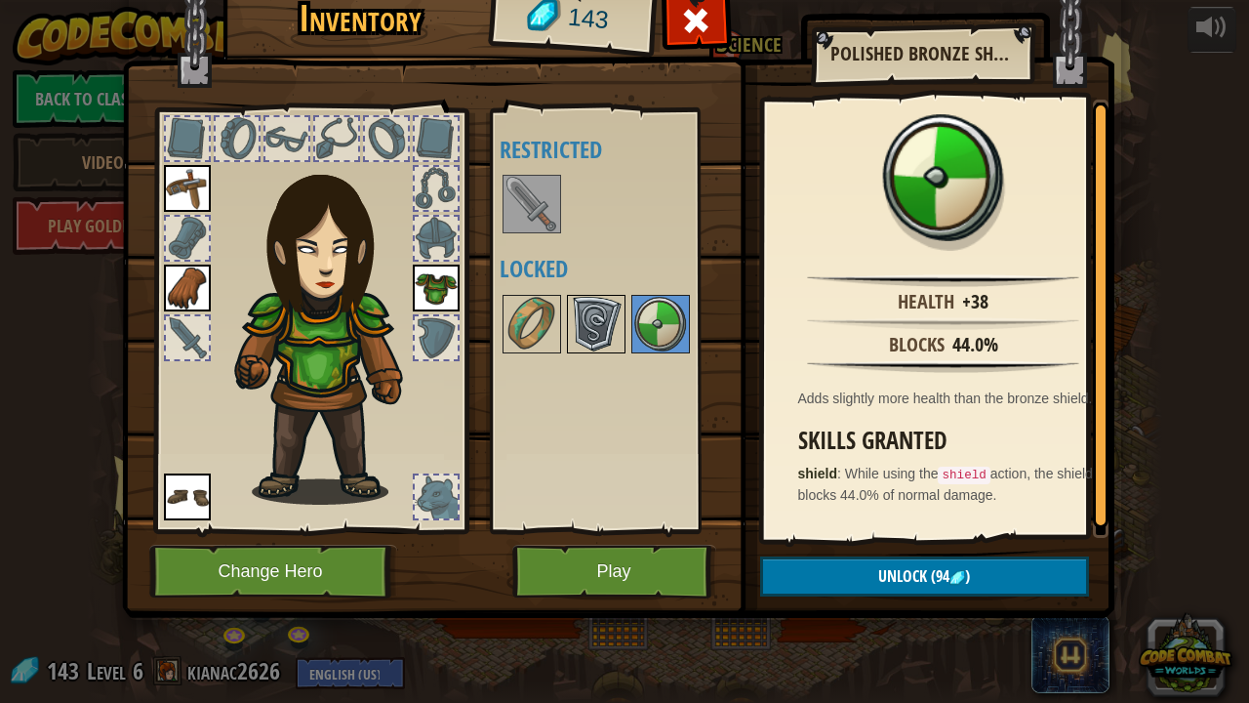
click at [582, 316] on img at bounding box center [596, 324] width 55 height 55
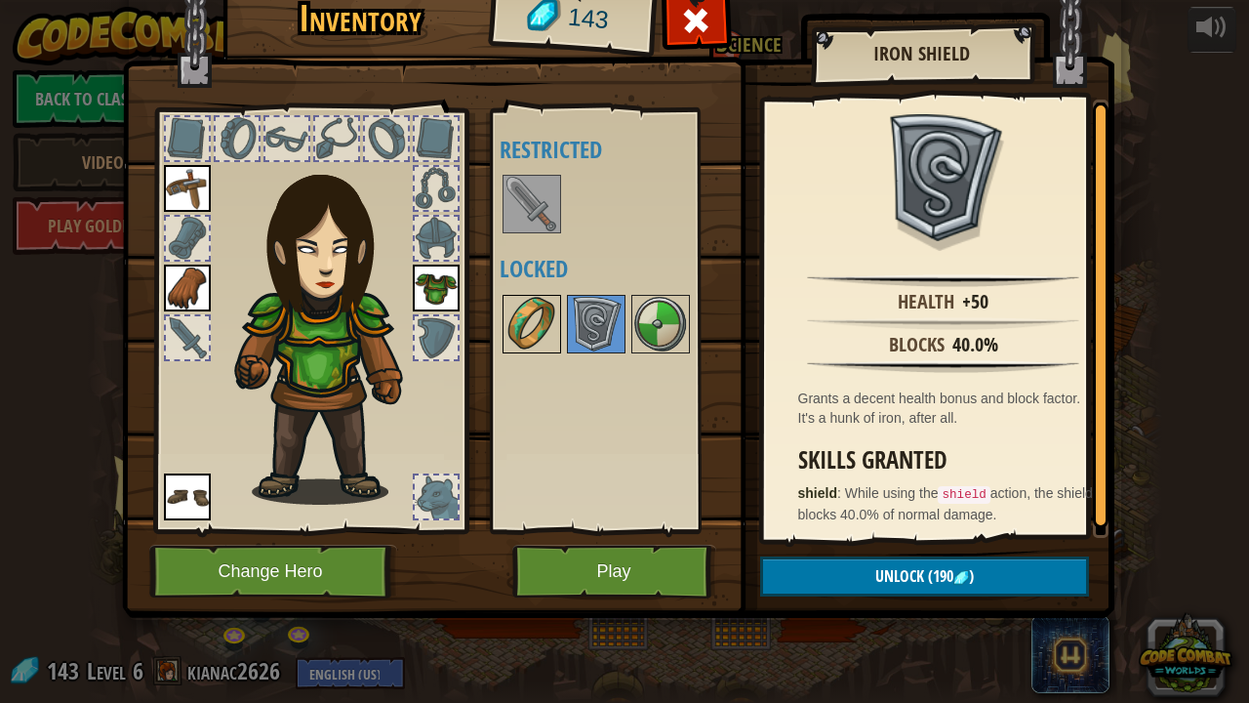
click at [510, 328] on img at bounding box center [532, 324] width 55 height 55
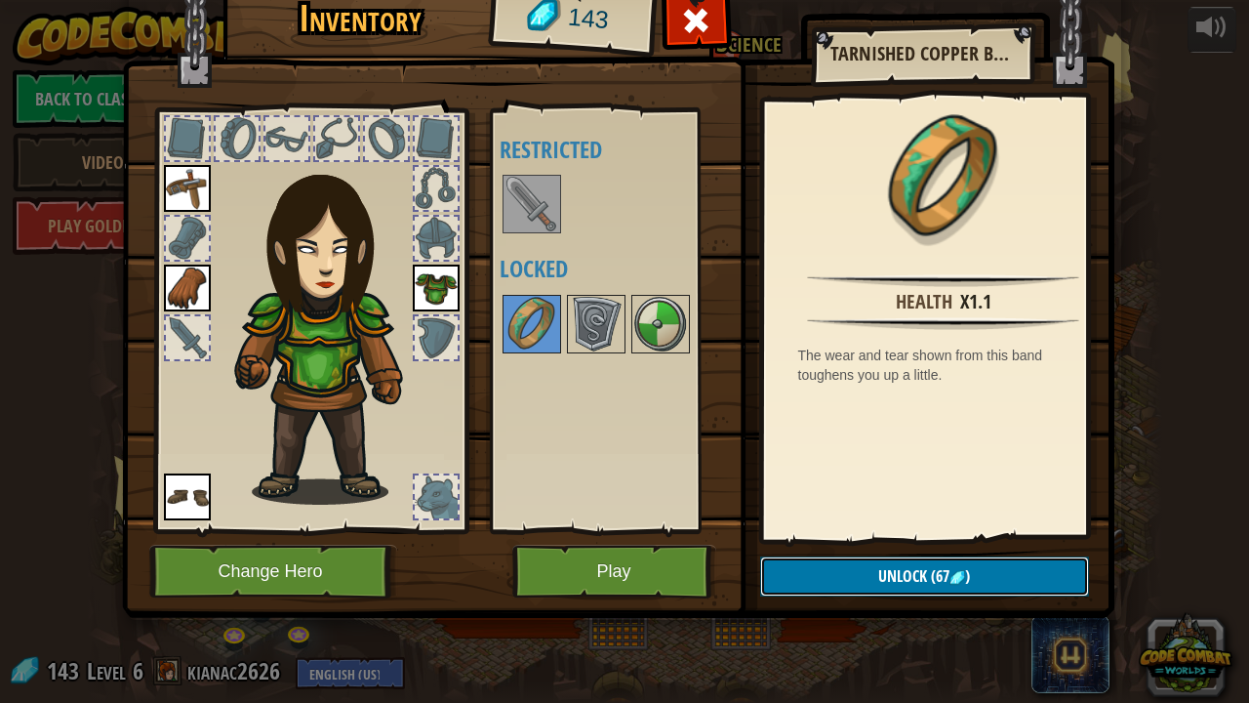
click at [900, 568] on span "Unlock" at bounding box center [902, 575] width 49 height 21
click at [848, 570] on button "Confirm" at bounding box center [924, 576] width 329 height 40
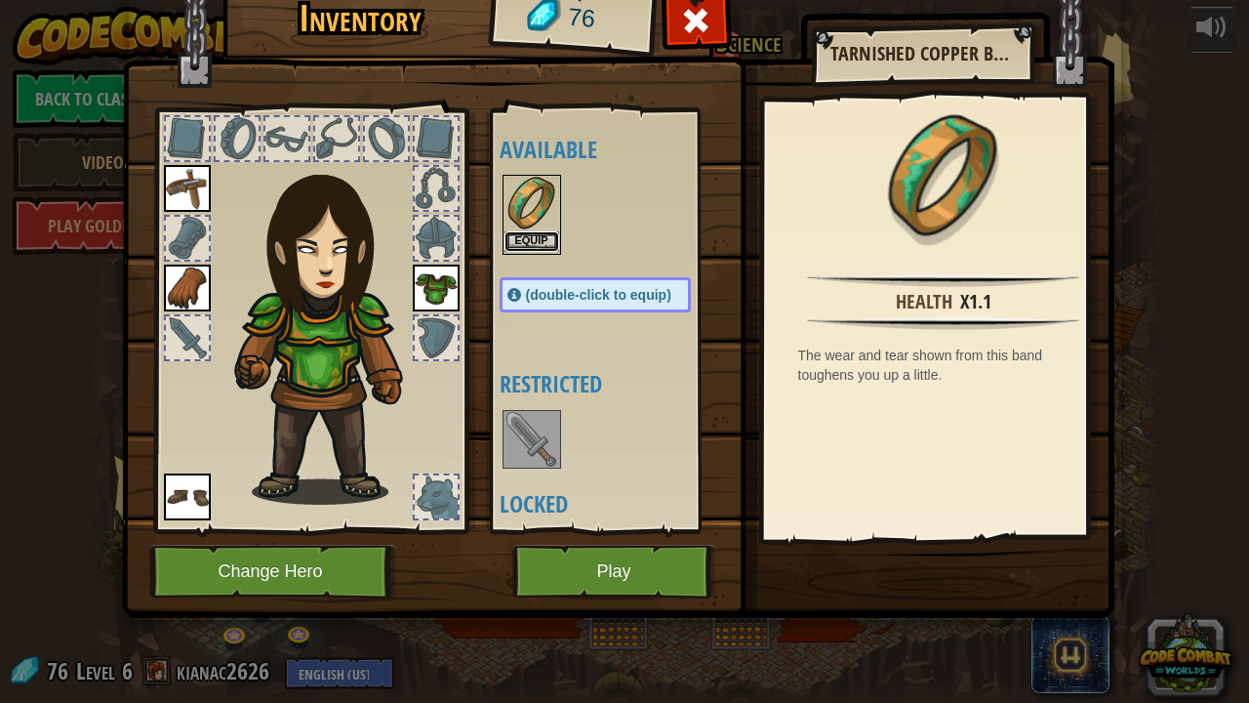
click at [542, 241] on button "Equip" at bounding box center [532, 241] width 55 height 20
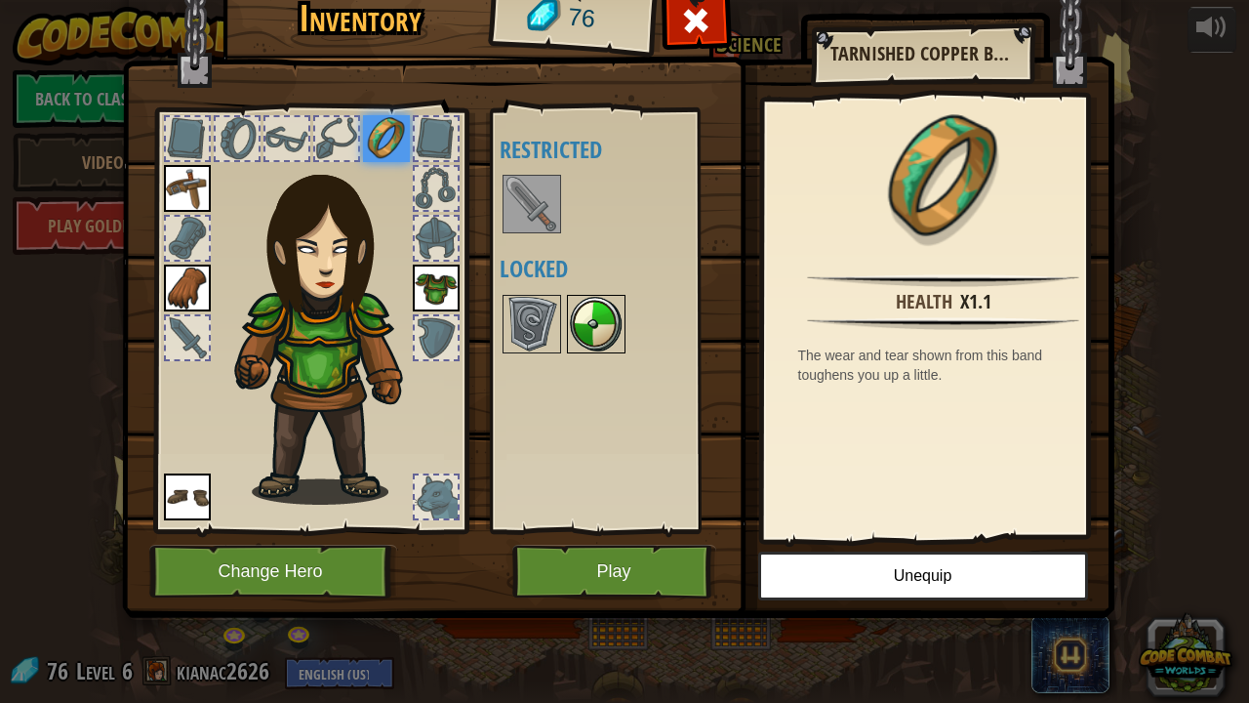
click at [573, 330] on img at bounding box center [596, 324] width 55 height 55
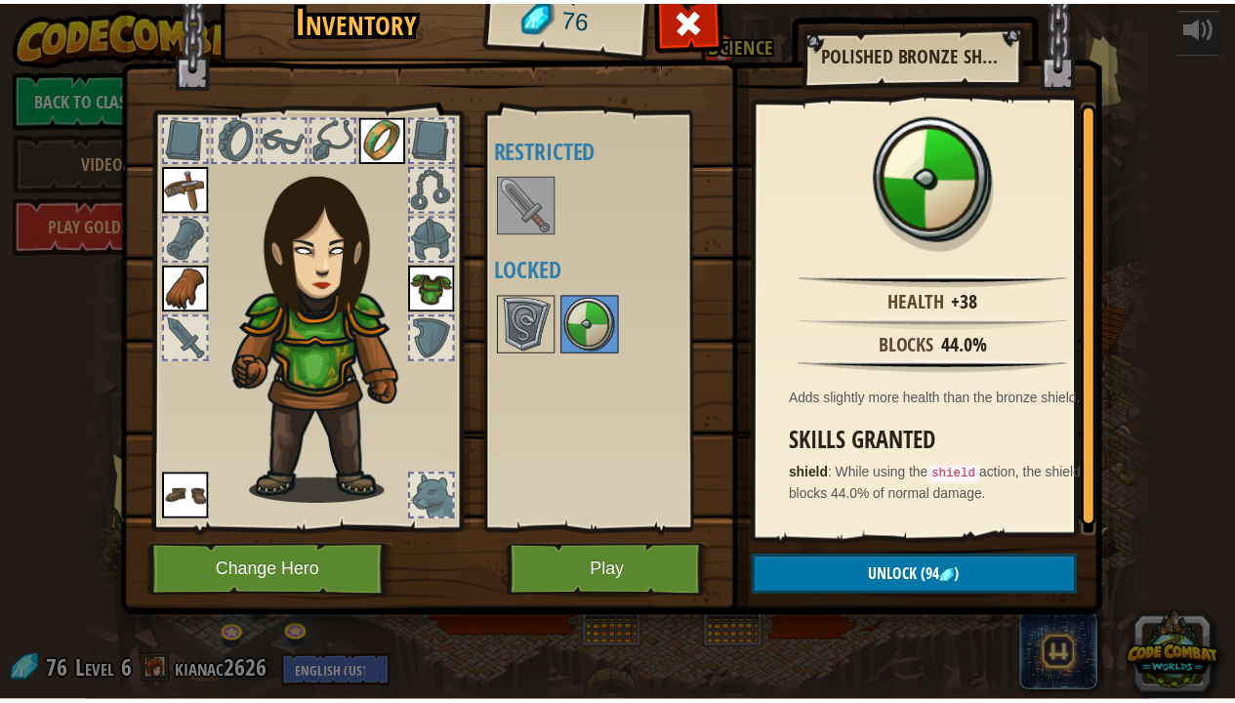
scroll to position [3, 0]
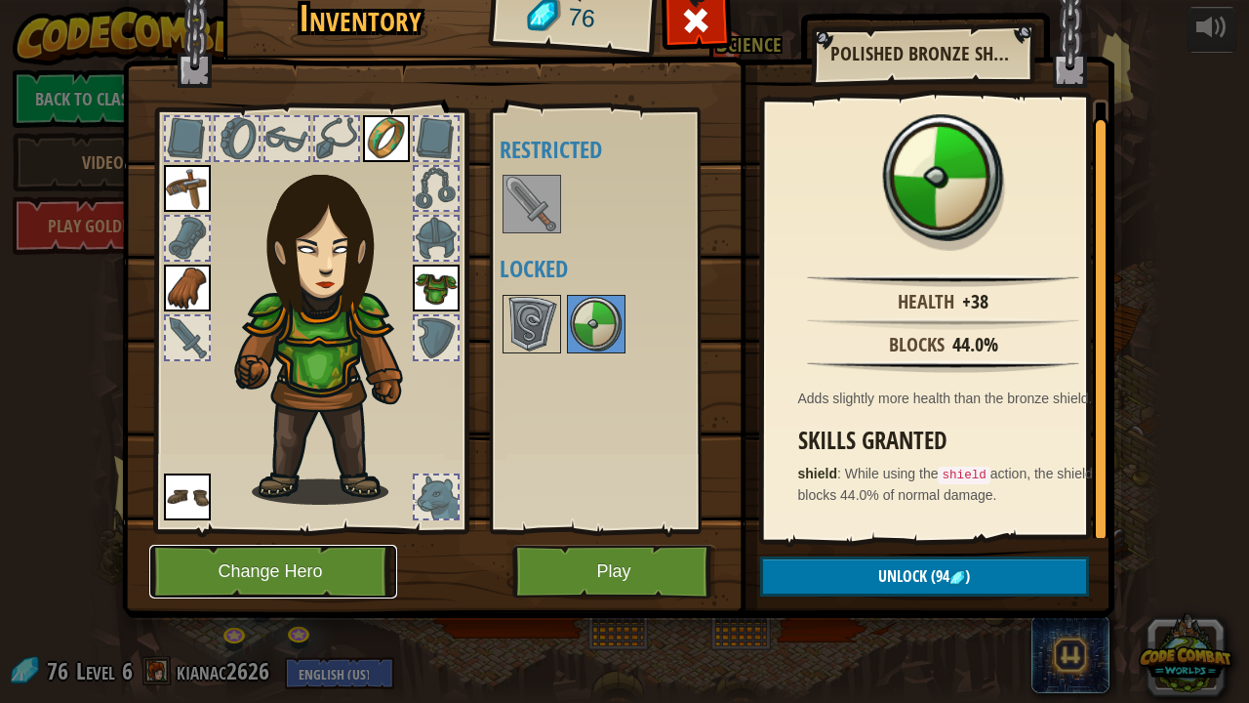
click at [353, 557] on button "Change Hero" at bounding box center [273, 572] width 248 height 54
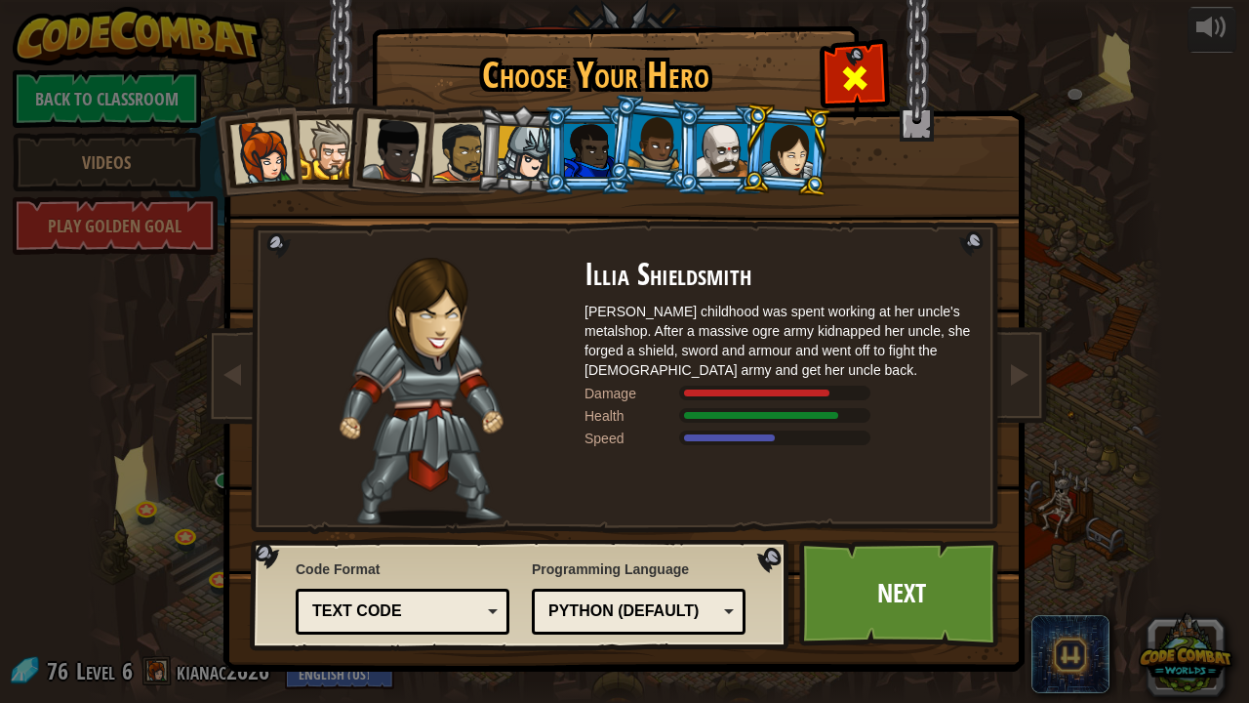
click at [837, 83] on div at bounding box center [854, 75] width 61 height 61
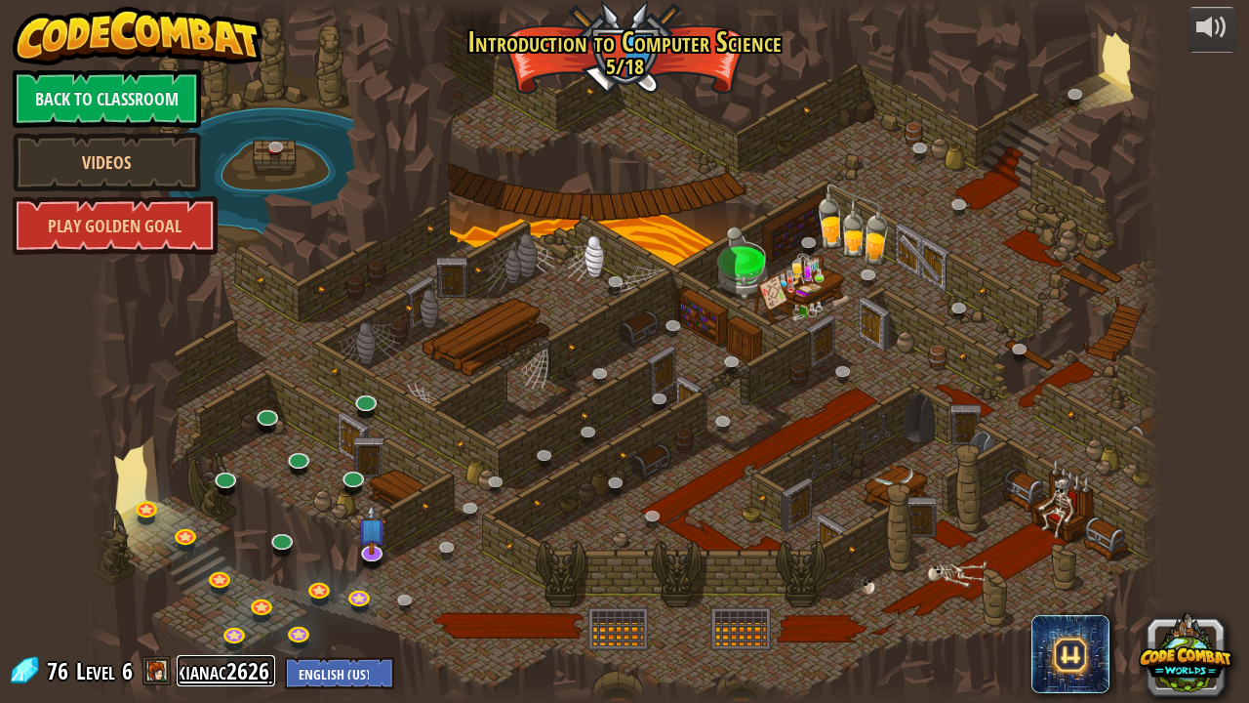
click at [224, 570] on link "kianac2626" at bounding box center [226, 670] width 99 height 31
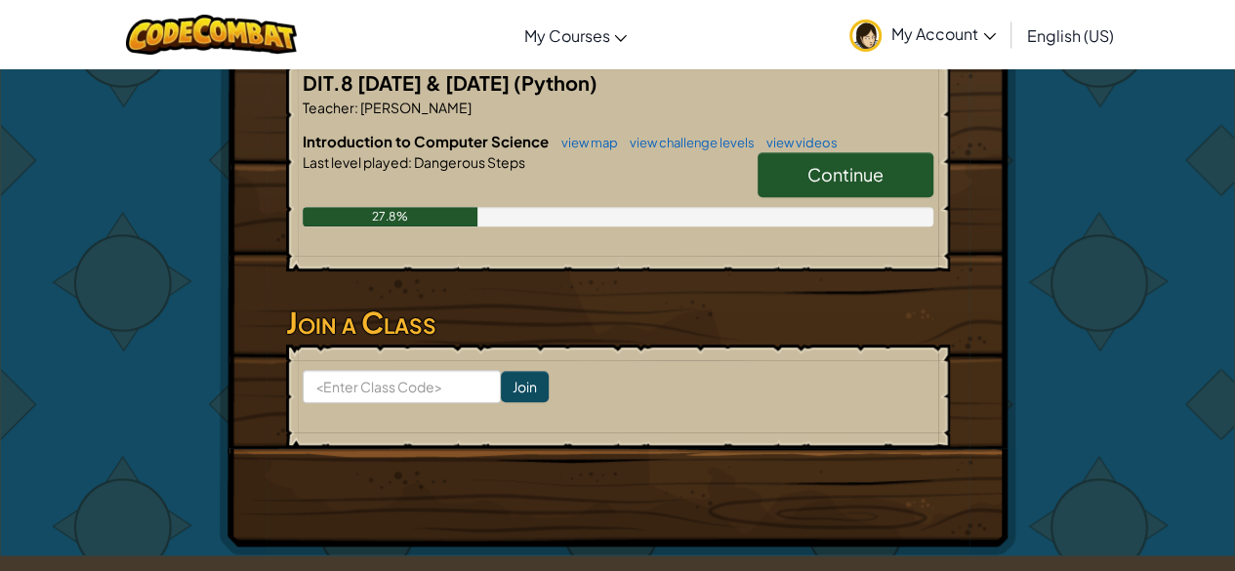
scroll to position [396, 0]
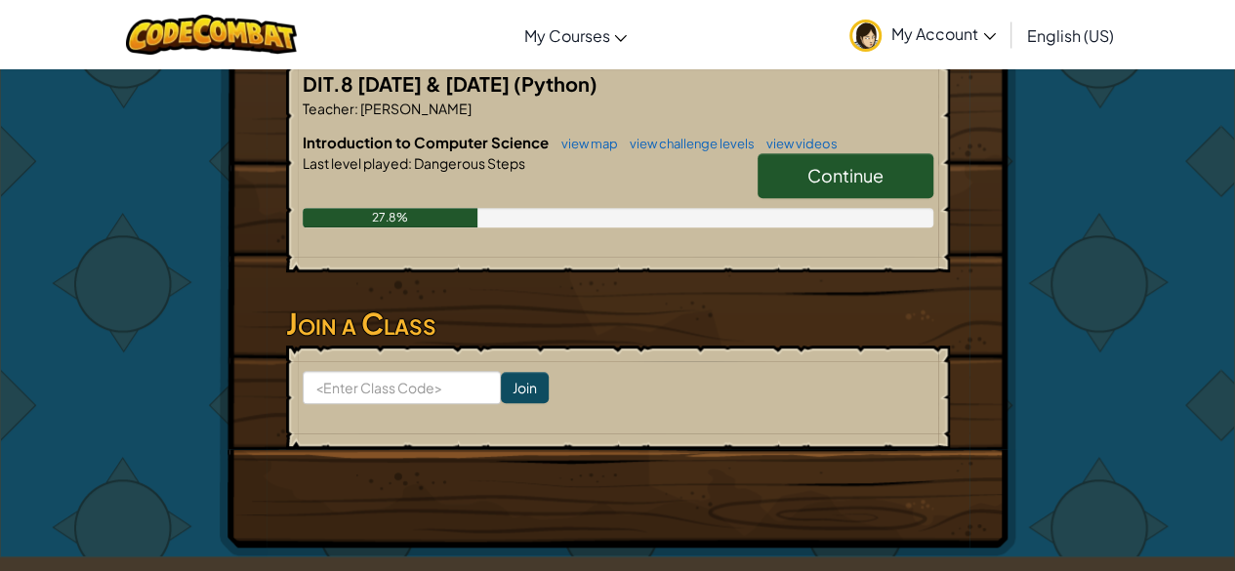
click at [781, 177] on link "Continue" at bounding box center [845, 175] width 176 height 45
